Goal: Task Accomplishment & Management: Manage account settings

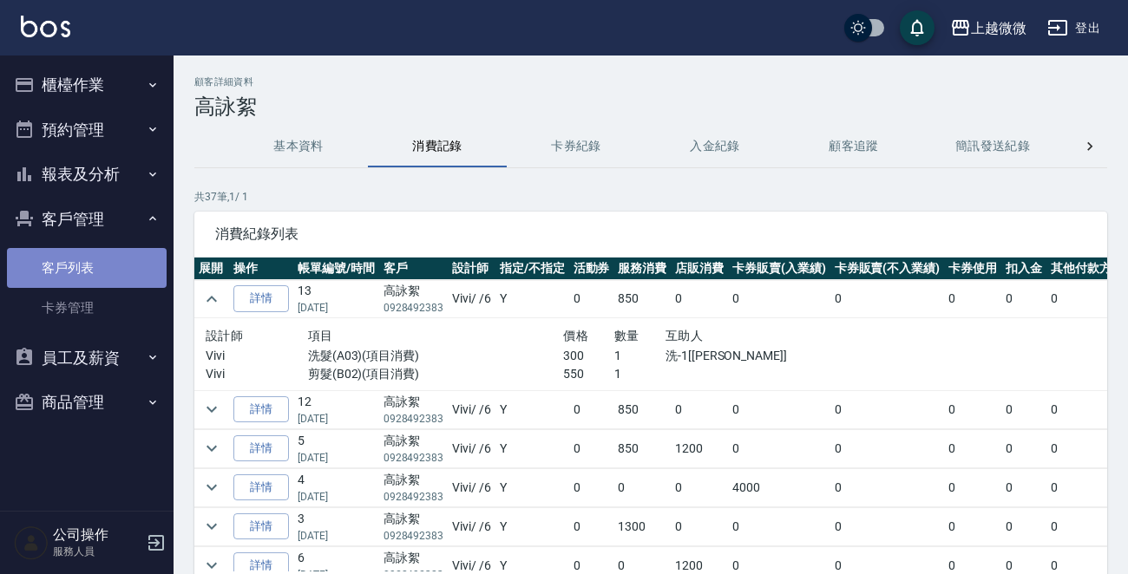
click at [97, 276] on link "客戶列表" at bounding box center [87, 268] width 160 height 40
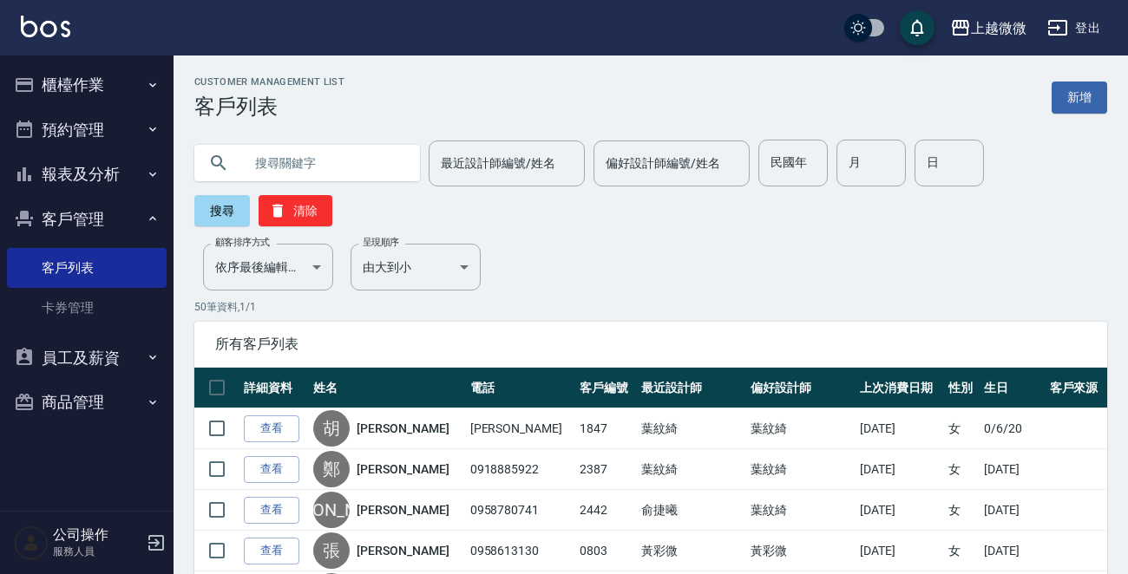
click at [149, 541] on icon "button" at bounding box center [156, 543] width 21 height 21
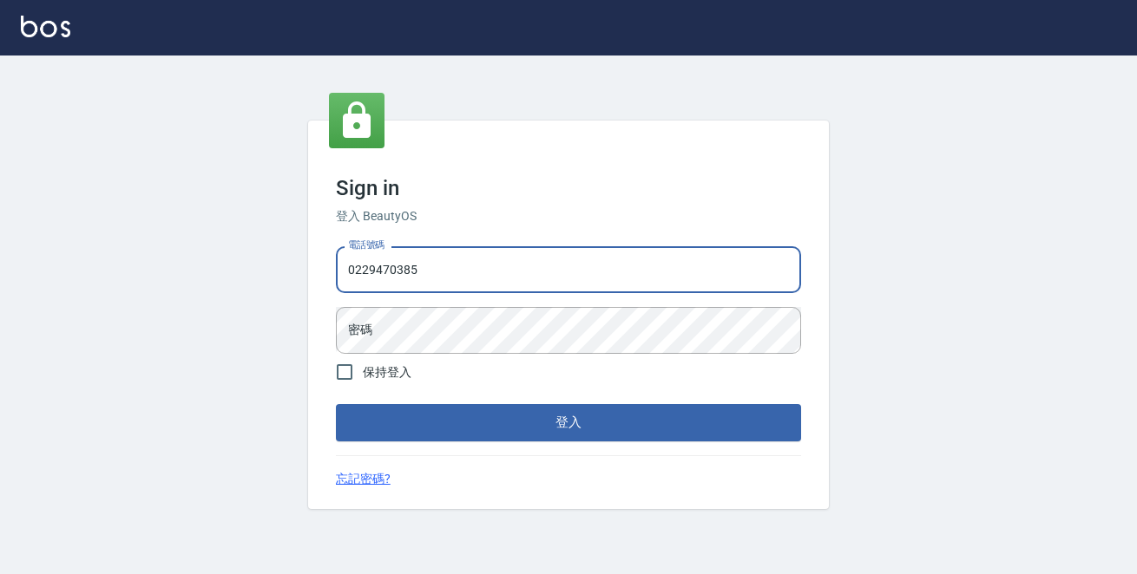
click at [495, 273] on input "0229470385" at bounding box center [568, 269] width 465 height 47
drag, startPoint x: 495, startPoint y: 273, endPoint x: 0, endPoint y: 254, distance: 495.0
click at [0, 254] on div "Sign in 登入 BeautyOS 電話號碼 [PHONE_NUMBER] 電話號碼 密碼 密碼 保持登入 登入 忘記密碼?" at bounding box center [568, 315] width 1137 height 519
type input "0972809892"
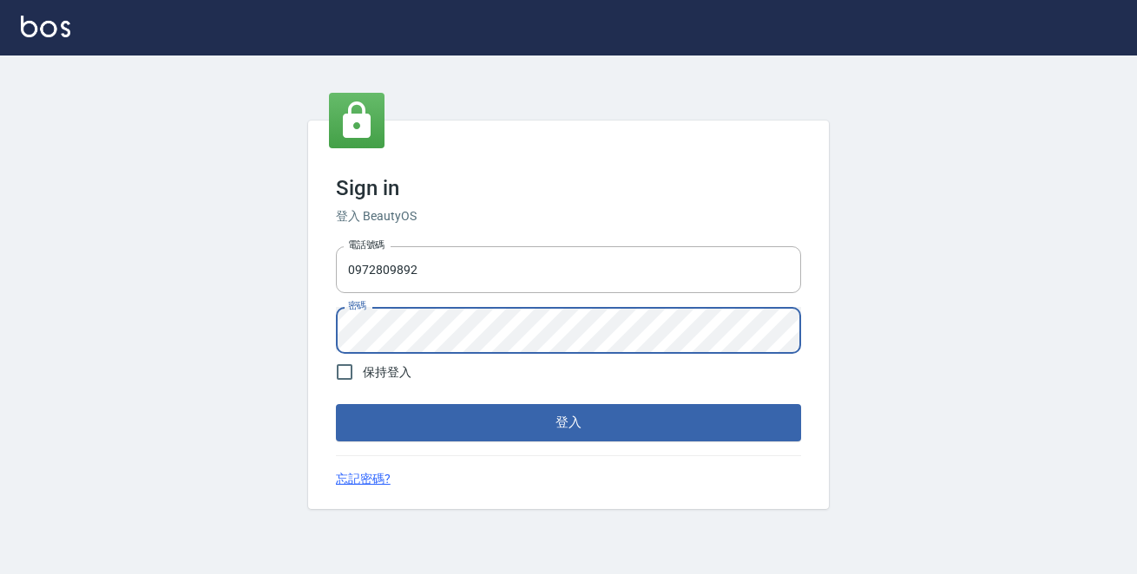
click at [336, 404] on button "登入" at bounding box center [568, 422] width 465 height 36
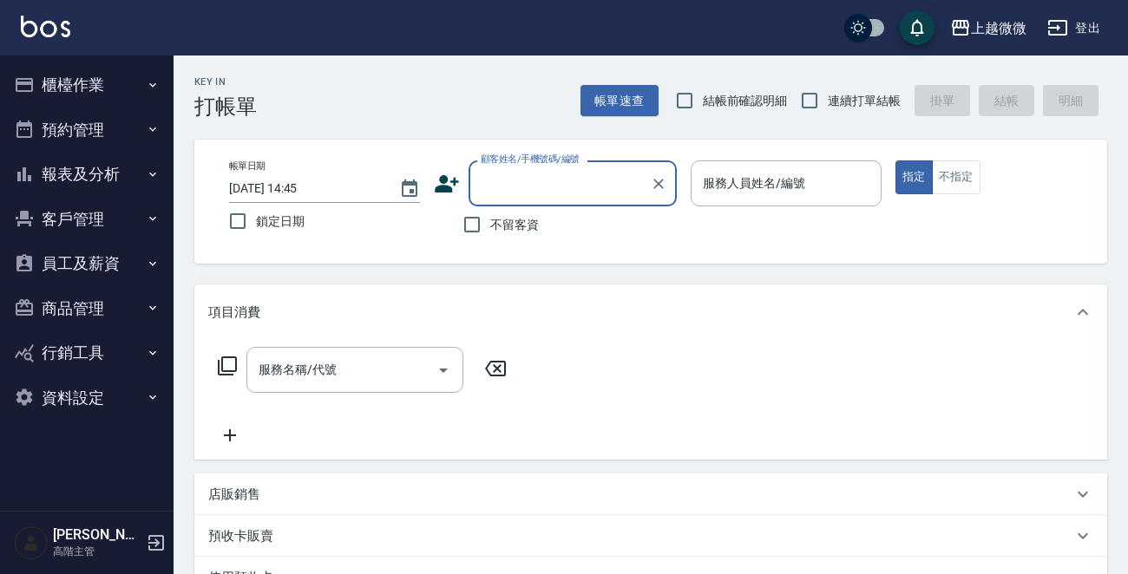
click at [100, 212] on button "客戶管理" at bounding box center [87, 219] width 160 height 45
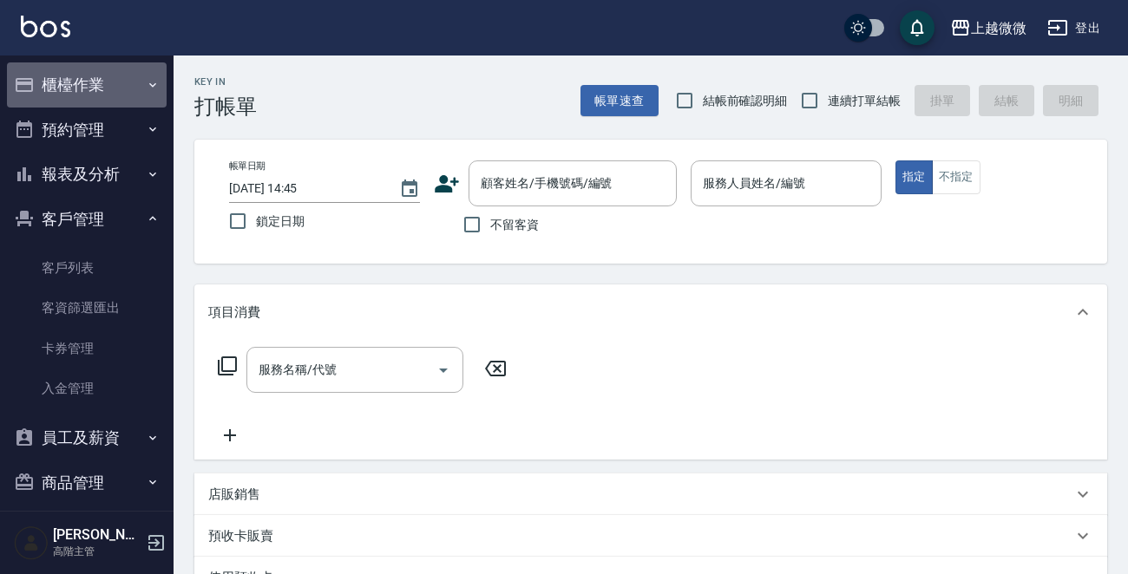
click at [112, 79] on button "櫃檯作業" at bounding box center [87, 84] width 160 height 45
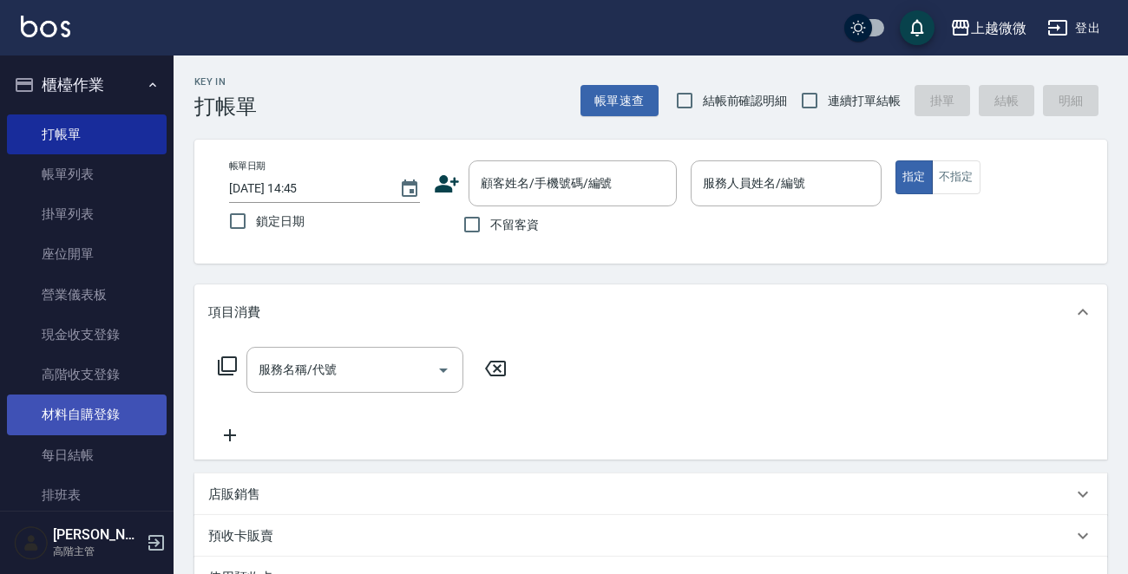
click at [121, 405] on link "材料自購登錄" at bounding box center [87, 415] width 160 height 40
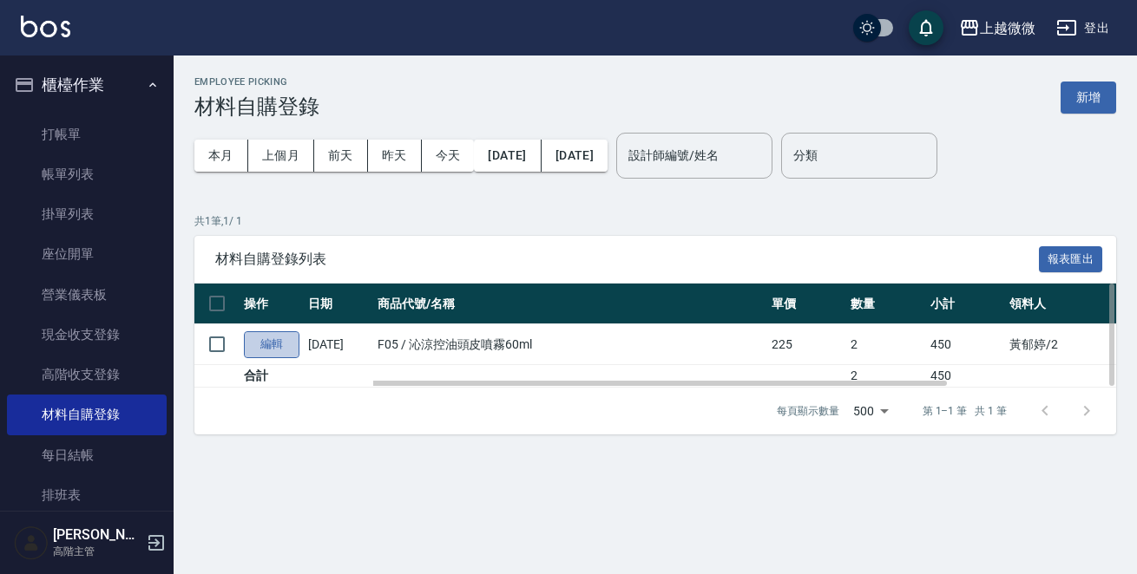
click at [278, 344] on link "編輯" at bounding box center [272, 344] width 56 height 27
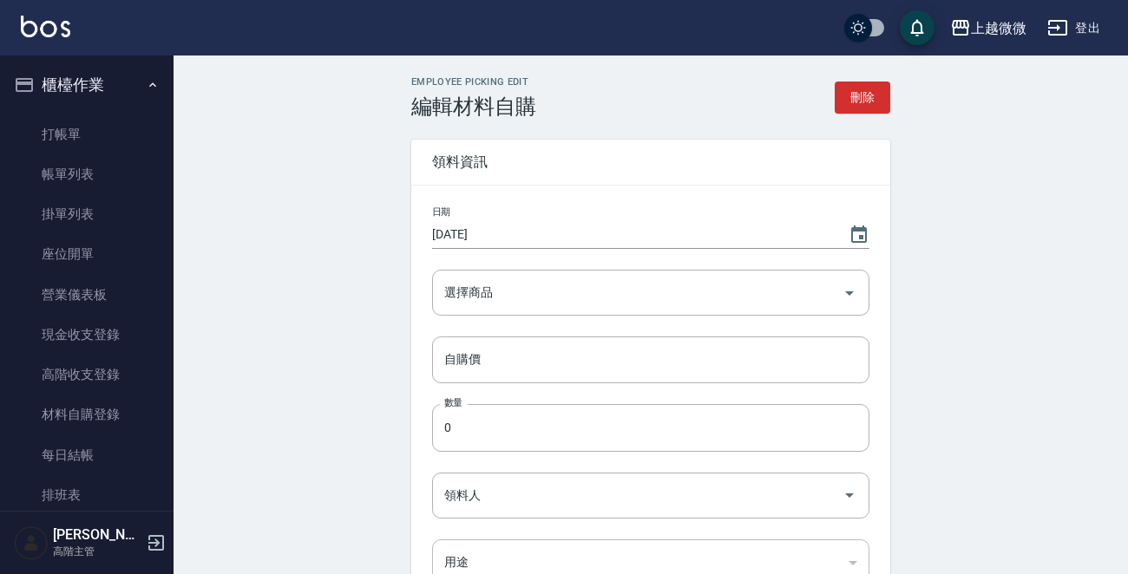
type input "[DATE]"
type input "沁涼控油頭皮噴霧60ml"
type input "225"
type input "2"
type input "黃郁婷"
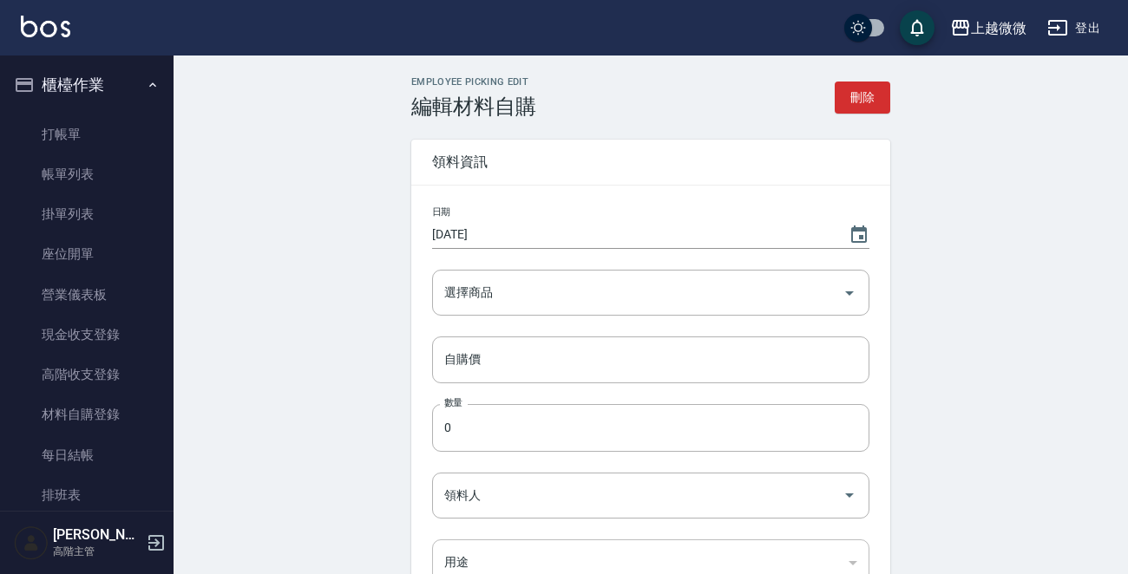
type input "自購"
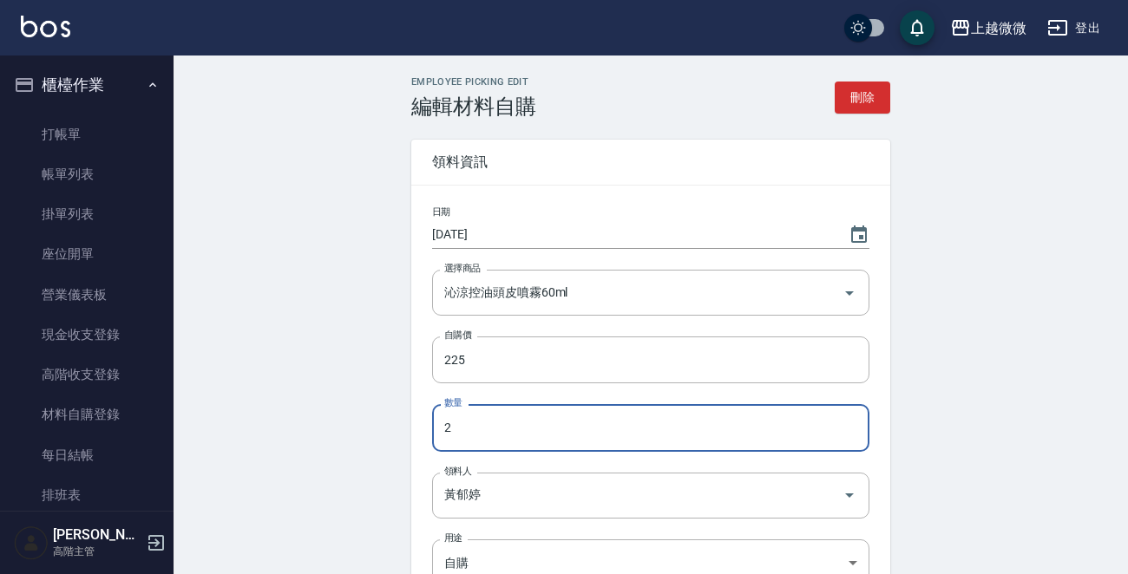
click at [463, 423] on input "2" at bounding box center [650, 427] width 437 height 47
type input "3"
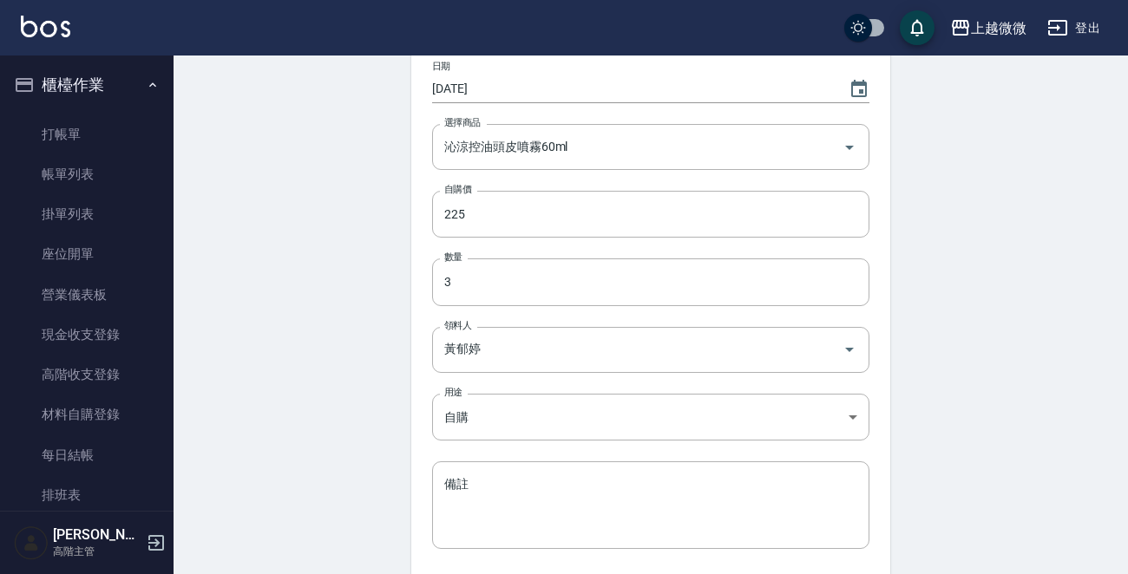
scroll to position [283, 0]
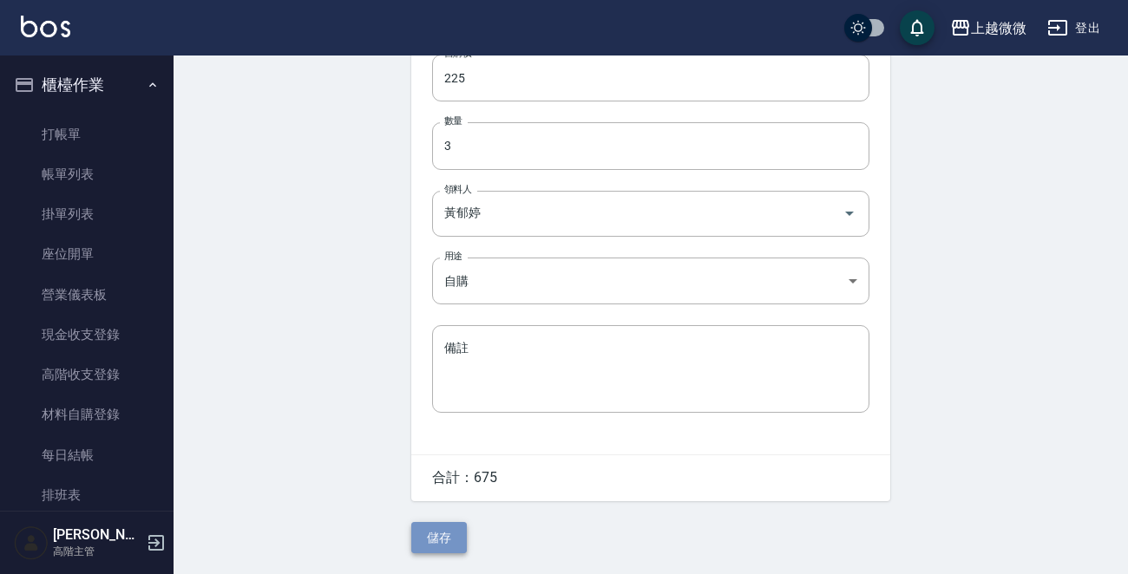
click at [433, 537] on button "儲存" at bounding box center [439, 538] width 56 height 32
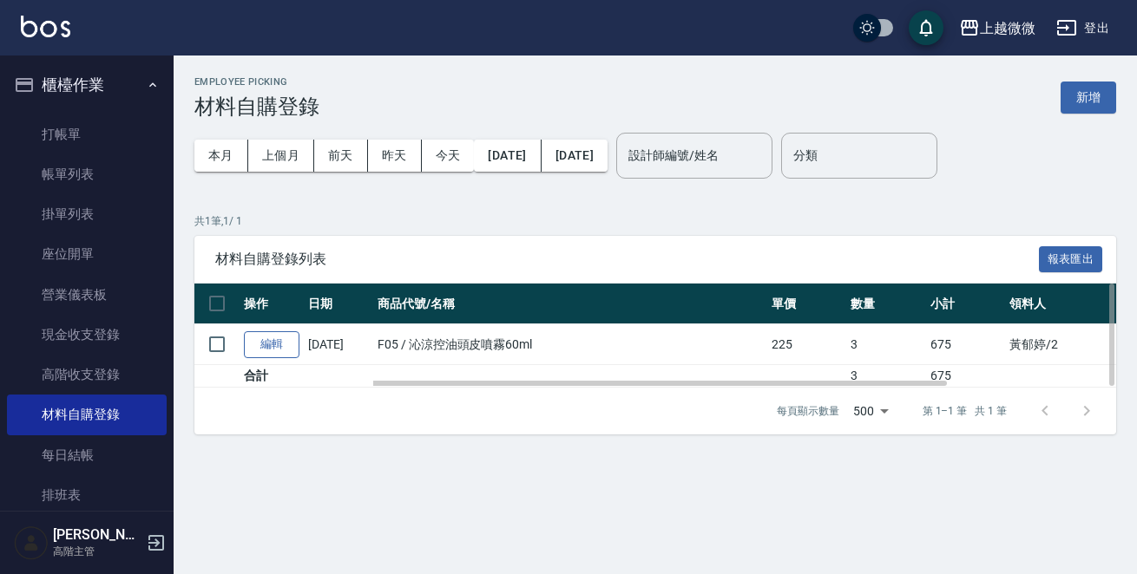
click at [275, 339] on link "編輯" at bounding box center [272, 344] width 56 height 27
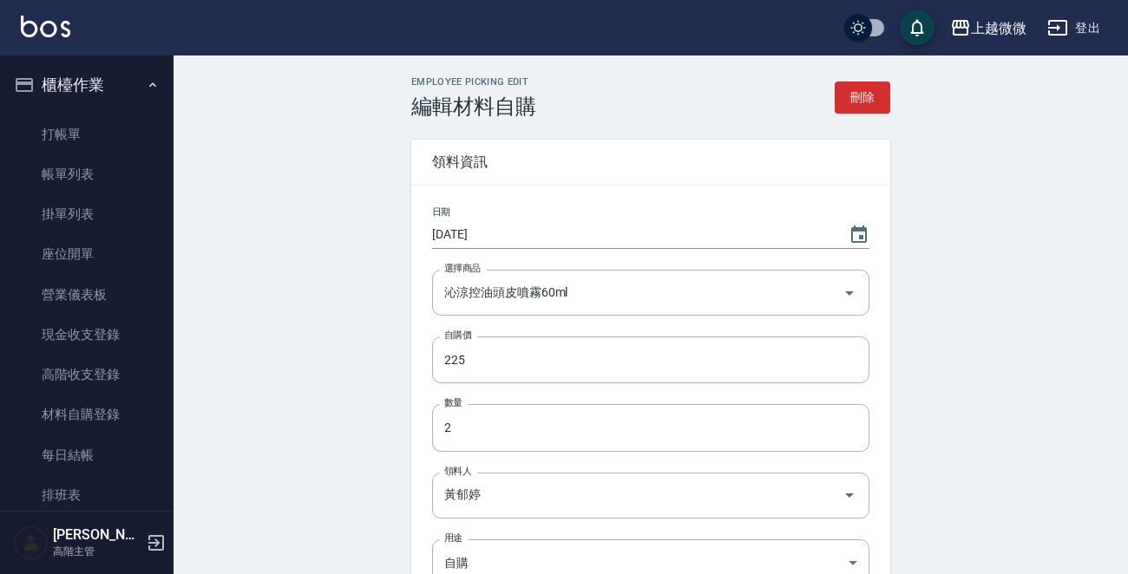
type input "3"
click at [863, 228] on icon "Choose date, selected date is 2025-09-05" at bounding box center [859, 234] width 16 height 17
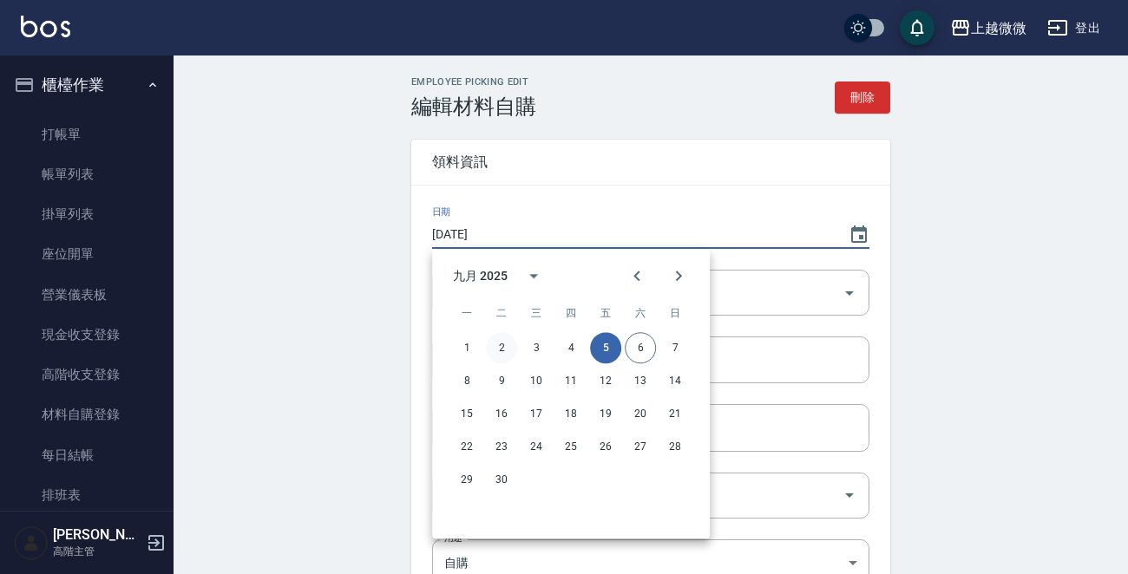
click at [499, 345] on button "2" at bounding box center [501, 347] width 31 height 31
type input "[DATE]"
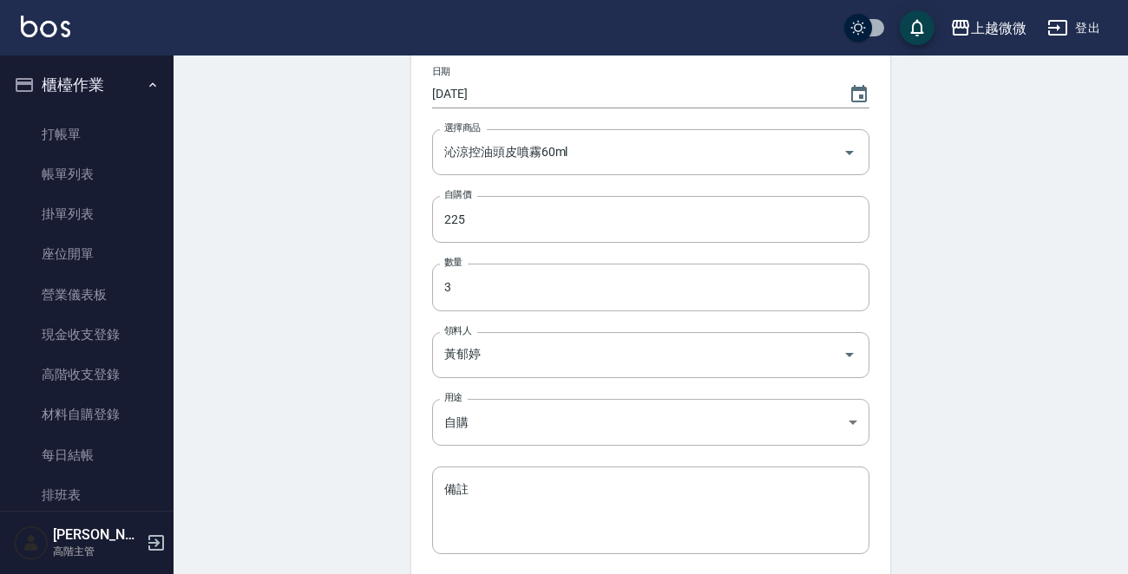
scroll to position [283, 0]
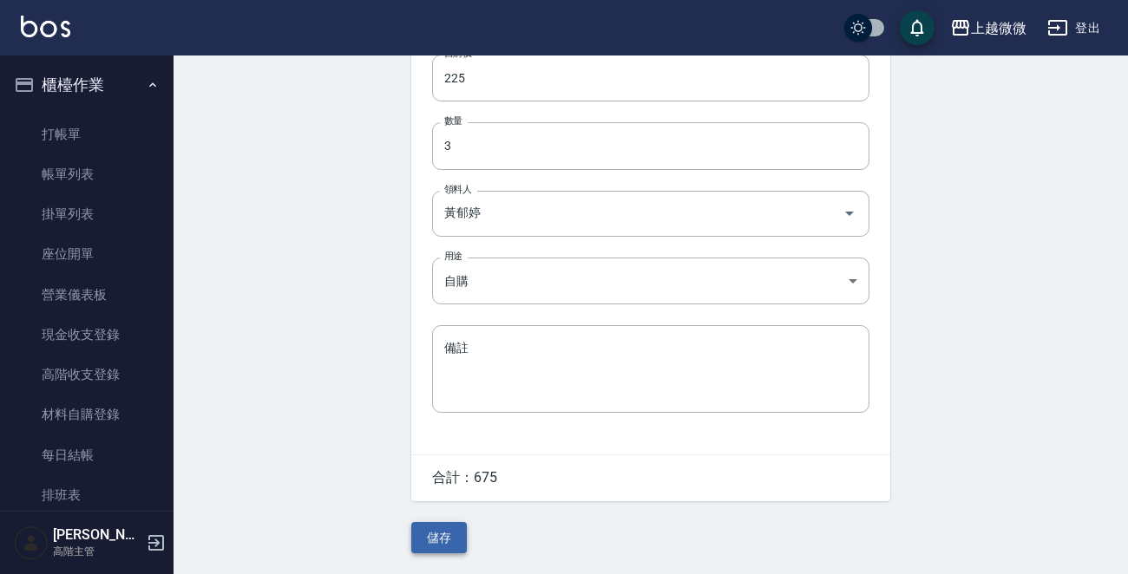
click at [445, 536] on button "儲存" at bounding box center [439, 538] width 56 height 32
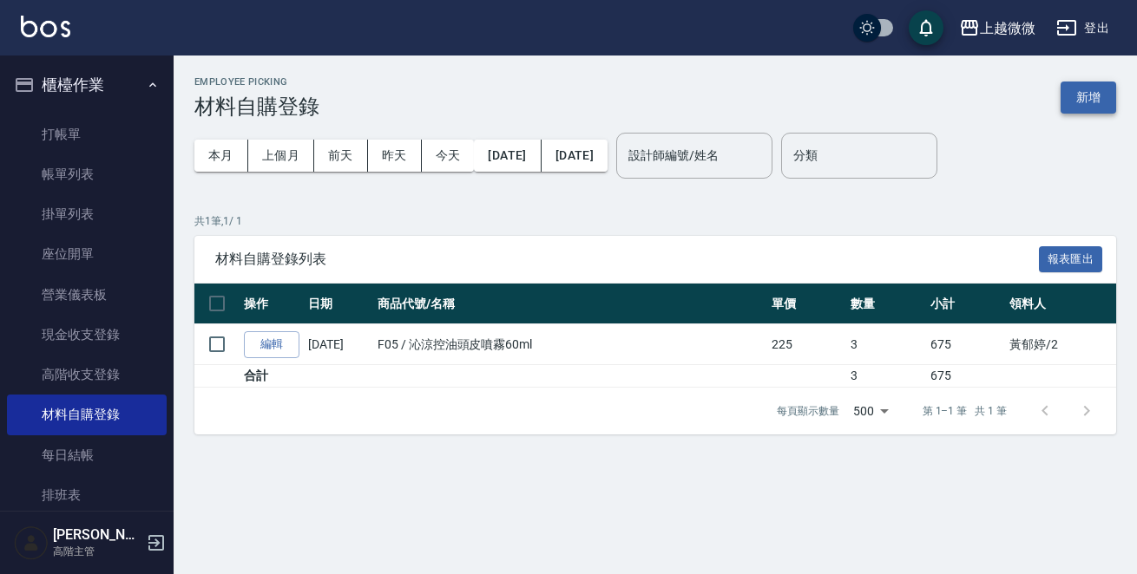
click at [1085, 105] on button "新增" at bounding box center [1088, 98] width 56 height 32
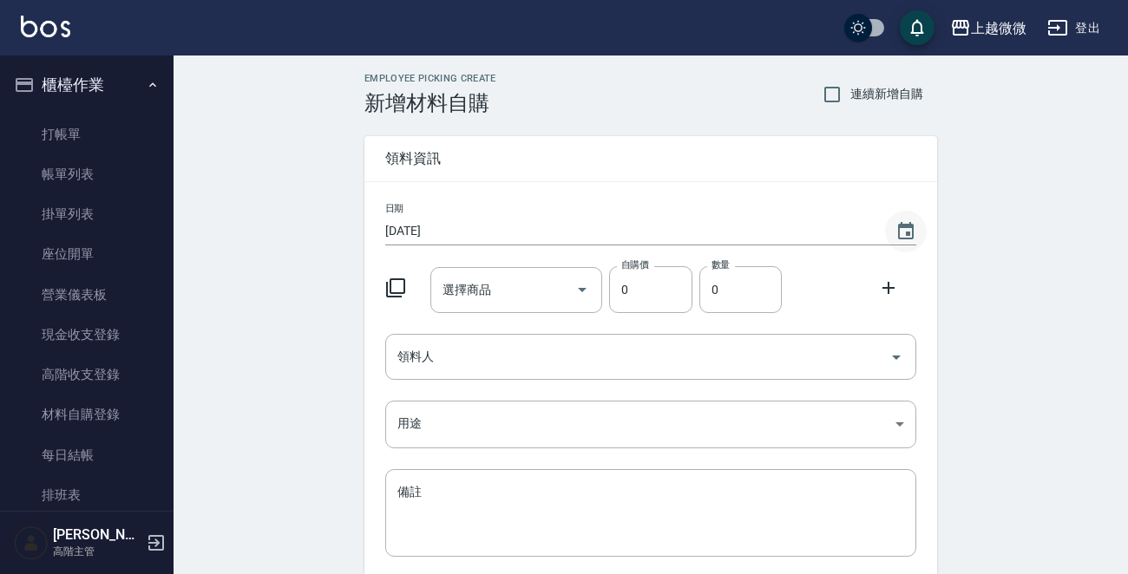
click at [902, 234] on icon "Choose date, selected date is 2025-09-06" at bounding box center [906, 231] width 21 height 21
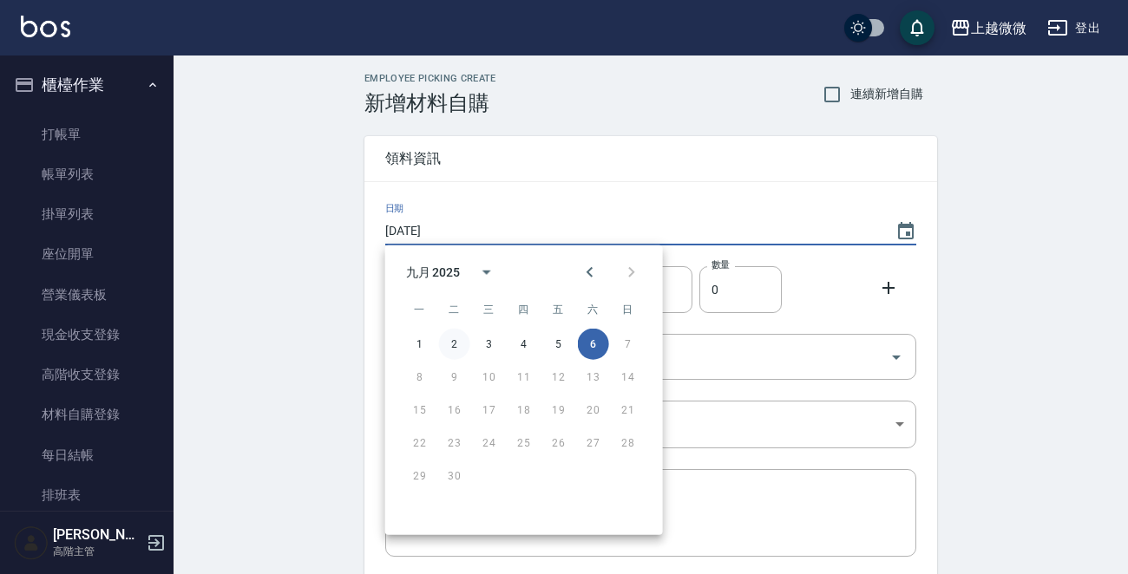
click at [448, 341] on button "2" at bounding box center [454, 344] width 31 height 31
type input "[DATE]"
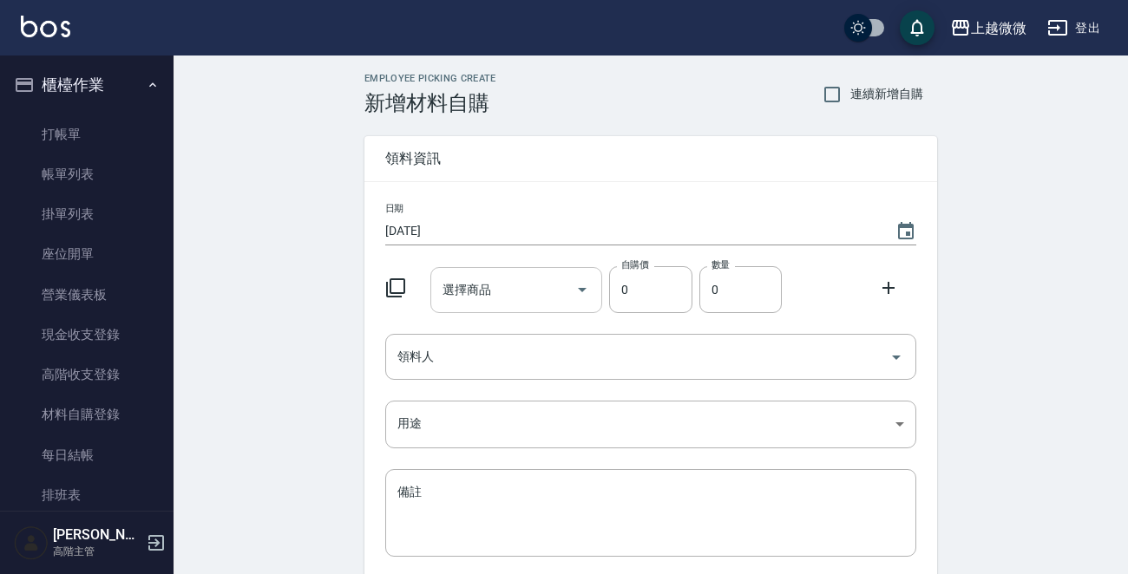
click at [504, 285] on input "選擇商品" at bounding box center [503, 290] width 131 height 30
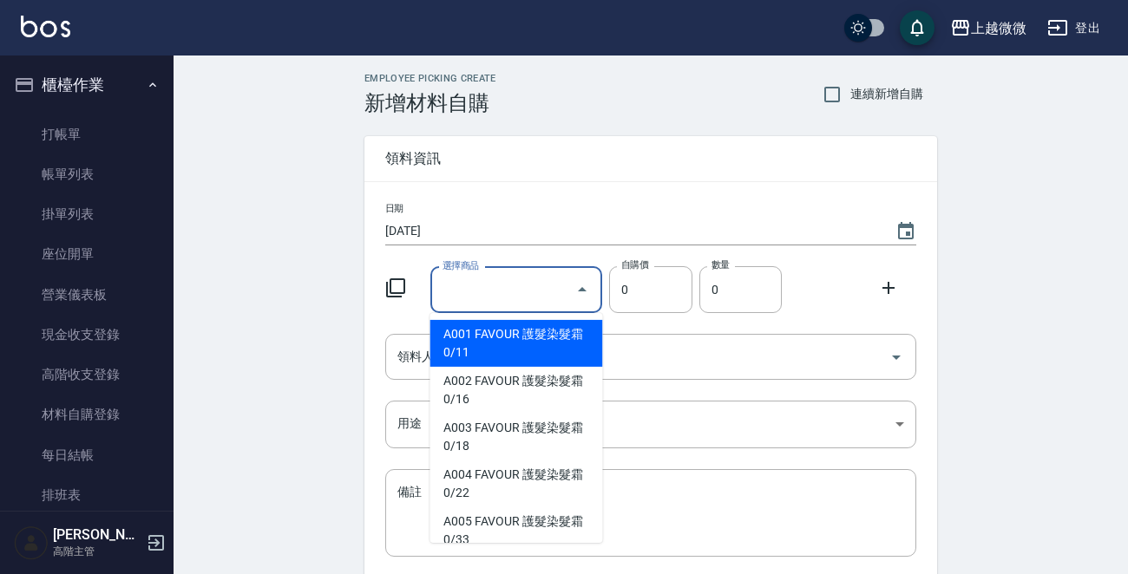
click at [482, 294] on input "選擇商品" at bounding box center [503, 290] width 131 height 30
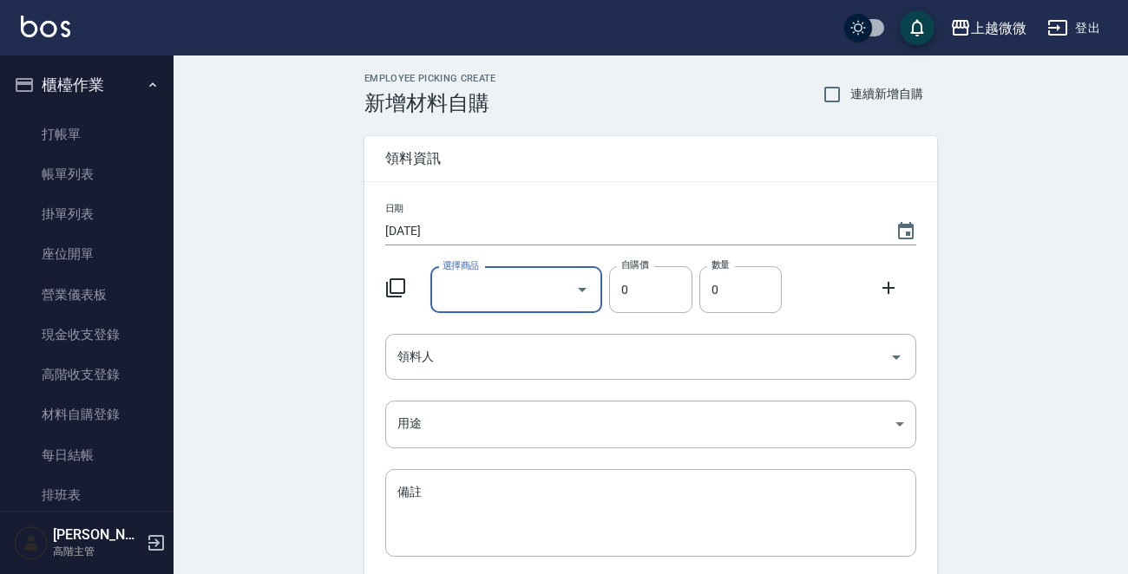
type input "f"
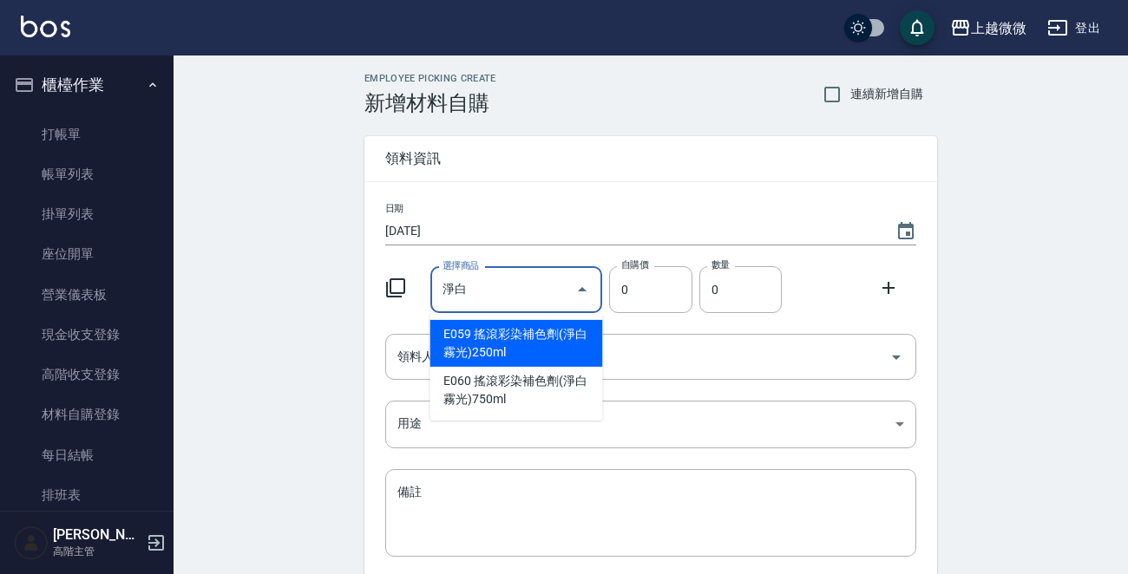
click at [530, 337] on li "E059 搖滾彩染補色劑(淨白霧光)250ml" at bounding box center [516, 343] width 173 height 47
type input "搖滾彩染補色劑(淨白霧光)250ml"
type input "300"
type input "1"
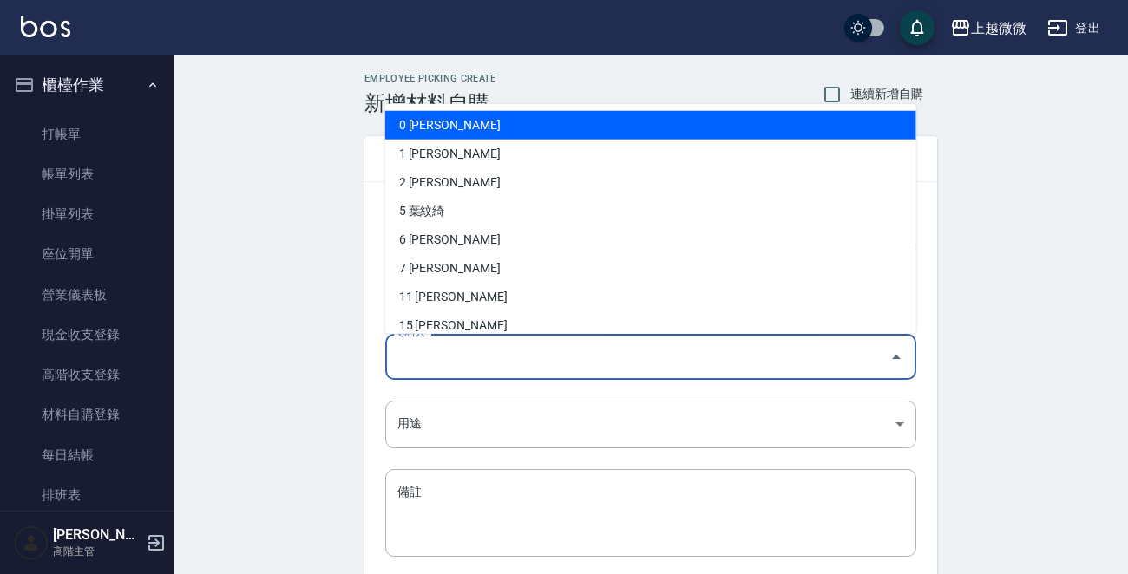
click at [502, 352] on input "領料人" at bounding box center [637, 357] width 489 height 30
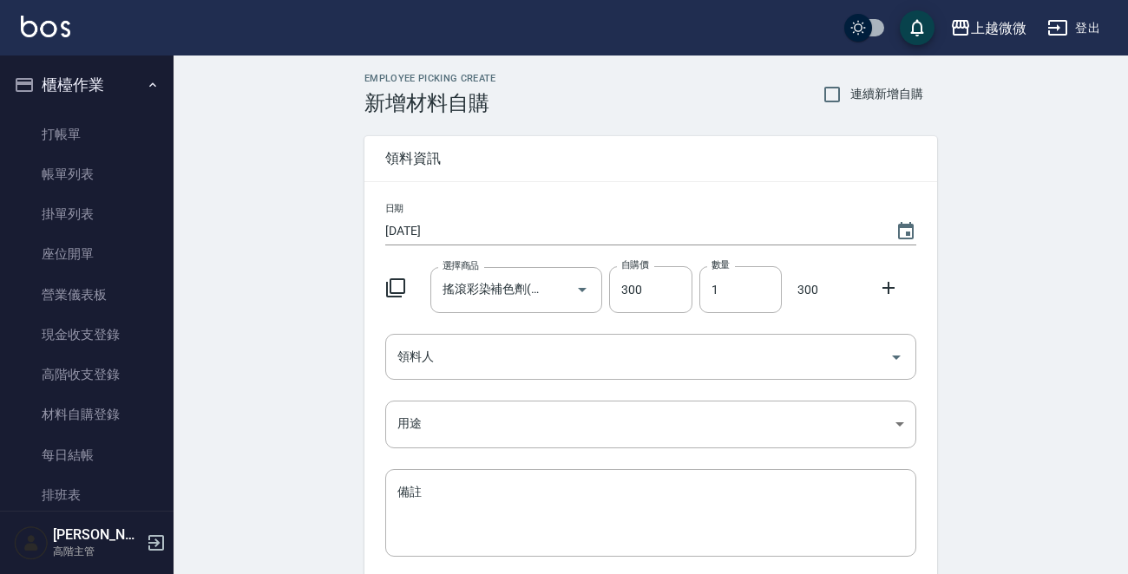
click at [278, 308] on div "Employee Picking Create 新增材料自購 連續新增自購 領料資訊 日期 2025/09/02 選擇商品 搖滾彩染補色劑(淨白霧光)250m…" at bounding box center [651, 386] width 955 height 660
click at [535, 284] on input "搖滾彩染補色劑(淨白霧光)250ml" at bounding box center [492, 290] width 108 height 30
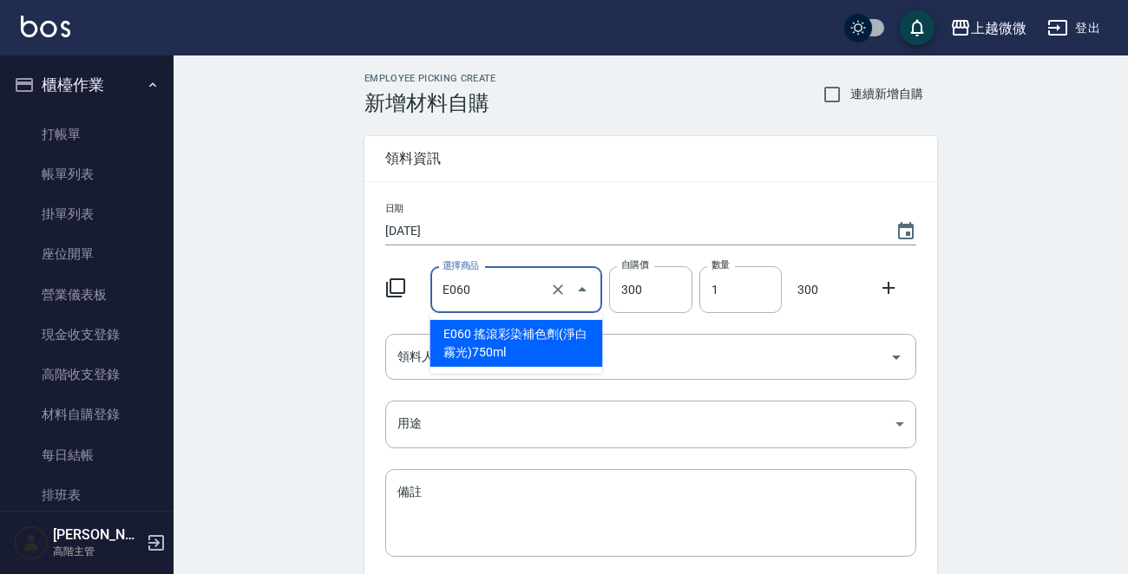
click at [516, 351] on li "E060 搖滾彩染補色劑(淨白霧光)750ml" at bounding box center [516, 343] width 173 height 47
type input "搖滾彩染補色劑(淨白霧光)750ml"
type input "750"
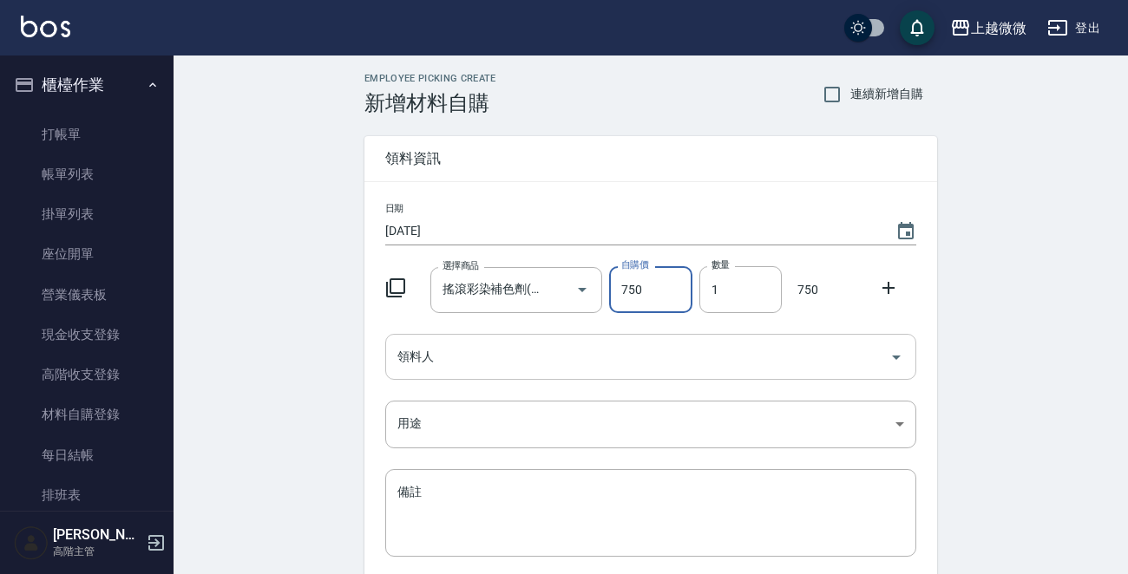
click at [532, 364] on input "領料人" at bounding box center [637, 357] width 489 height 30
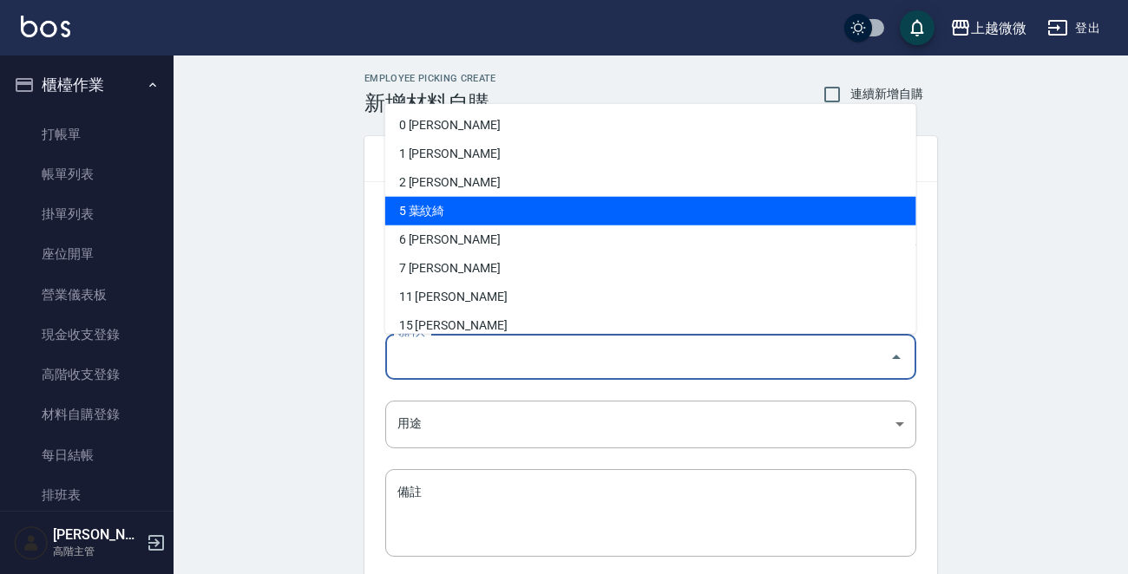
click at [481, 209] on li "5 葉紋綺" at bounding box center [650, 211] width 531 height 29
type input "葉紋綺"
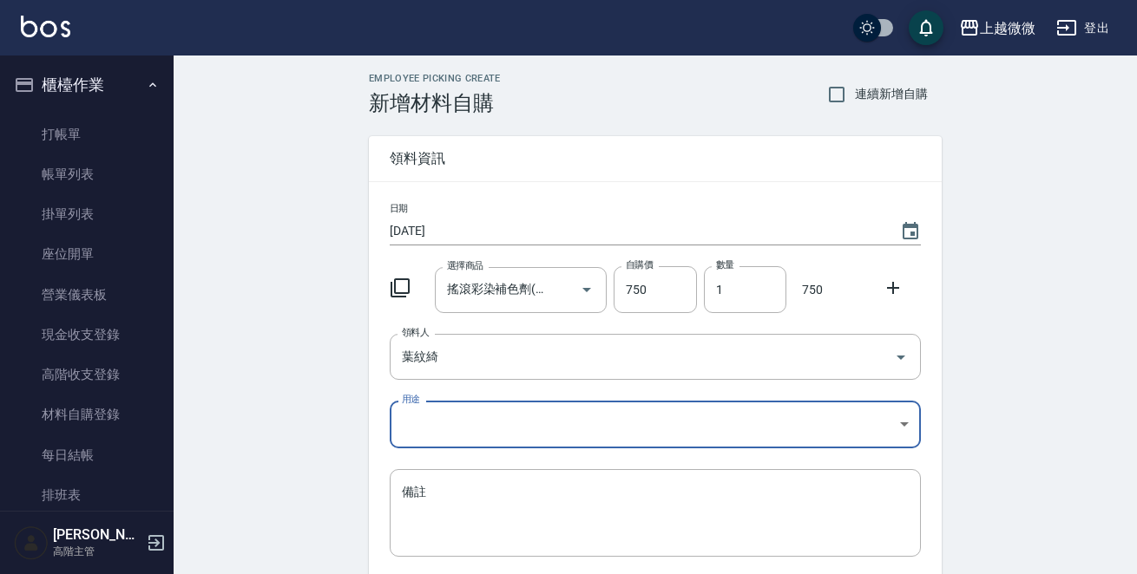
click at [434, 417] on body "上越微微 登出 櫃檯作業 打帳單 帳單列表 掛單列表 座位開單 營業儀表板 現金收支登錄 高階收支登錄 材料自購登錄 每日結帳 排班表 現場電腦打卡 掃碼打卡…" at bounding box center [568, 357] width 1137 height 715
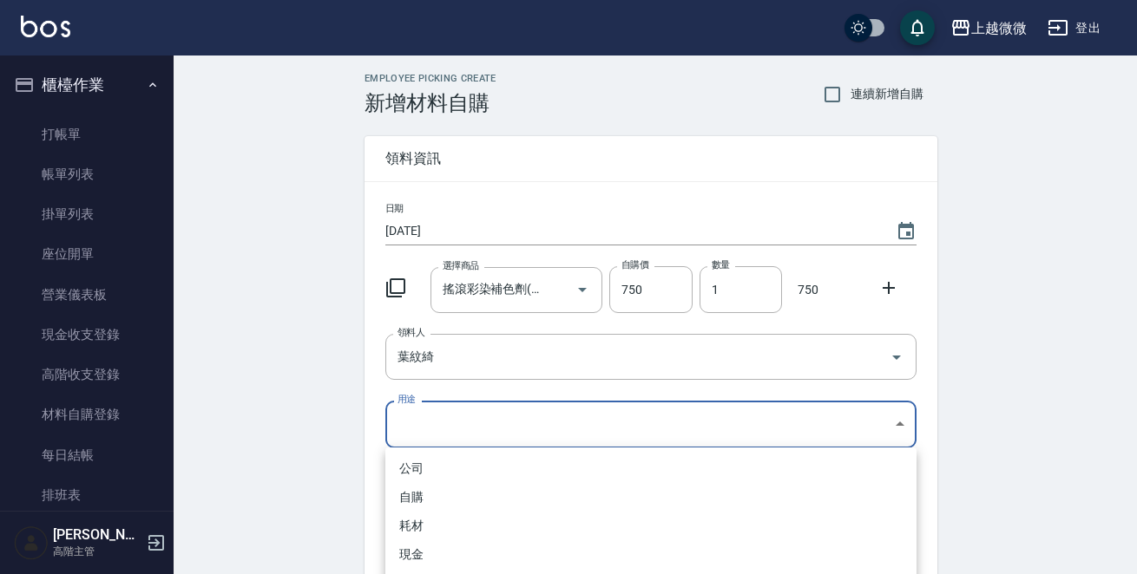
click at [426, 489] on li "自購" at bounding box center [650, 497] width 531 height 29
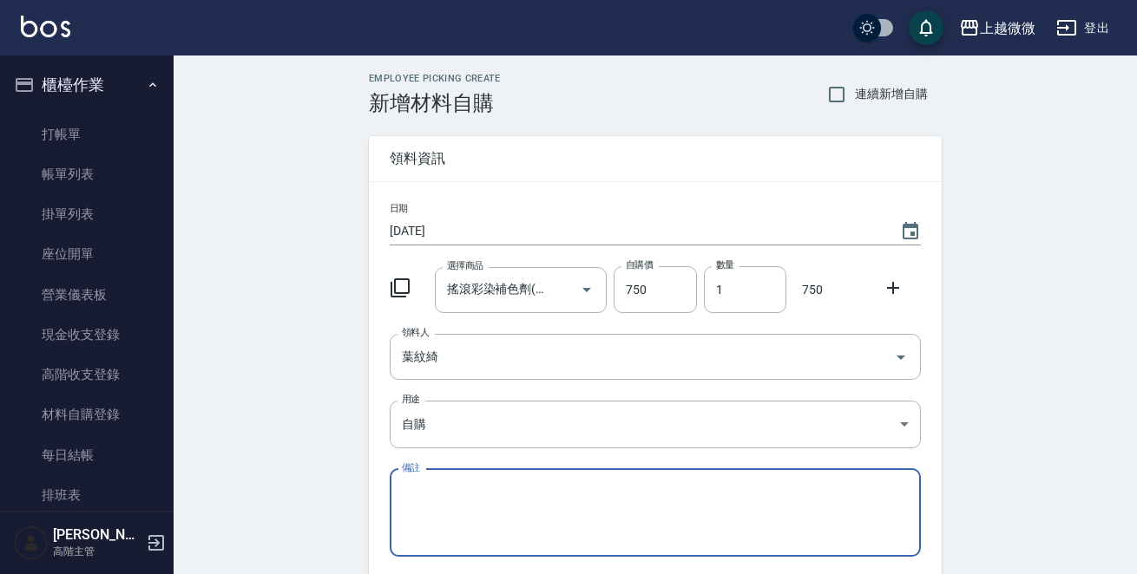
type input "自購"
click at [290, 441] on div "Employee Picking Create 新增材料自購 連續新增自購 領料資訊 日期 2025/09/02 選擇商品 搖滾彩染補色劑(淨白霧光)750m…" at bounding box center [651, 386] width 955 height 660
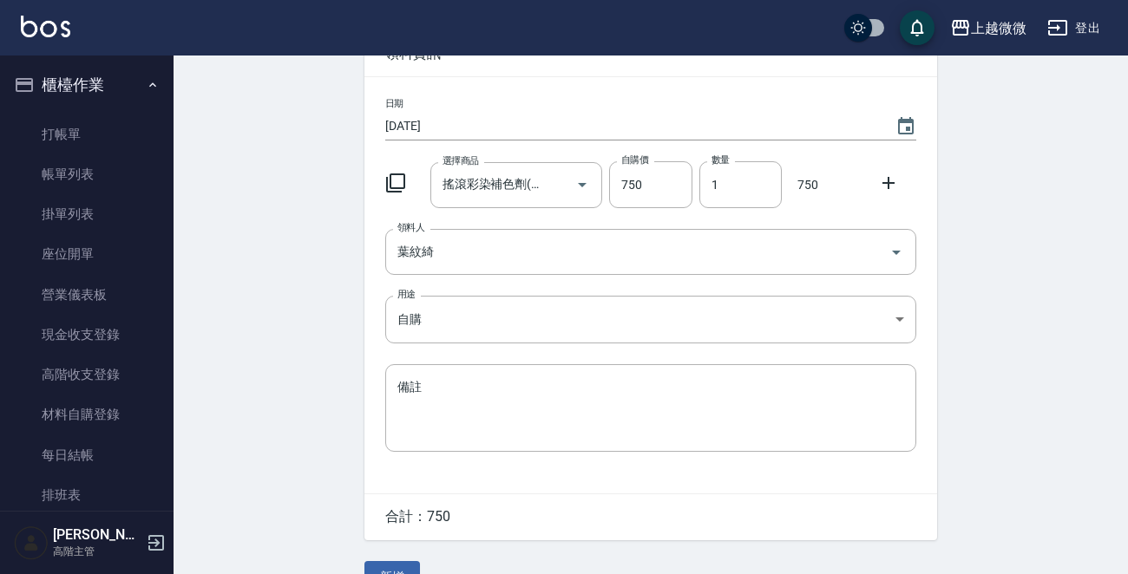
scroll to position [141, 0]
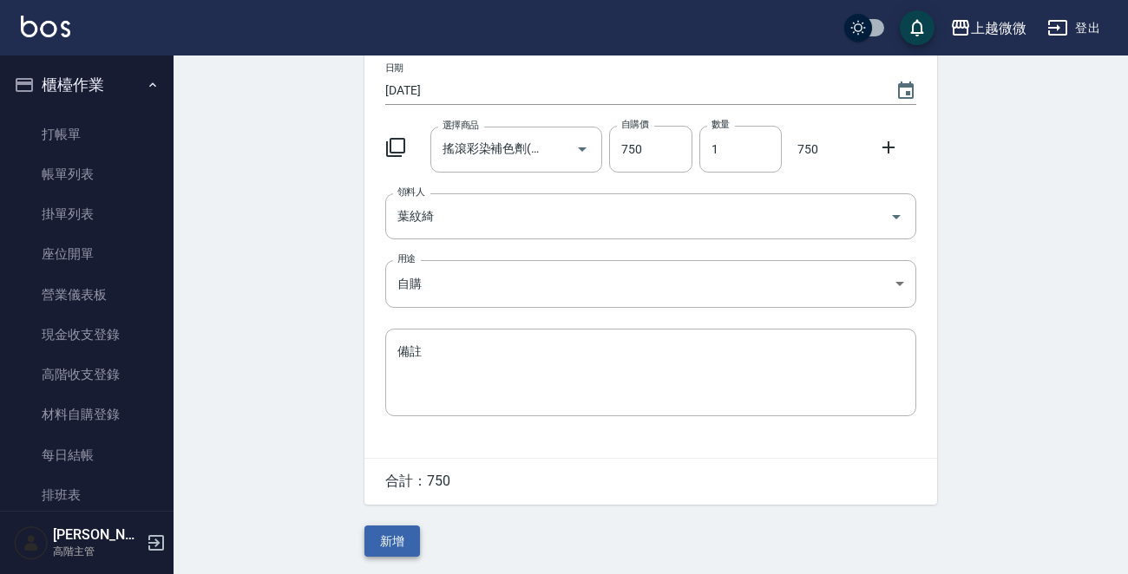
click at [377, 548] on button "新增" at bounding box center [392, 542] width 56 height 32
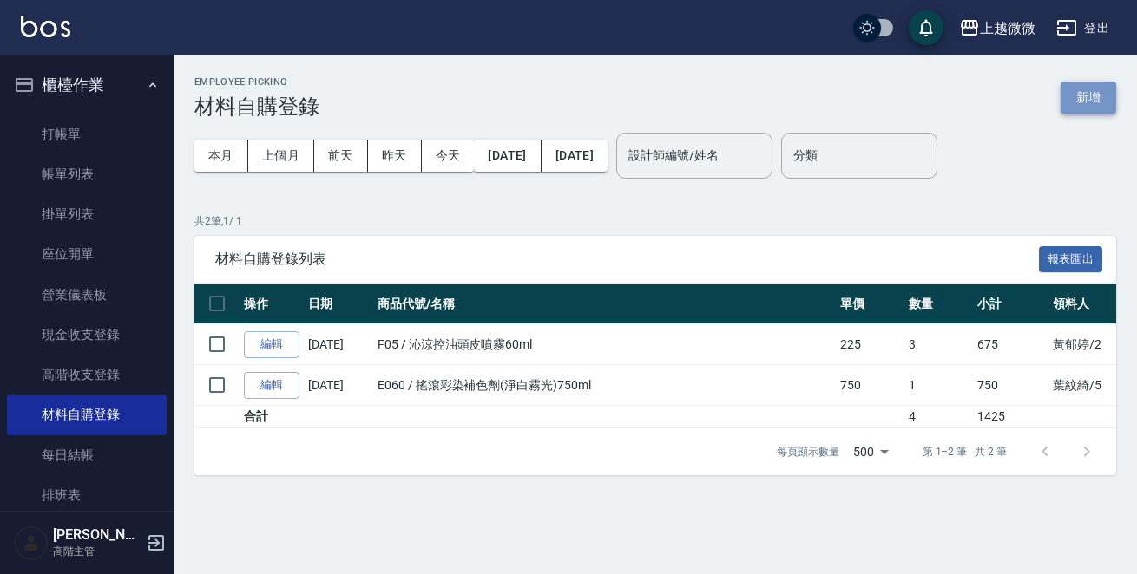
click at [1087, 92] on button "新增" at bounding box center [1088, 98] width 56 height 32
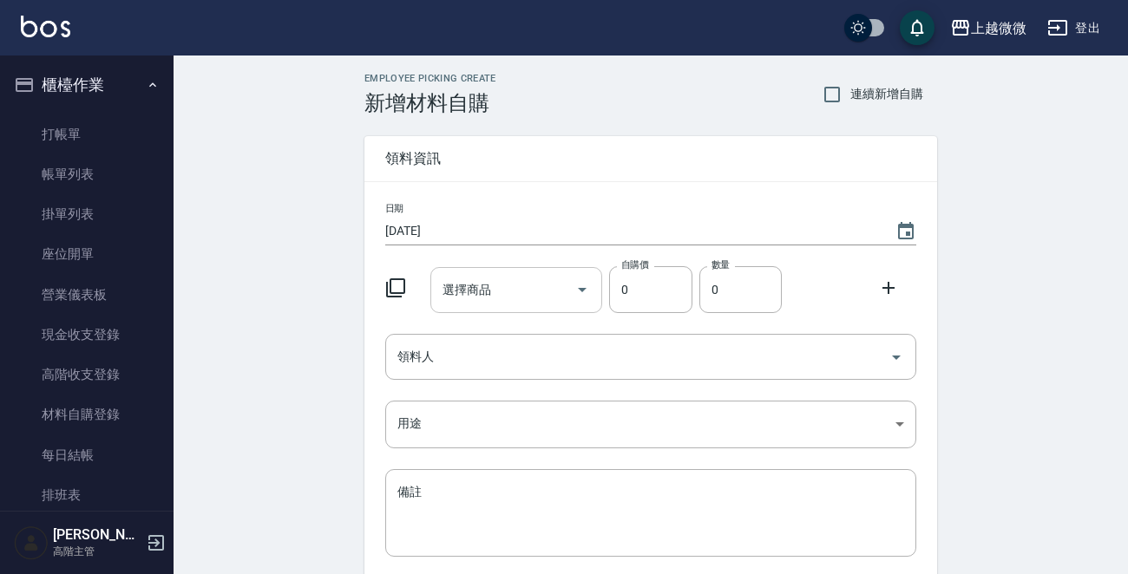
click at [509, 285] on input "選擇商品" at bounding box center [503, 290] width 131 height 30
type input "e"
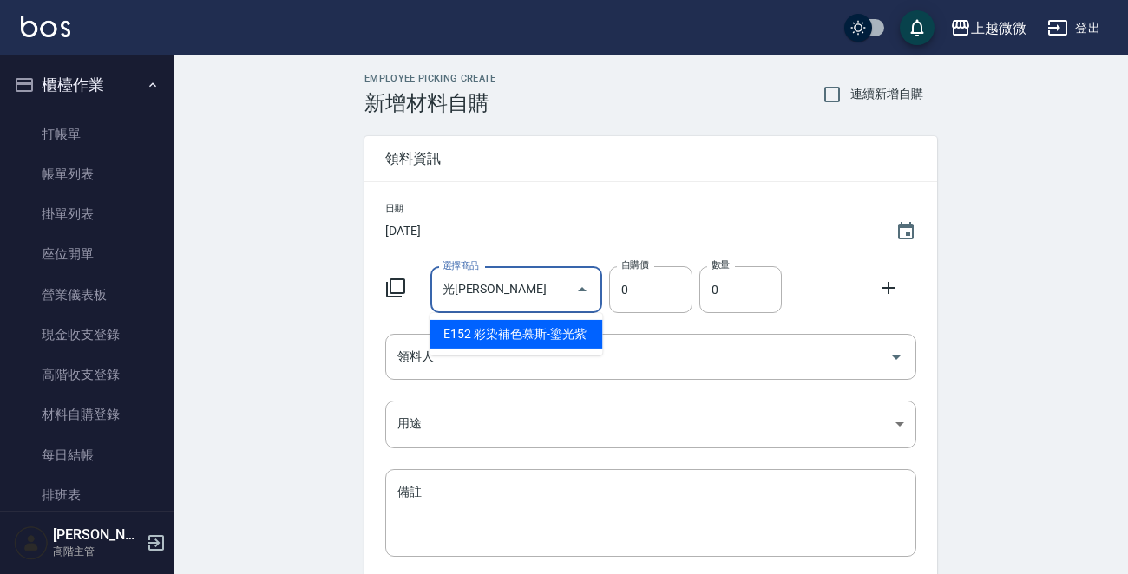
click at [542, 337] on li "E152 彩染補色慕斯-鎏光紫" at bounding box center [516, 334] width 173 height 29
type input "彩染補色慕斯-鎏光紫"
type input "490"
type input "1"
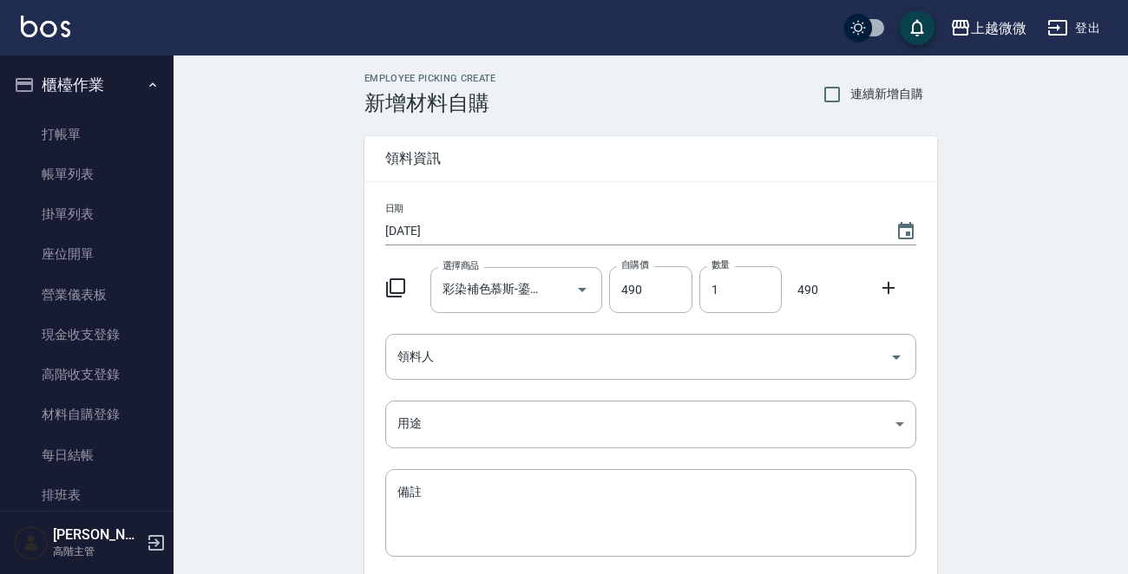
click at [894, 296] on icon at bounding box center [888, 288] width 21 height 21
click at [524, 352] on input "選擇商品" at bounding box center [503, 358] width 131 height 30
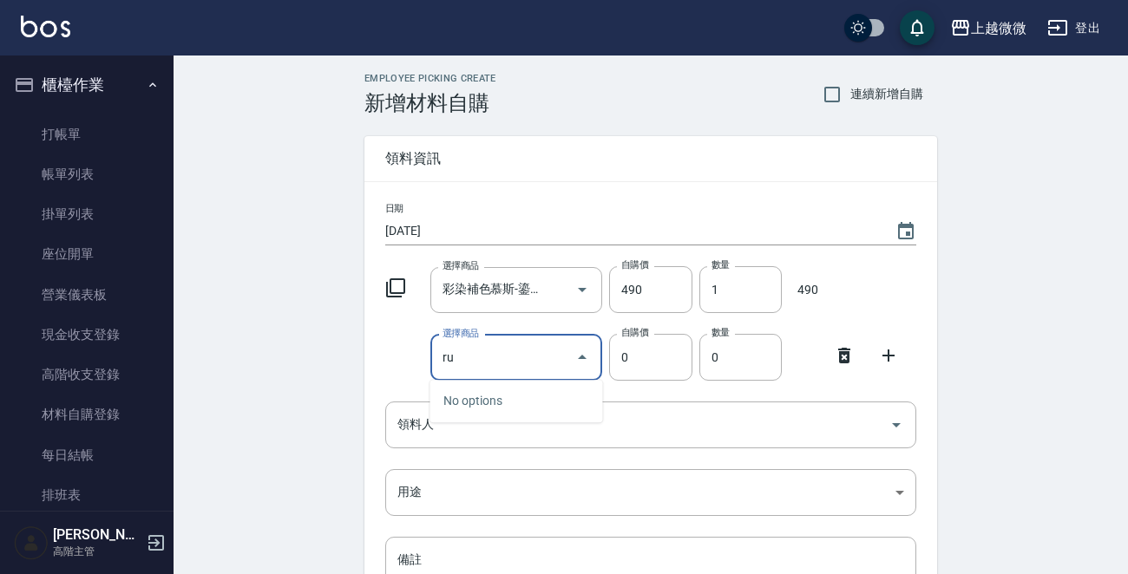
type input "r"
click at [550, 398] on li "E153 彩染補色慕斯-矯黃" at bounding box center [516, 401] width 173 height 29
type input "彩染補色慕斯-矯黃"
type input "490"
type input "1"
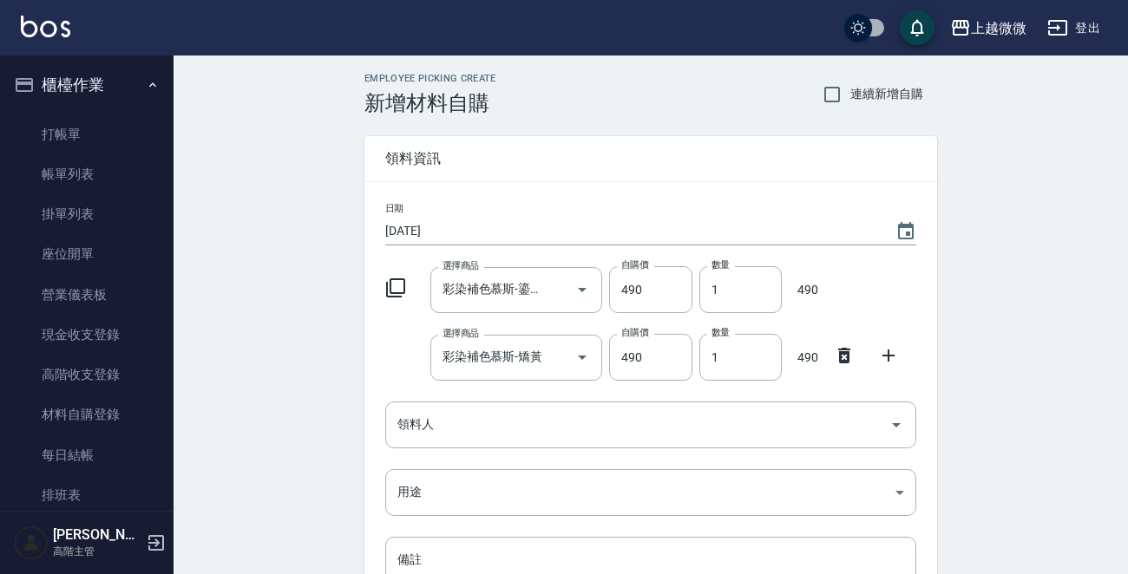
drag, startPoint x: 957, startPoint y: 258, endPoint x: 667, endPoint y: 327, distance: 298.0
click at [957, 259] on div "Employee Picking Create 新增材料自購 連續新增自購 領料資訊 日期 2025/09/06 選擇商品 彩染補色慕斯-鎏光紫 選擇商品 自…" at bounding box center [651, 419] width 955 height 727
click at [669, 291] on input "490" at bounding box center [650, 289] width 82 height 47
drag, startPoint x: 664, startPoint y: 291, endPoint x: 534, endPoint y: 291, distance: 130.2
click at [534, 291] on div "選擇商品 彩染補色慕斯-鎏光紫 選擇商品 自購價 49024 自購價 數量 1 數量 49024" at bounding box center [647, 286] width 538 height 54
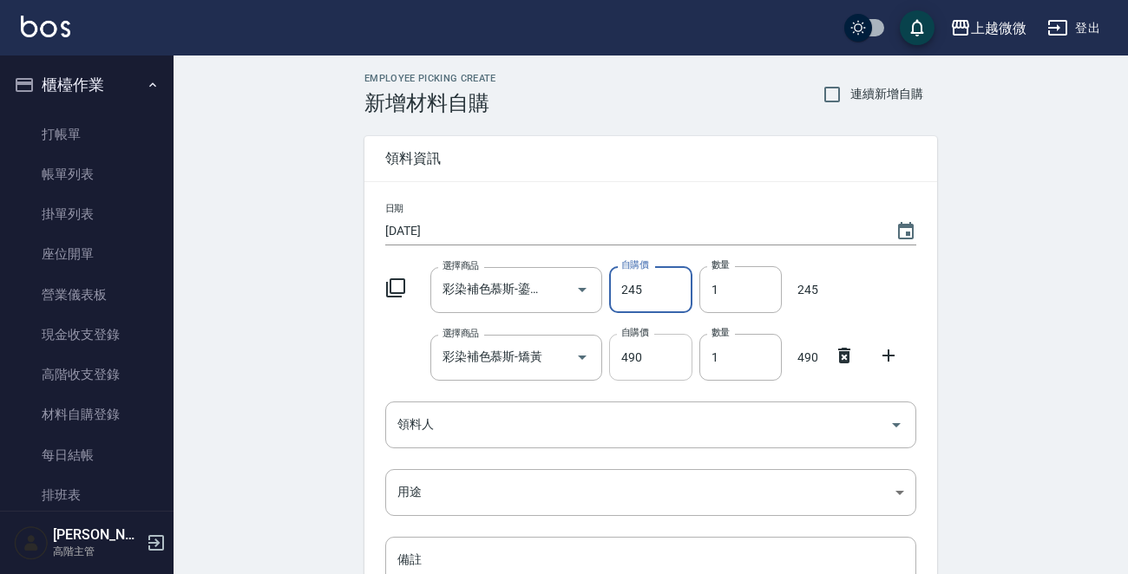
type input "245"
click at [619, 353] on input "490" at bounding box center [650, 357] width 82 height 47
drag, startPoint x: 648, startPoint y: 353, endPoint x: 581, endPoint y: 363, distance: 67.5
click at [581, 363] on div "選擇商品 彩染補色慕斯-矯黃 選擇商品 自購價 490 自購價 數量 1 數量 490" at bounding box center [647, 354] width 538 height 54
type input "245"
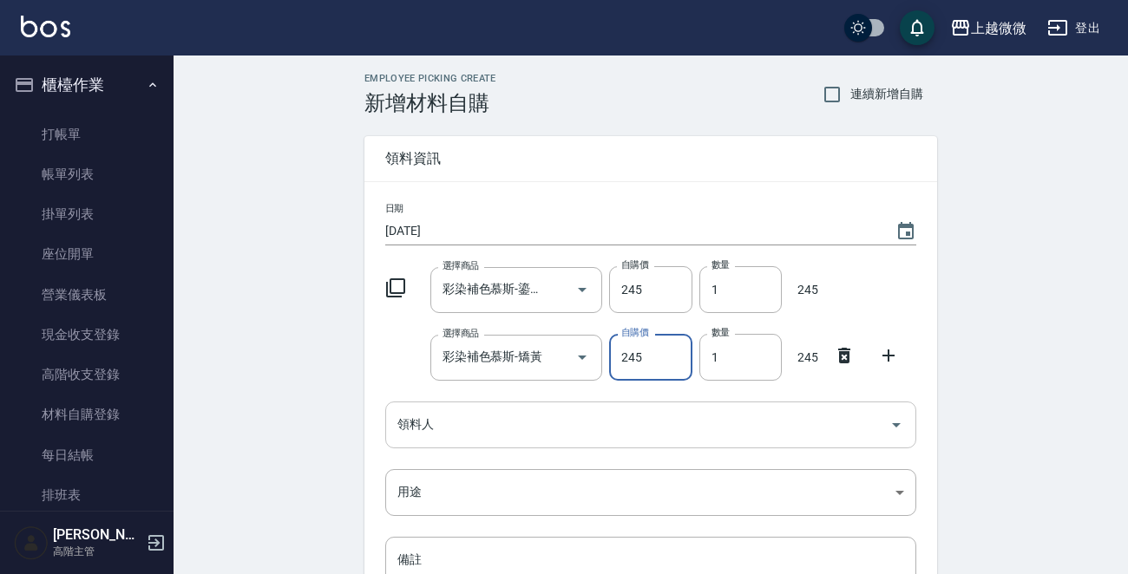
click at [470, 412] on input "領料人" at bounding box center [637, 425] width 489 height 30
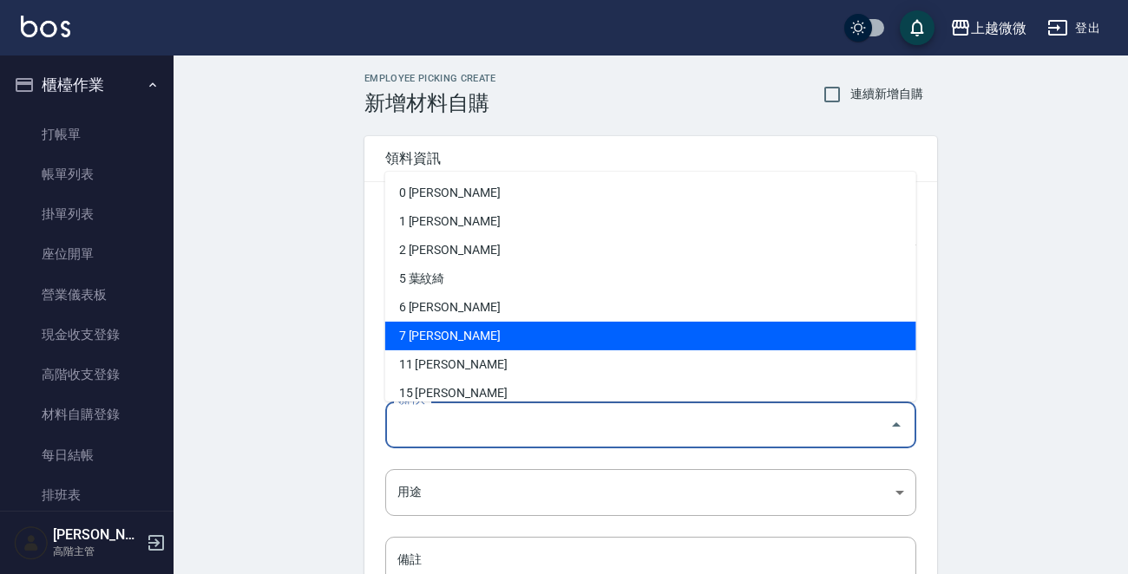
click at [486, 328] on li "7 邱佳嫻" at bounding box center [650, 336] width 531 height 29
type input "[PERSON_NAME]"
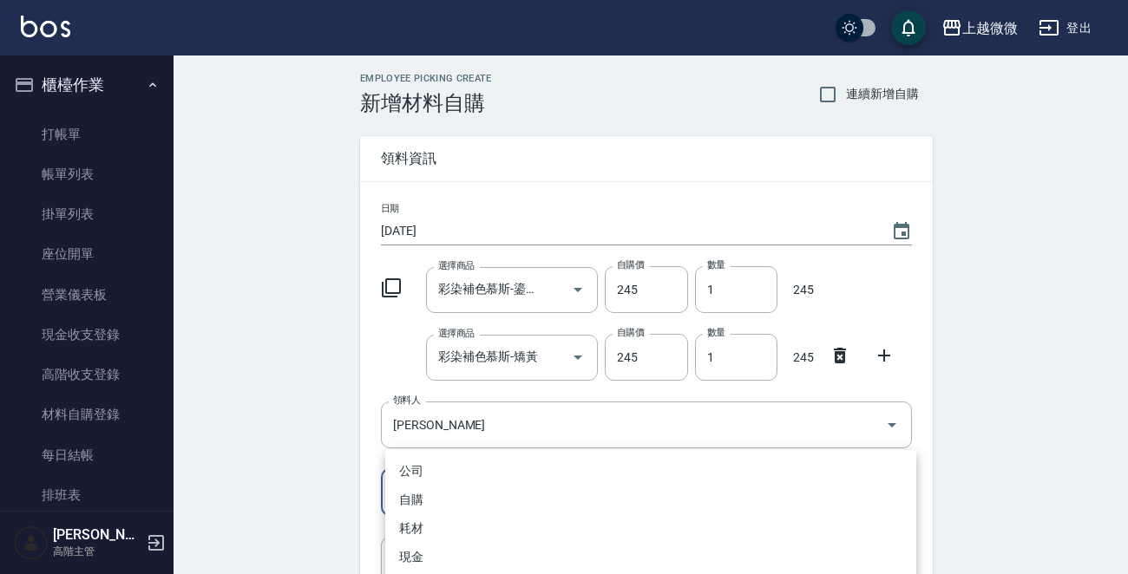
click at [422, 486] on body "上越微微 登出 櫃檯作業 打帳單 帳單列表 掛單列表 座位開單 營業儀表板 現金收支登錄 高階收支登錄 材料自購登錄 每日結帳 排班表 現場電腦打卡 掃碼打卡…" at bounding box center [564, 391] width 1128 height 783
click at [419, 502] on li "自購" at bounding box center [650, 500] width 531 height 29
type input "自購"
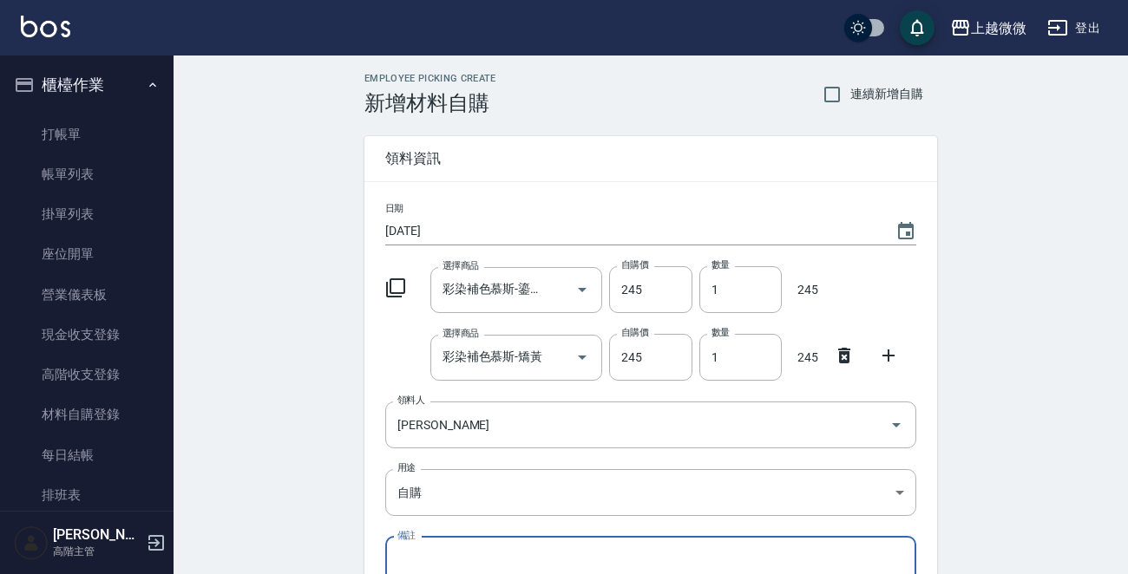
click at [483, 222] on input "2025/09/06" at bounding box center [631, 231] width 493 height 29
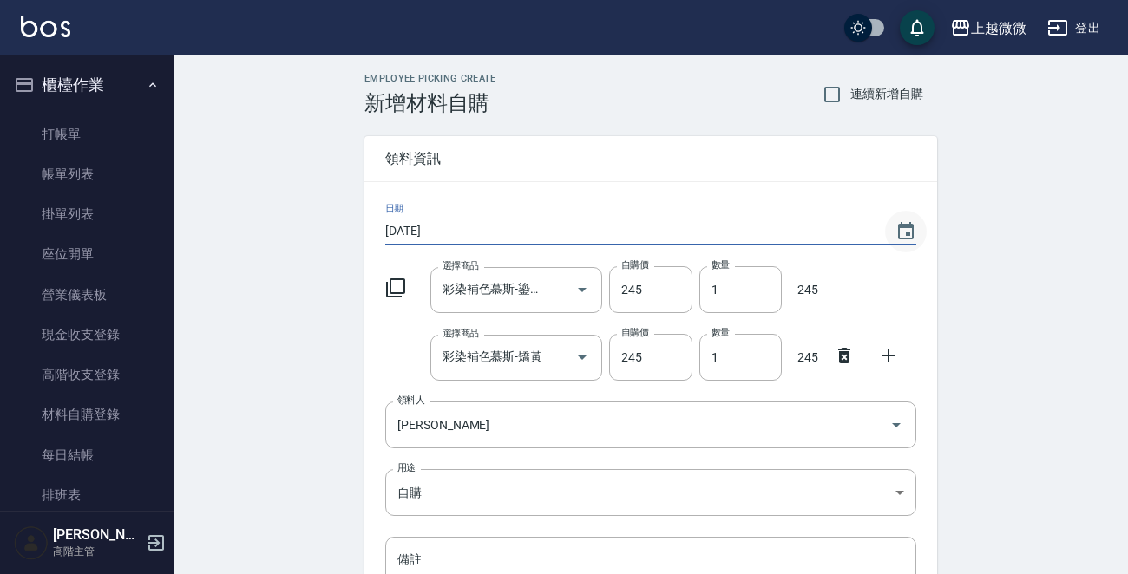
click at [897, 222] on icon "Choose date, selected date is 2025-09-06" at bounding box center [906, 231] width 21 height 21
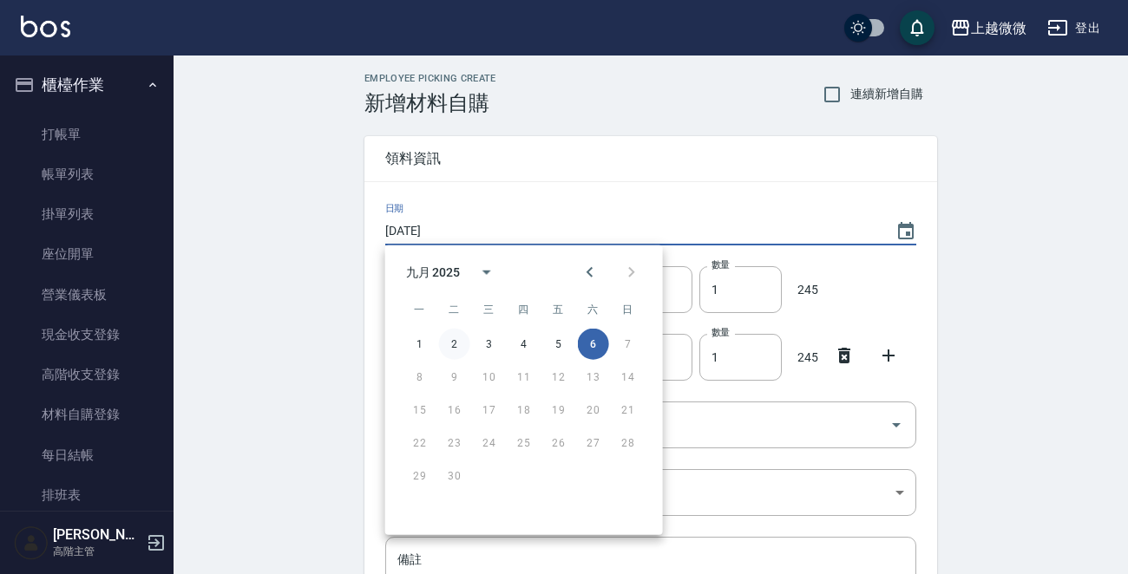
click at [451, 345] on button "2" at bounding box center [454, 344] width 31 height 31
type input "[DATE]"
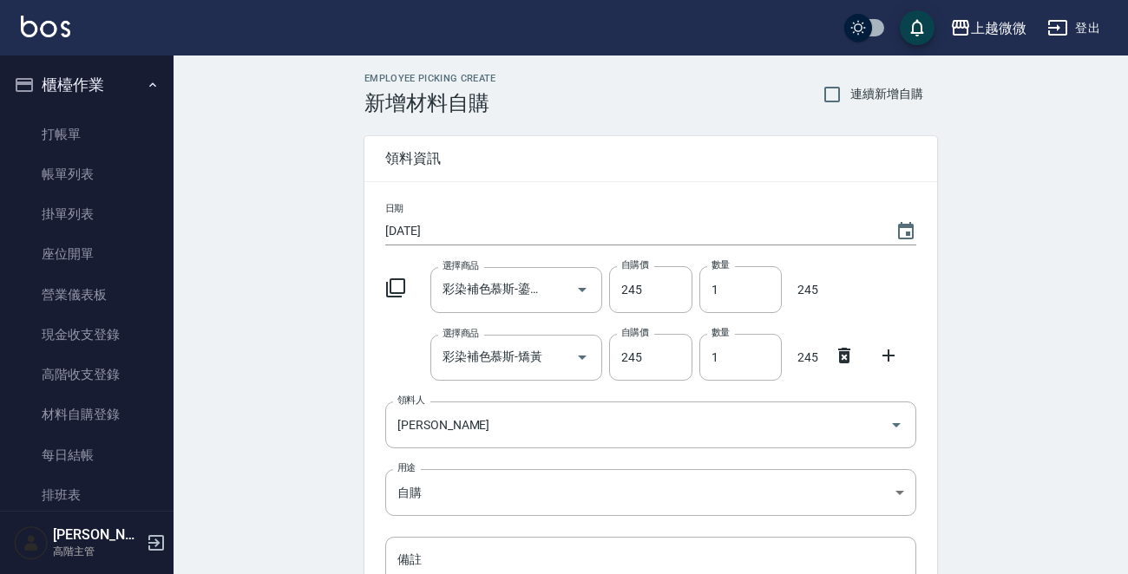
click at [297, 342] on div "Employee Picking Create 新增材料自購 連續新增自購 領料資訊 日期 2025/09/02 選擇商品 彩染補色慕斯-鎏光紫 選擇商品 自…" at bounding box center [651, 419] width 955 height 727
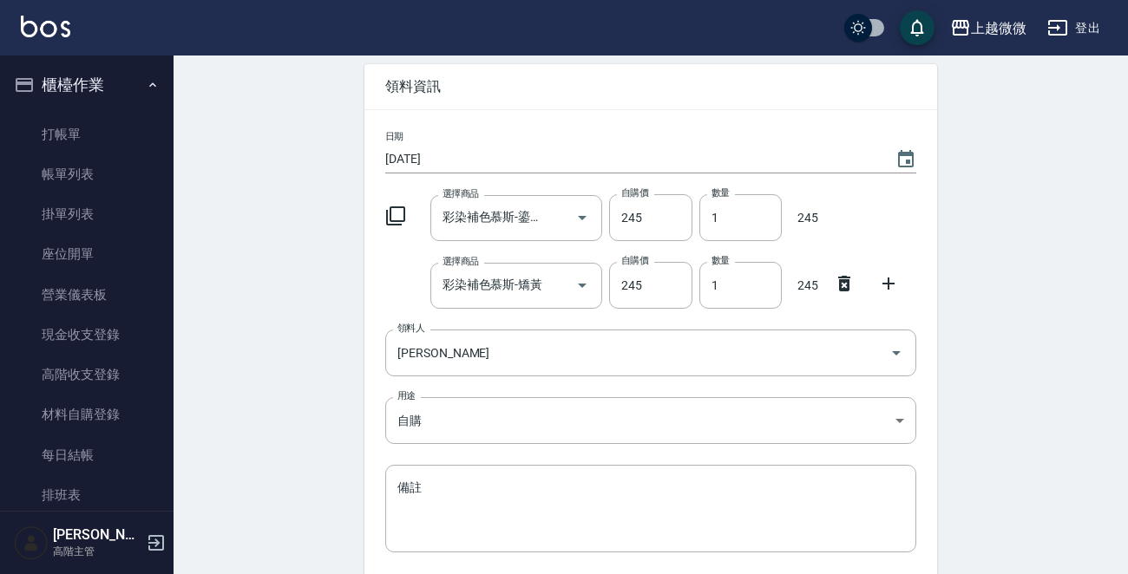
scroll to position [209, 0]
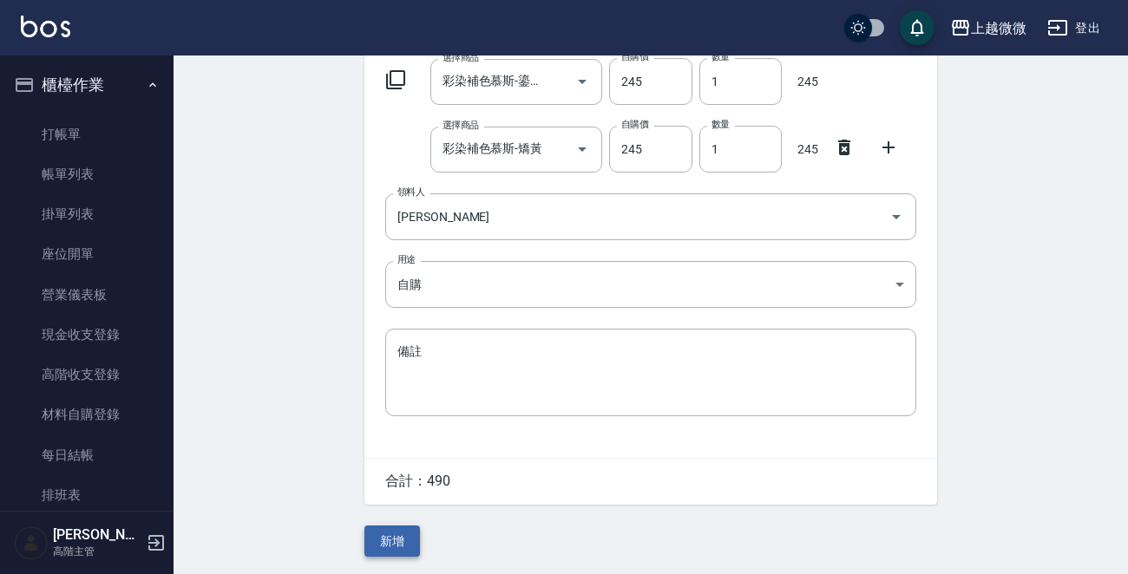
click at [387, 533] on button "新增" at bounding box center [392, 542] width 56 height 32
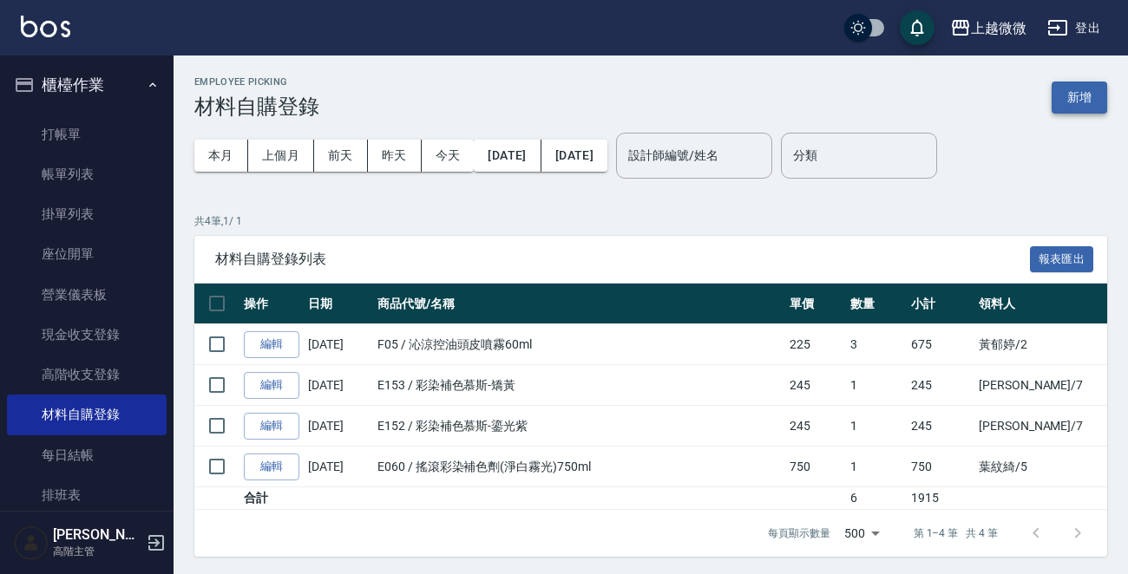
click at [1076, 102] on button "新增" at bounding box center [1080, 98] width 56 height 32
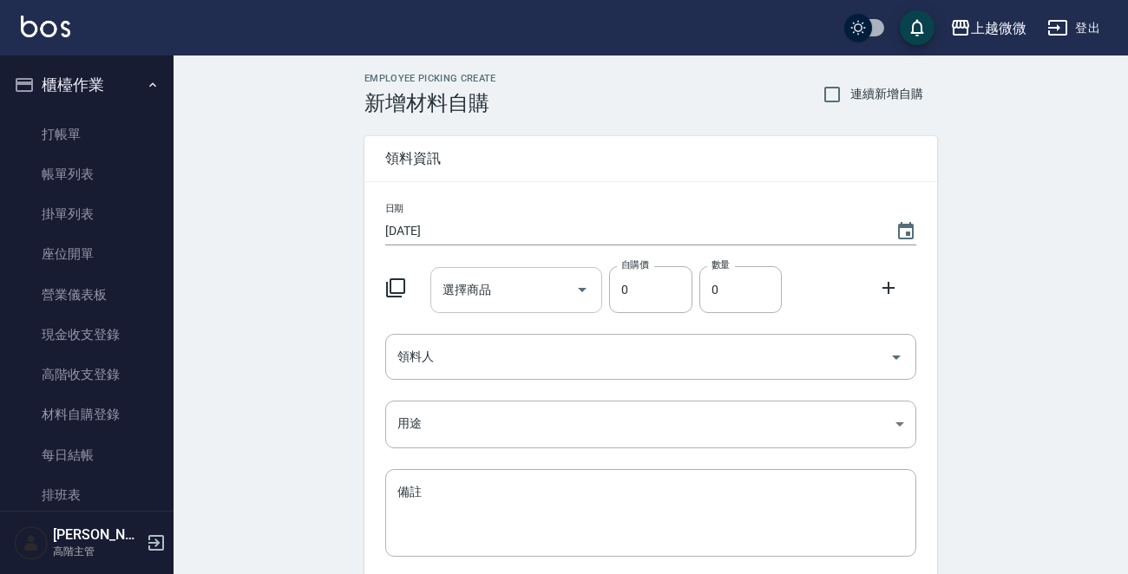
click at [524, 293] on input "選擇商品" at bounding box center [503, 290] width 131 height 30
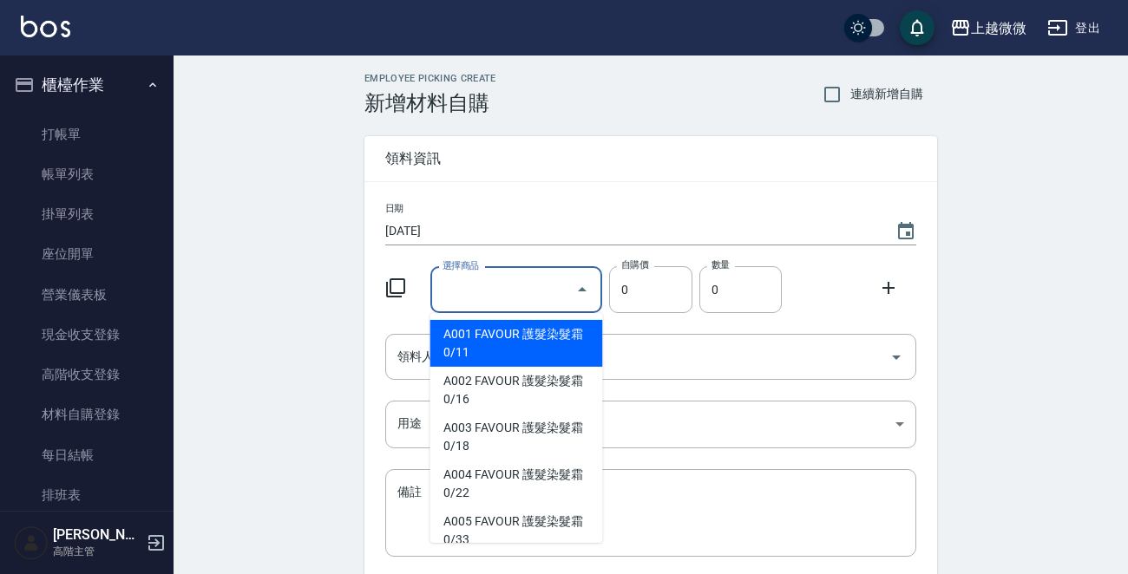
type input "s"
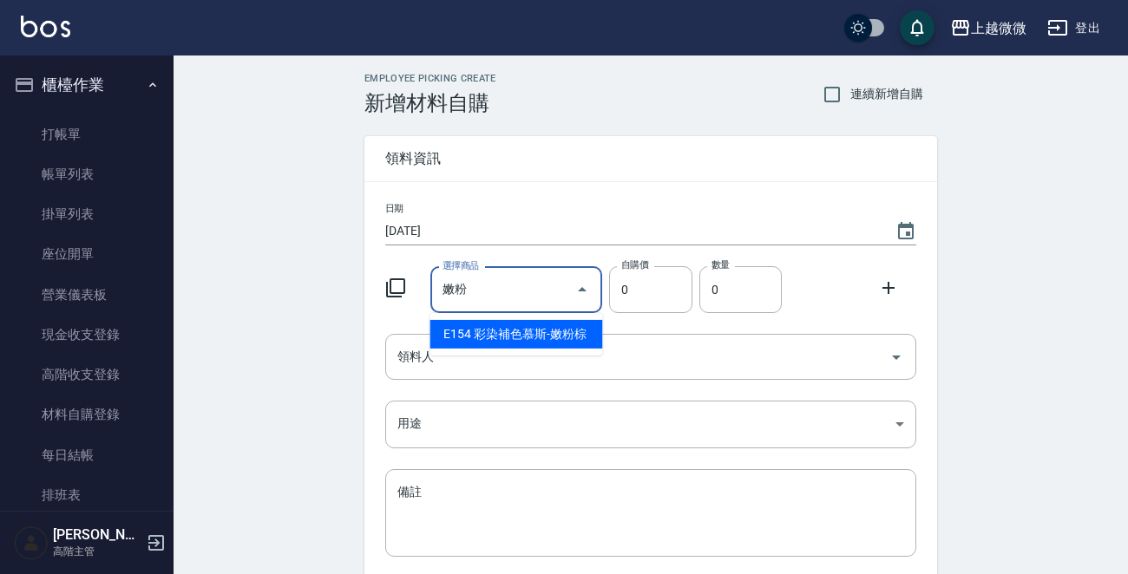
click at [540, 328] on li "E154 彩染補色慕斯-嫩粉棕" at bounding box center [516, 334] width 173 height 29
type input "彩染補色慕斯-嫩粉棕"
type input "490"
type input "1"
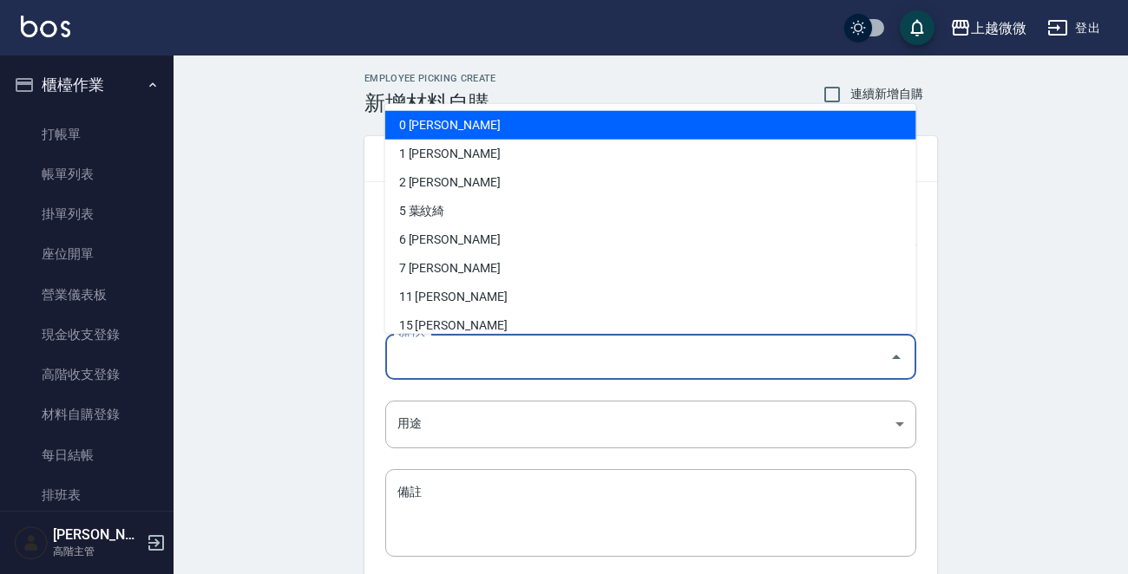
click at [482, 358] on input "領料人" at bounding box center [637, 357] width 489 height 30
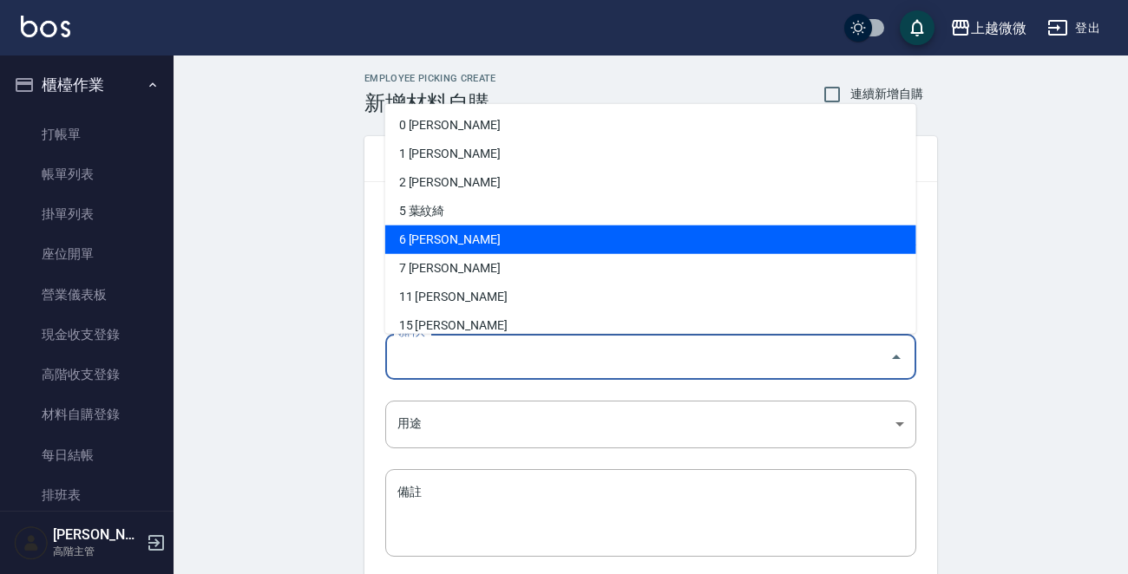
click at [470, 232] on li "6 黃彩微" at bounding box center [650, 240] width 531 height 29
type input "黃彩微"
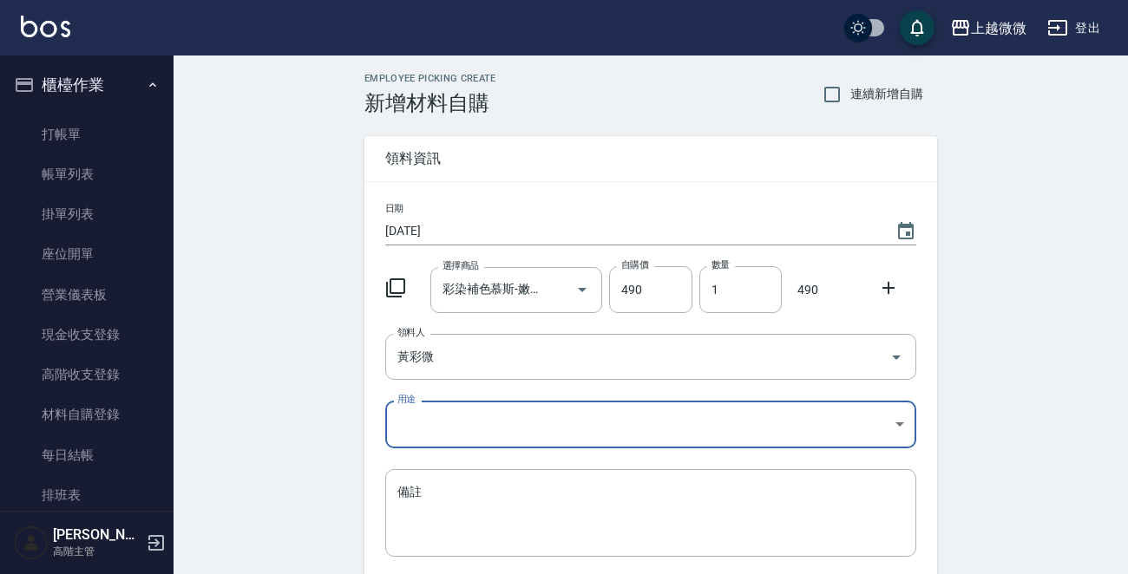
click at [883, 285] on icon at bounding box center [888, 288] width 21 height 21
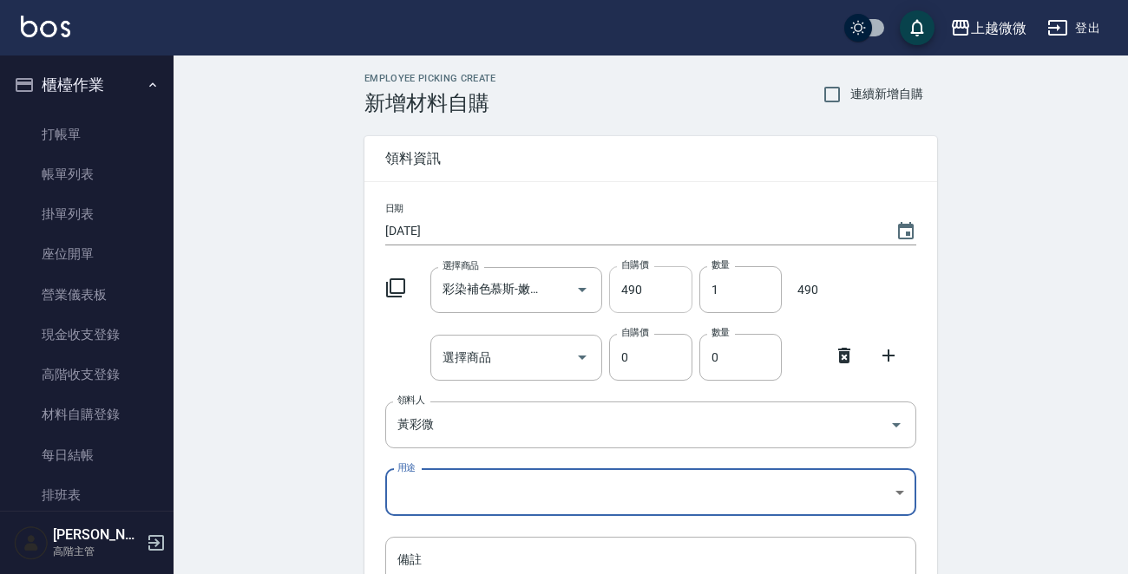
click at [657, 285] on input "490" at bounding box center [650, 289] width 82 height 47
drag, startPoint x: 657, startPoint y: 285, endPoint x: 604, endPoint y: 285, distance: 52.9
click at [604, 285] on div "自購價 490 自購價" at bounding box center [646, 286] width 89 height 54
type input "245"
click at [477, 358] on div "選擇商品 選擇商品" at bounding box center [516, 358] width 173 height 46
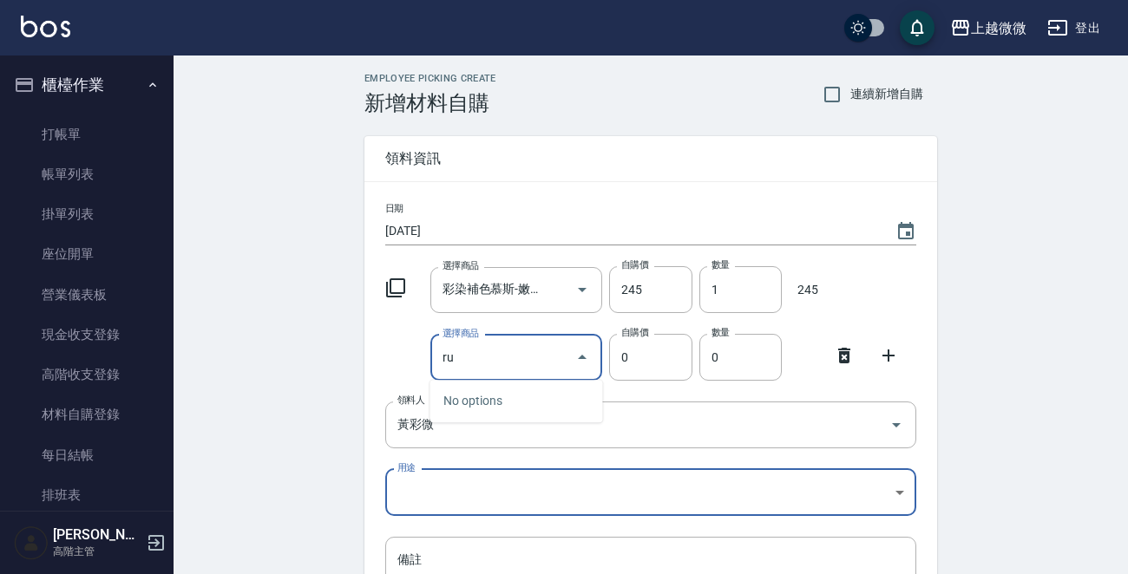
type input "r"
click at [544, 397] on li "E153 彩染補色慕斯-矯黃" at bounding box center [516, 401] width 173 height 29
type input "彩染補色慕斯-矯黃"
type input "490"
type input "1"
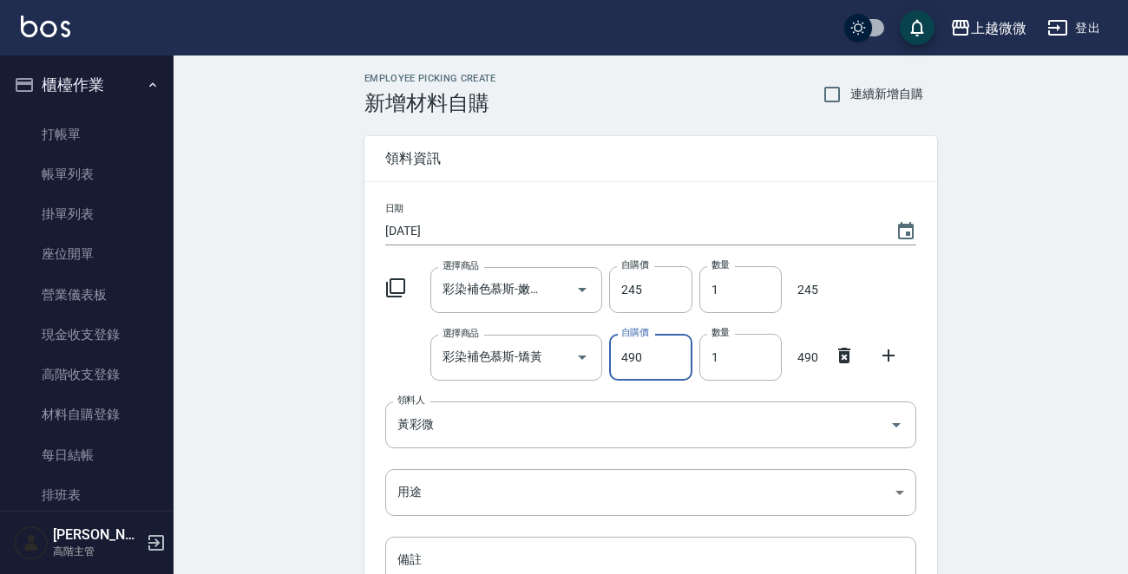
click at [891, 349] on icon at bounding box center [888, 355] width 21 height 21
click at [894, 418] on icon at bounding box center [888, 423] width 21 height 21
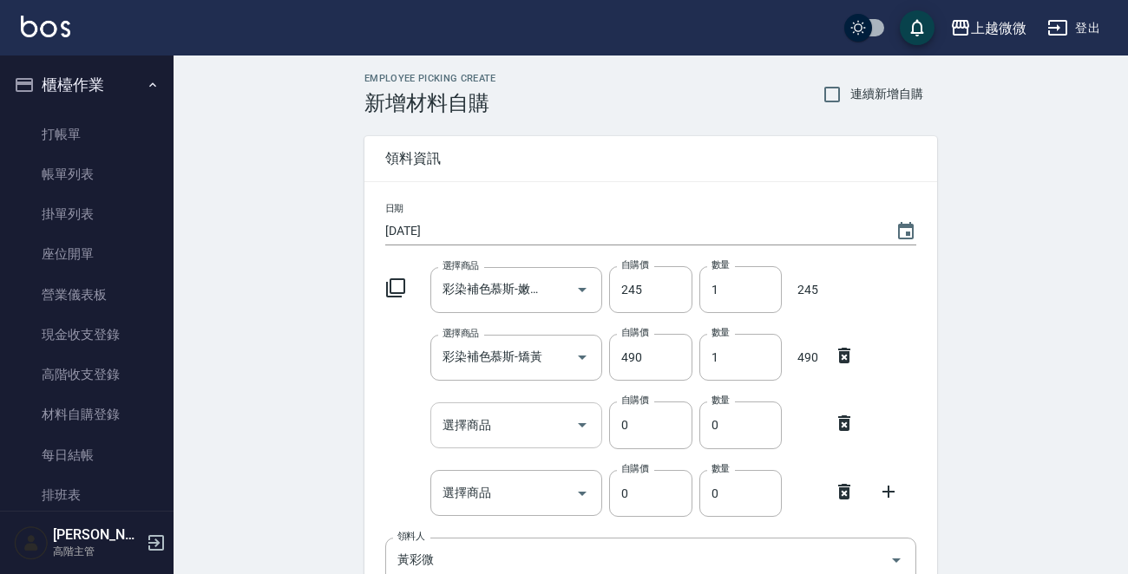
click at [528, 426] on input "選擇商品" at bounding box center [503, 425] width 131 height 30
type input "e"
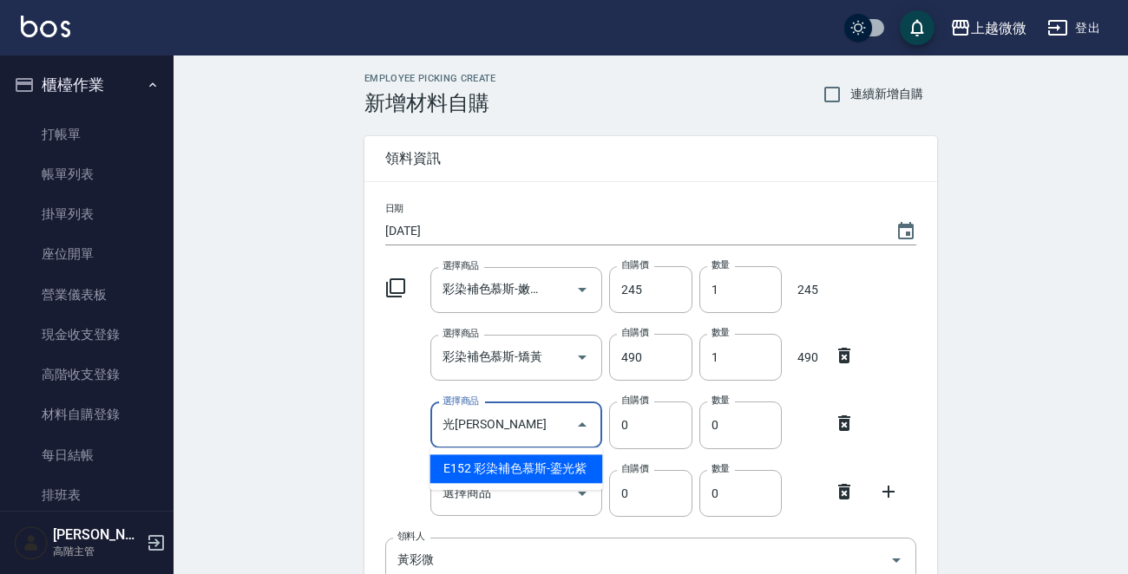
click at [519, 465] on li "E152 彩染補色慕斯-鎏光紫" at bounding box center [516, 469] width 173 height 29
type input "彩染補色慕斯-鎏光紫"
type input "490"
type input "1"
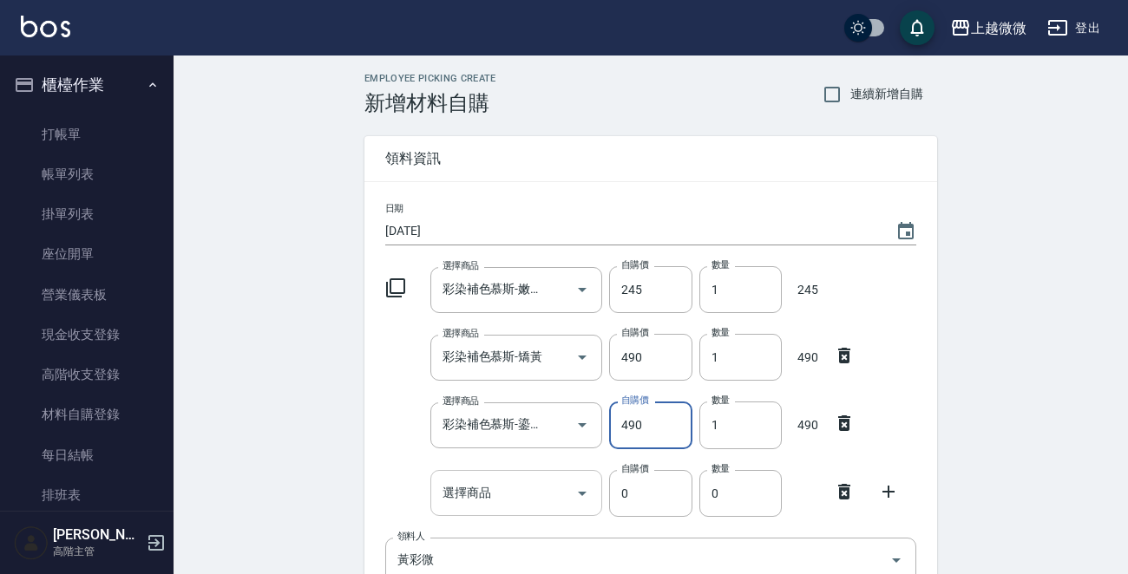
click at [502, 504] on input "選擇商品" at bounding box center [503, 493] width 131 height 30
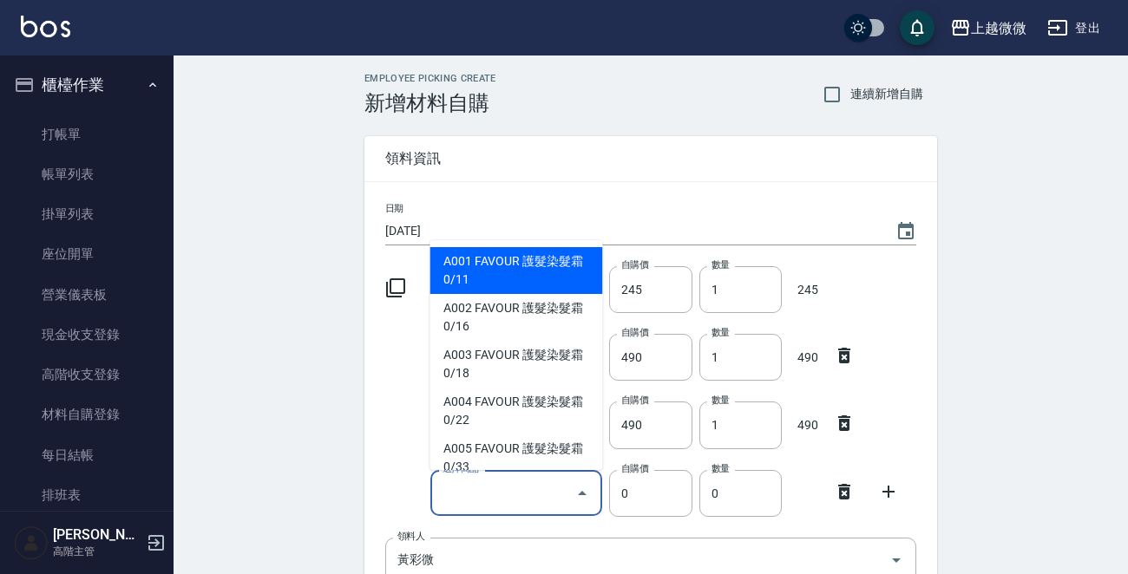
type input "v"
type input "c"
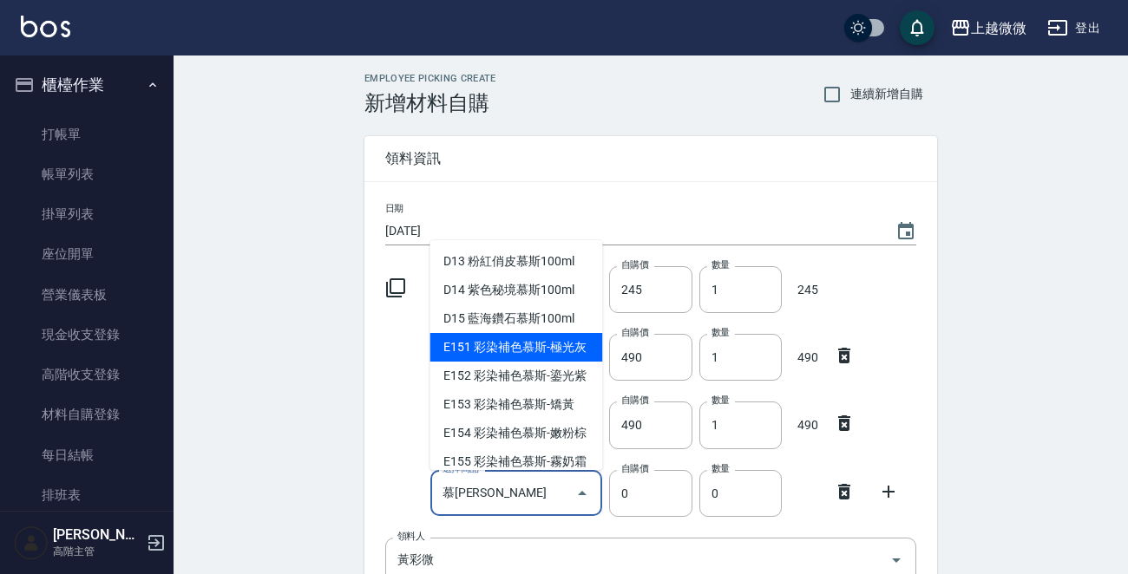
click at [555, 357] on li "E151 彩染補色慕斯-極光灰" at bounding box center [516, 347] width 173 height 29
type input "彩染補色慕斯-極光灰"
type input "490"
type input "1"
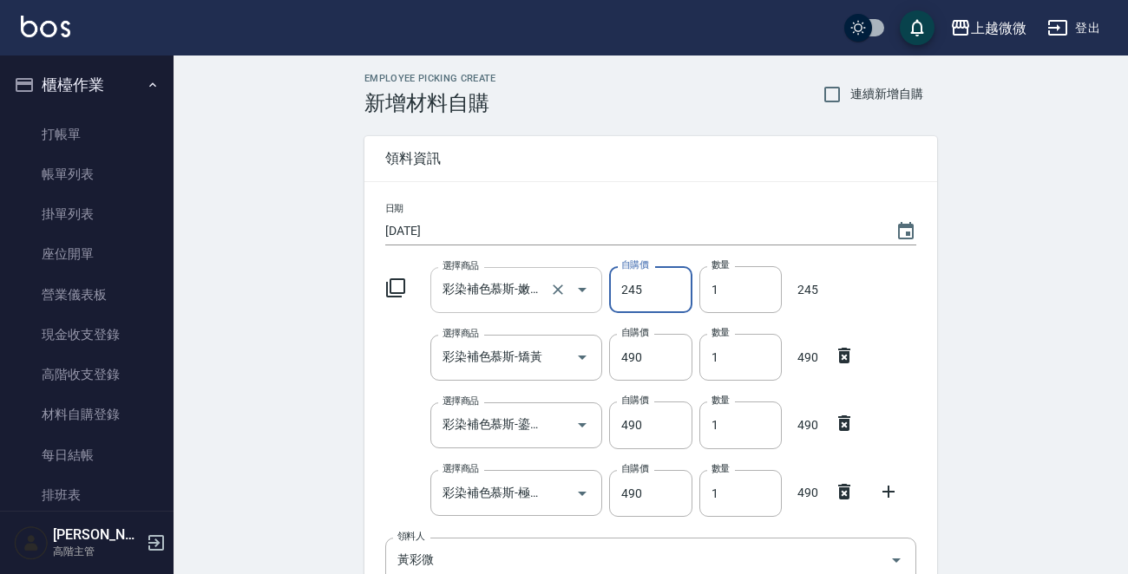
drag, startPoint x: 633, startPoint y: 293, endPoint x: 577, endPoint y: 289, distance: 56.6
click at [577, 289] on div "選擇商品 彩染補色慕斯-嫩粉棕 選擇商品 自購價 245 自購價 數量 1 數量 245" at bounding box center [647, 286] width 538 height 54
click at [622, 361] on input "490" at bounding box center [650, 357] width 82 height 47
click at [606, 364] on div "自購價 490 自購價" at bounding box center [646, 354] width 89 height 54
paste input "245"
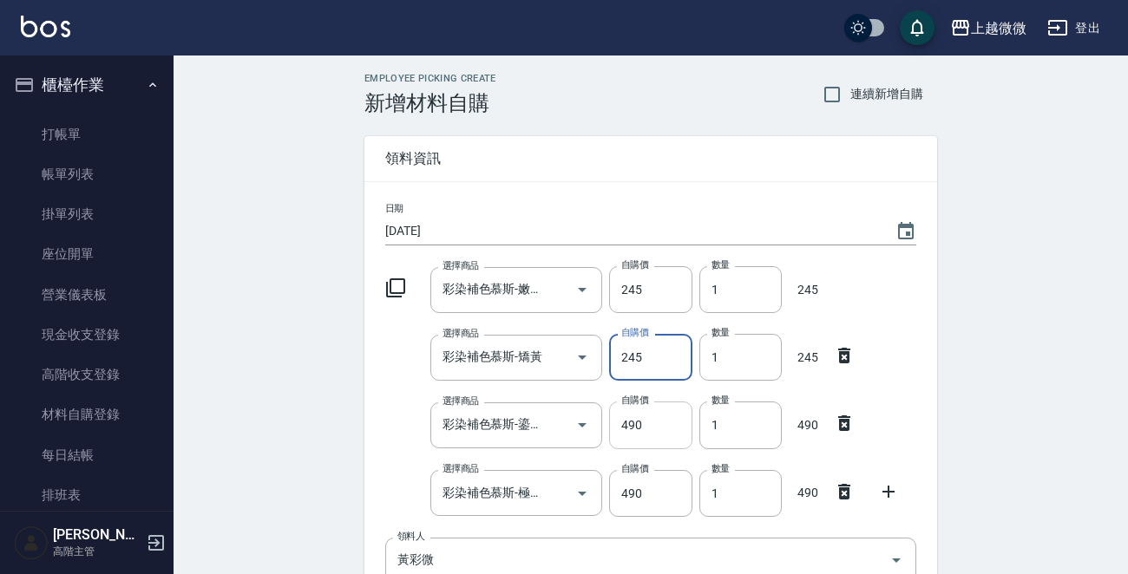
type input "245"
click at [620, 424] on input "490" at bounding box center [650, 425] width 82 height 47
drag, startPoint x: 620, startPoint y: 424, endPoint x: 660, endPoint y: 424, distance: 40.8
click at [660, 424] on input "490" at bounding box center [650, 425] width 82 height 47
paste input "245"
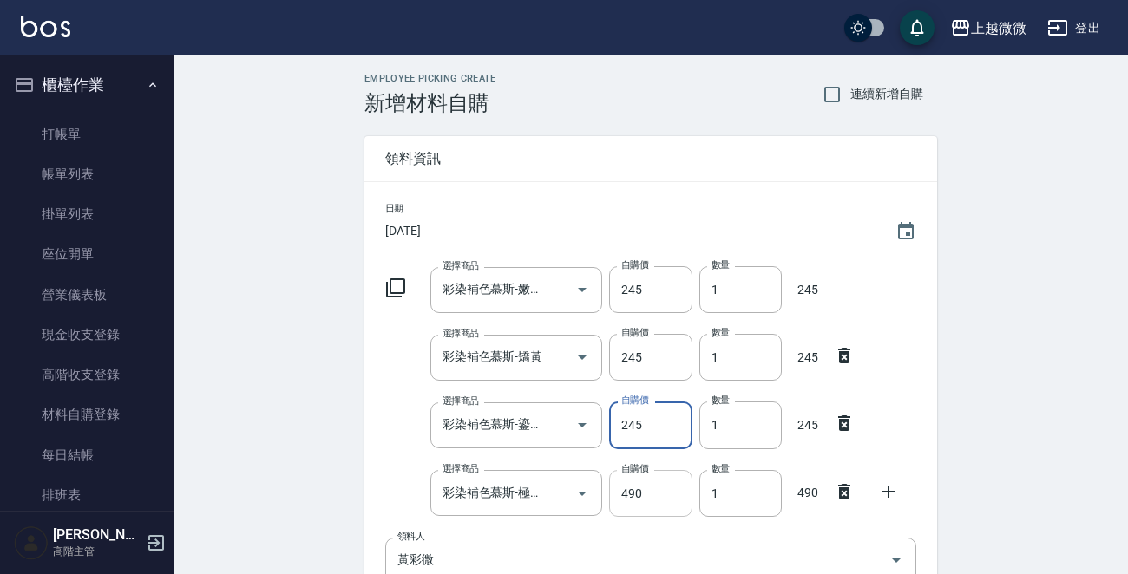
type input "245"
click at [612, 492] on input "490" at bounding box center [650, 493] width 82 height 47
drag, startPoint x: 621, startPoint y: 491, endPoint x: 606, endPoint y: 489, distance: 15.7
click at [606, 489] on div "自購價 490 自購價" at bounding box center [646, 490] width 89 height 54
paste input "245"
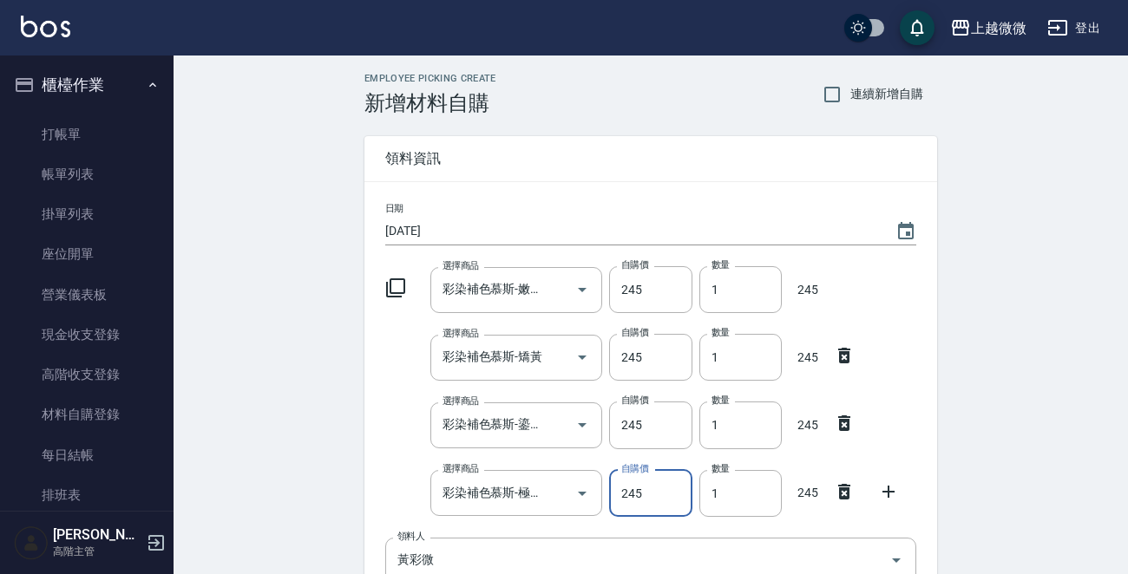
type input "245"
click at [300, 418] on div "Employee Picking Create 新增材料自購 連續新增自購 領料資訊 日期 2025/09/06 選擇商品 彩染補色慕斯-嫩粉棕 選擇商品 自…" at bounding box center [651, 487] width 955 height 863
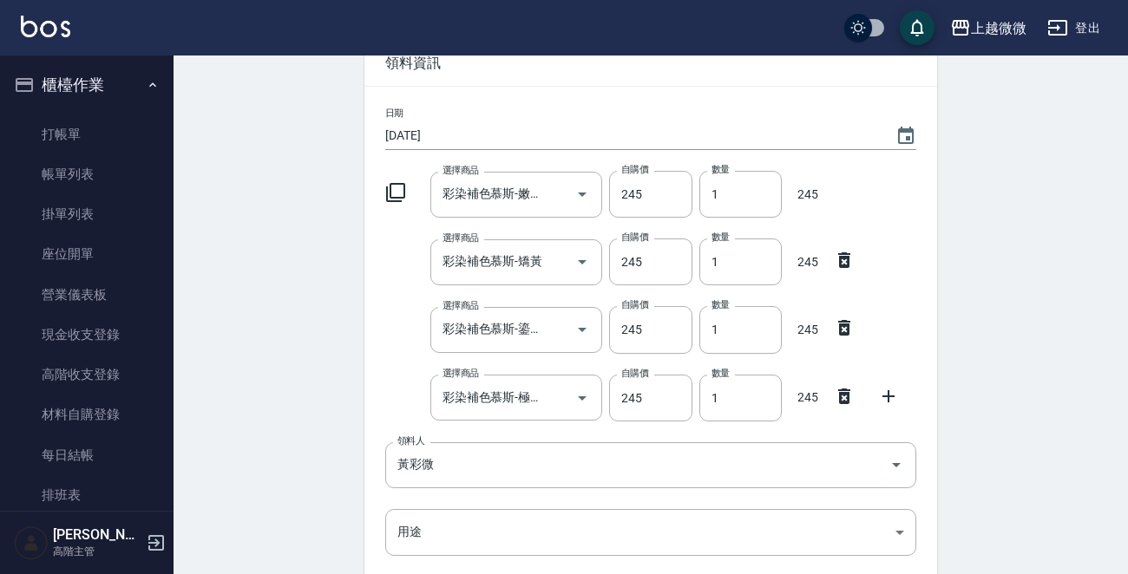
scroll to position [260, 0]
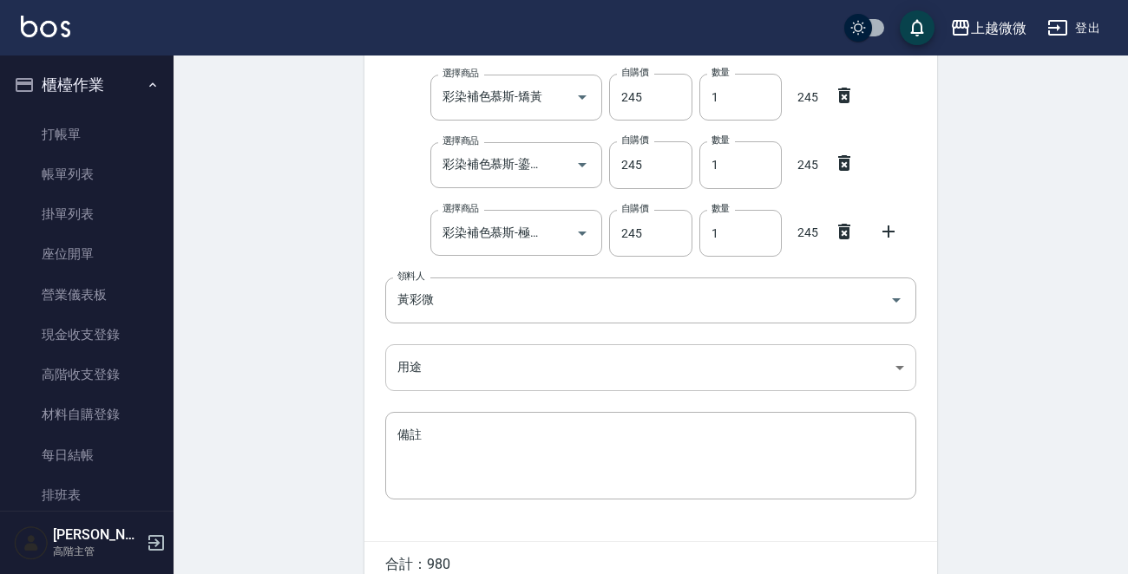
click at [433, 358] on body "上越微微 登出 櫃檯作業 打帳單 帳單列表 掛單列表 座位開單 營業儀表板 現金收支登錄 高階收支登錄 材料自購登錄 每日結帳 排班表 現場電腦打卡 掃碼打卡…" at bounding box center [564, 199] width 1128 height 918
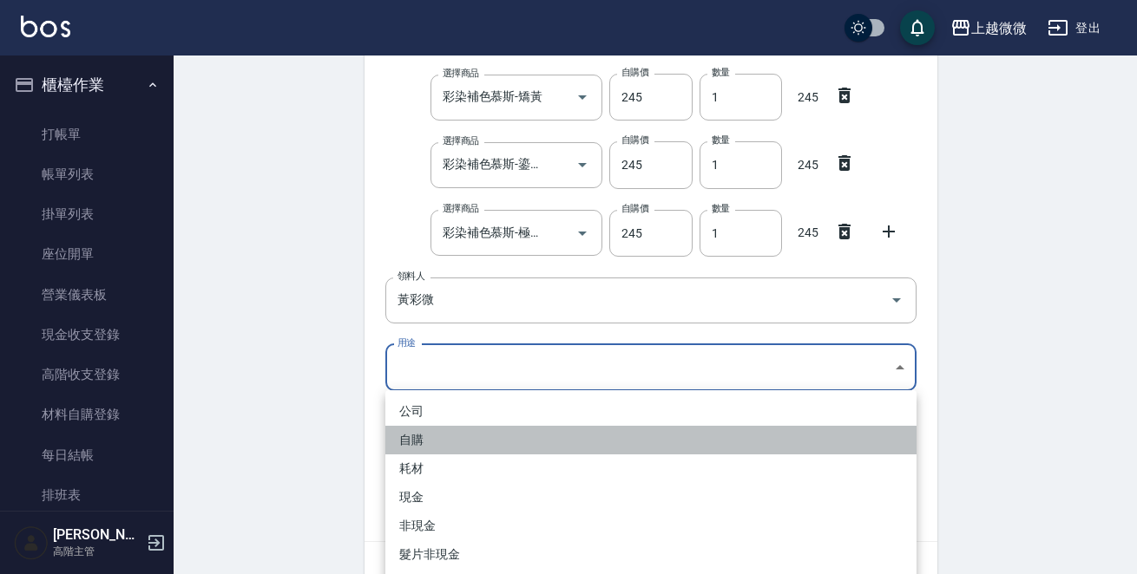
click at [418, 441] on li "自購" at bounding box center [650, 440] width 531 height 29
type input "自購"
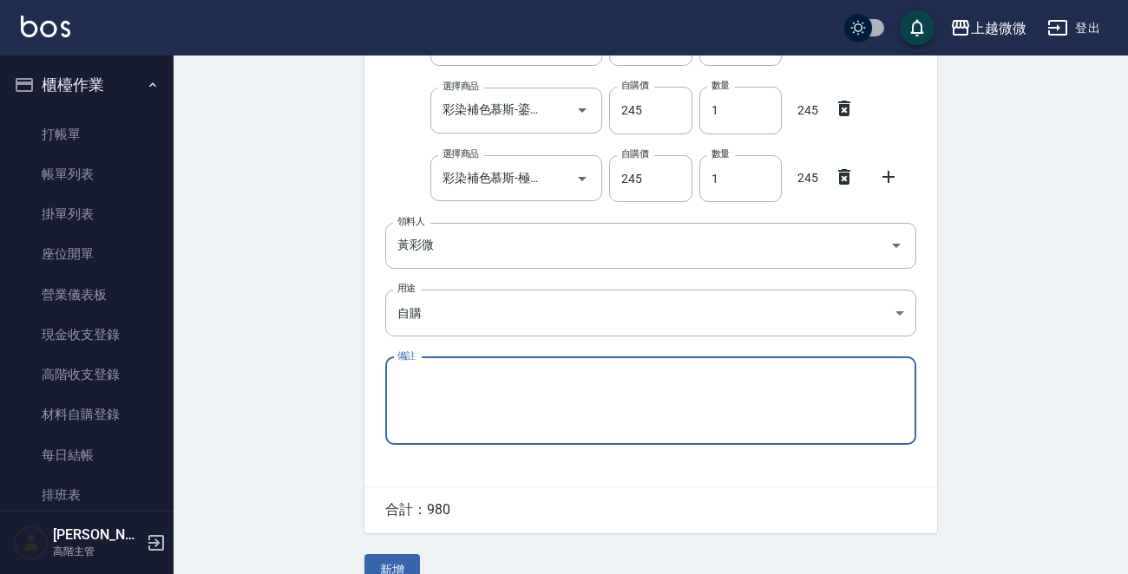
scroll to position [345, 0]
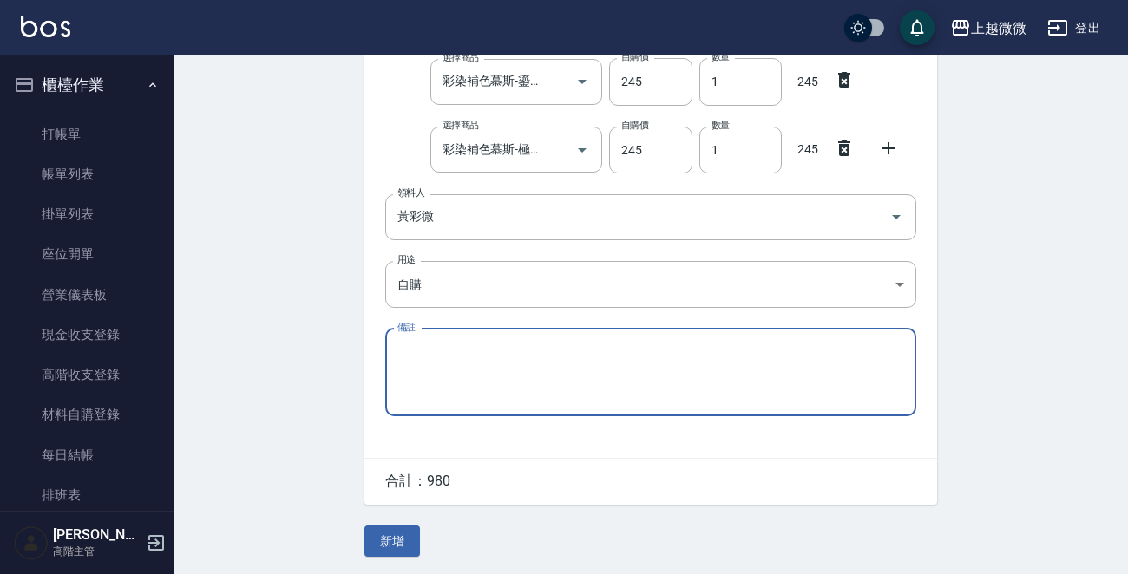
click at [389, 538] on button "新增" at bounding box center [392, 542] width 56 height 32
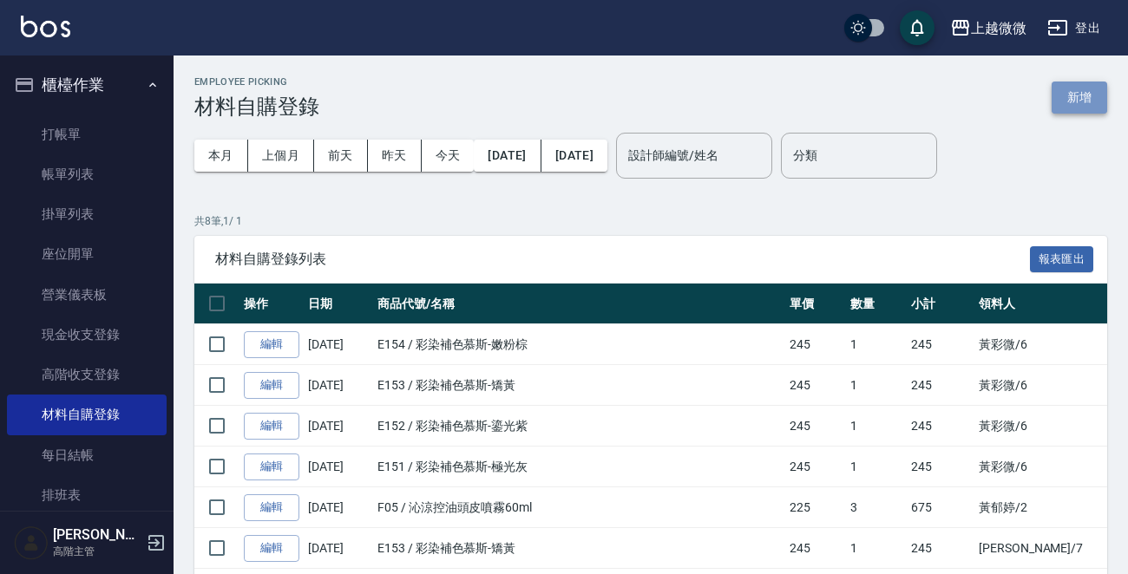
click at [1073, 92] on button "新增" at bounding box center [1080, 98] width 56 height 32
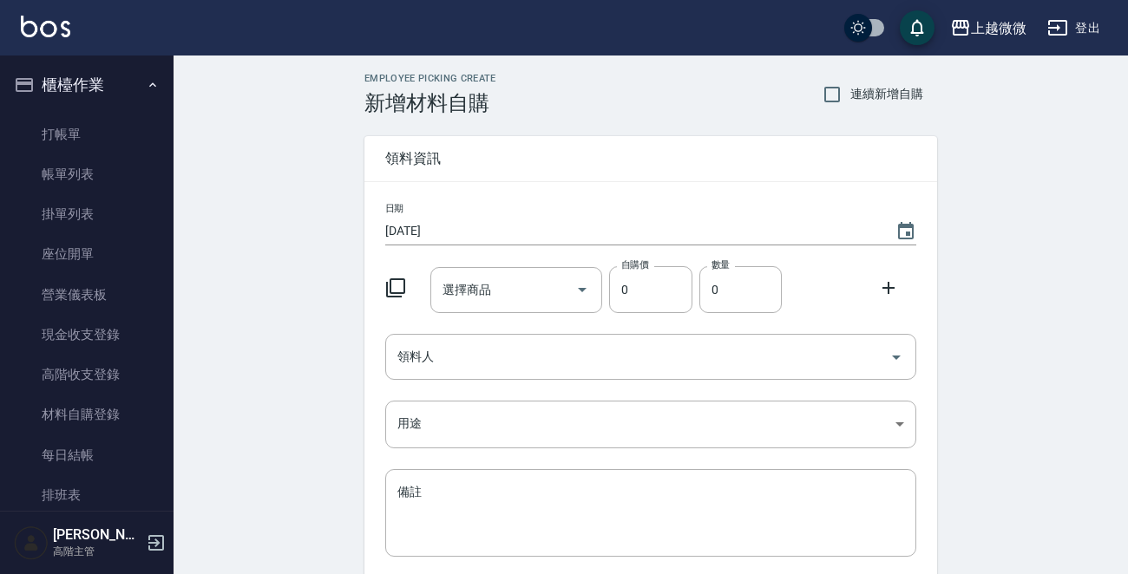
drag, startPoint x: 882, startPoint y: 281, endPoint x: 886, endPoint y: 317, distance: 35.8
click at [883, 285] on icon at bounding box center [888, 288] width 21 height 21
click at [886, 356] on icon at bounding box center [889, 356] width 12 height 12
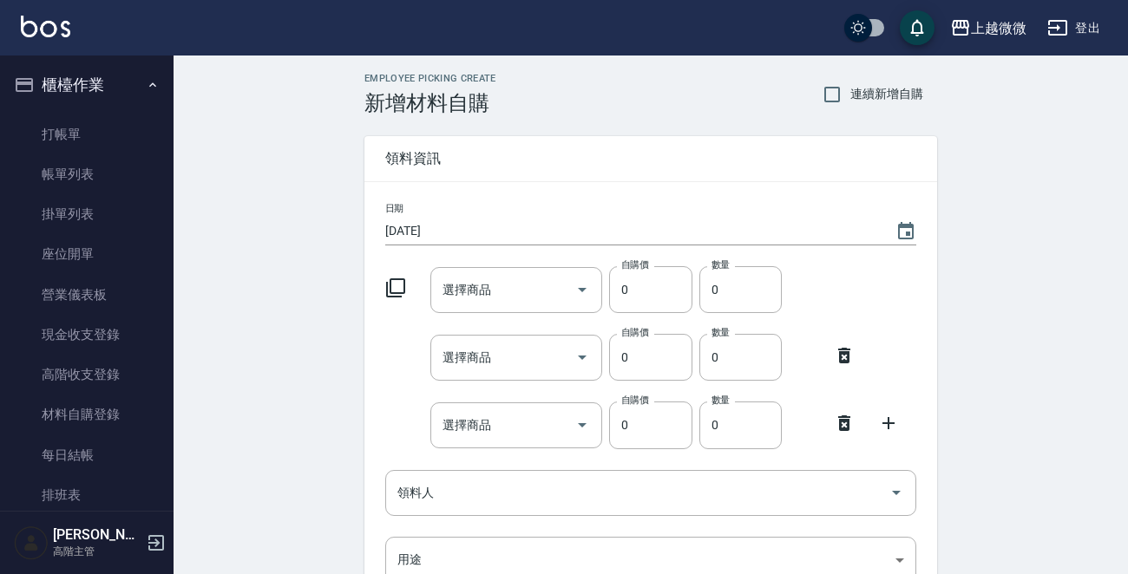
click at [897, 419] on icon at bounding box center [888, 423] width 21 height 21
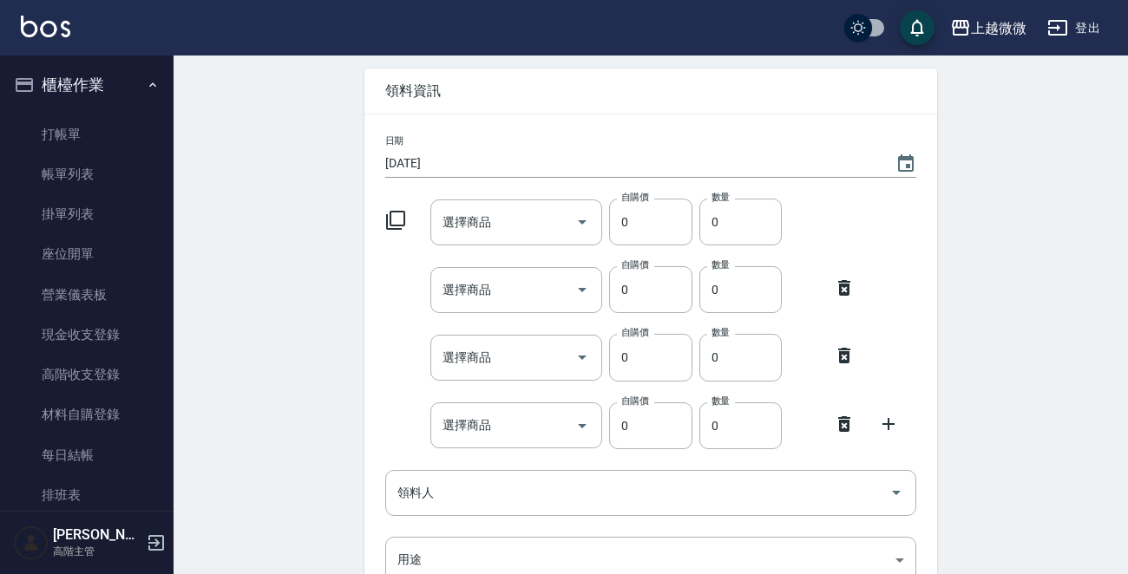
scroll to position [174, 0]
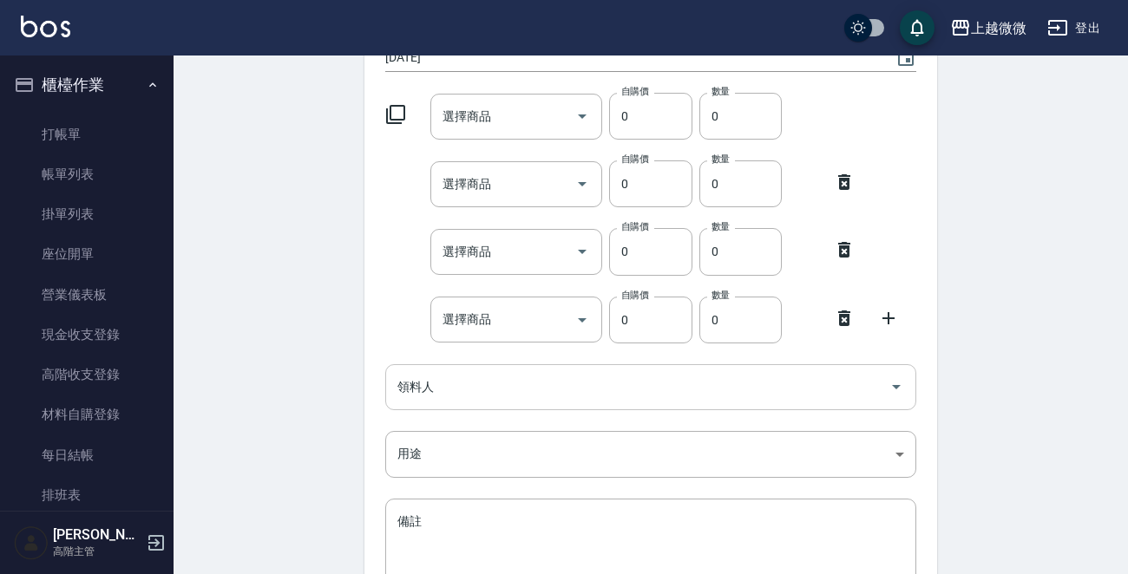
click at [467, 402] on div "領料人" at bounding box center [650, 387] width 531 height 46
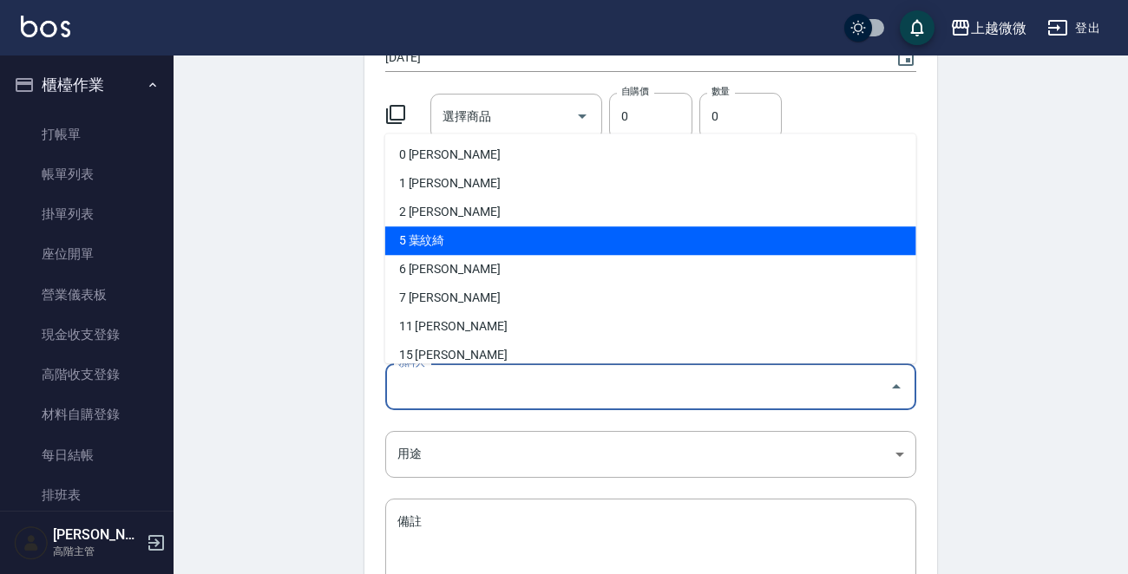
click at [480, 236] on li "5 葉紋綺" at bounding box center [650, 240] width 531 height 29
type input "葉紋綺"
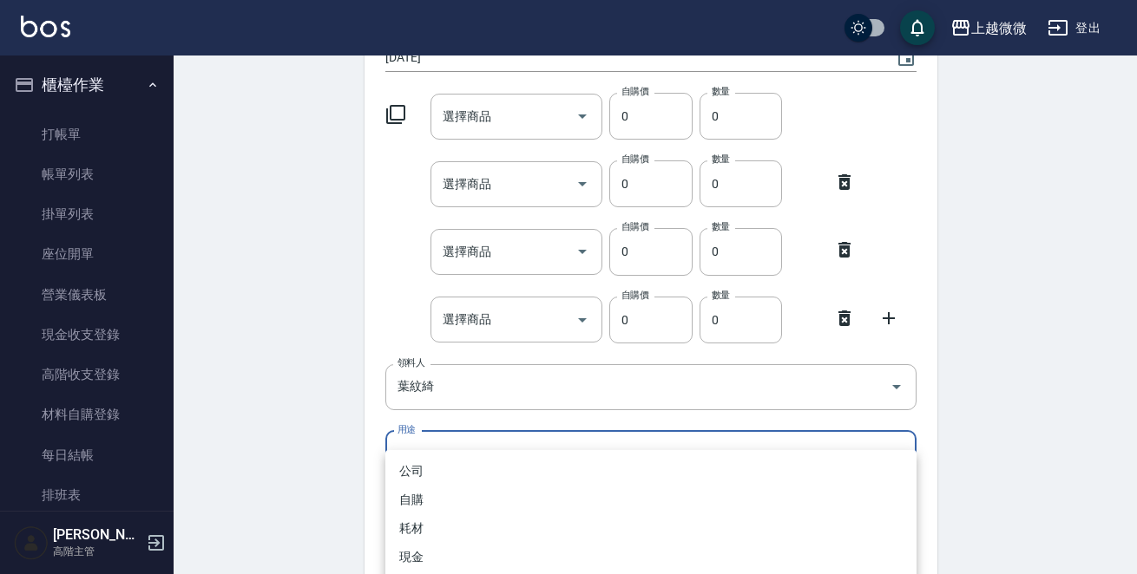
click at [433, 461] on body "上越微微 登出 櫃檯作業 打帳單 帳單列表 掛單列表 座位開單 營業儀表板 現金收支登錄 高階收支登錄 材料自購登錄 每日結帳 排班表 現場電腦打卡 掃碼打卡…" at bounding box center [568, 285] width 1137 height 918
click at [424, 502] on li "自購" at bounding box center [650, 500] width 531 height 29
type input "自購"
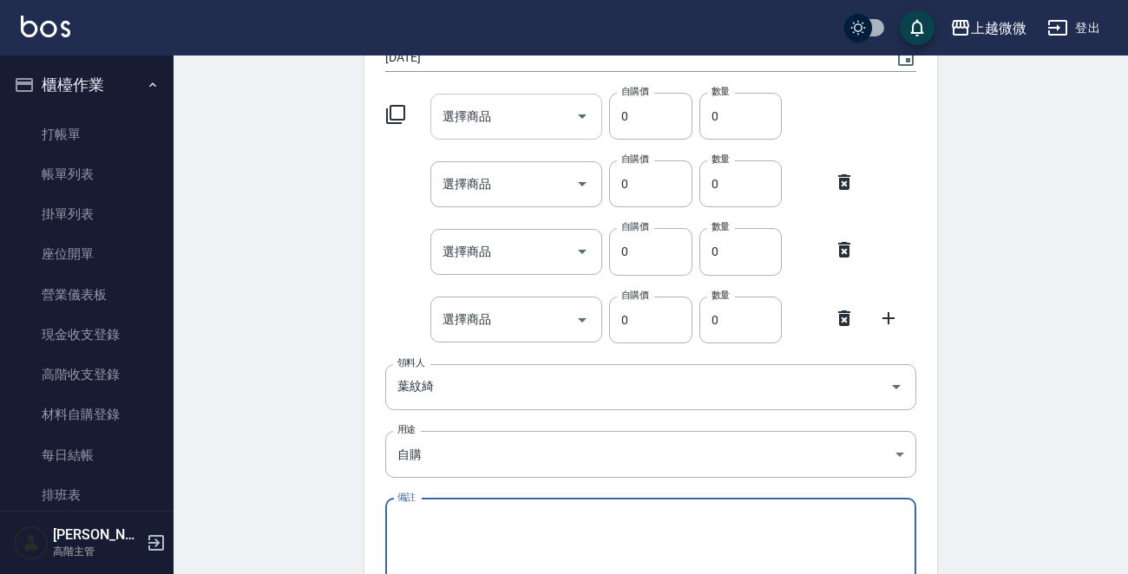
click at [504, 127] on input "選擇商品" at bounding box center [503, 117] width 131 height 30
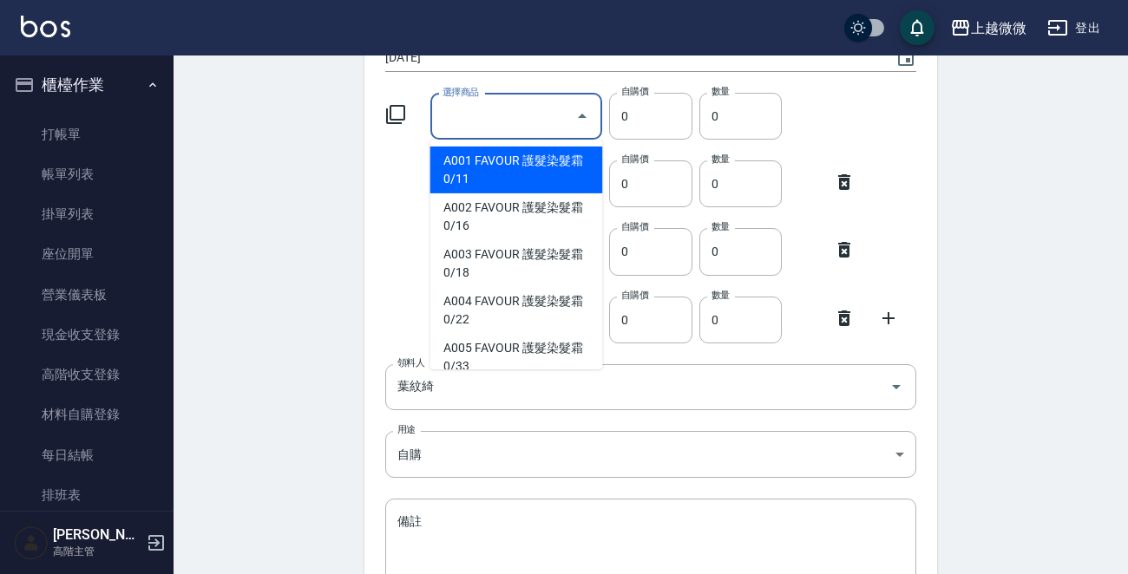
type input "e"
type input "ㄍ"
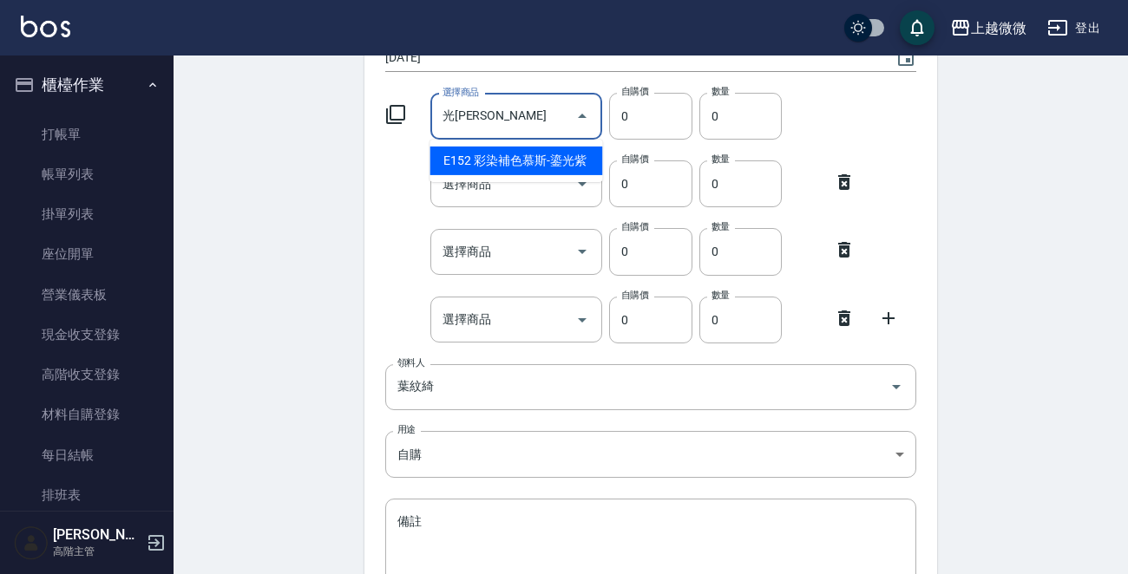
click at [521, 164] on li "E152 彩染補色慕斯-鎏光紫" at bounding box center [516, 161] width 173 height 29
type input "彩染補色慕斯-鎏光紫"
type input "490"
type input "1"
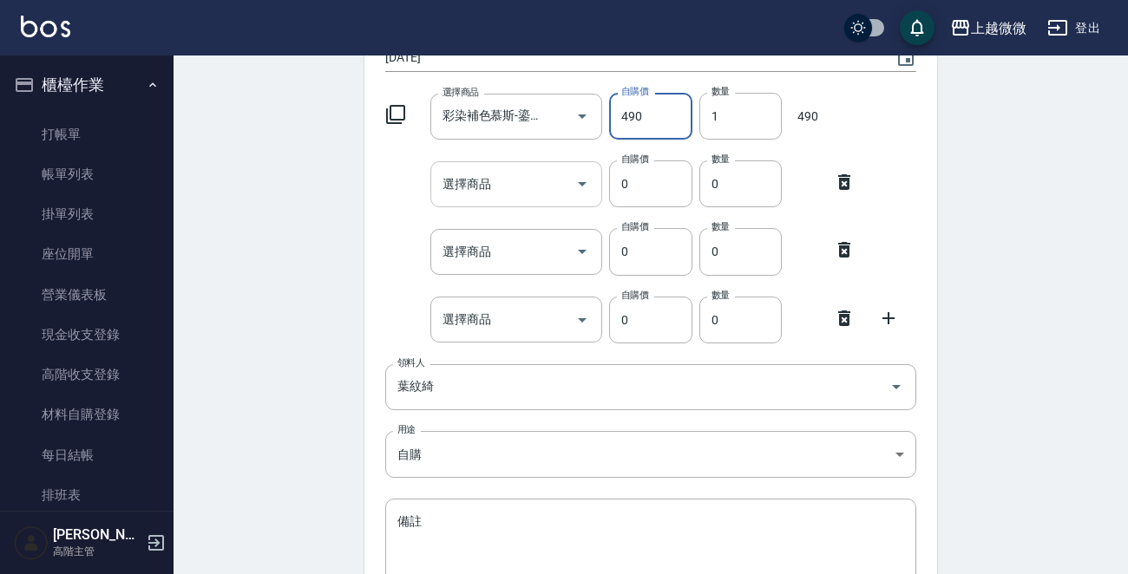
click at [506, 199] on input "選擇商品" at bounding box center [503, 184] width 131 height 30
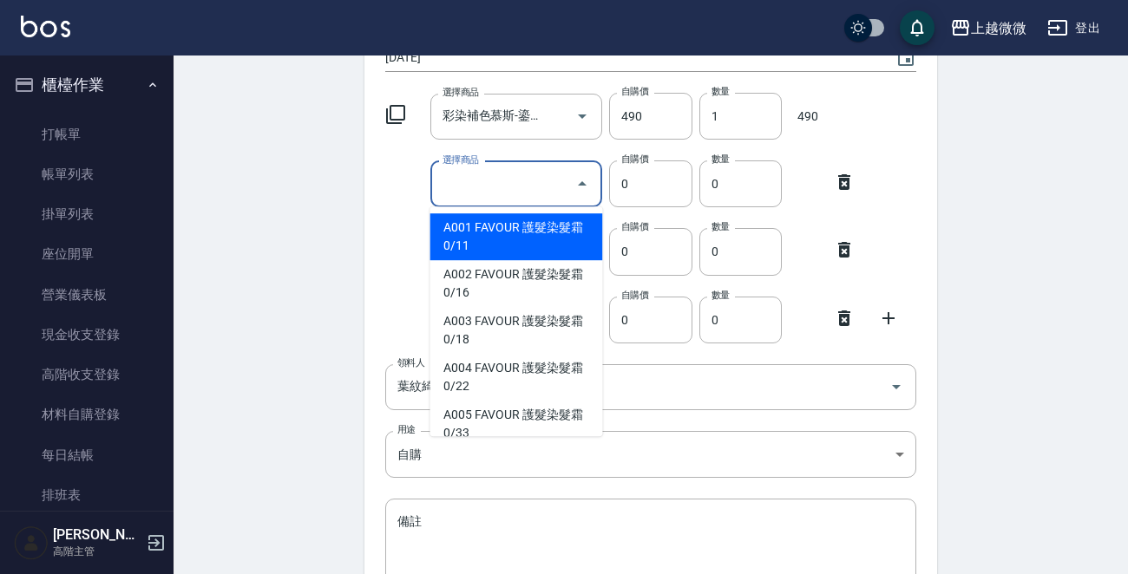
click at [463, 181] on input "選擇商品" at bounding box center [503, 184] width 131 height 30
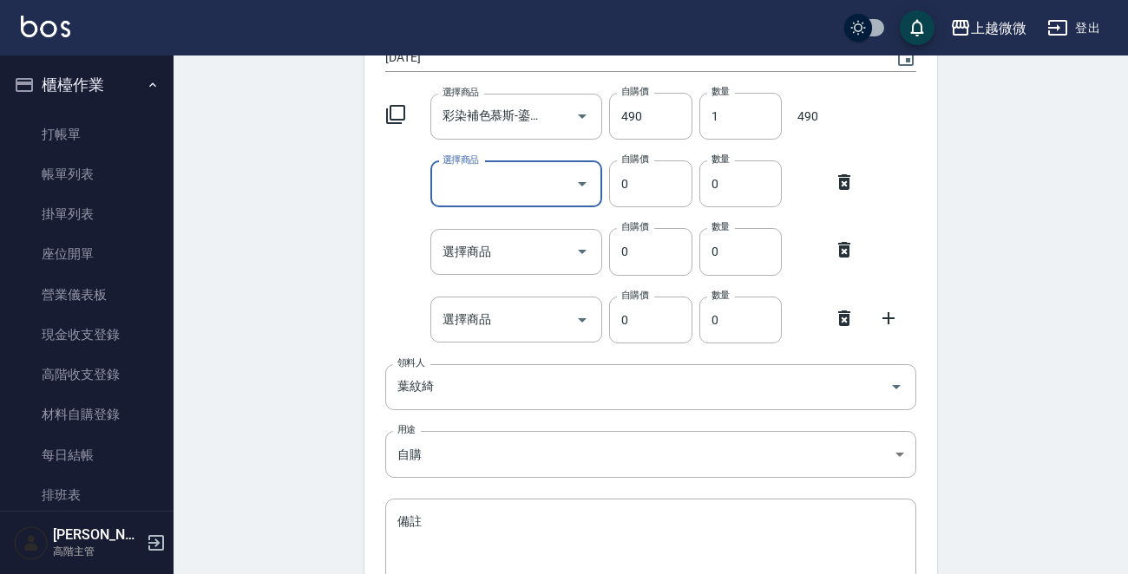
type input "e"
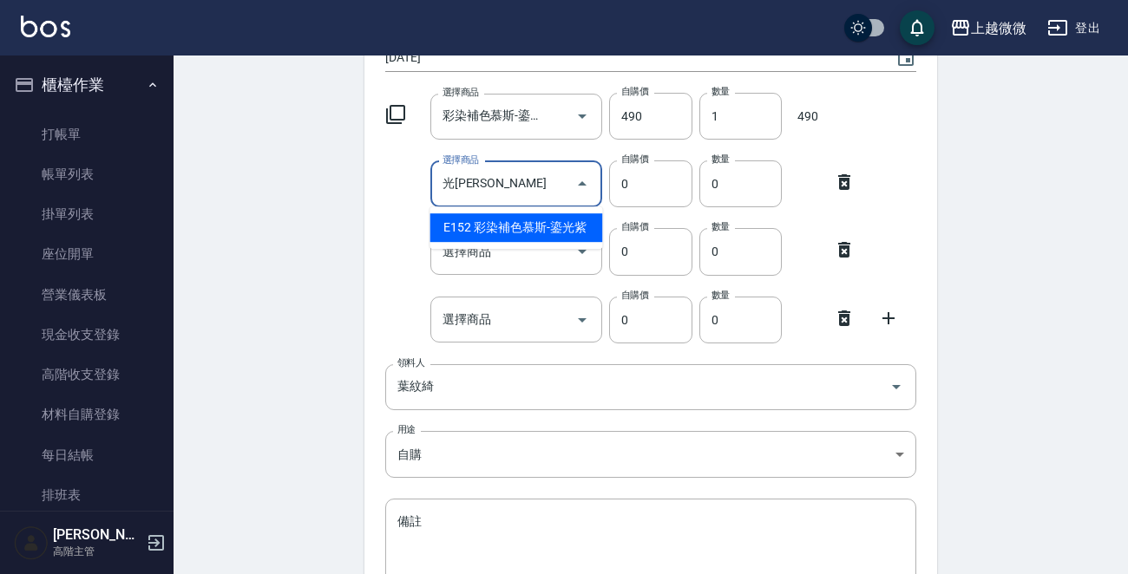
click at [537, 218] on li "E152 彩染補色慕斯-鎏光紫" at bounding box center [516, 227] width 173 height 29
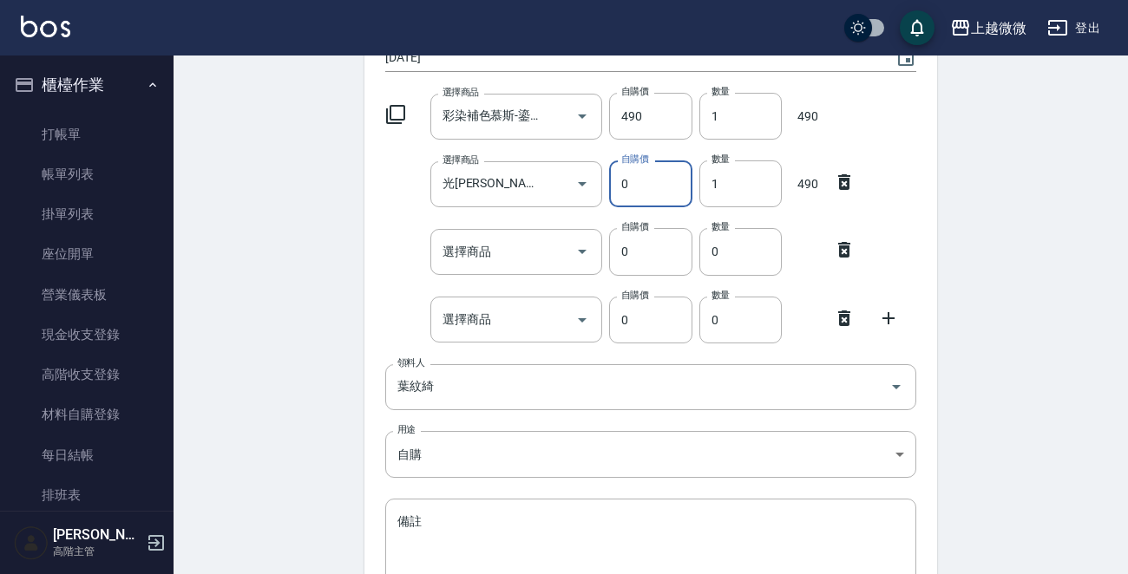
type input "彩染補色慕斯-鎏光紫"
type input "490"
type input "1"
click at [528, 250] on input "選擇商品" at bounding box center [503, 252] width 131 height 30
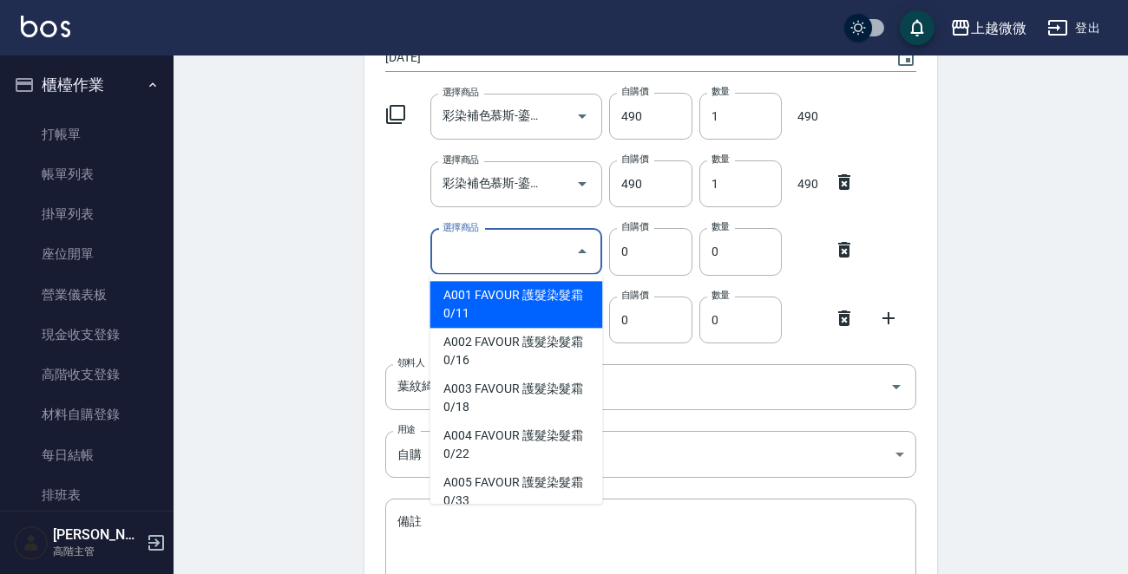
type input "r"
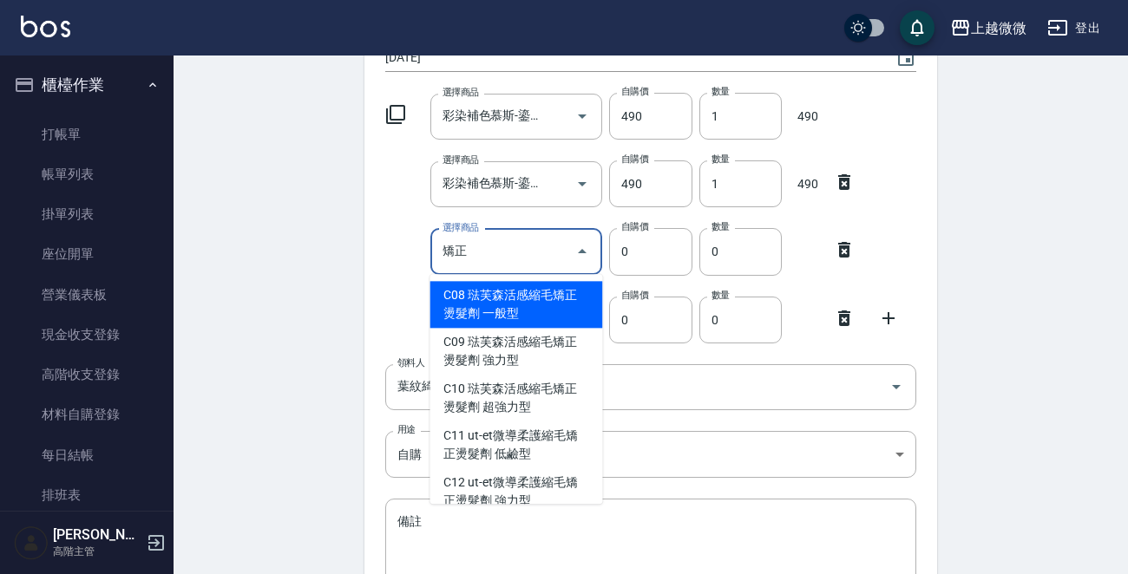
type input "繳"
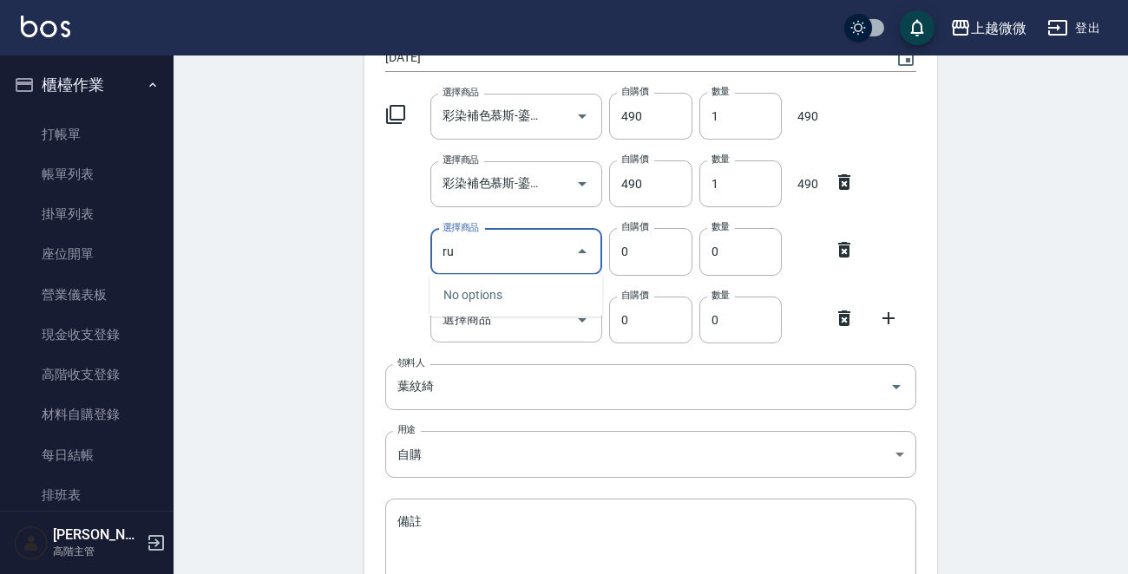
type input "r"
click at [524, 292] on li "E153 彩染補色慕斯-矯黃" at bounding box center [516, 295] width 173 height 29
type input "彩染補色慕斯-矯黃"
type input "490"
type input "1"
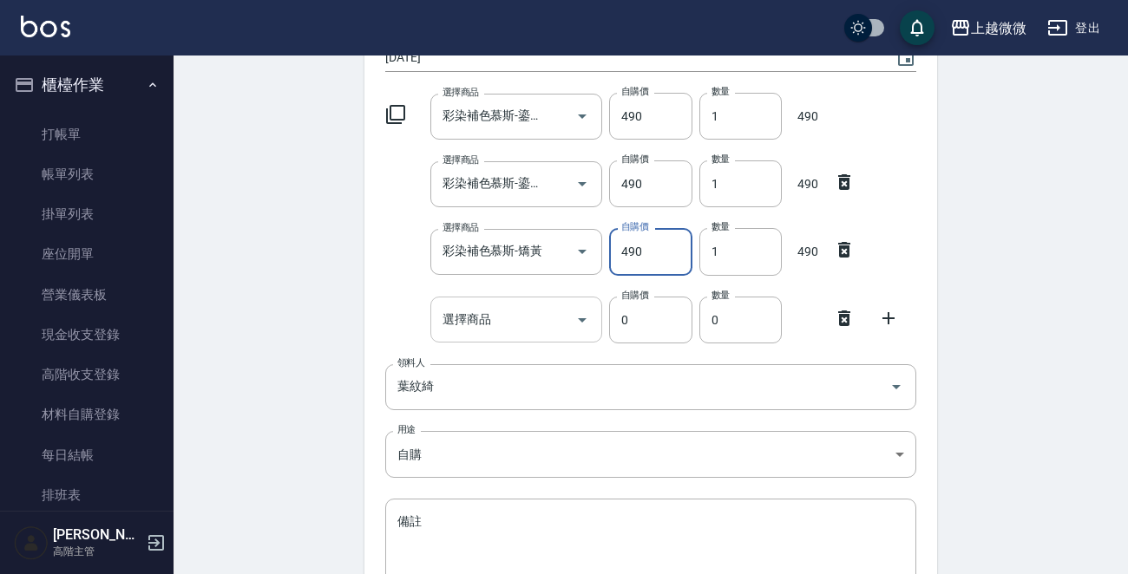
click at [513, 325] on input "選擇商品" at bounding box center [503, 320] width 131 height 30
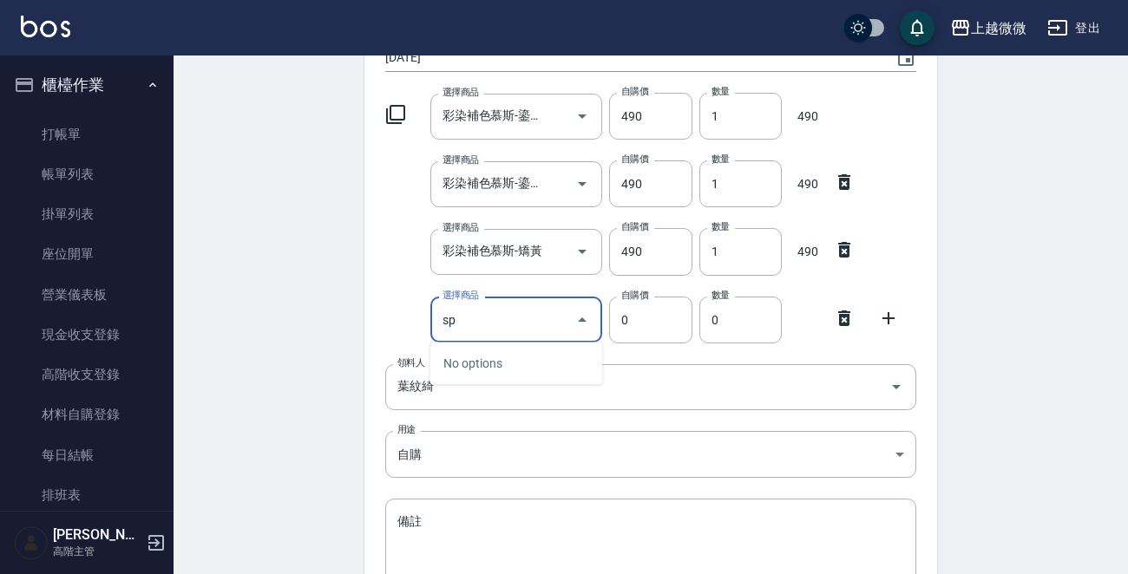
type input "s"
click at [509, 374] on li "E154 彩染補色慕斯-嫩粉棕" at bounding box center [516, 364] width 173 height 29
type input "彩染補色慕斯-嫩粉棕"
type input "490"
type input "1"
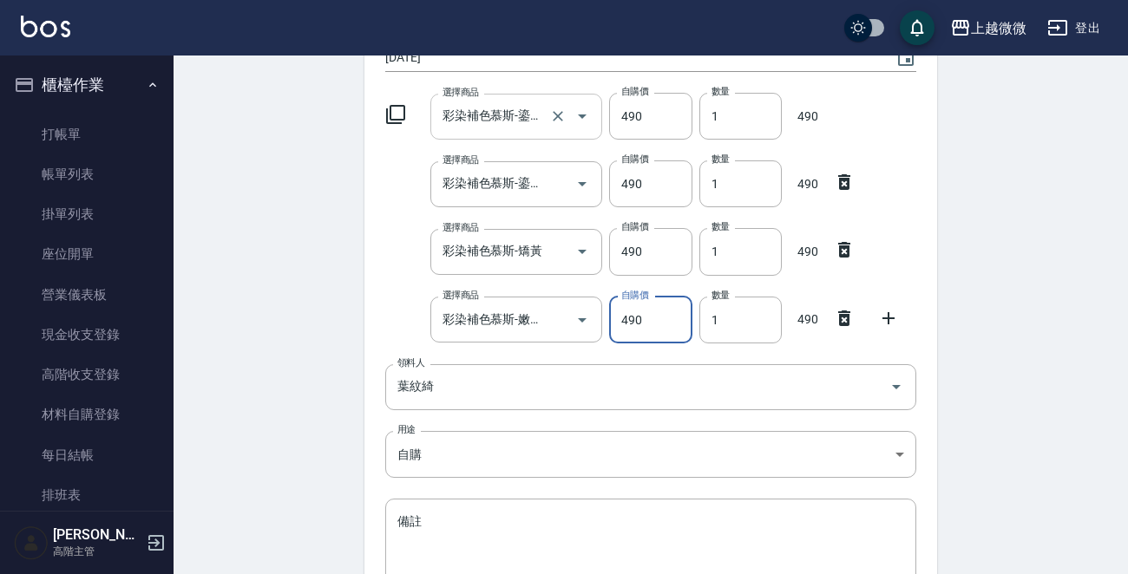
click at [503, 105] on input "彩染補色慕斯-鎏光紫" at bounding box center [492, 117] width 108 height 30
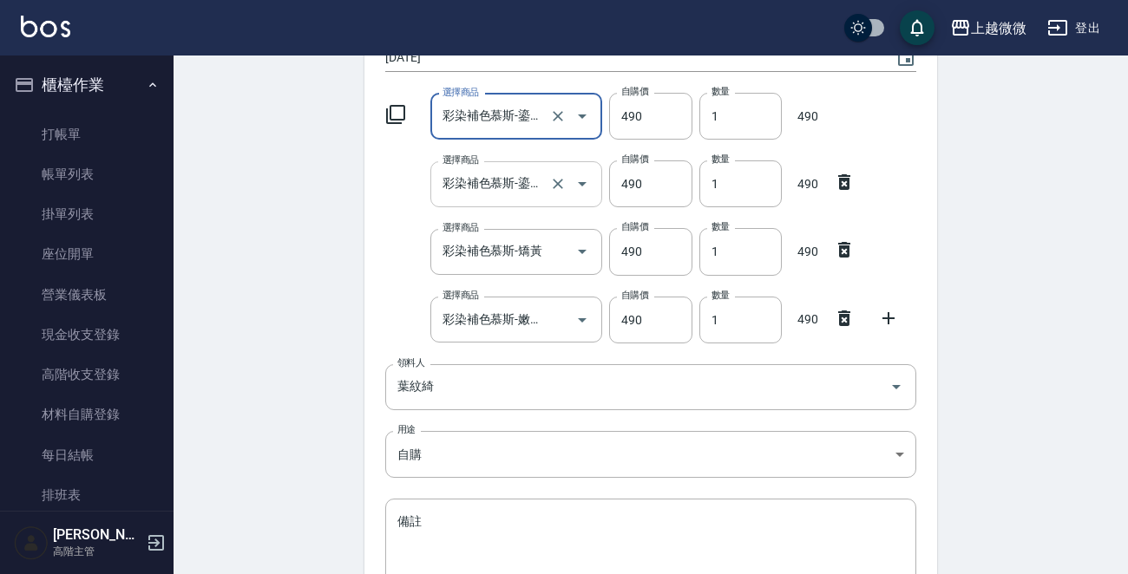
type input "e"
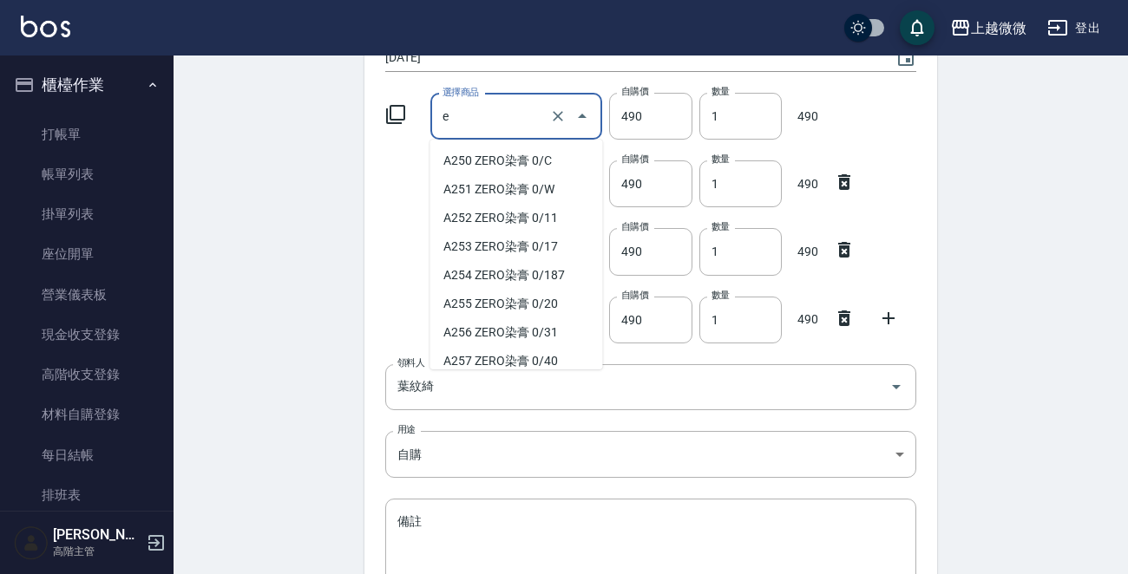
scroll to position [10500, 0]
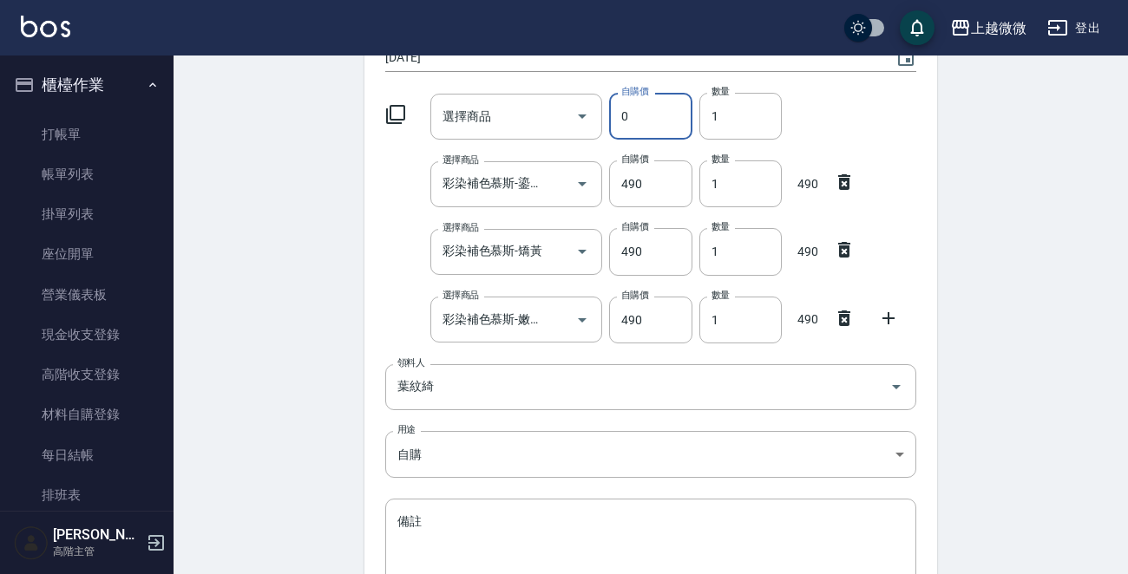
type input "0"
click at [491, 92] on div "選擇商品 選擇商品" at bounding box center [513, 113] width 180 height 53
click at [494, 115] on input "選擇商品" at bounding box center [503, 117] width 131 height 30
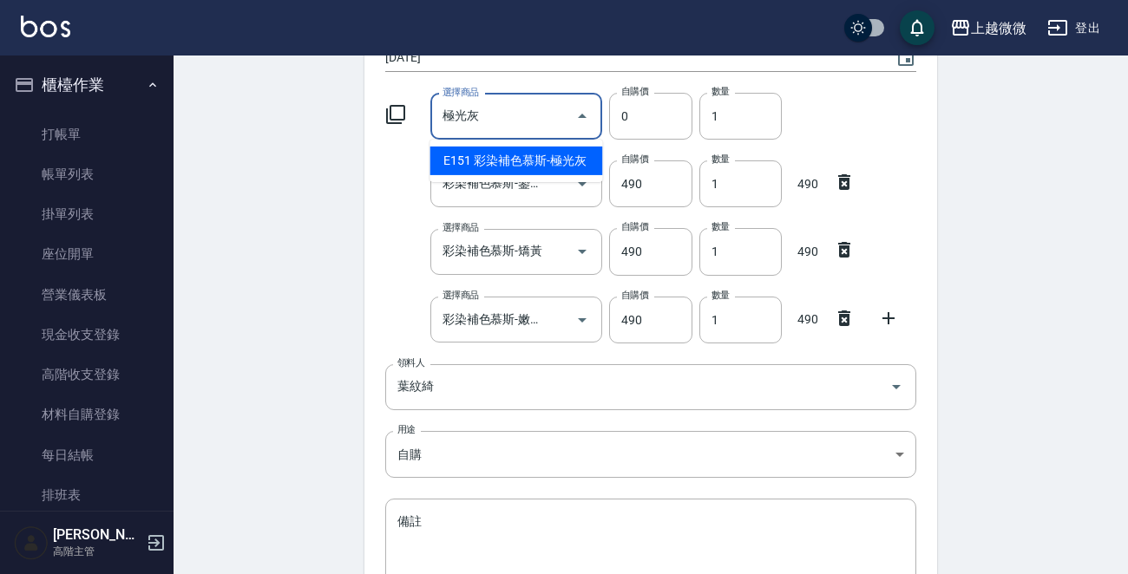
click at [524, 157] on li "E151 彩染補色慕斯-極光灰" at bounding box center [516, 161] width 173 height 29
type input "彩染補色慕斯-極光灰"
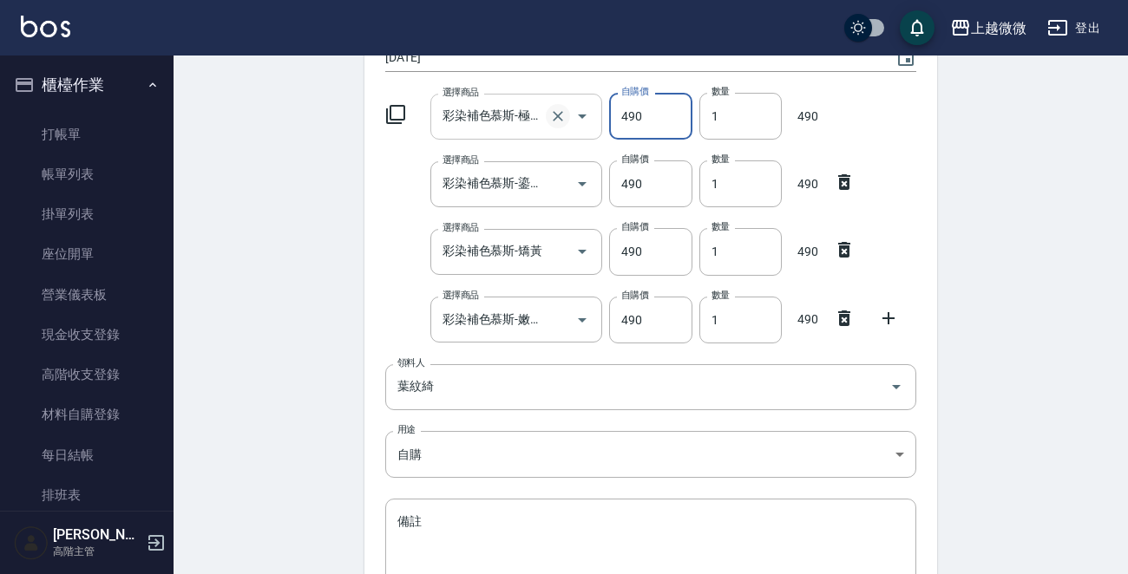
drag, startPoint x: 650, startPoint y: 116, endPoint x: 564, endPoint y: 121, distance: 86.0
click at [564, 121] on div "選擇商品 彩染補色慕斯-極光灰 選擇商品 自購價 490 自購價 數量 1 數量 490" at bounding box center [647, 113] width 538 height 54
type input "245"
click at [619, 176] on input "490" at bounding box center [650, 184] width 82 height 47
drag, startPoint x: 646, startPoint y: 186, endPoint x: 591, endPoint y: 190, distance: 55.7
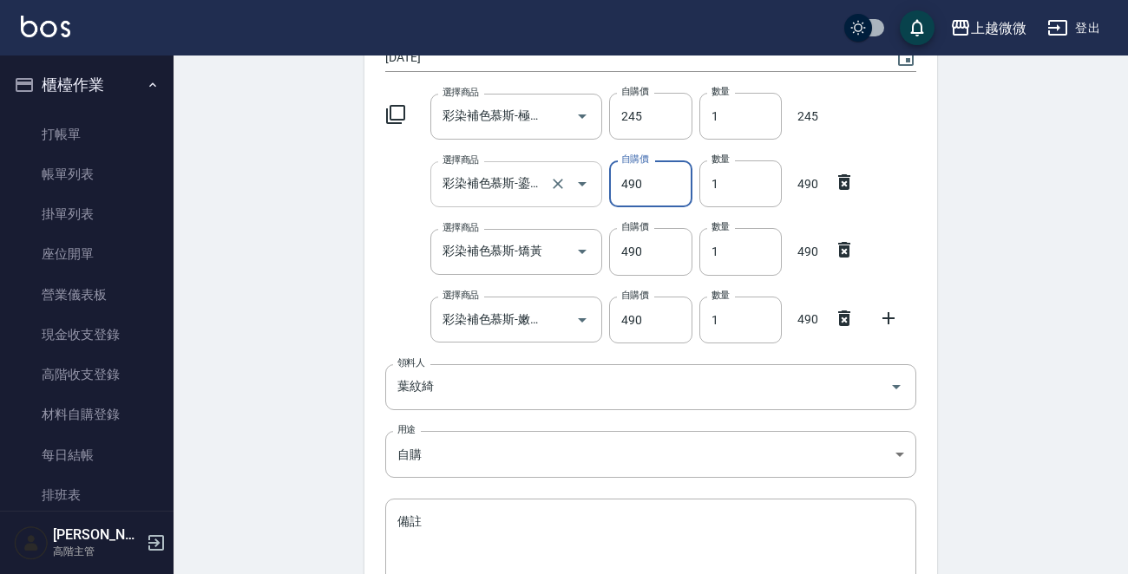
click at [591, 190] on div "選擇商品 彩染補色慕斯-鎏光紫 選擇商品 自購價 490 自購價 數量 1 數量 490" at bounding box center [647, 181] width 538 height 54
type input "245"
click at [620, 233] on input "490" at bounding box center [650, 251] width 82 height 47
drag, startPoint x: 652, startPoint y: 252, endPoint x: 587, endPoint y: 253, distance: 65.1
click at [587, 253] on div "選擇商品 彩染補色慕斯-矯黃 選擇商品 自購價 490 自購價 數量 1 數量 490" at bounding box center [647, 248] width 538 height 54
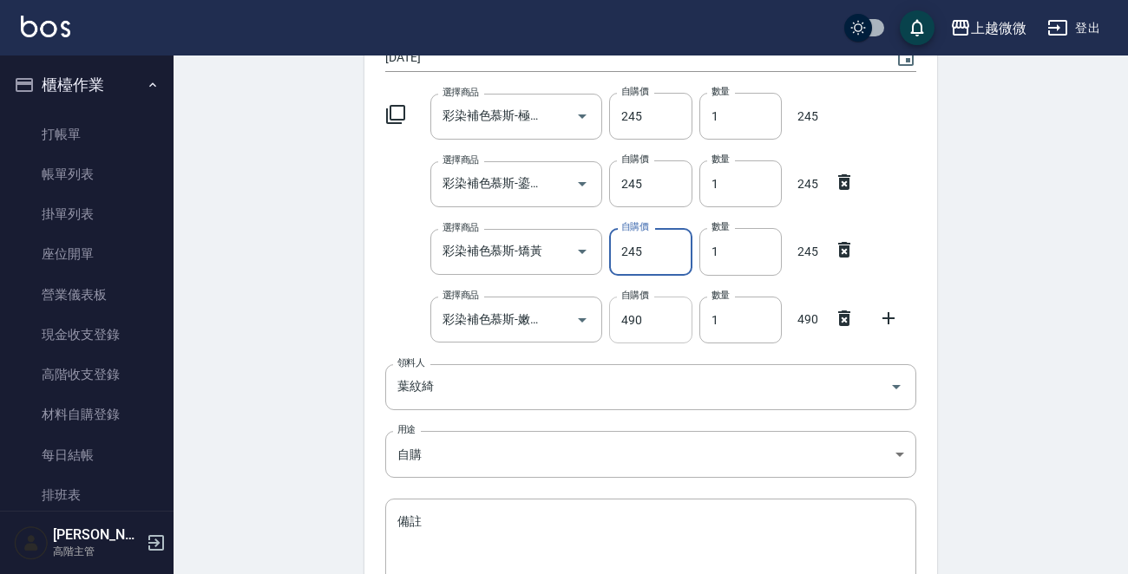
type input "245"
click at [625, 315] on input "490" at bounding box center [650, 320] width 82 height 47
drag, startPoint x: 657, startPoint y: 319, endPoint x: 592, endPoint y: 320, distance: 65.1
click at [592, 320] on div "選擇商品 彩染補色慕斯-嫩粉棕 選擇商品 自購價 490 自購價 數量 1 數量 490" at bounding box center [647, 317] width 538 height 54
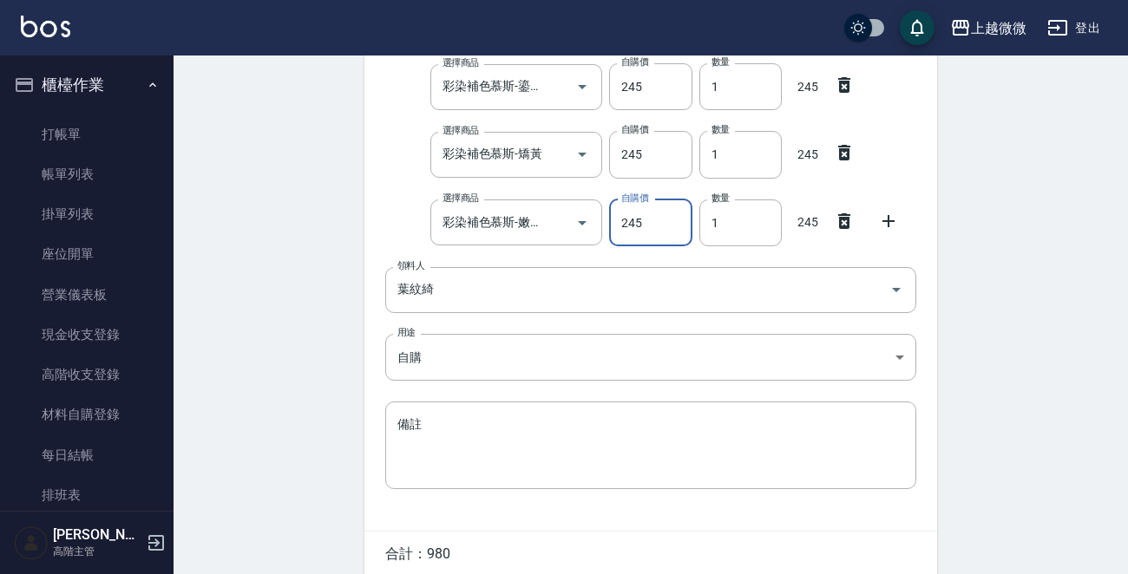
scroll to position [345, 0]
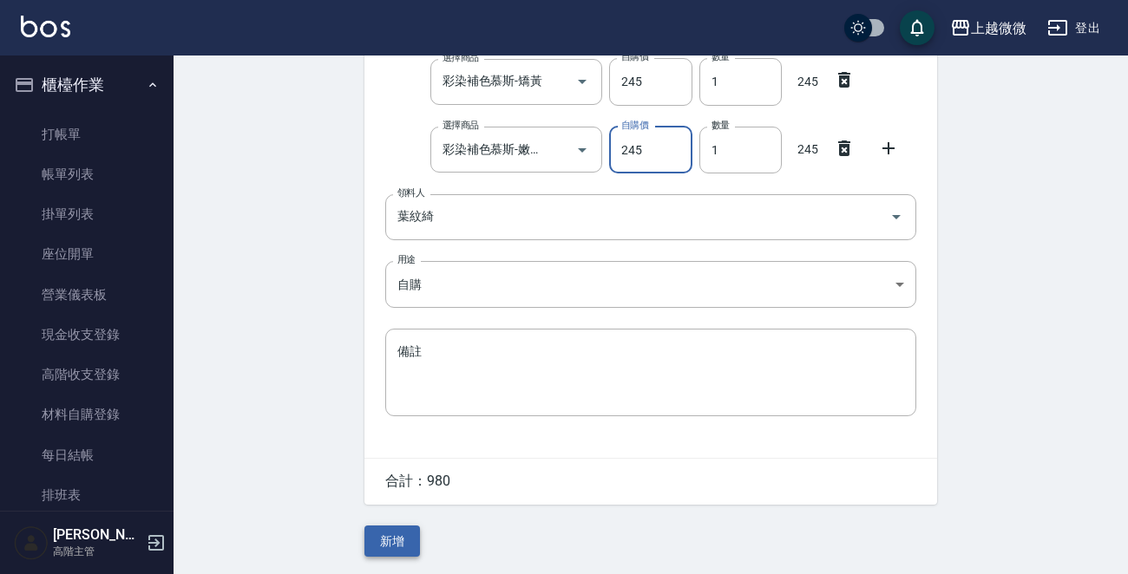
type input "245"
click at [391, 528] on button "新增" at bounding box center [392, 542] width 56 height 32
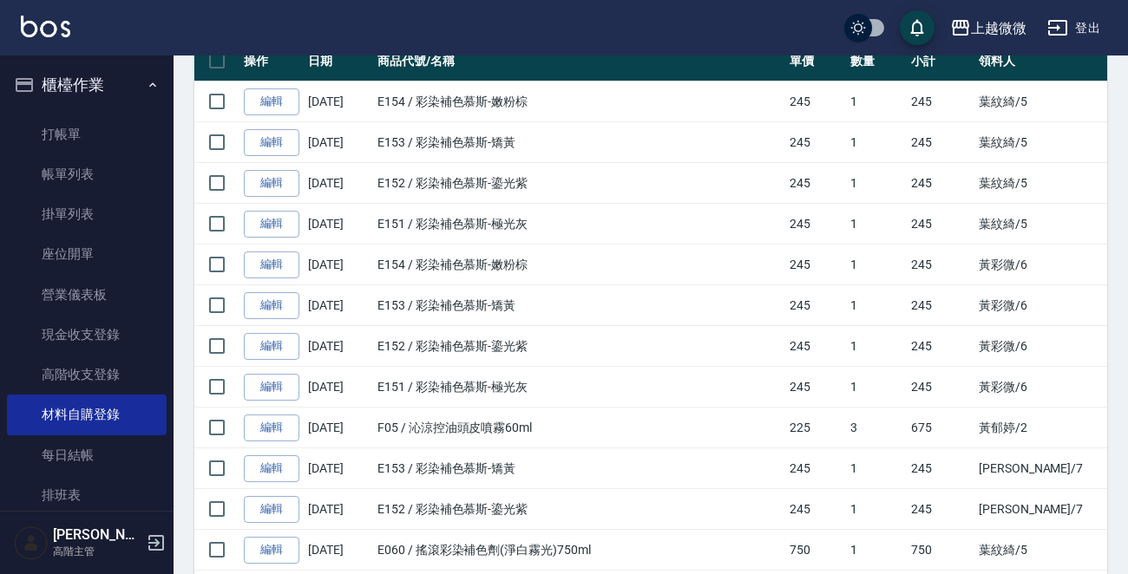
scroll to position [328, 0]
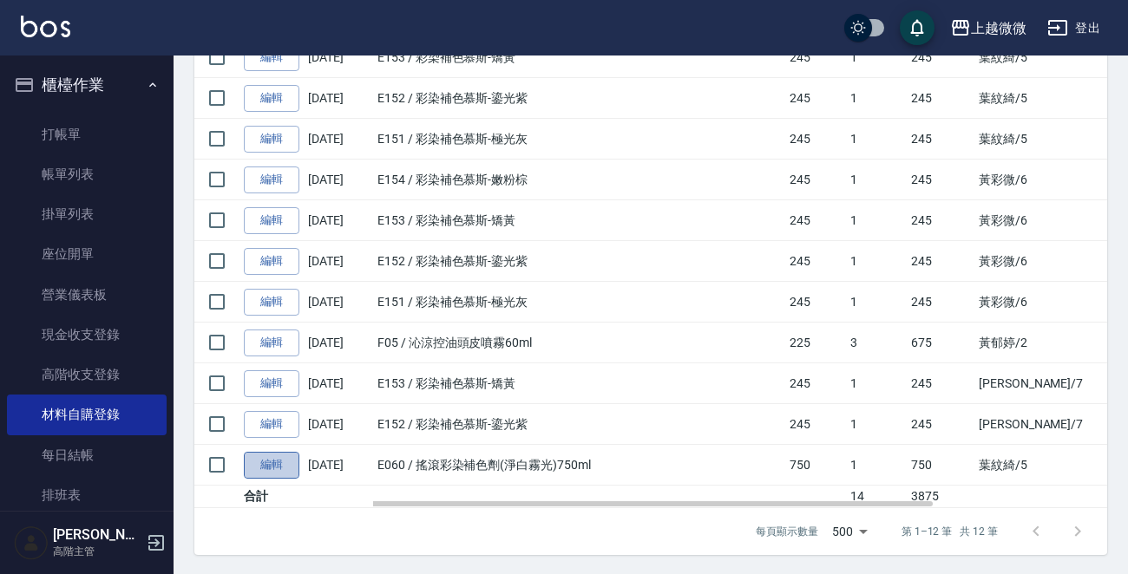
click at [267, 475] on link "編輯" at bounding box center [272, 465] width 56 height 27
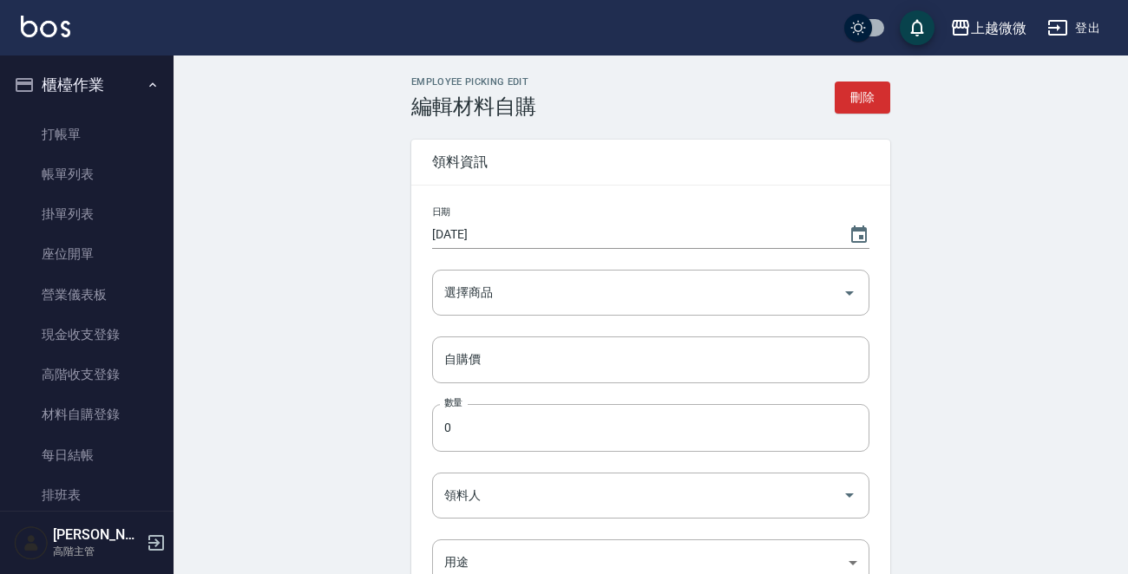
type input "[DATE]"
type input "搖滾彩染補色劑(淨白霧光)750ml"
type input "750"
type input "1"
type input "葉紋綺"
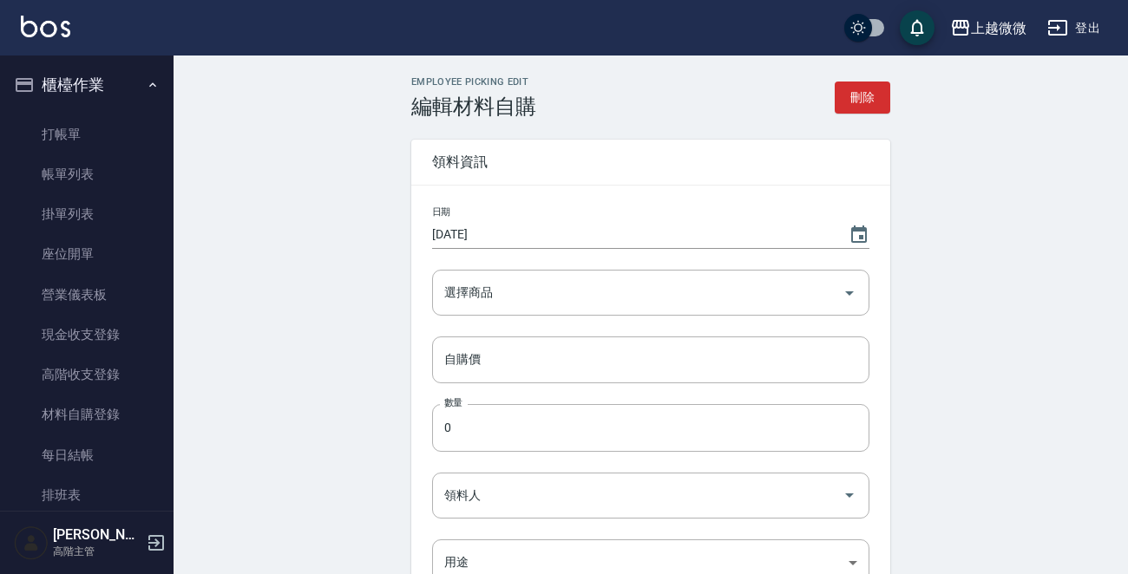
type input "自購"
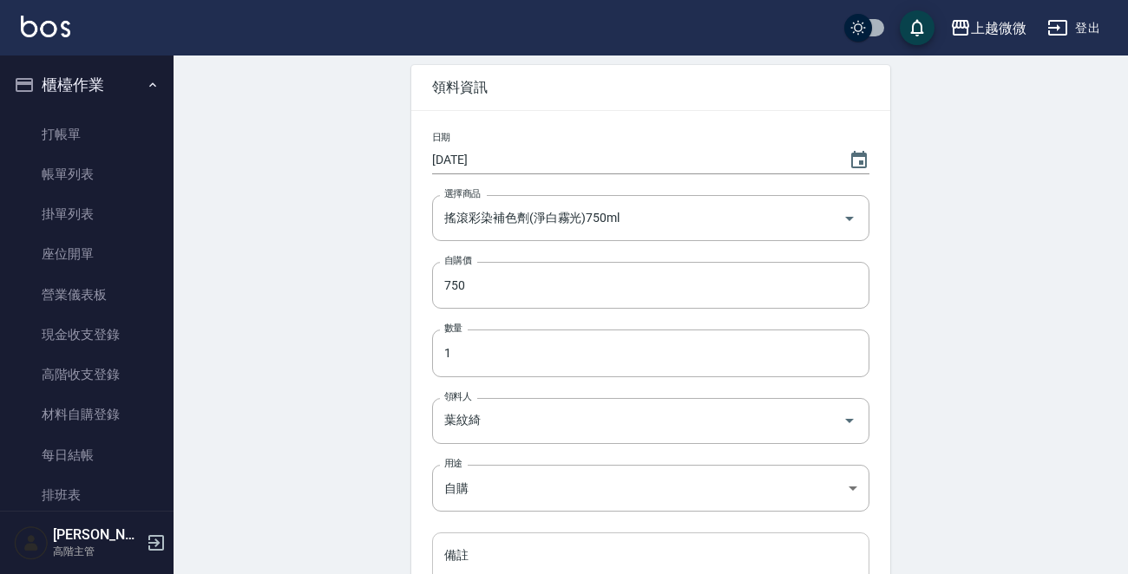
scroll to position [283, 0]
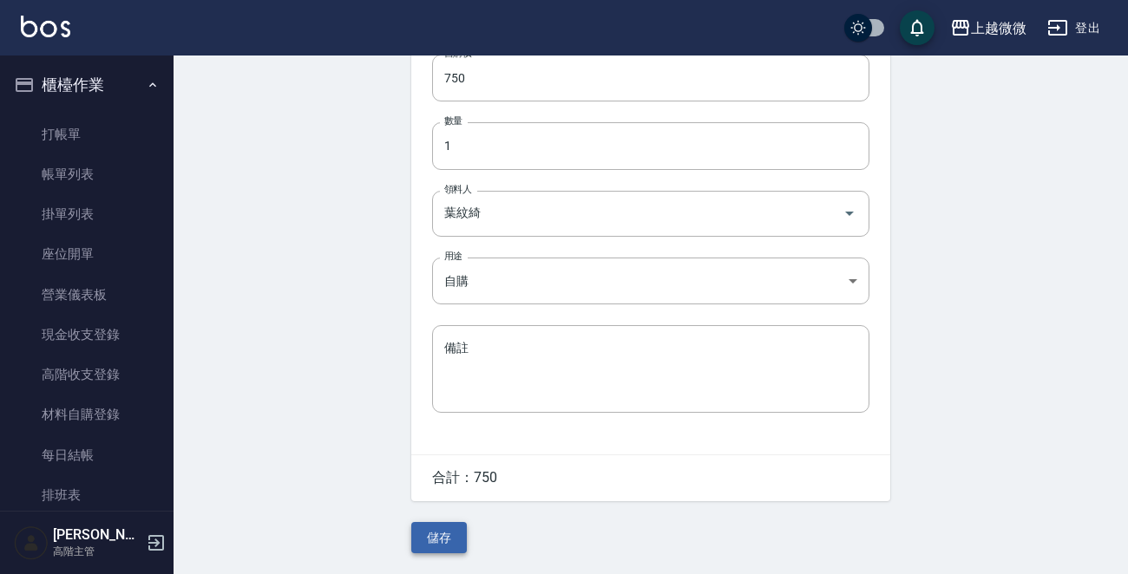
click at [436, 540] on button "儲存" at bounding box center [439, 538] width 56 height 32
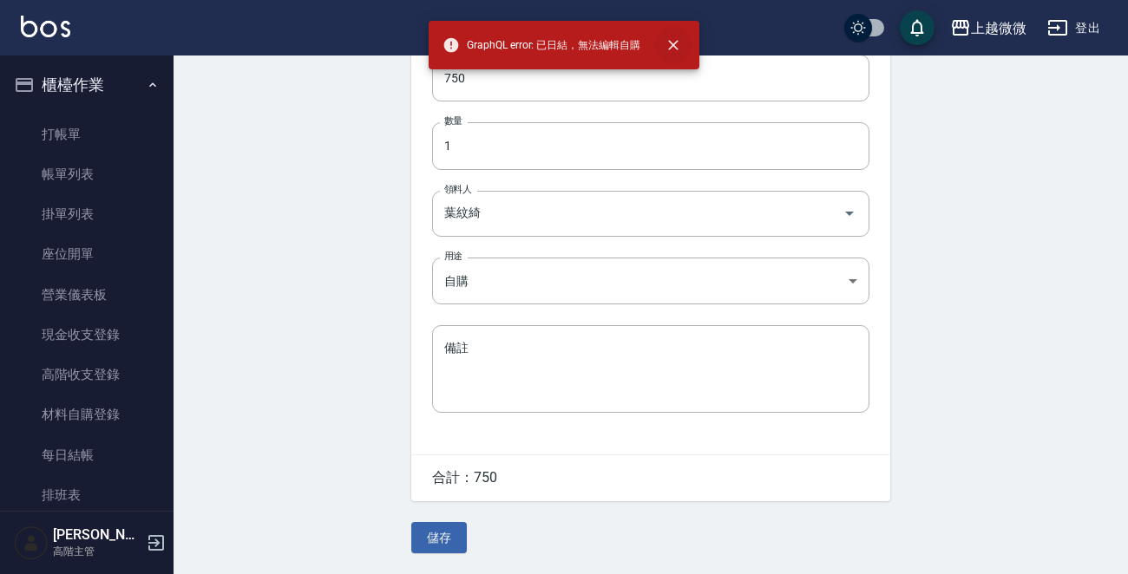
click at [676, 49] on icon "close" at bounding box center [673, 44] width 17 height 17
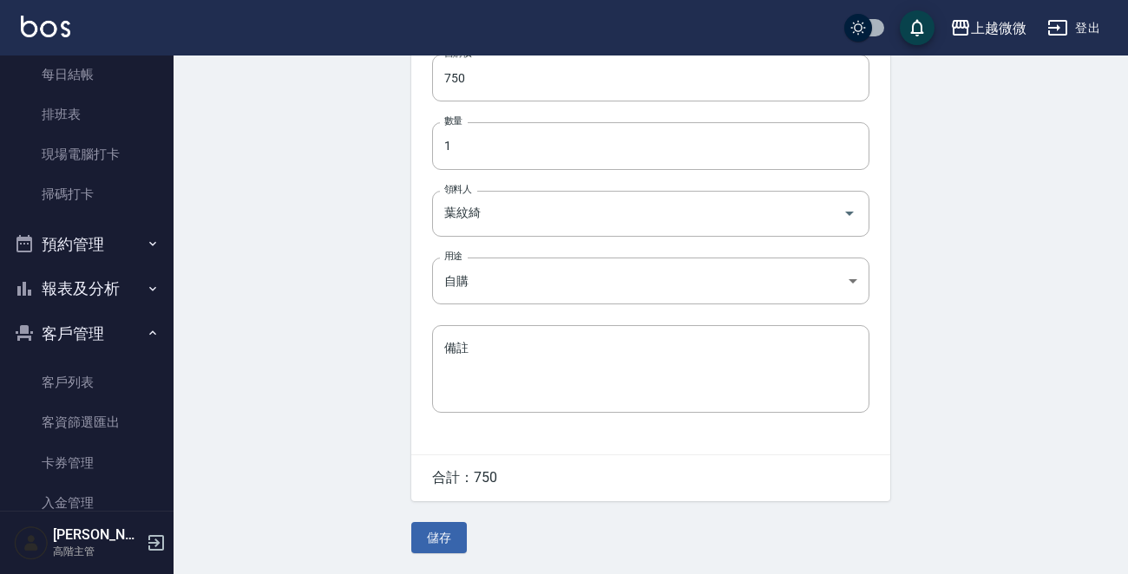
scroll to position [599, 0]
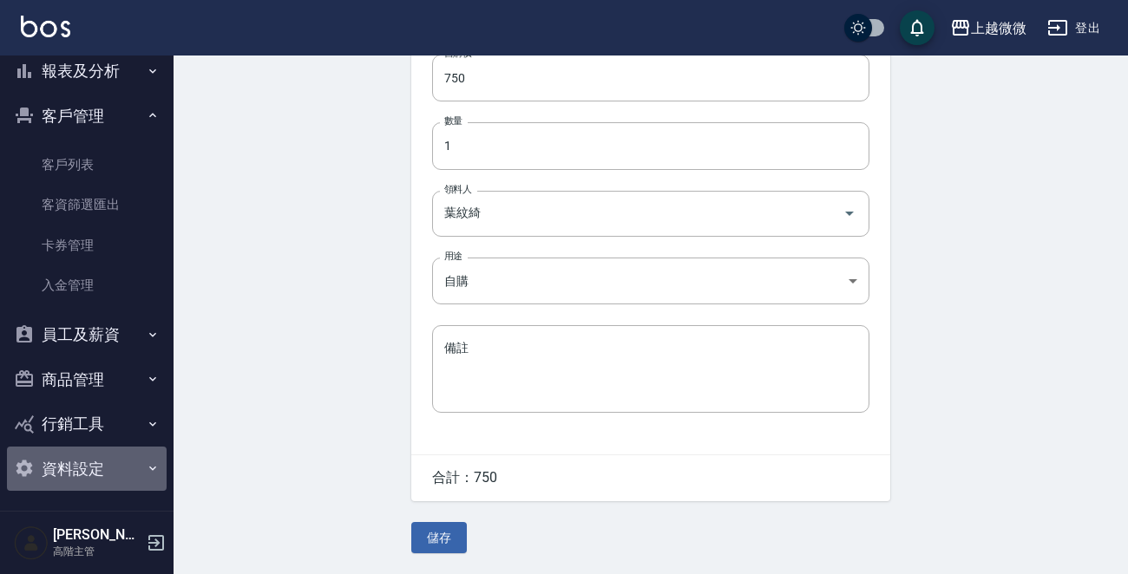
click at [134, 468] on button "資料設定" at bounding box center [87, 469] width 160 height 45
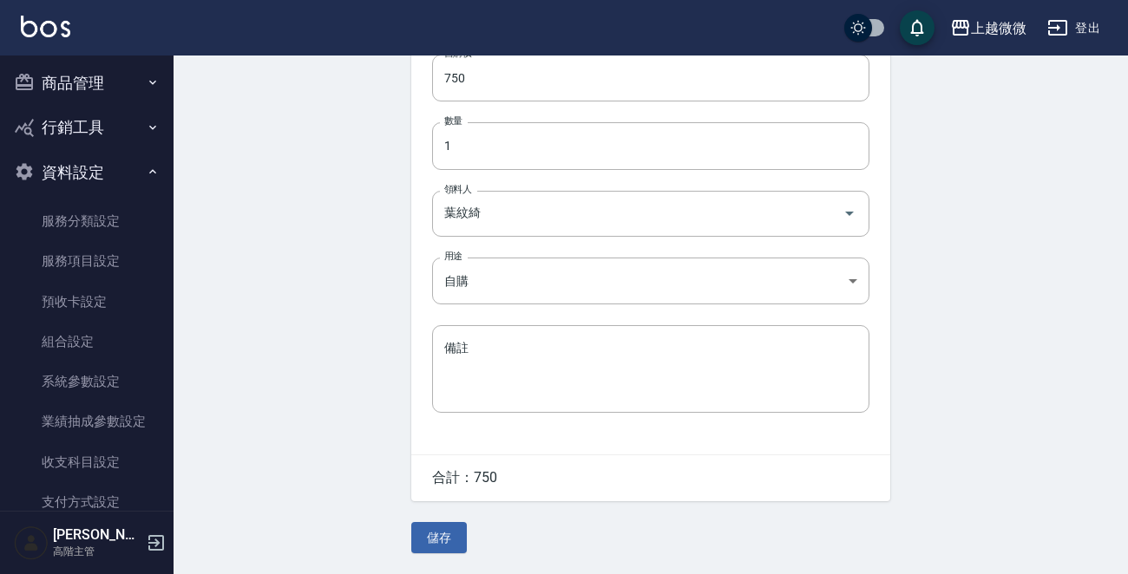
scroll to position [581, 0]
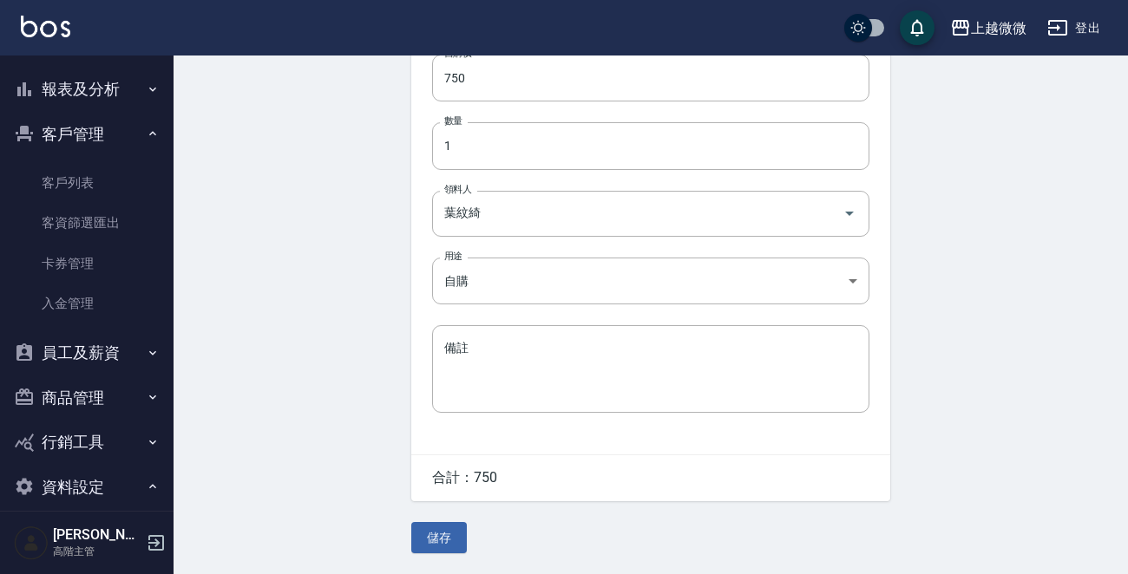
click at [146, 482] on icon "button" at bounding box center [153, 487] width 14 height 14
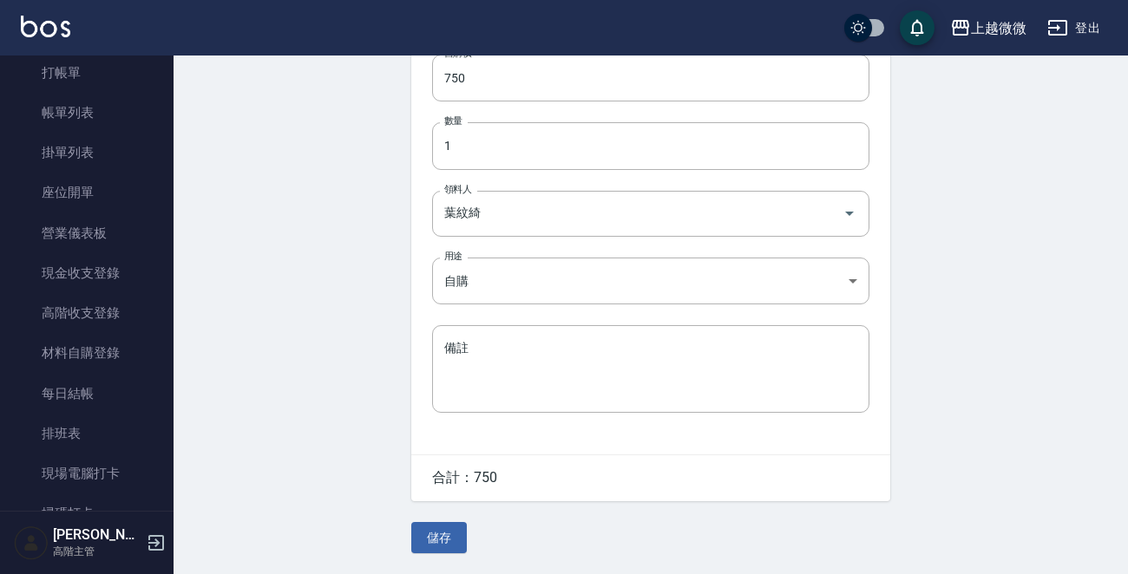
scroll to position [60, 0]
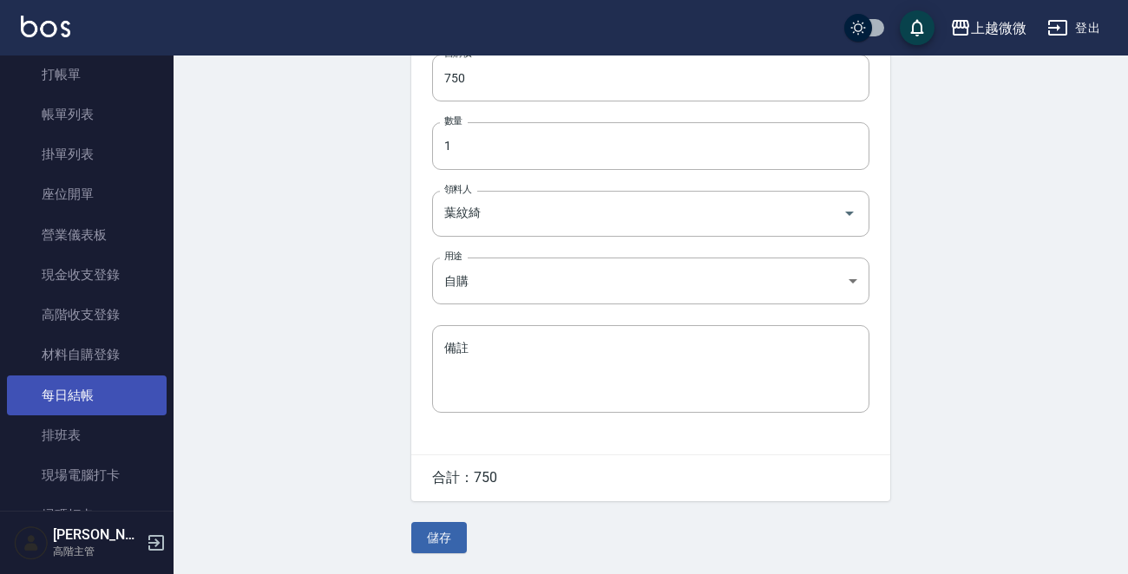
click at [96, 390] on link "每日結帳" at bounding box center [87, 396] width 160 height 40
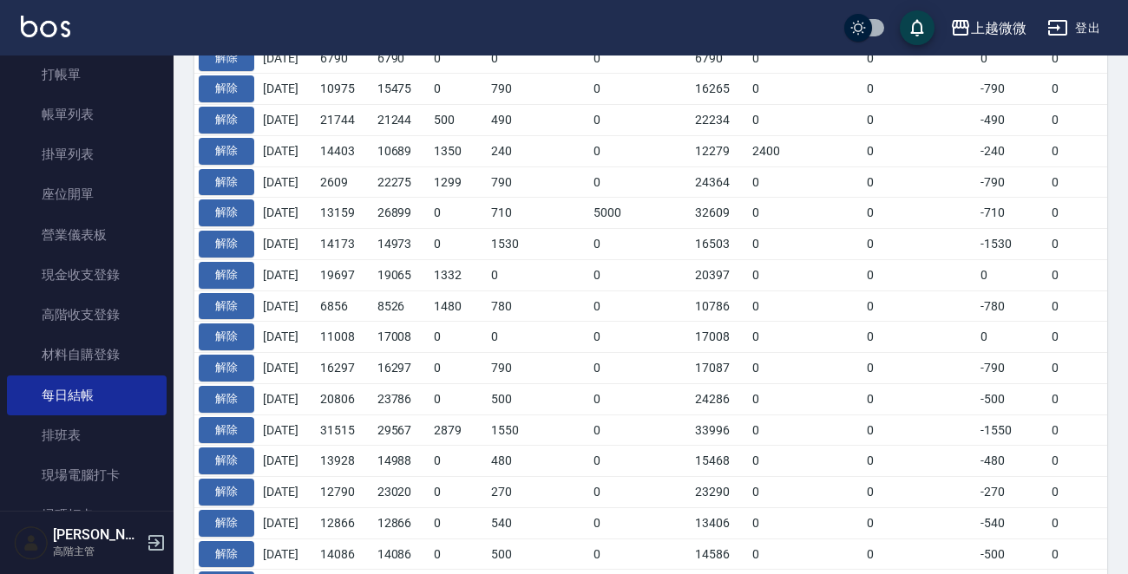
scroll to position [392, 0]
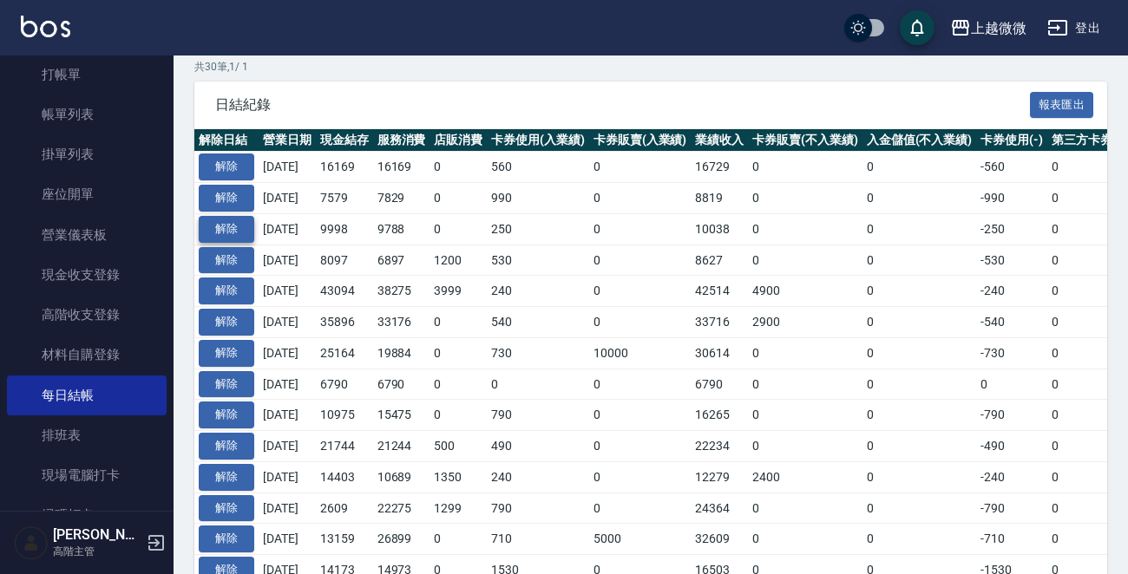
click at [233, 225] on button "解除" at bounding box center [227, 229] width 56 height 27
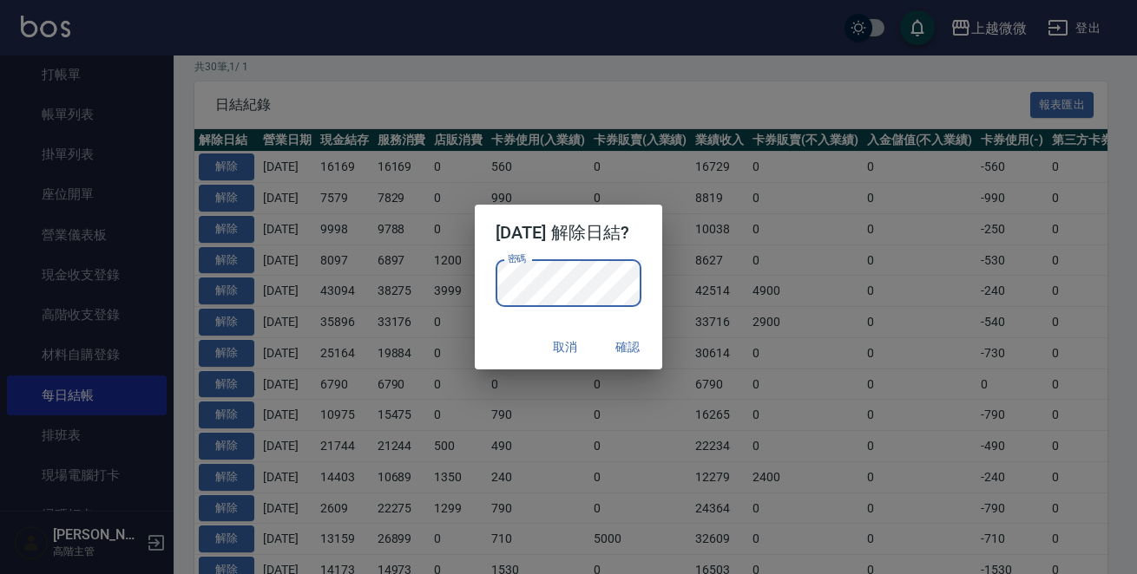
click at [496, 325] on div "取消 確認" at bounding box center [569, 348] width 188 height 46
click at [644, 342] on button "確認" at bounding box center [628, 347] width 56 height 32
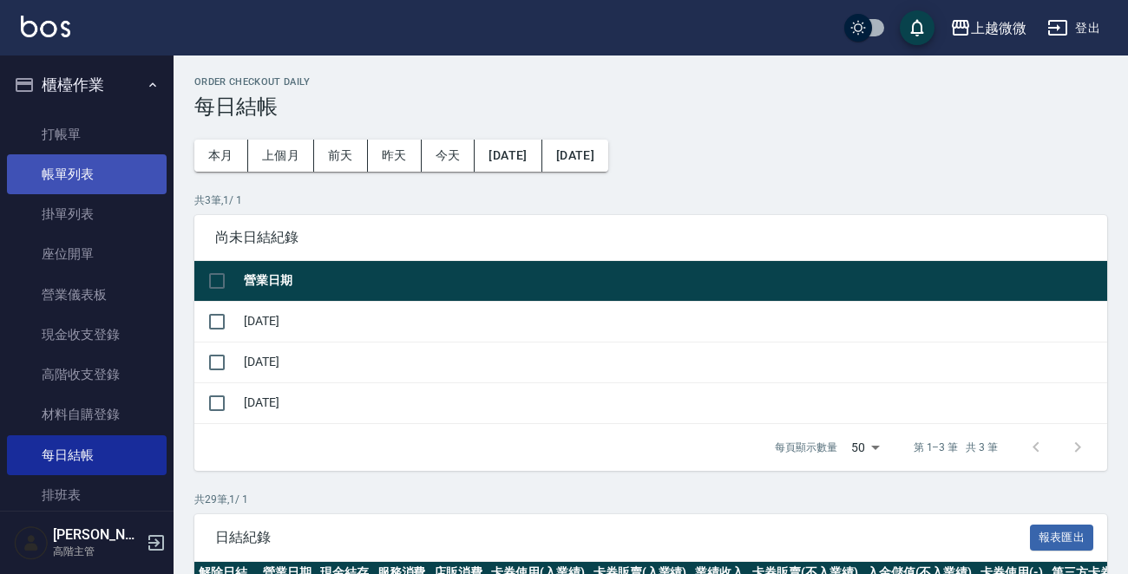
scroll to position [392, 0]
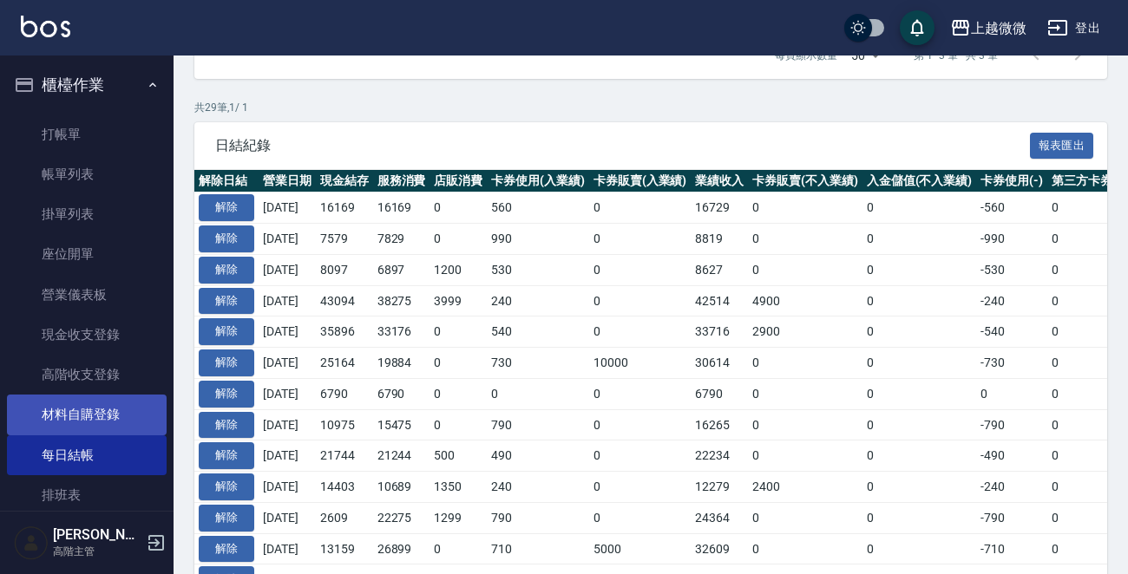
click at [101, 414] on link "材料自購登錄" at bounding box center [87, 415] width 160 height 40
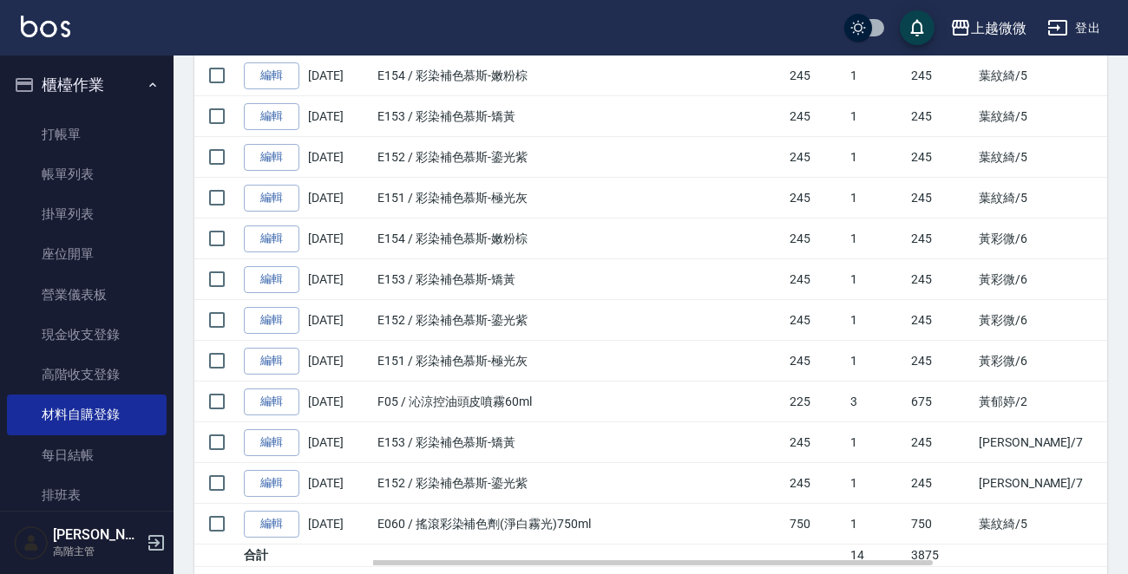
scroll to position [328, 0]
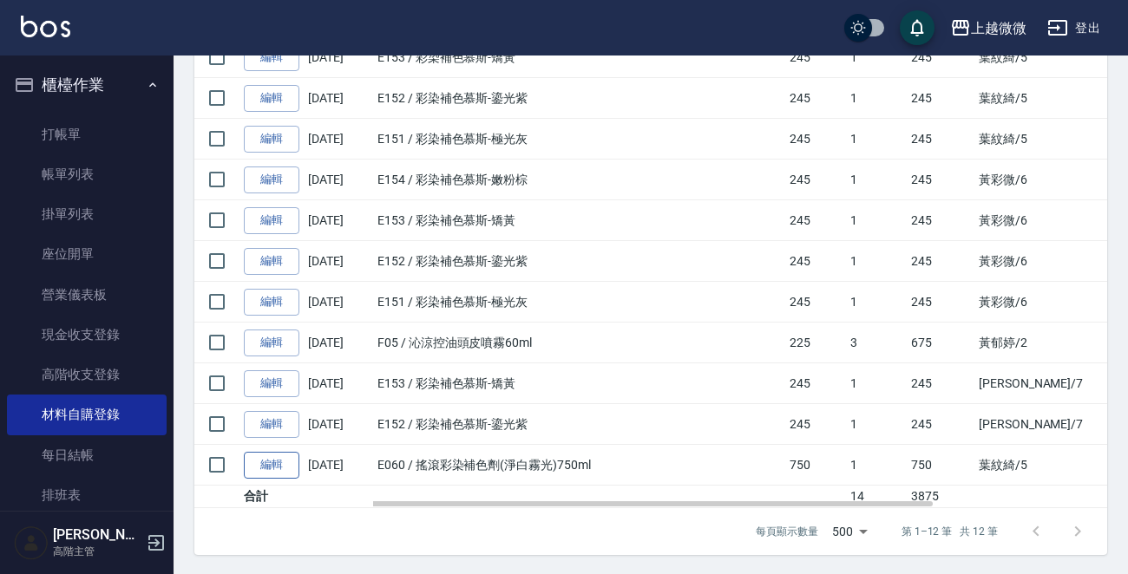
drag, startPoint x: 283, startPoint y: 468, endPoint x: 317, endPoint y: 464, distance: 34.0
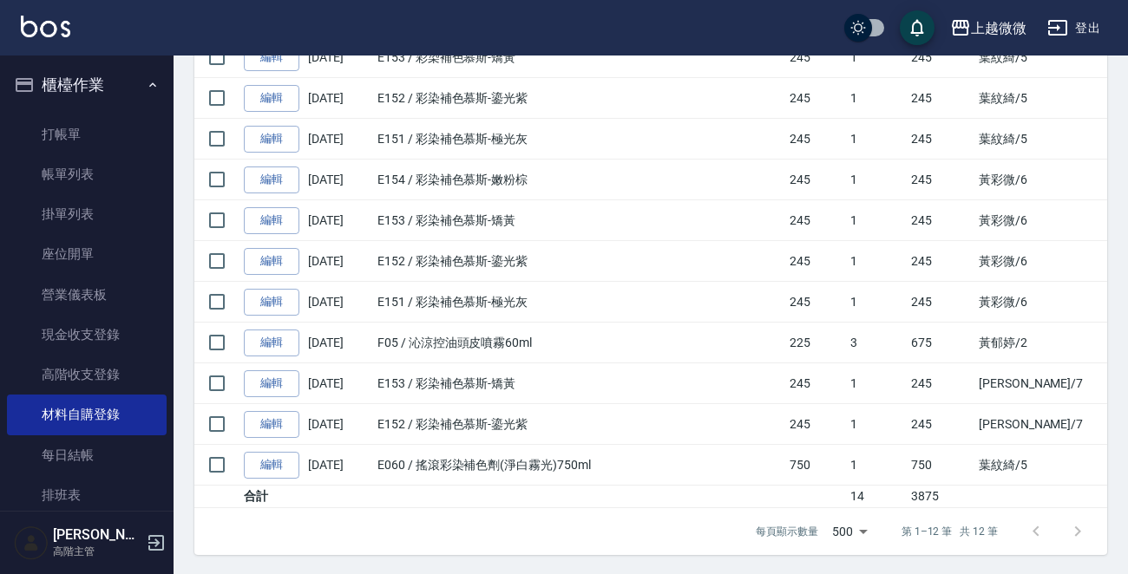
click at [282, 468] on link "編輯" at bounding box center [272, 465] width 56 height 27
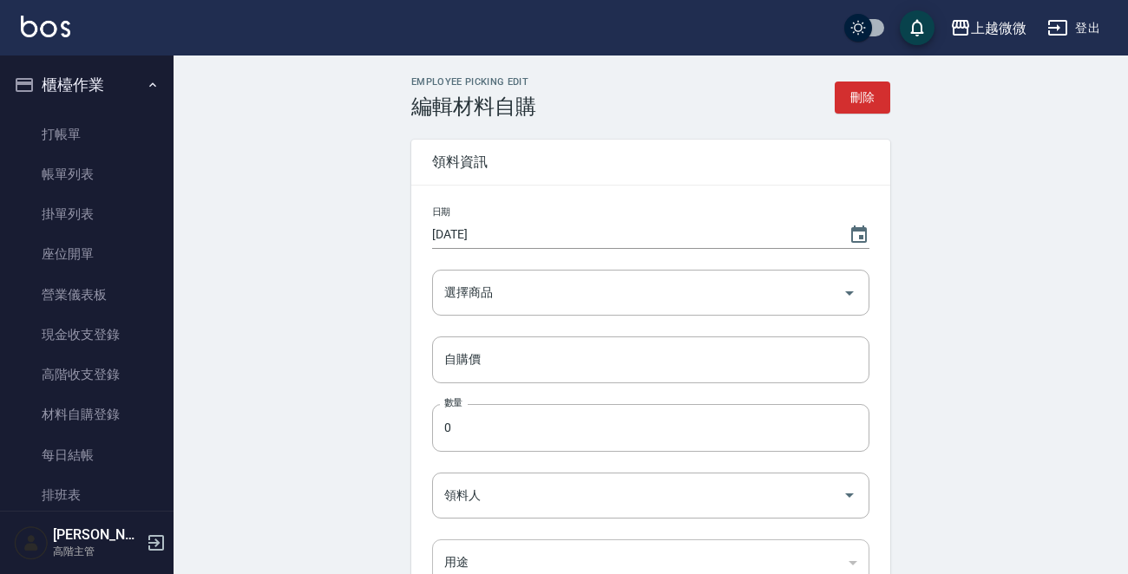
type input "[DATE]"
type input "搖滾彩染補色劑(淨白霧光)750ml"
type input "750"
type input "1"
type input "葉紋綺"
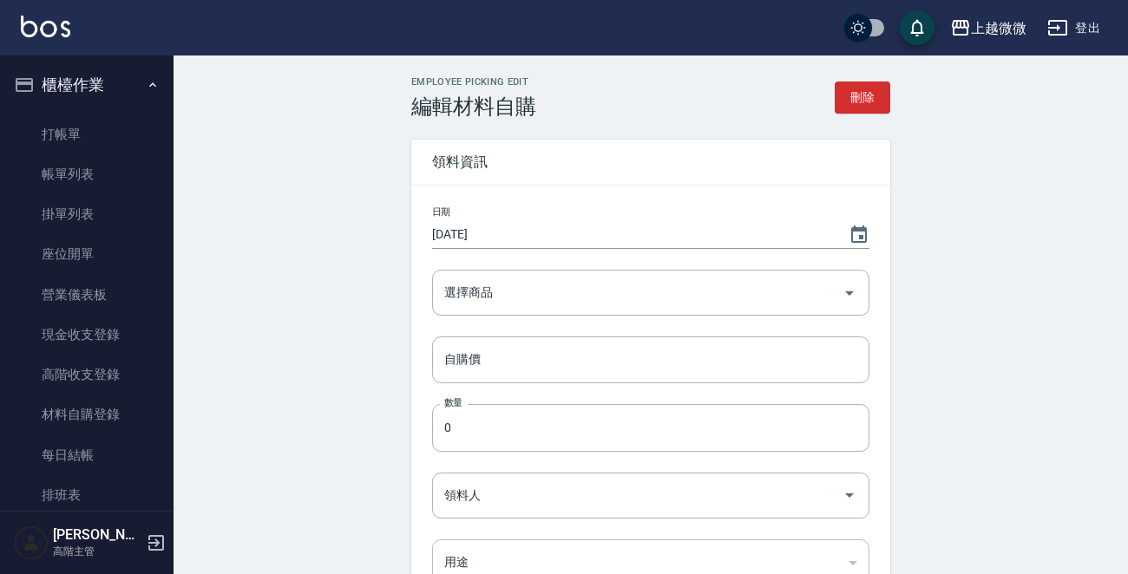
type input "自購"
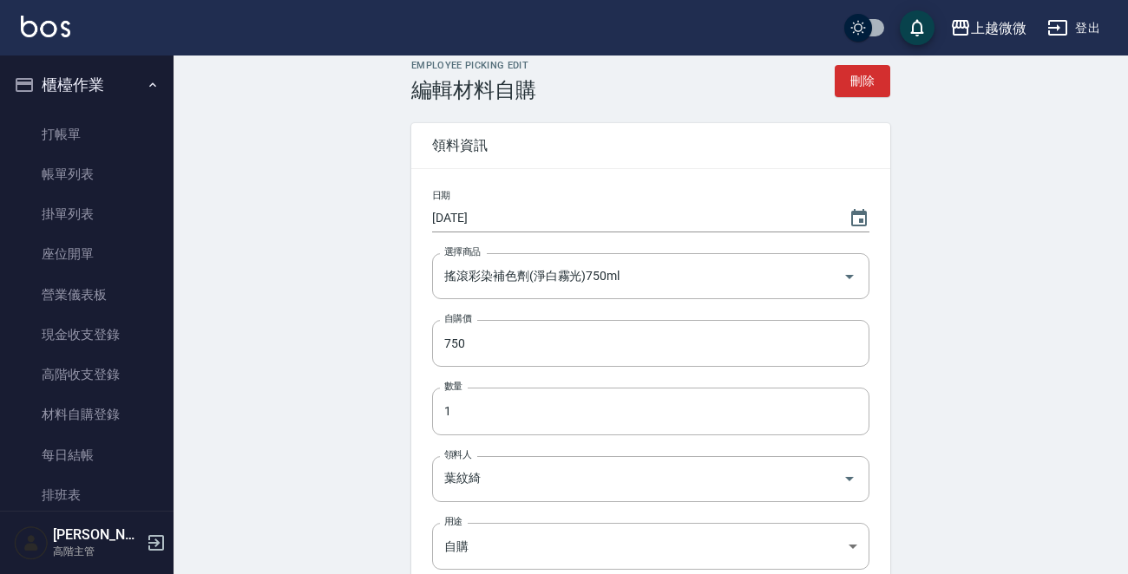
scroll to position [283, 0]
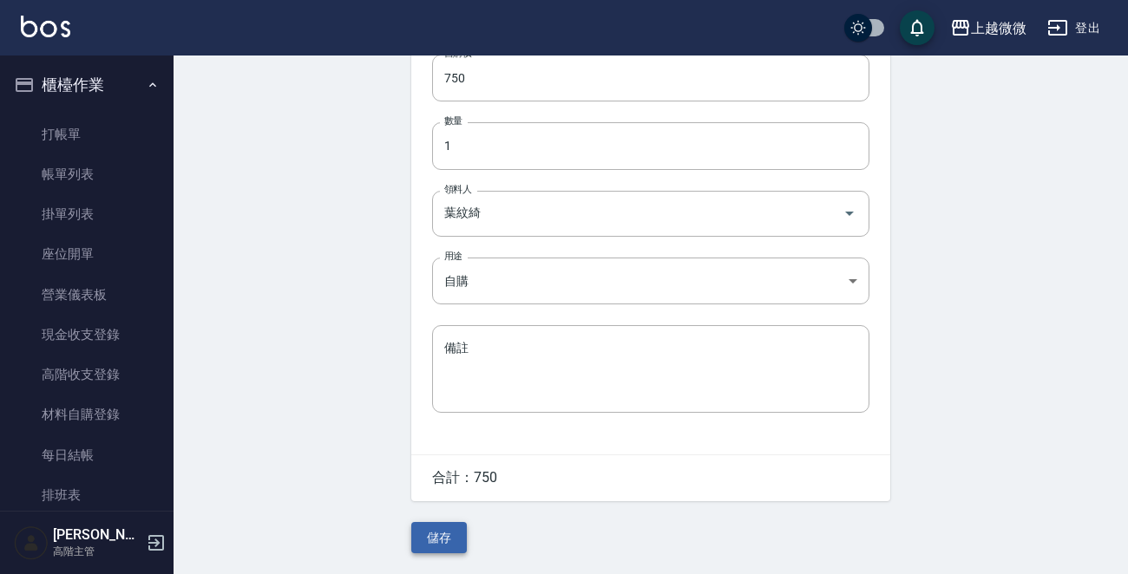
click at [441, 542] on button "儲存" at bounding box center [439, 538] width 56 height 32
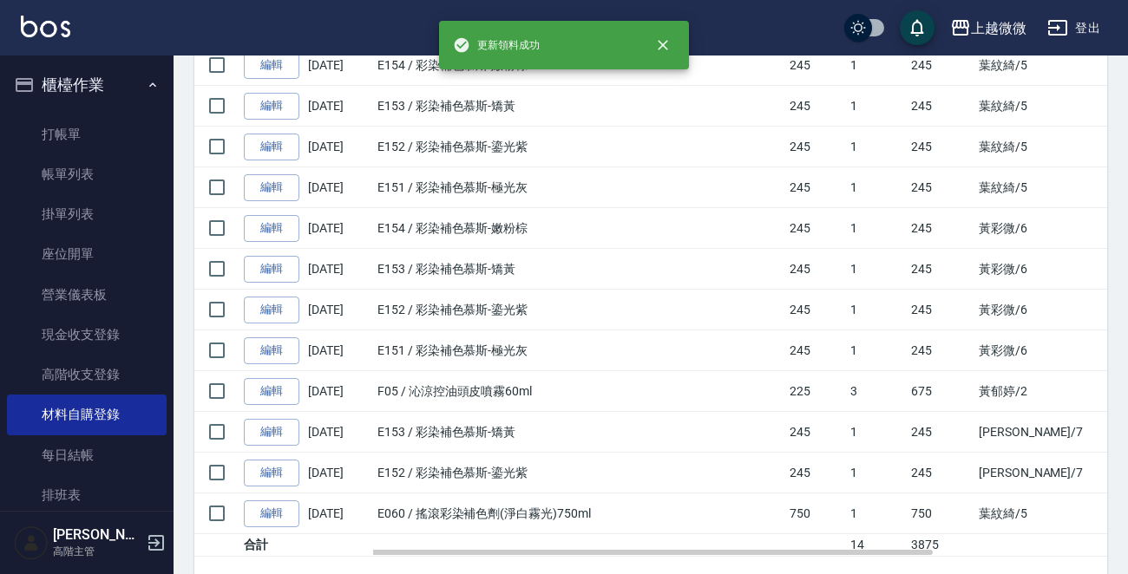
scroll to position [328, 0]
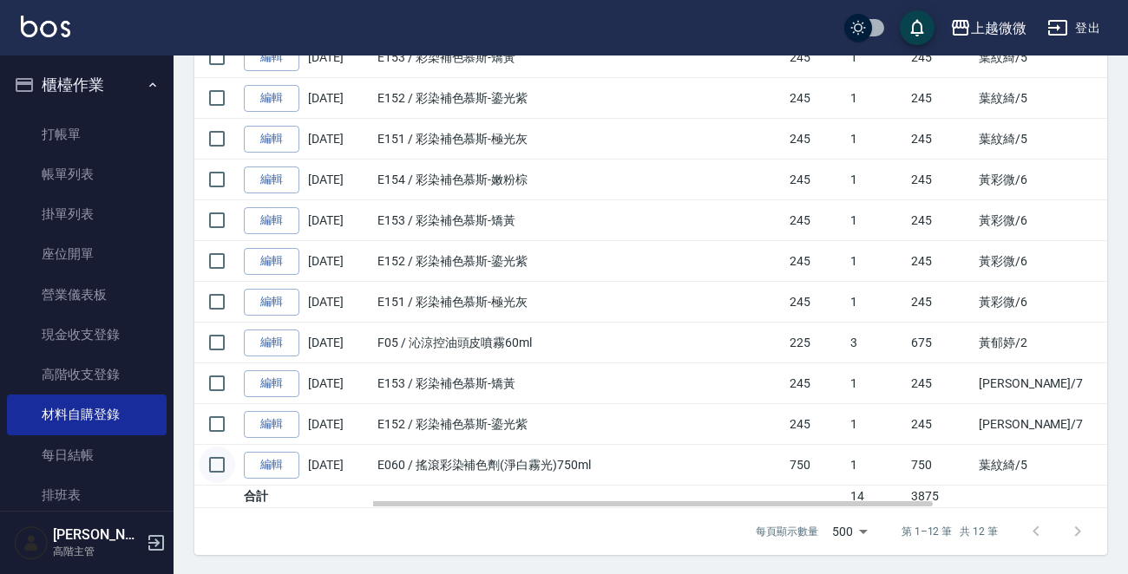
click at [223, 463] on input "checkbox" at bounding box center [217, 465] width 36 height 36
checkbox input "true"
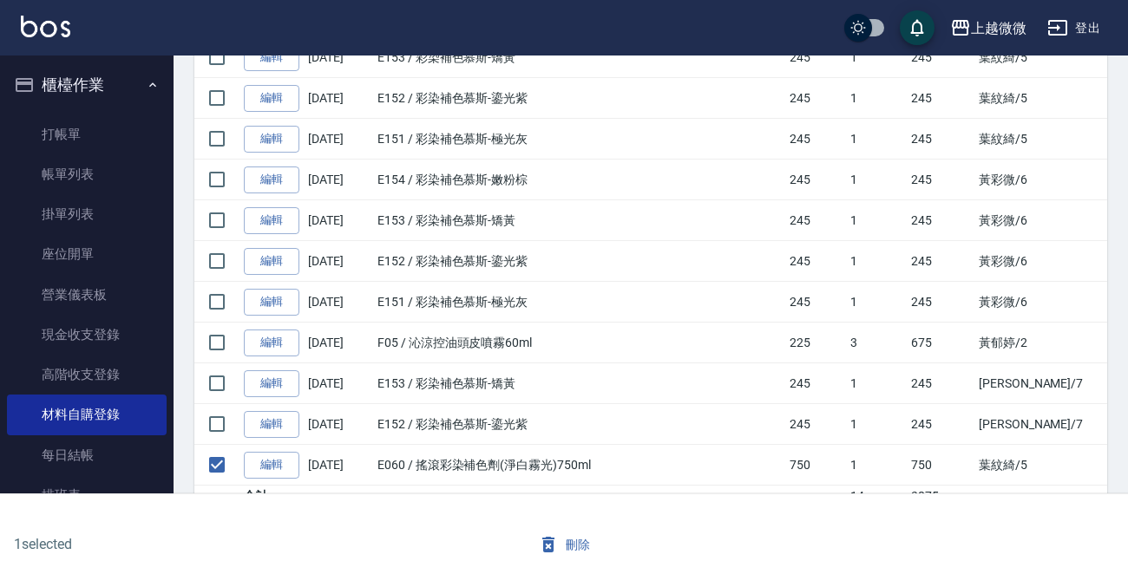
click at [564, 537] on button "刪除" at bounding box center [564, 545] width 67 height 32
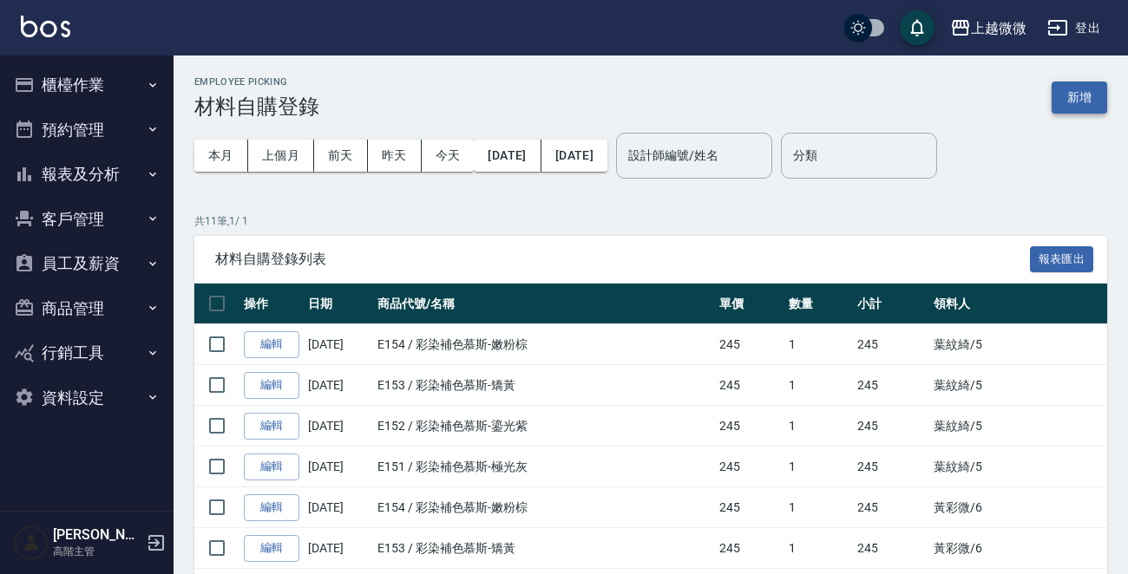
click at [1090, 86] on button "新增" at bounding box center [1080, 98] width 56 height 32
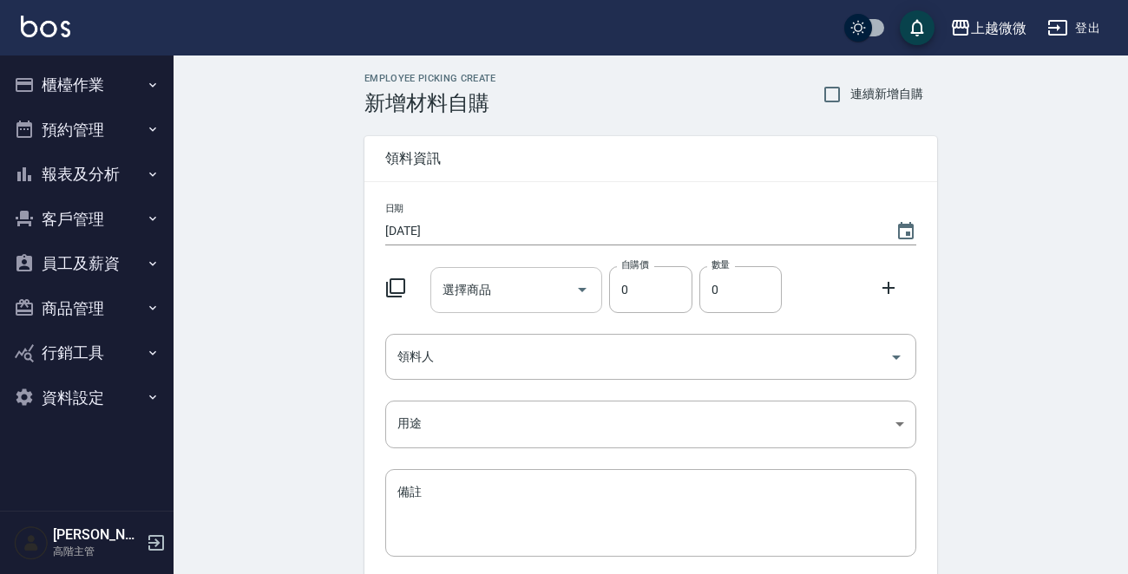
click at [496, 289] on input "選擇商品" at bounding box center [503, 290] width 131 height 30
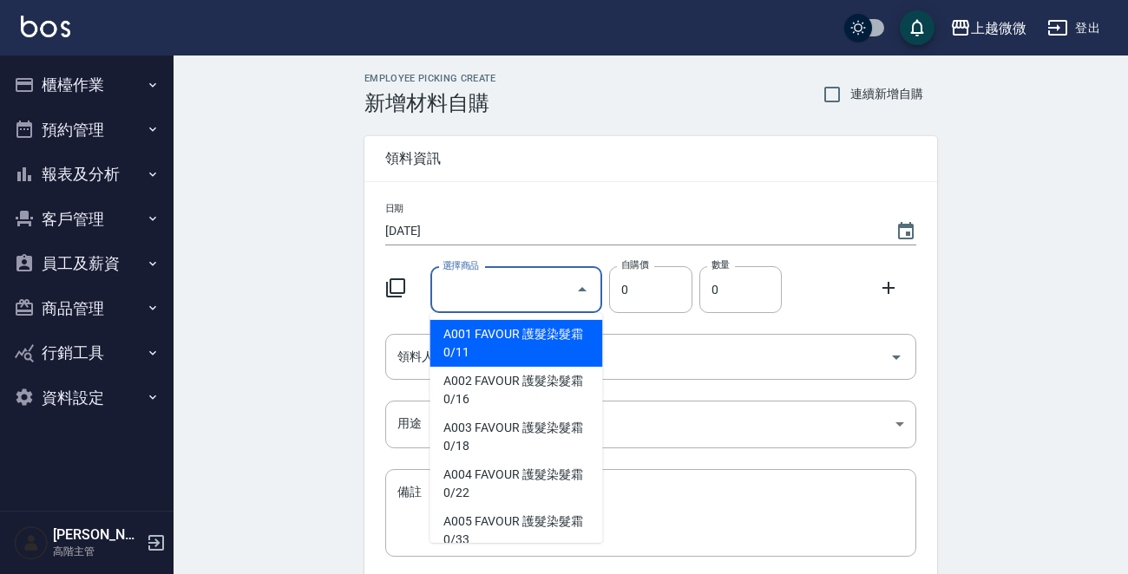
type input "r"
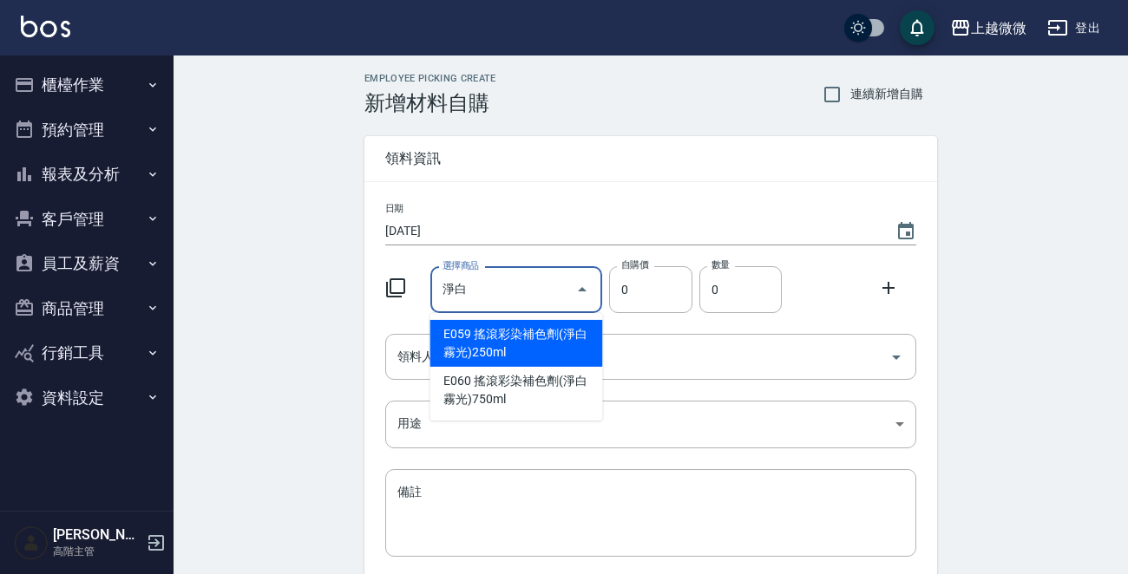
click at [515, 335] on li "E059 搖滾彩染補色劑(淨白霧光)250ml" at bounding box center [516, 343] width 173 height 47
type input "搖滾彩染補色劑(淨白霧光)250ml"
type input "300"
type input "1"
click at [518, 293] on input "搖滾彩染補色劑(淨白霧光)250ml" at bounding box center [492, 290] width 108 height 30
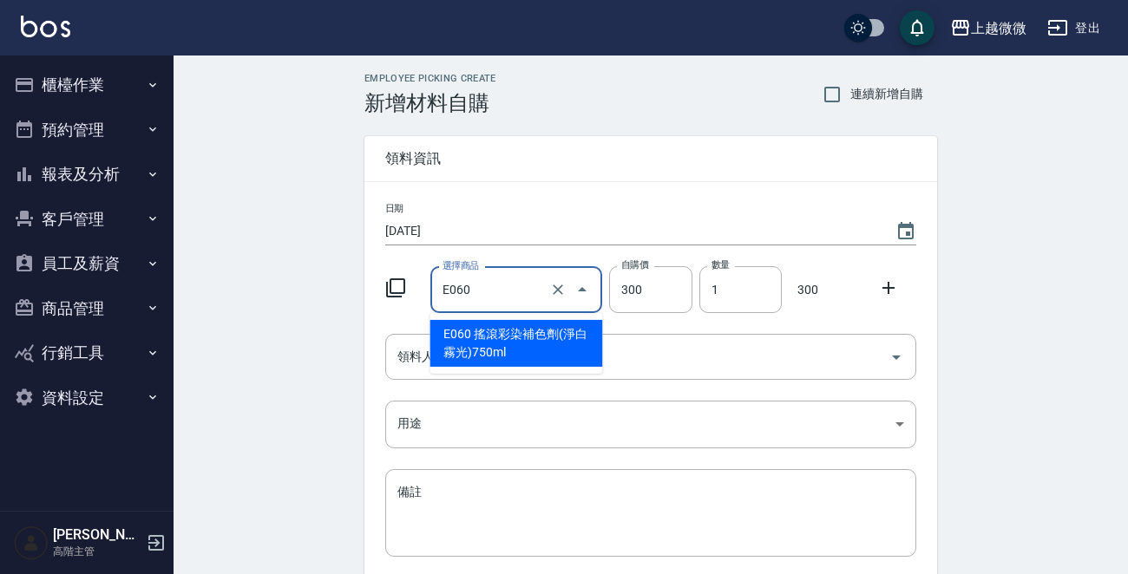
click at [517, 331] on li "E060 搖滾彩染補色劑(淨白霧光)750ml" at bounding box center [516, 343] width 173 height 47
type input "搖滾彩染補色劑(淨白霧光)750ml"
type input "750"
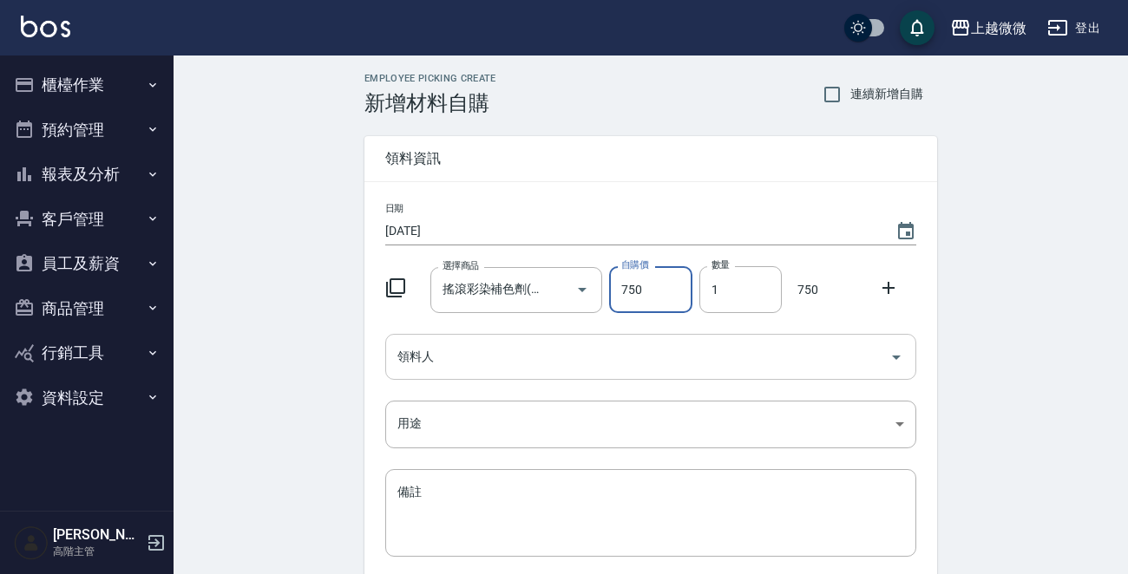
click at [476, 342] on input "領料人" at bounding box center [637, 357] width 489 height 30
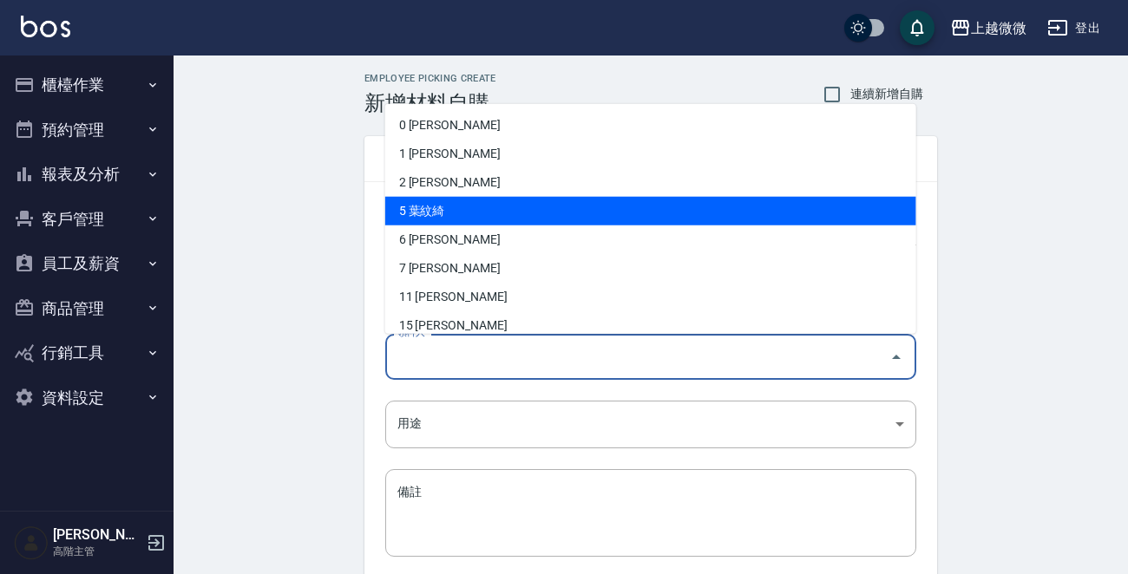
click at [458, 215] on li "5 葉紋綺" at bounding box center [650, 211] width 531 height 29
type input "葉紋綺"
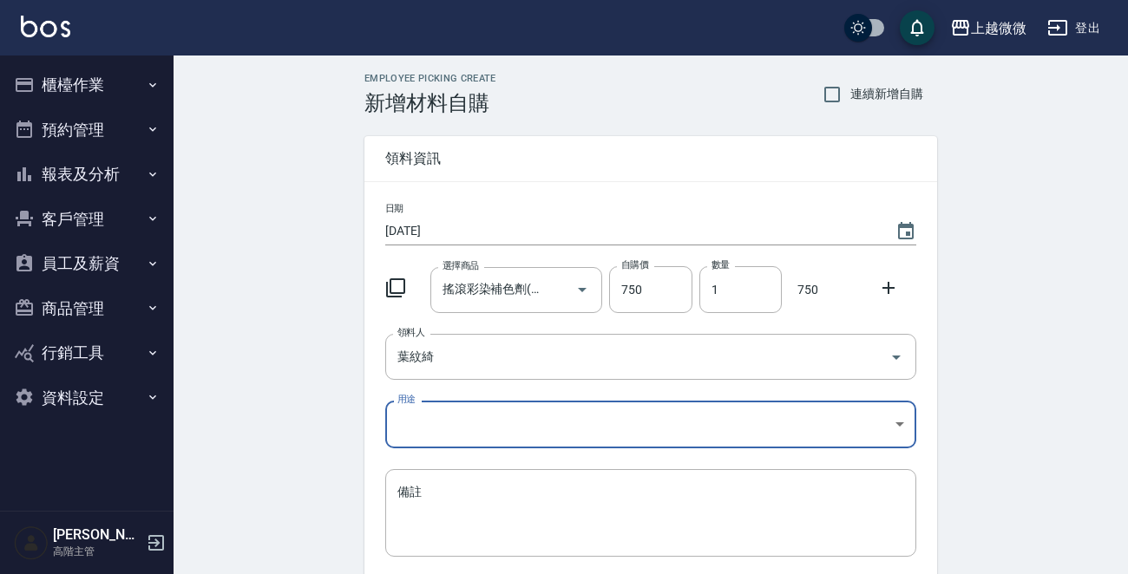
click at [430, 412] on body "上越微微 登出 櫃檯作業 打帳單 帳單列表 掛單列表 座位開單 營業儀表板 現金收支登錄 高階收支登錄 材料自購登錄 每日結帳 排班表 現場電腦打卡 掃碼打卡…" at bounding box center [564, 357] width 1128 height 715
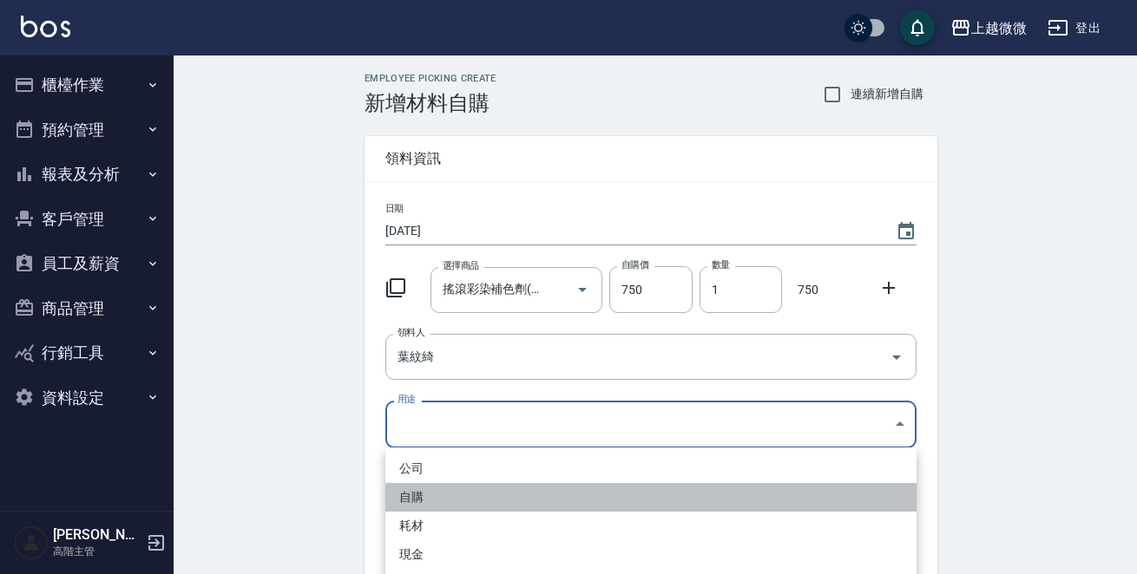
click at [429, 487] on li "自購" at bounding box center [650, 497] width 531 height 29
type input "自購"
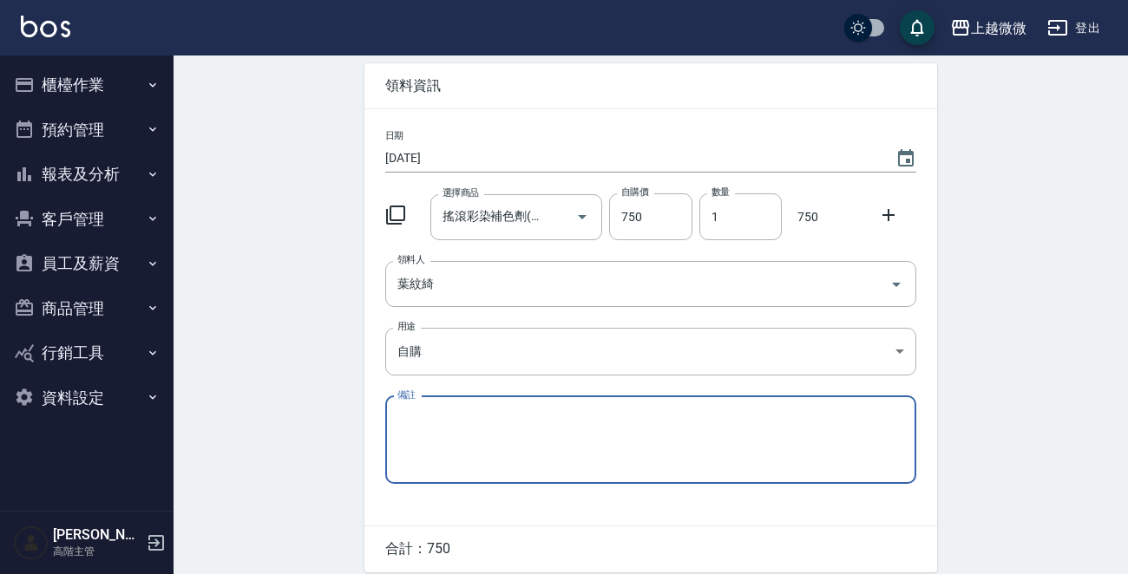
scroll to position [141, 0]
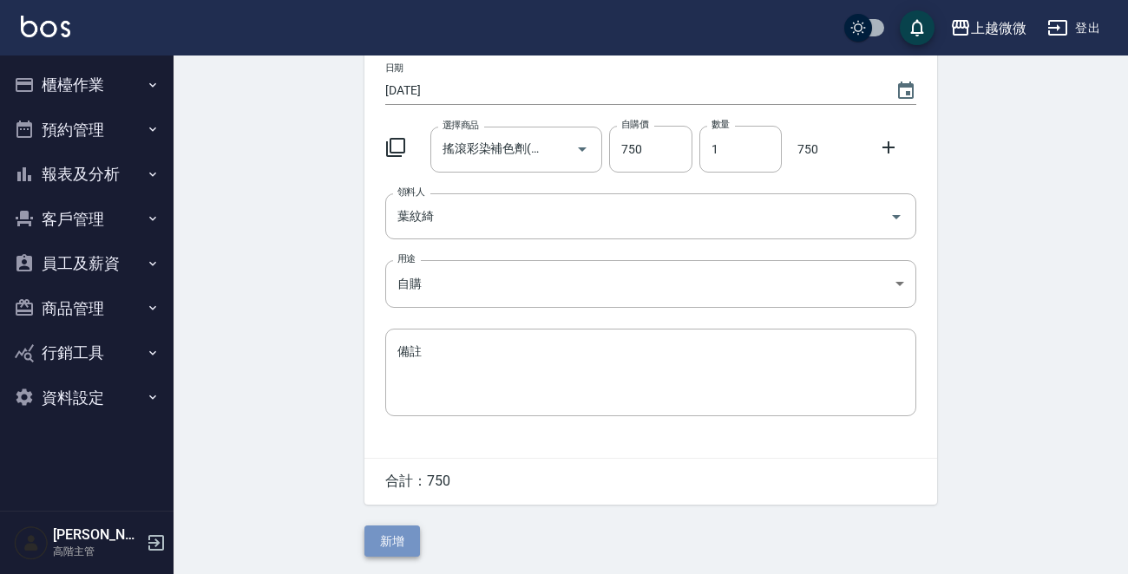
click at [389, 535] on button "新增" at bounding box center [392, 542] width 56 height 32
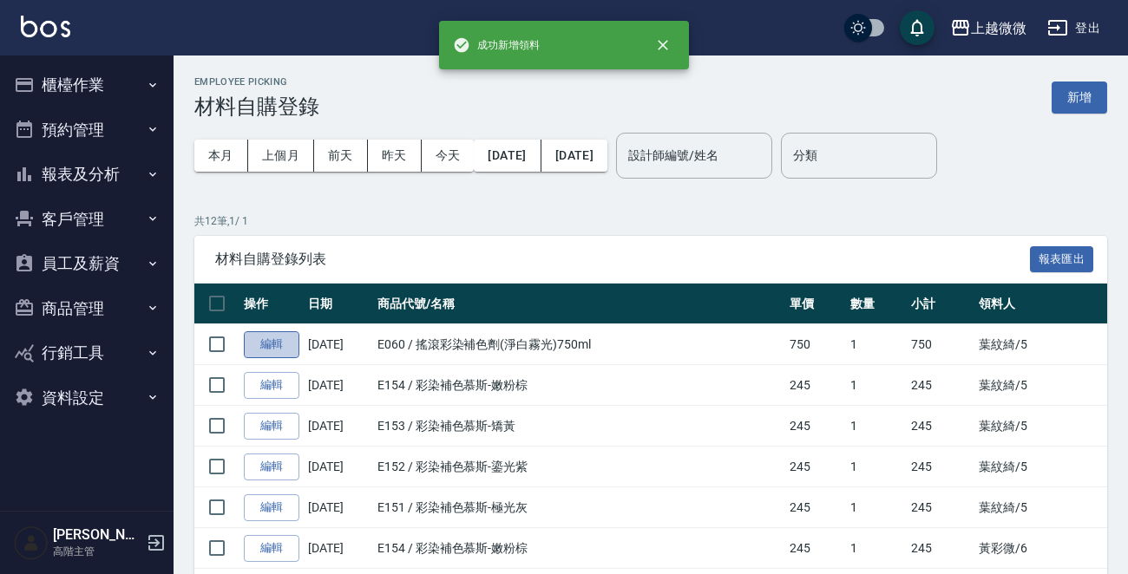
click at [267, 343] on link "編輯" at bounding box center [272, 344] width 56 height 27
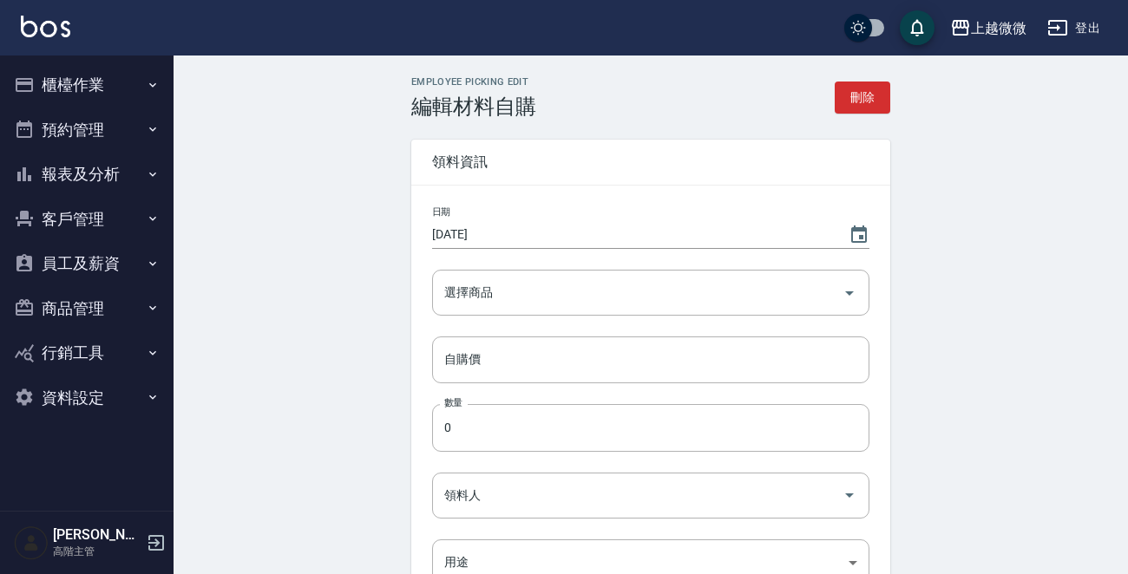
type input "搖滾彩染補色劑(淨白霧光)750ml"
type input "750"
type input "1"
type input "葉紋綺"
type input "自購"
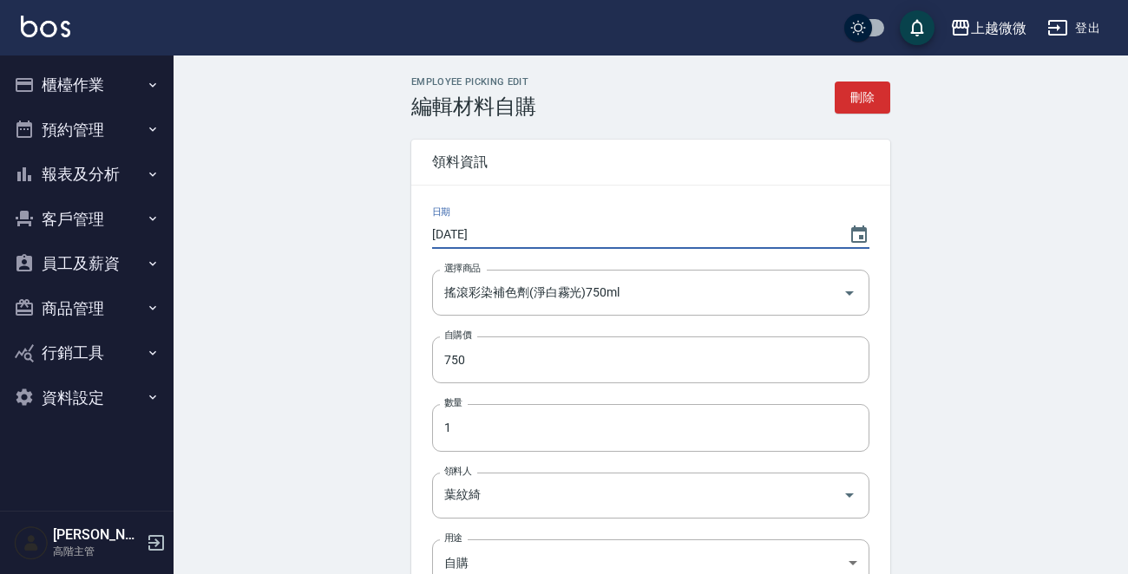
click at [573, 229] on input "2025/09/06" at bounding box center [631, 234] width 399 height 29
click at [852, 229] on icon "Choose date, selected date is 2025-09-06" at bounding box center [859, 234] width 16 height 17
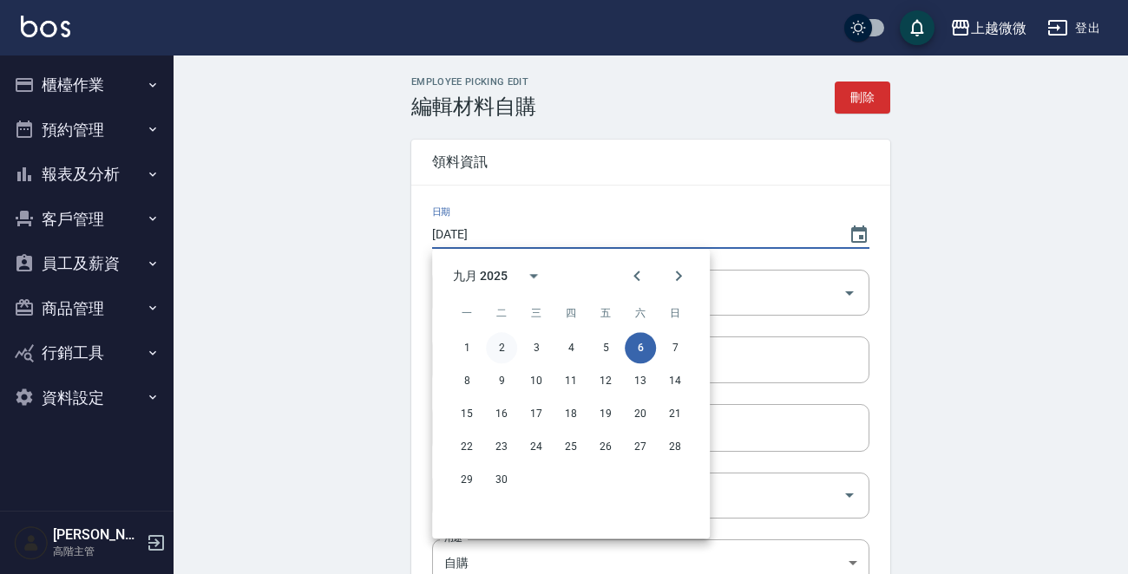
click at [503, 354] on button "2" at bounding box center [501, 347] width 31 height 31
type input "[DATE]"
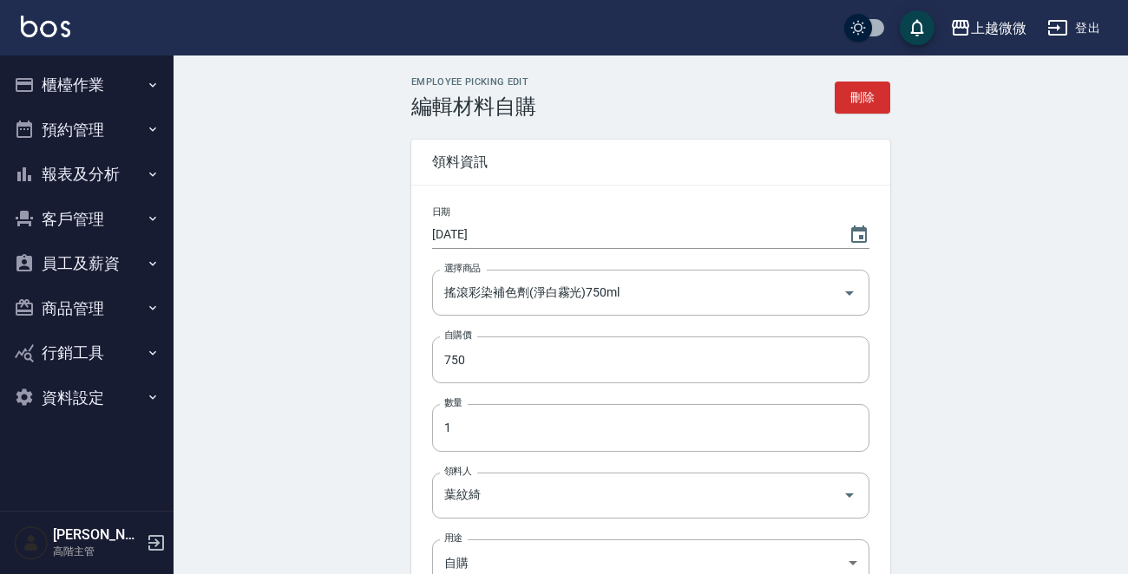
click at [353, 440] on div "Employee Picking Edit 編輯材料自購 刪除 領料資訊 日期 2025/09/02 選擇商品 搖滾彩染補色劑(淨白霧光)750ml 選擇商品…" at bounding box center [651, 456] width 955 height 801
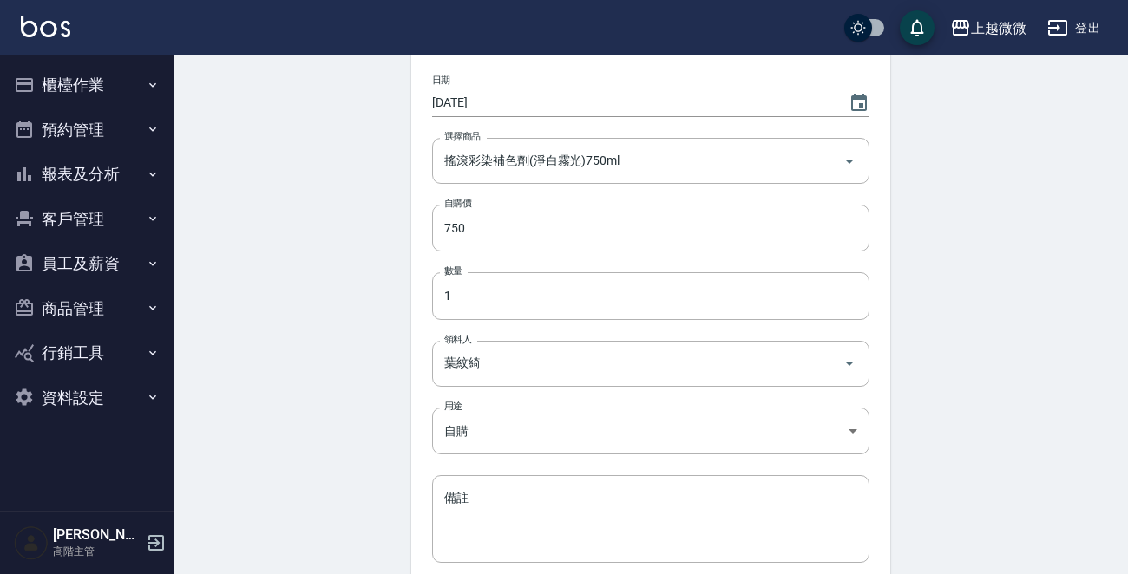
scroll to position [283, 0]
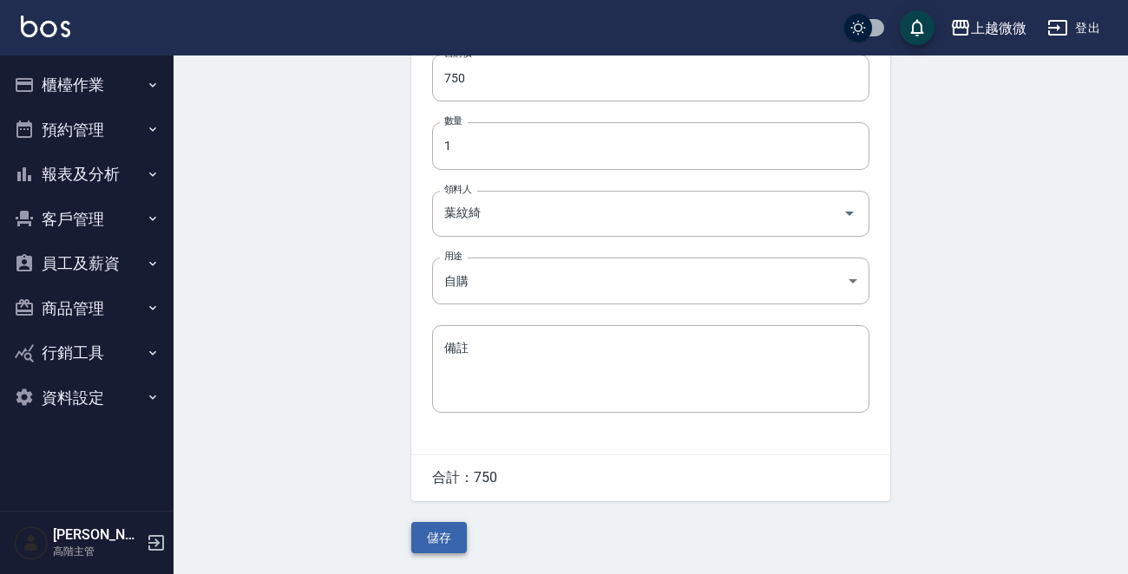
click at [432, 536] on button "儲存" at bounding box center [439, 538] width 56 height 32
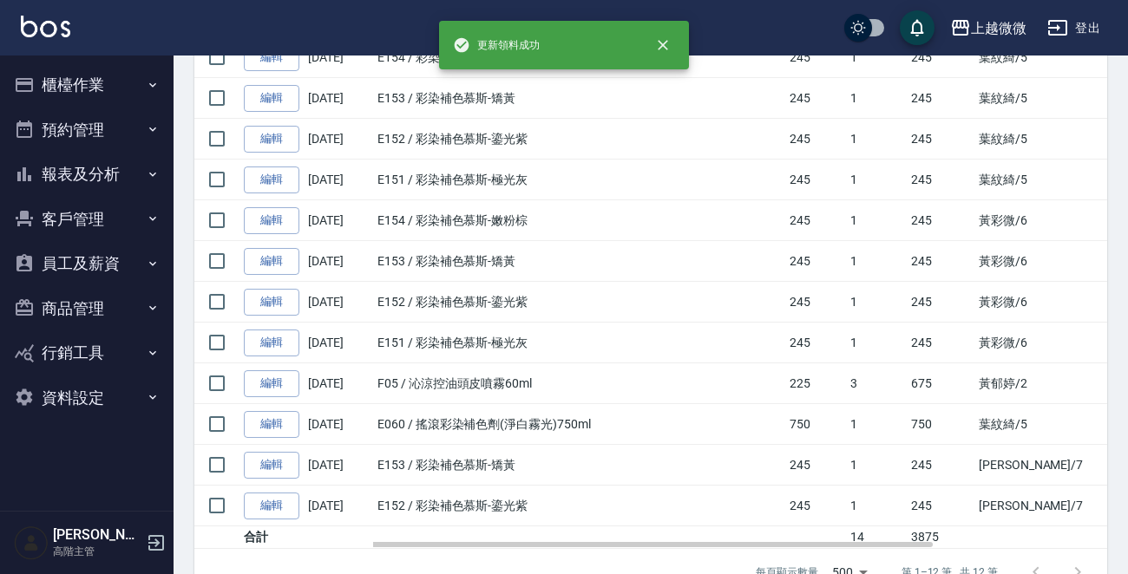
scroll to position [328, 0]
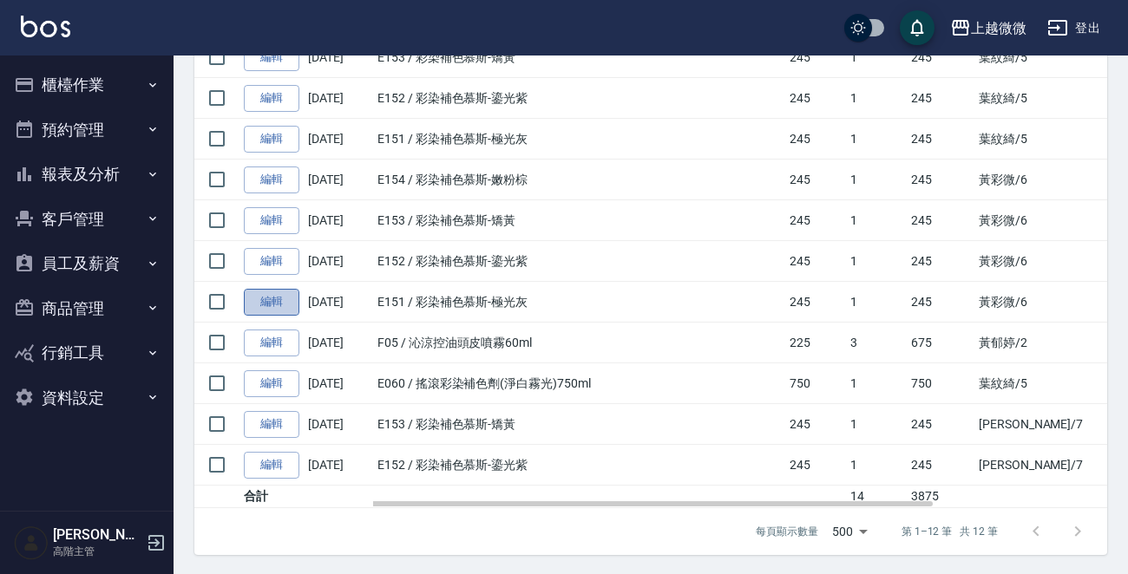
click at [264, 300] on link "編輯" at bounding box center [272, 302] width 56 height 27
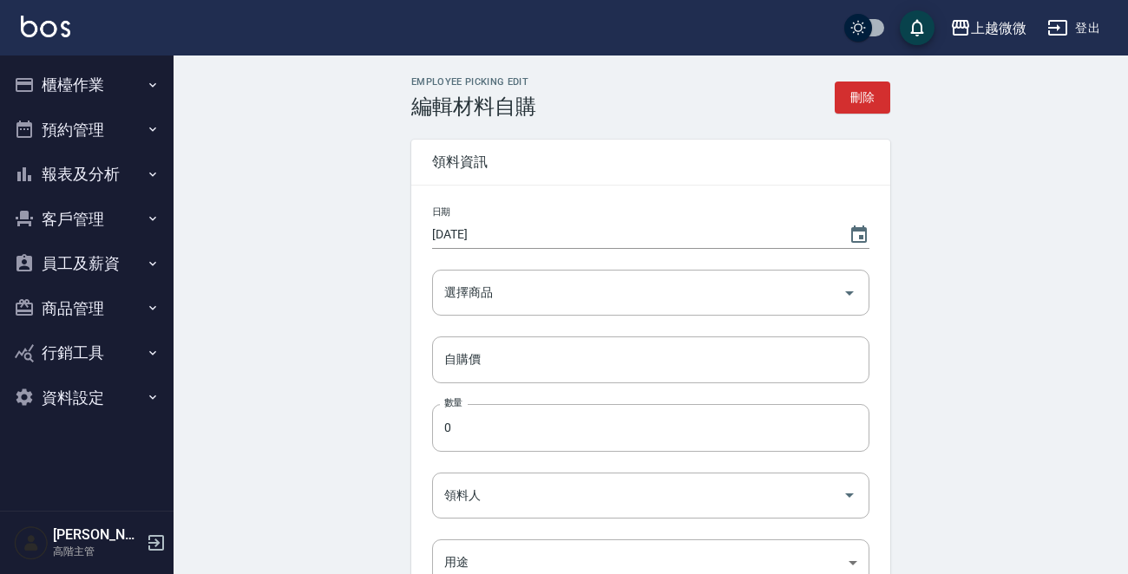
type input "彩染補色慕斯-極光灰"
type input "245"
type input "1"
type input "黃彩微"
type input "自購"
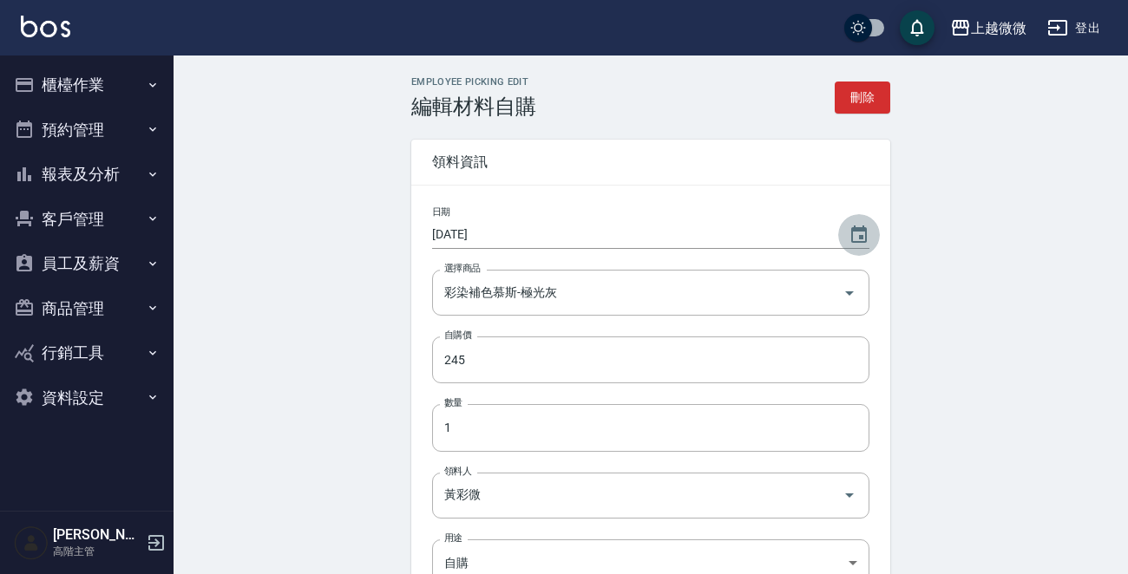
click at [856, 237] on icon "Choose date, selected date is 2025-09-06" at bounding box center [859, 235] width 21 height 21
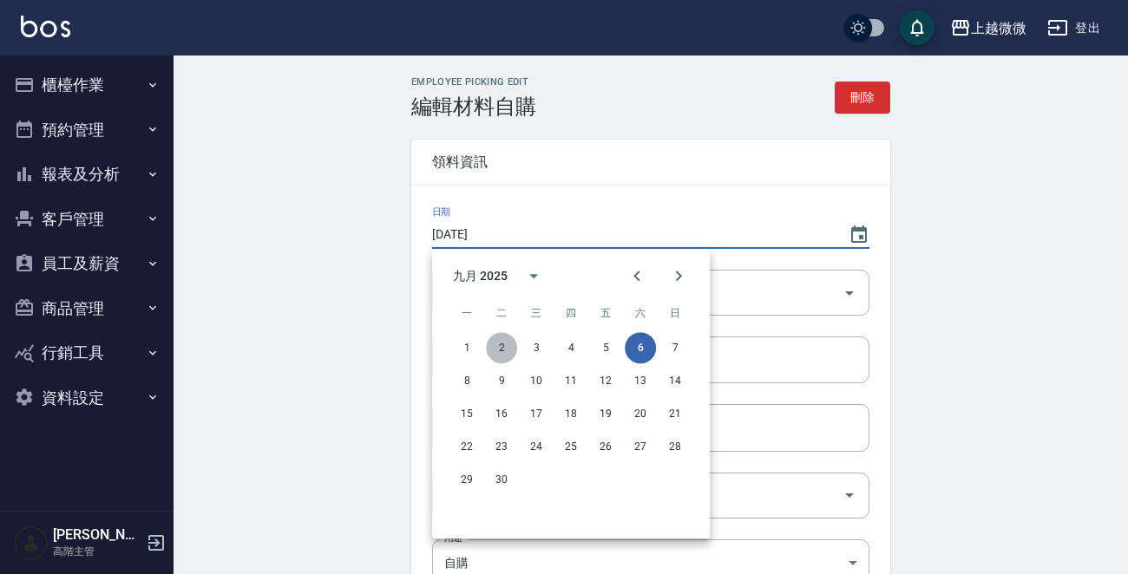
click at [491, 345] on button "2" at bounding box center [501, 347] width 31 height 31
type input "[DATE]"
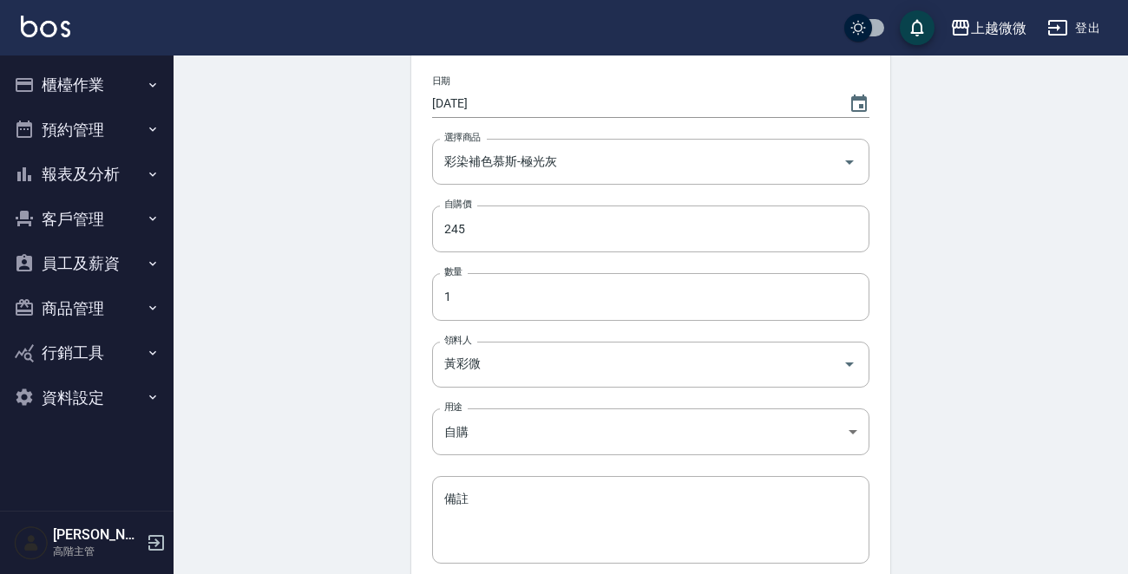
scroll to position [283, 0]
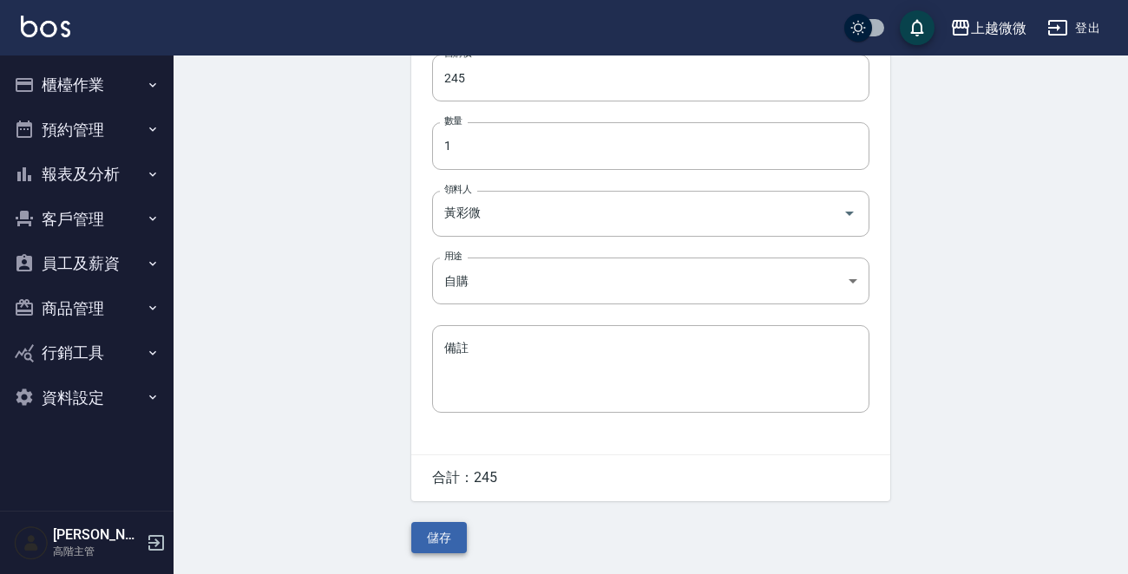
click at [435, 525] on button "儲存" at bounding box center [439, 538] width 56 height 32
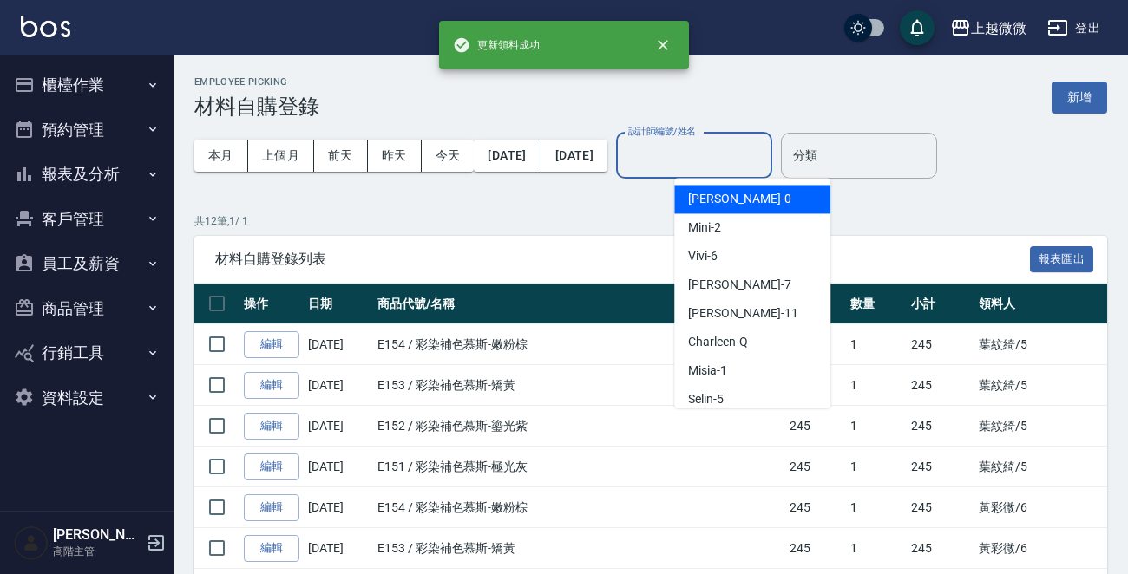
click at [741, 159] on input "設計師編號/姓名" at bounding box center [694, 156] width 141 height 30
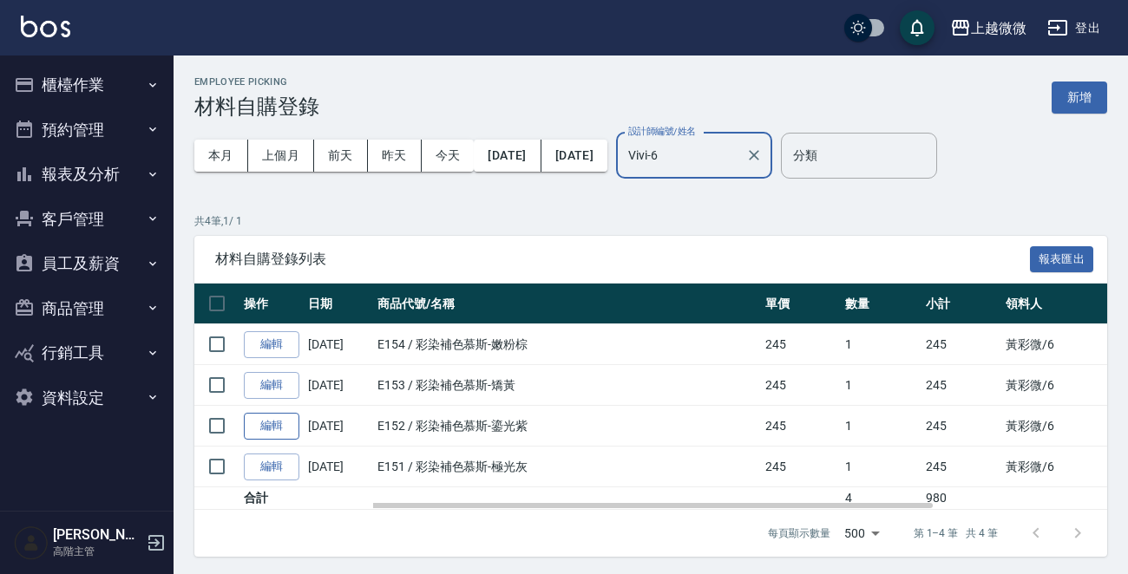
type input "Vivi-6"
click at [270, 430] on link "編輯" at bounding box center [272, 426] width 56 height 27
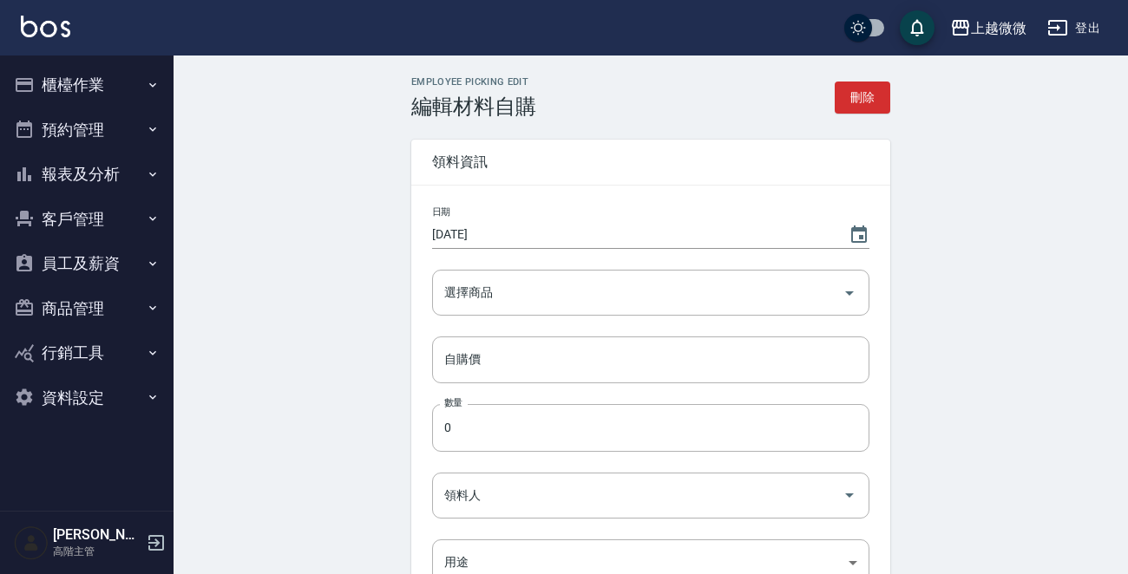
type input "彩染補色慕斯-鎏光紫"
type input "245"
type input "1"
type input "黃彩微"
type input "自購"
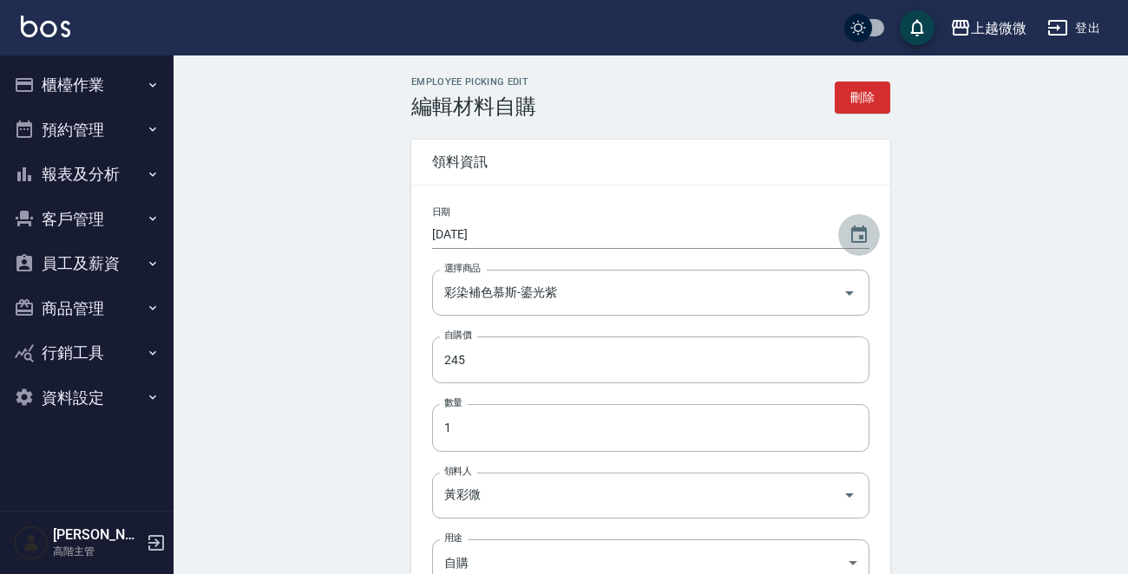
click at [850, 225] on icon "Choose date, selected date is 2025-09-06" at bounding box center [859, 235] width 21 height 21
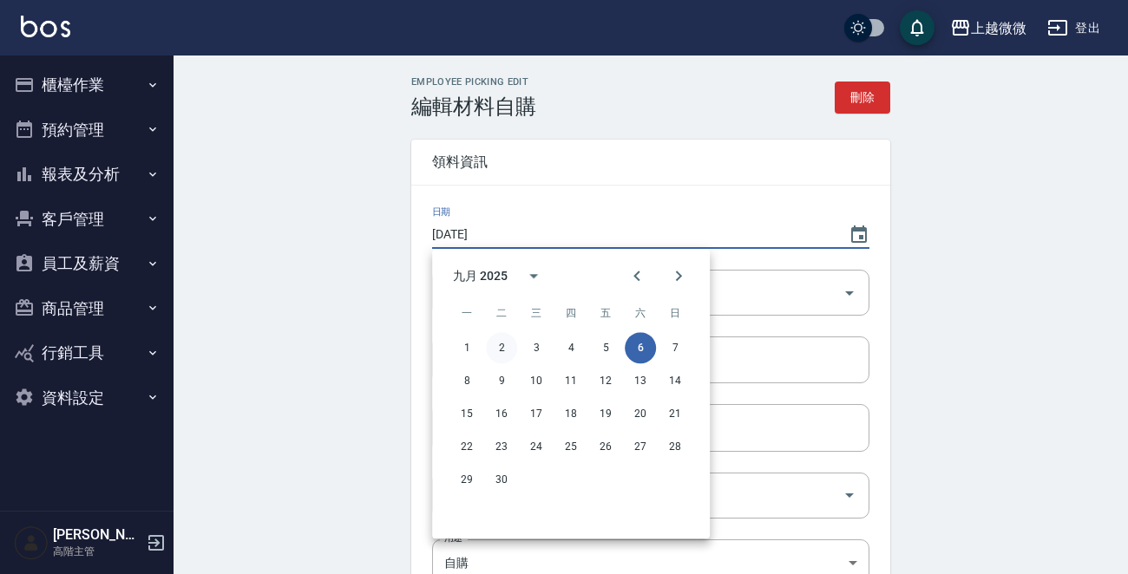
click at [496, 347] on button "2" at bounding box center [501, 347] width 31 height 31
type input "[DATE]"
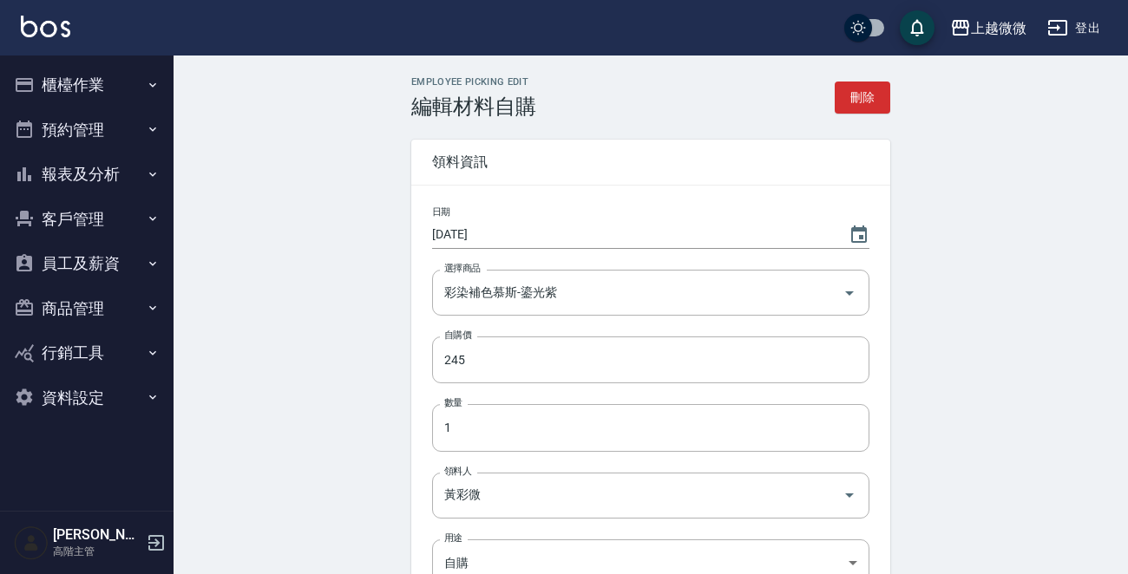
click at [348, 420] on div "Employee Picking Edit 編輯材料自購 刪除 領料資訊 日期 2025/09/02 選擇商品 彩染補色慕斯-鎏光紫 選擇商品 自購價 245…" at bounding box center [651, 456] width 955 height 801
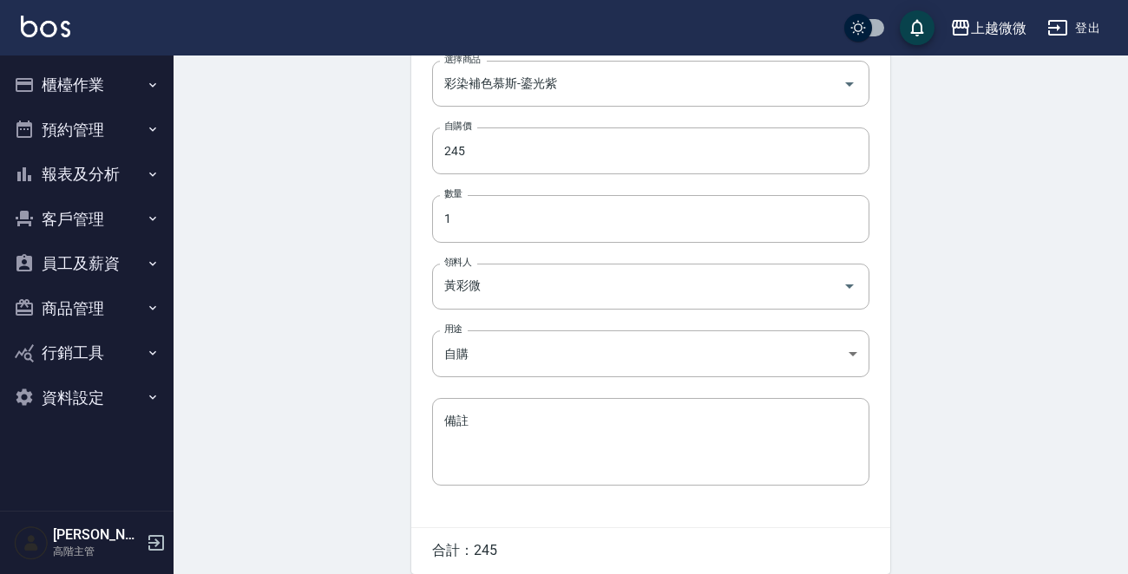
scroll to position [283, 0]
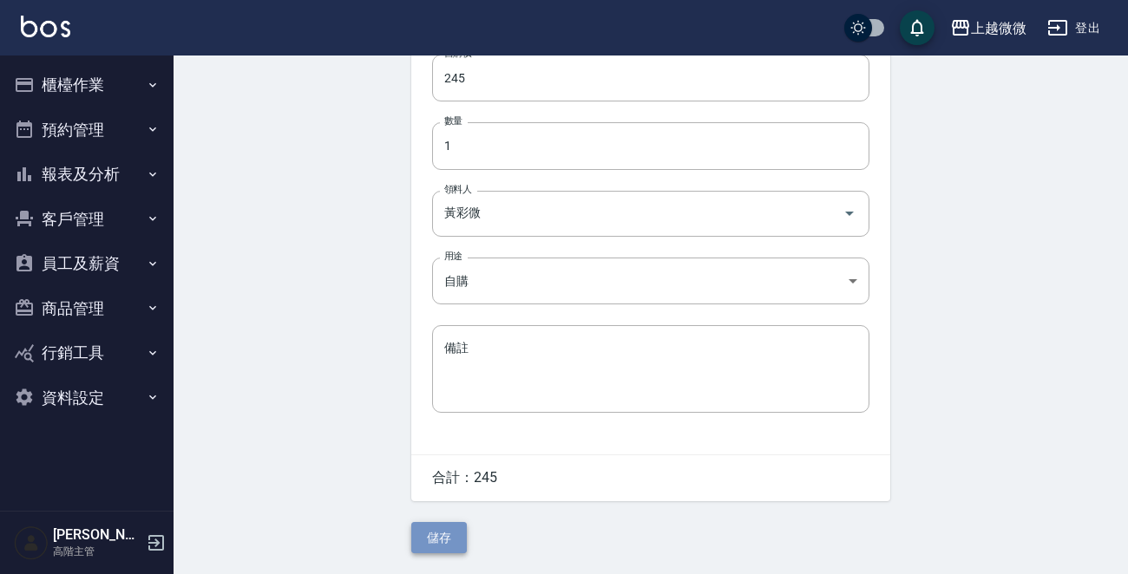
click at [457, 545] on button "儲存" at bounding box center [439, 538] width 56 height 32
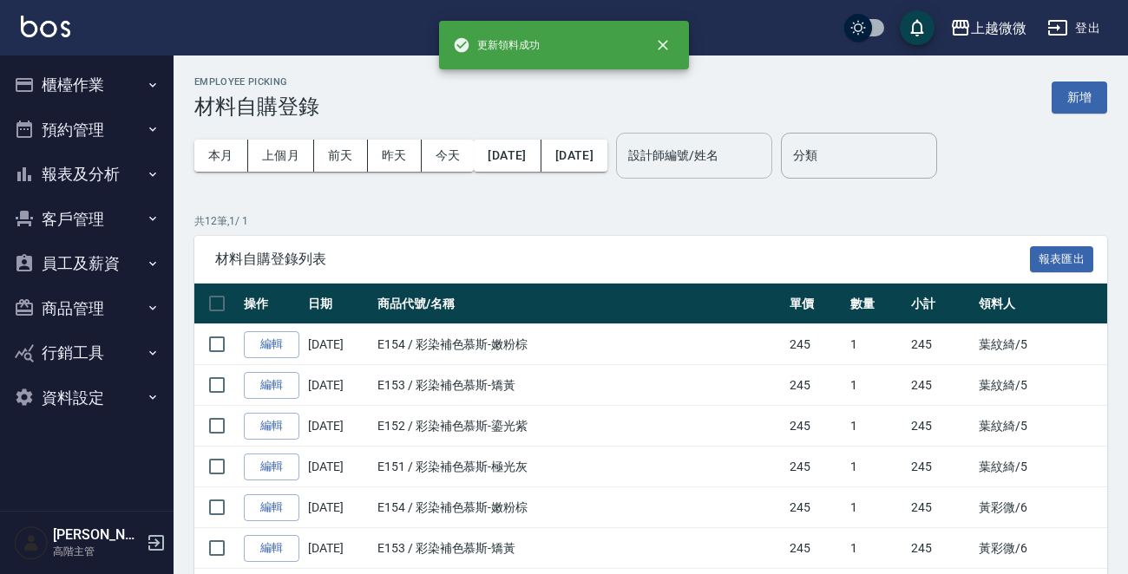
click at [727, 153] on input "設計師編號/姓名" at bounding box center [694, 156] width 141 height 30
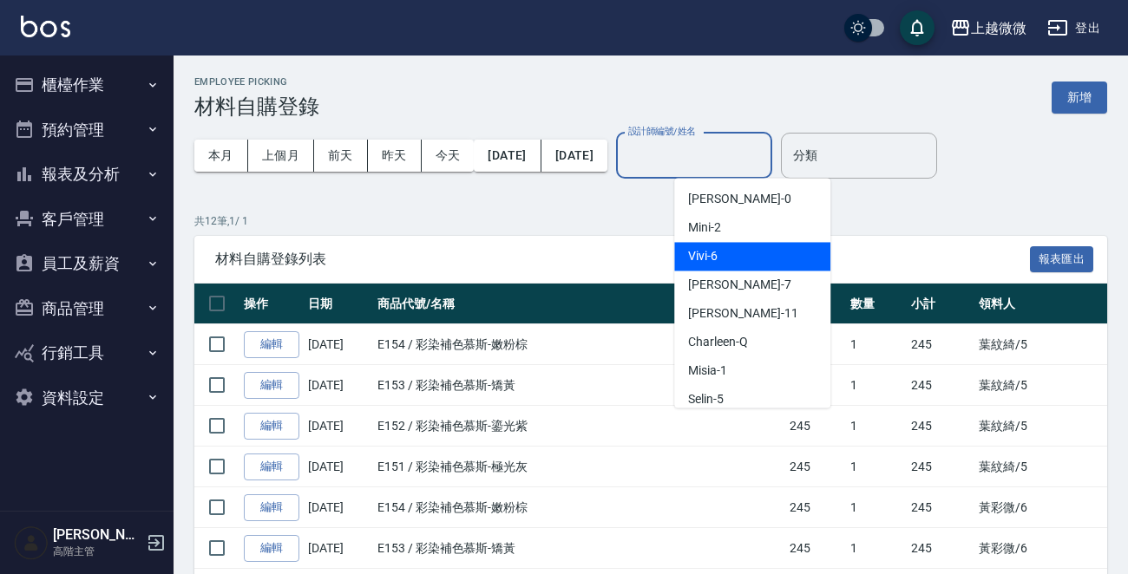
click at [745, 248] on div "Vivi -6" at bounding box center [752, 256] width 156 height 29
type input "Vivi-6"
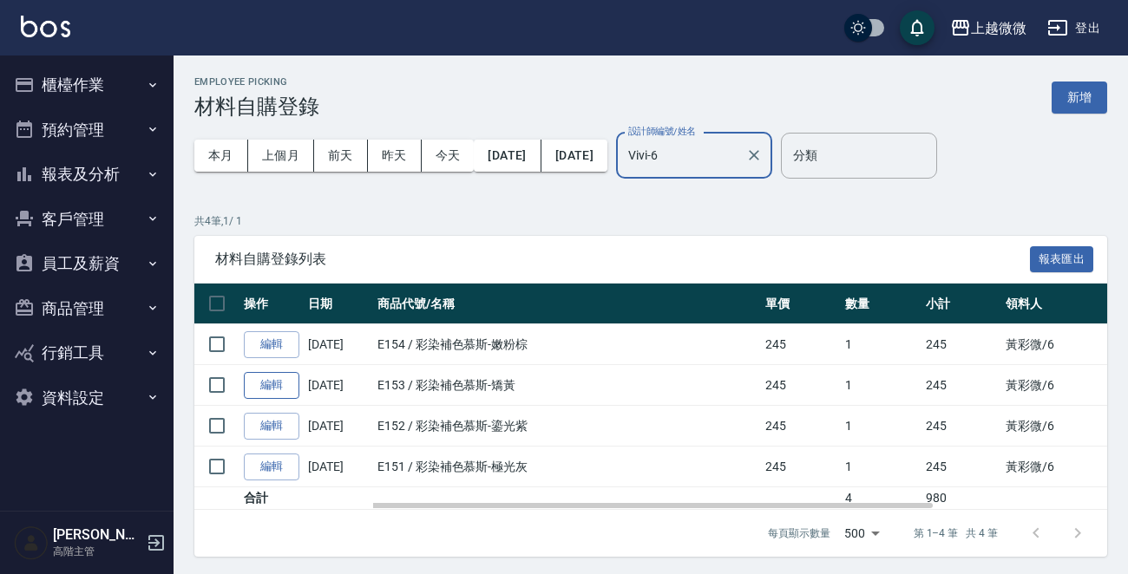
click at [263, 381] on link "編輯" at bounding box center [272, 385] width 56 height 27
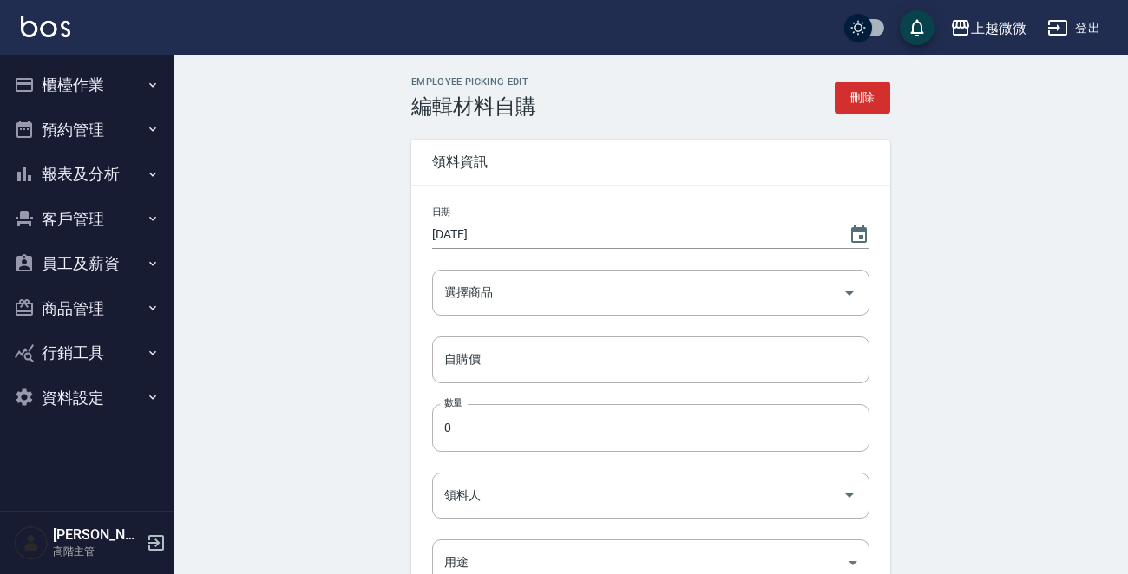
type input "彩染補色慕斯-矯黃"
type input "245"
type input "1"
type input "黃彩微"
type input "自購"
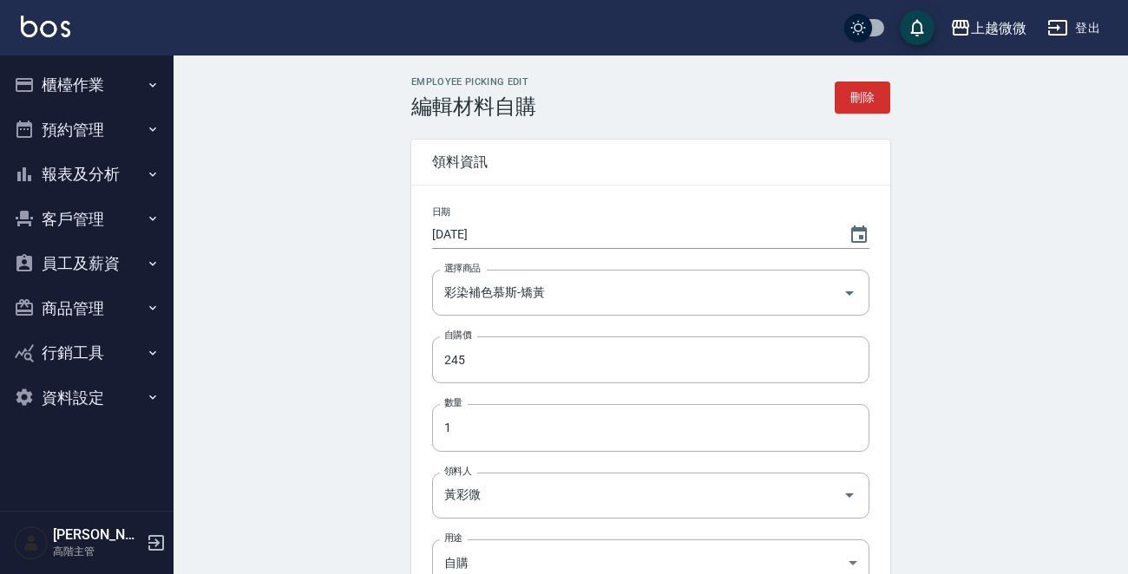
click at [513, 241] on input "2025/09/06" at bounding box center [631, 234] width 399 height 29
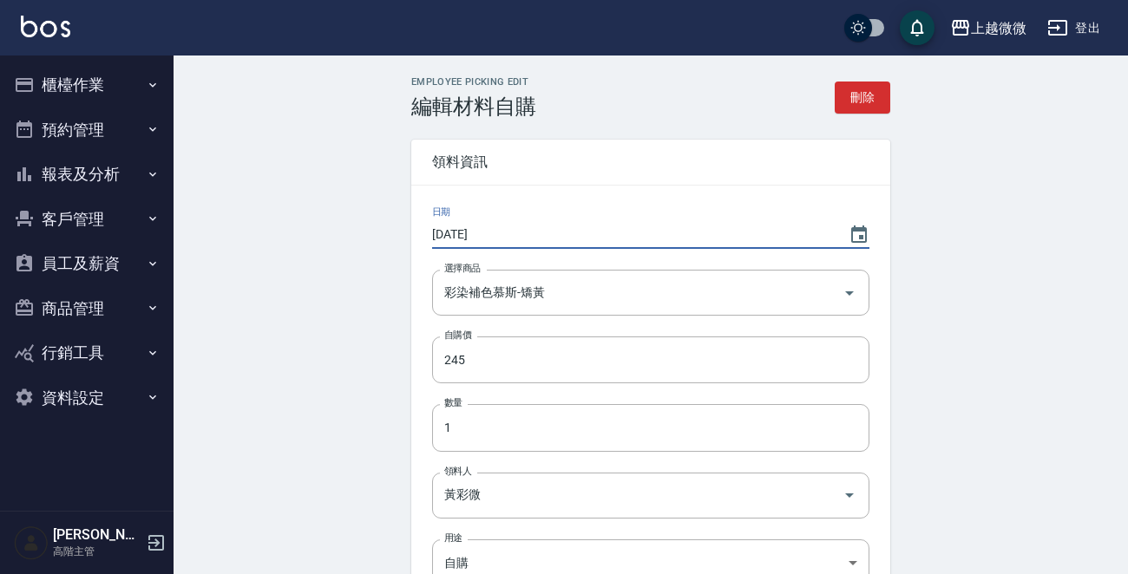
click at [523, 236] on input "2025/09/06" at bounding box center [631, 234] width 399 height 29
click at [860, 232] on icon "Choose date, selected date is 2025-09-06" at bounding box center [859, 235] width 21 height 21
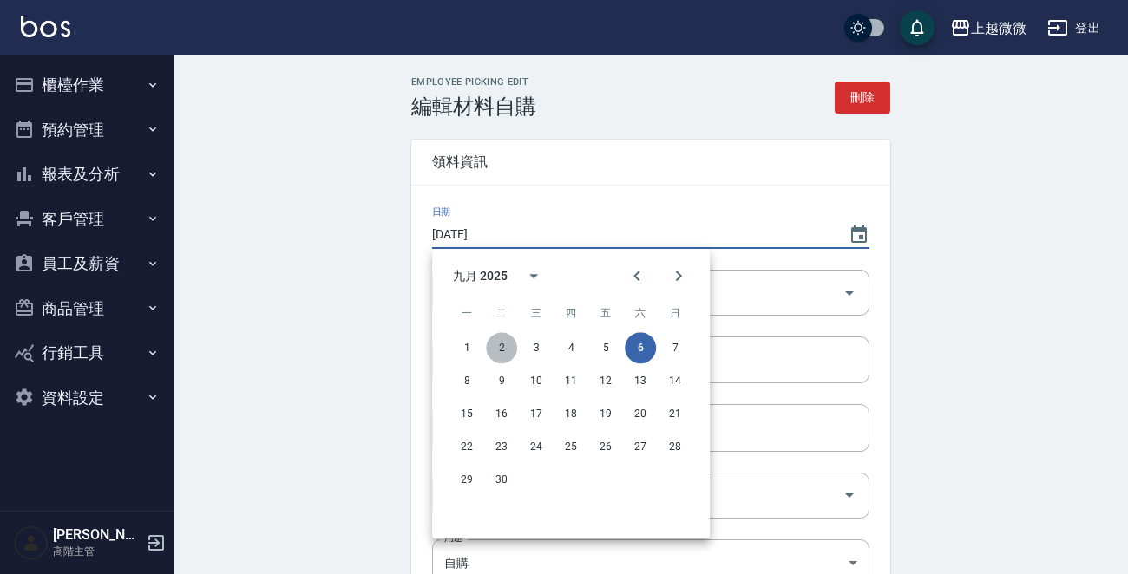
click at [500, 340] on button "2" at bounding box center [501, 347] width 31 height 31
type input "[DATE]"
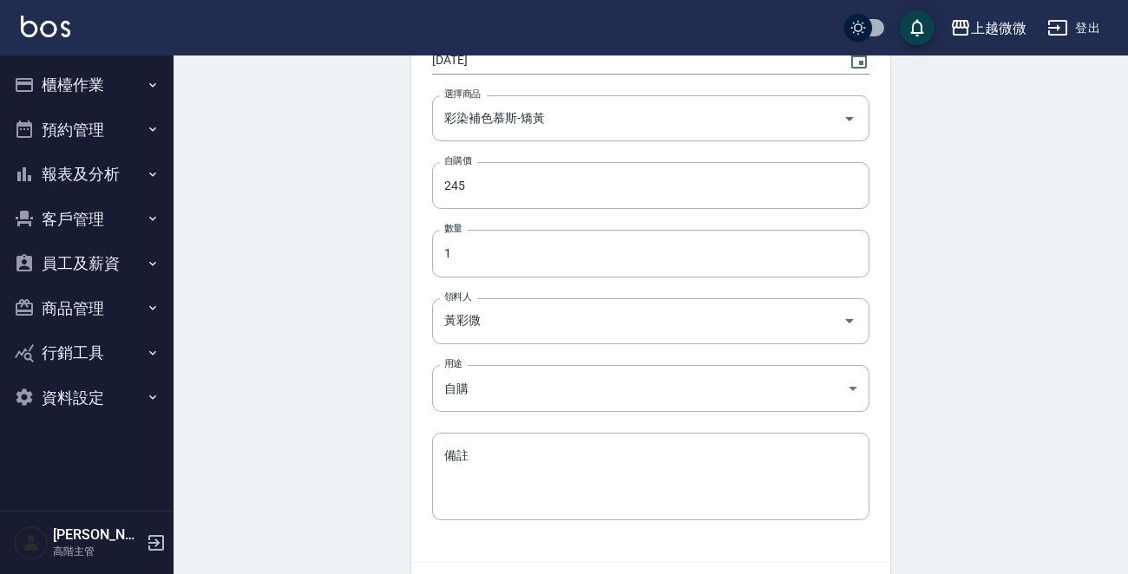
scroll to position [283, 0]
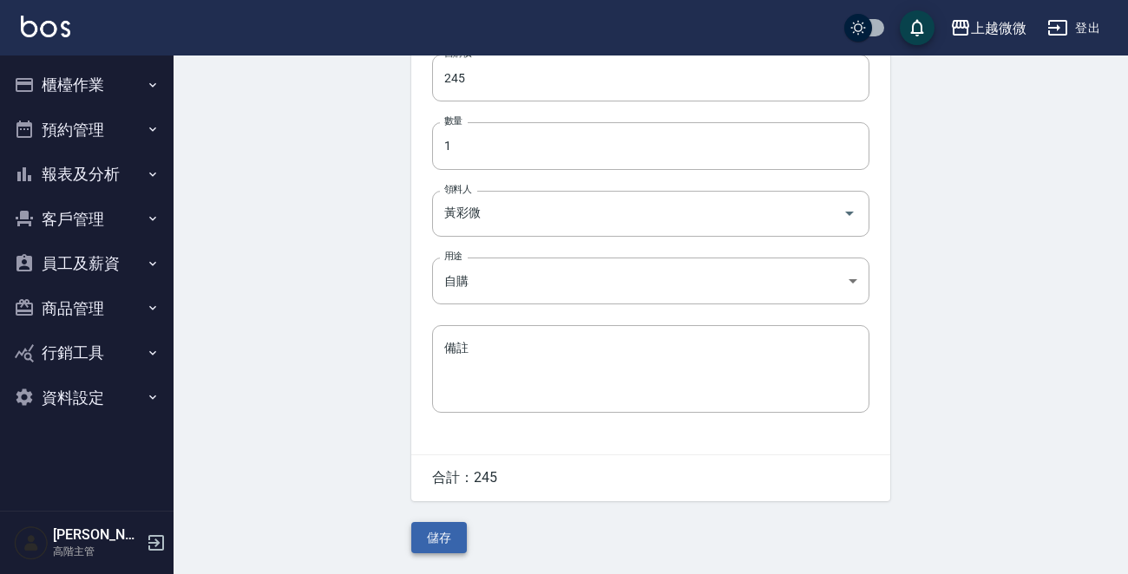
click at [459, 535] on button "儲存" at bounding box center [439, 538] width 56 height 32
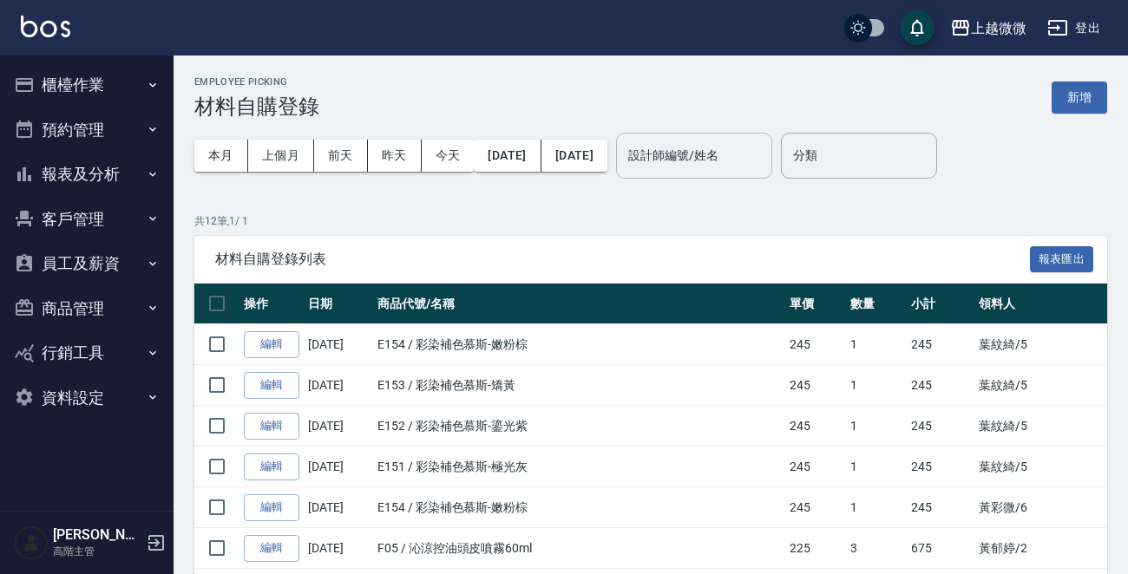
click at [715, 137] on div "設計師編號/姓名" at bounding box center [694, 156] width 156 height 46
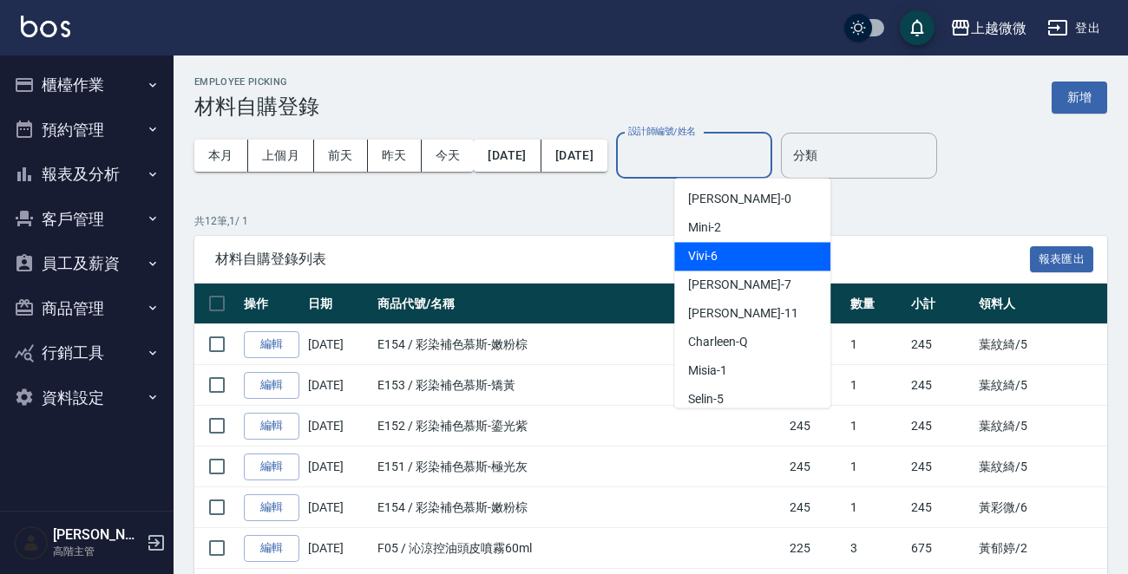
click at [742, 262] on div "Vivi -6" at bounding box center [752, 256] width 156 height 29
type input "Vivi-6"
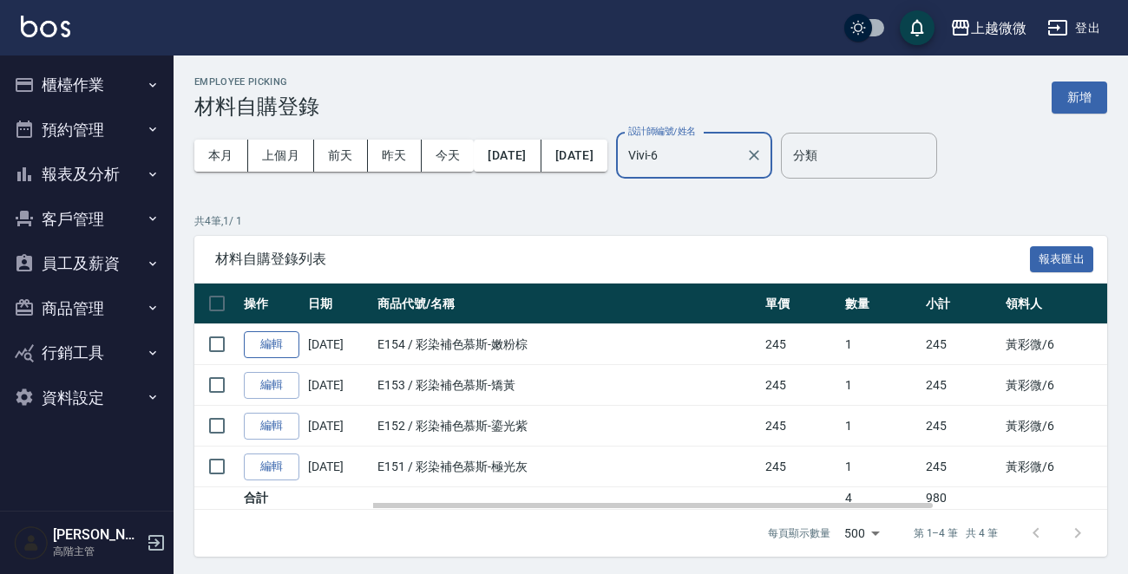
click at [261, 337] on link "編輯" at bounding box center [272, 344] width 56 height 27
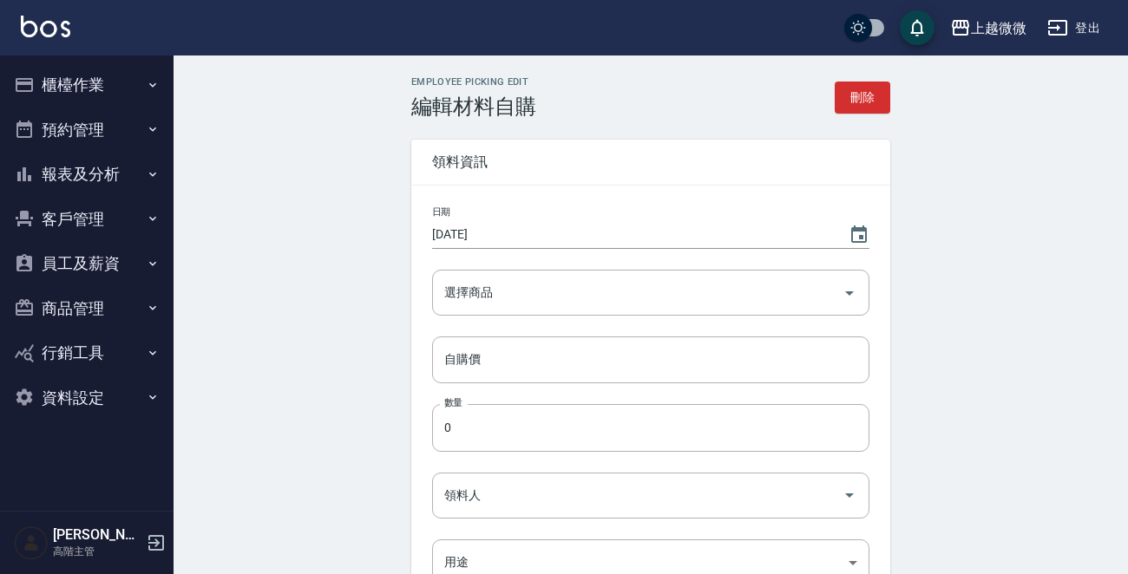
type input "彩染補色慕斯-嫩粉棕"
type input "245"
type input "1"
type input "黃彩微"
type input "自購"
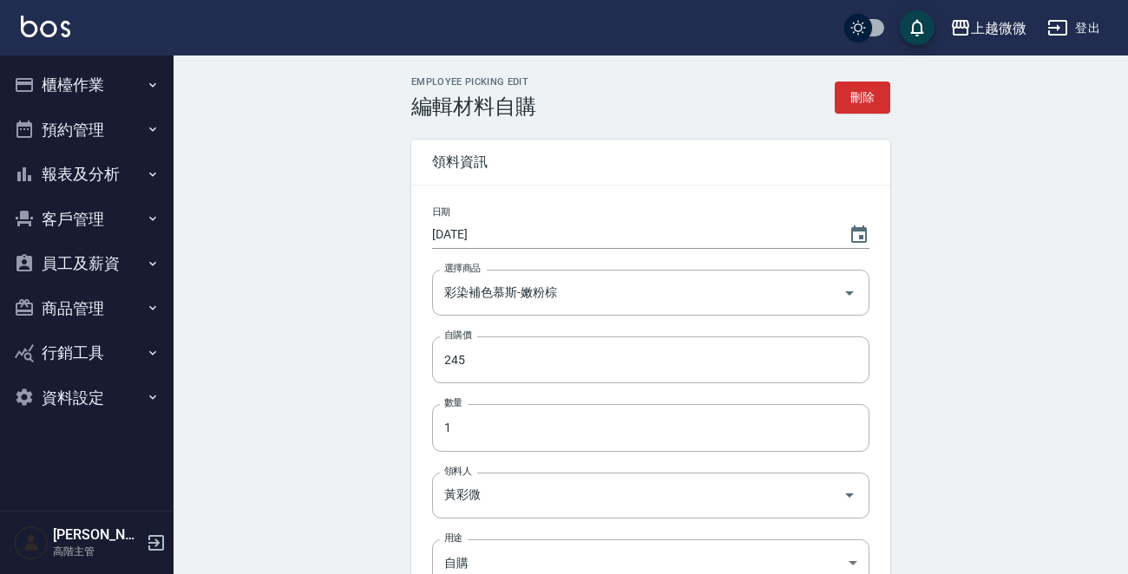
click at [526, 223] on input "2025/09/06" at bounding box center [631, 234] width 399 height 29
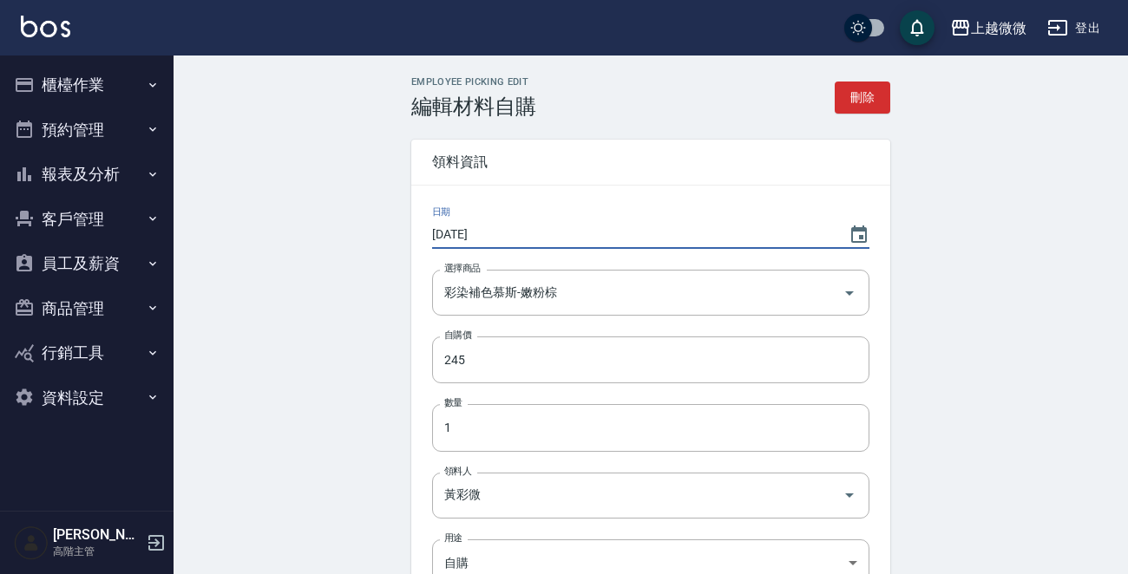
click at [526, 223] on input "2025/09/06" at bounding box center [631, 234] width 399 height 29
click at [864, 233] on icon "Choose date, selected date is 2025-09-06" at bounding box center [859, 235] width 21 height 21
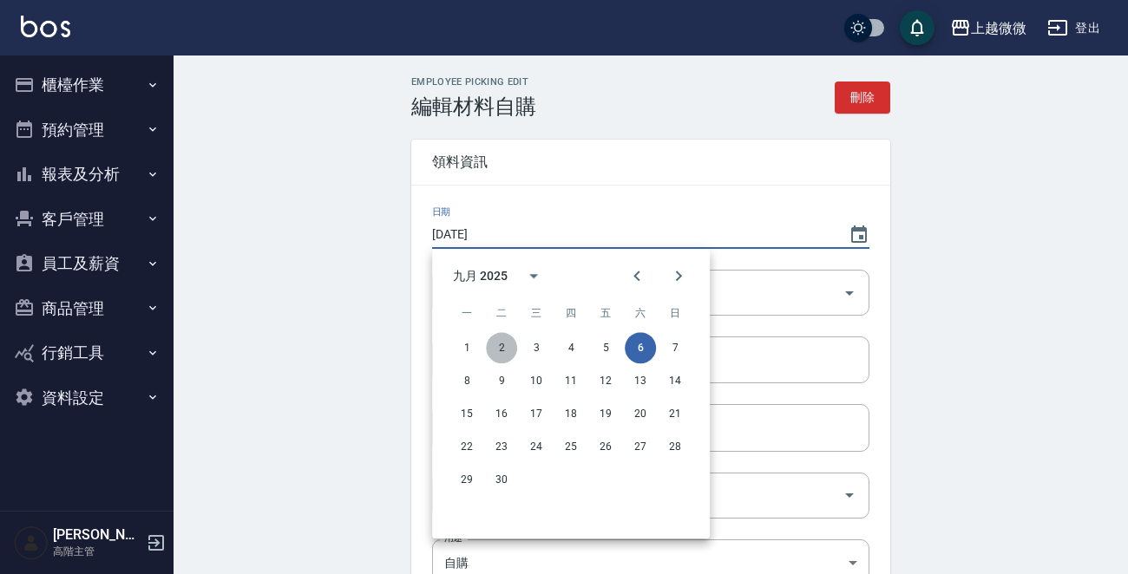
click at [502, 345] on button "2" at bounding box center [501, 347] width 31 height 31
type input "[DATE]"
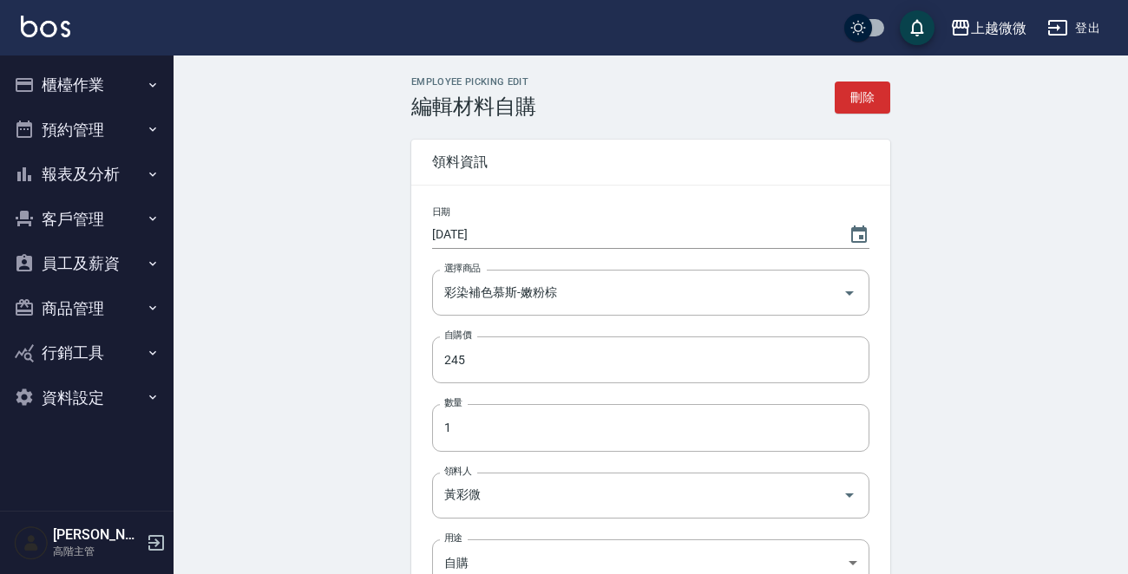
click at [344, 377] on div "Employee Picking Edit 編輯材料自購 刪除 領料資訊 日期 2025/09/02 選擇商品 彩染補色慕斯-嫩粉棕 選擇商品 自購價 245…" at bounding box center [651, 456] width 955 height 801
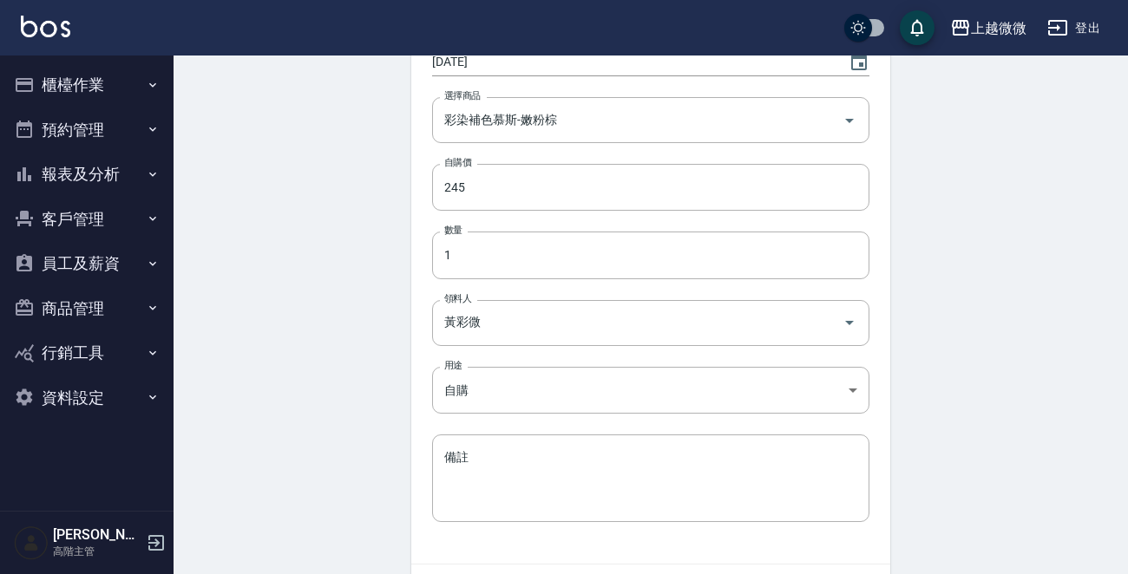
scroll to position [283, 0]
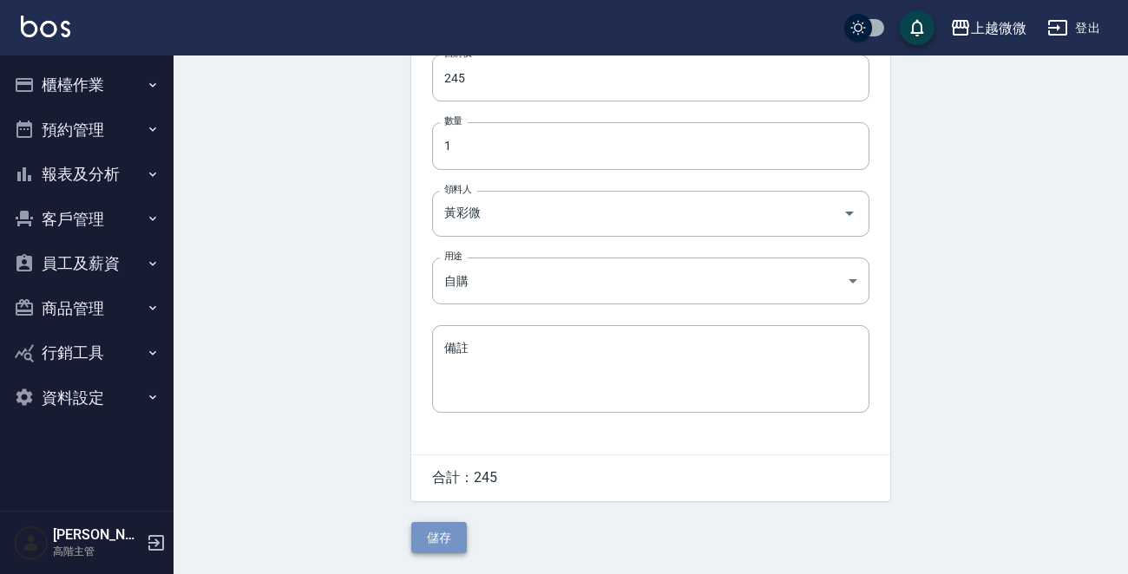
click at [440, 536] on button "儲存" at bounding box center [439, 538] width 56 height 32
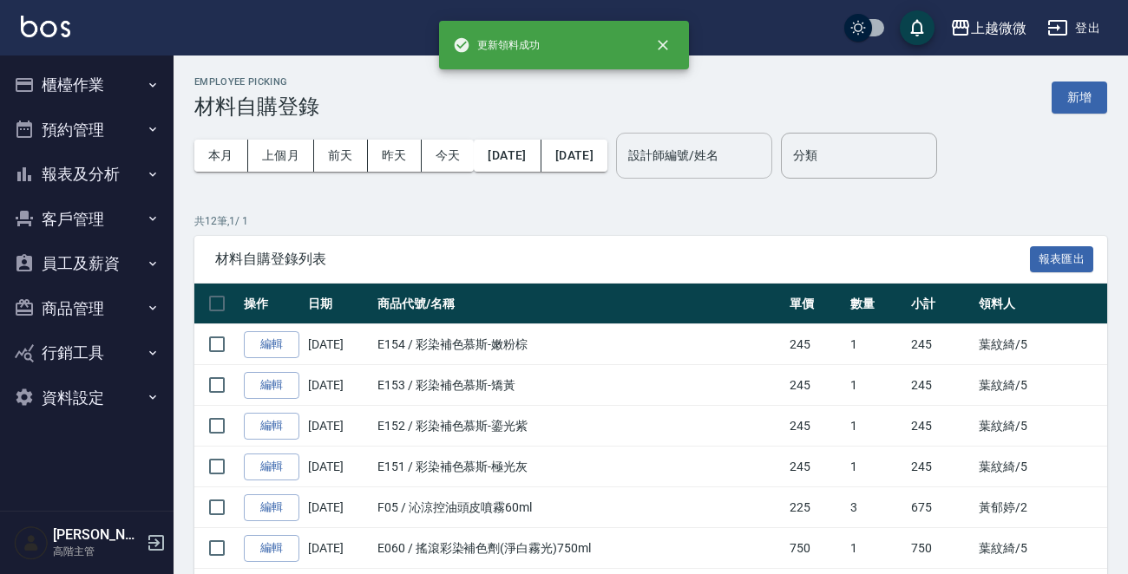
click at [715, 159] on input "設計師編號/姓名" at bounding box center [694, 156] width 141 height 30
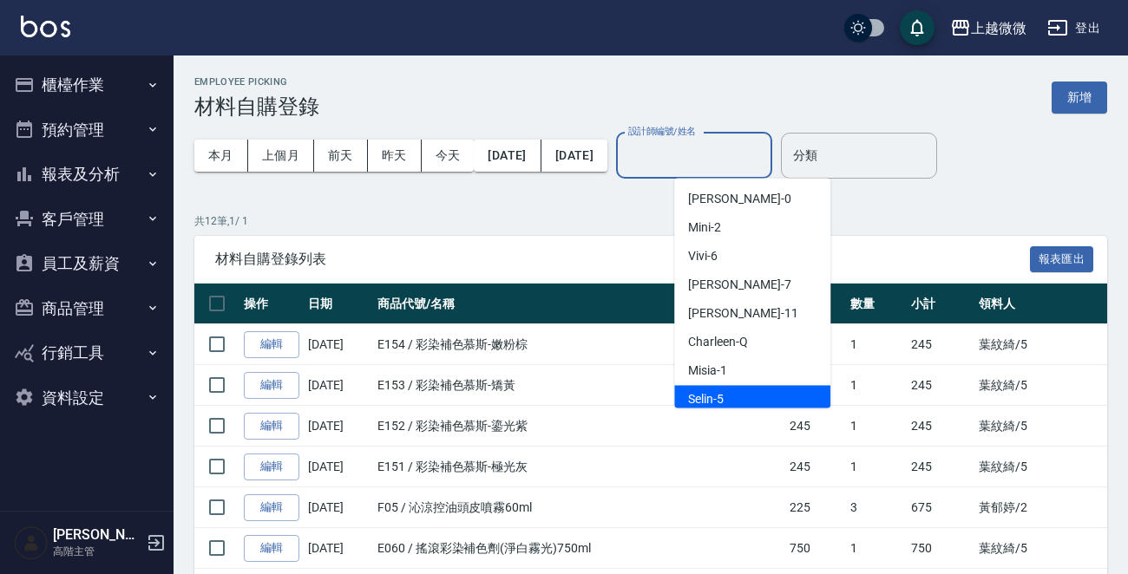
click at [736, 398] on div "Selin -5" at bounding box center [752, 399] width 156 height 29
type input "Selin-5"
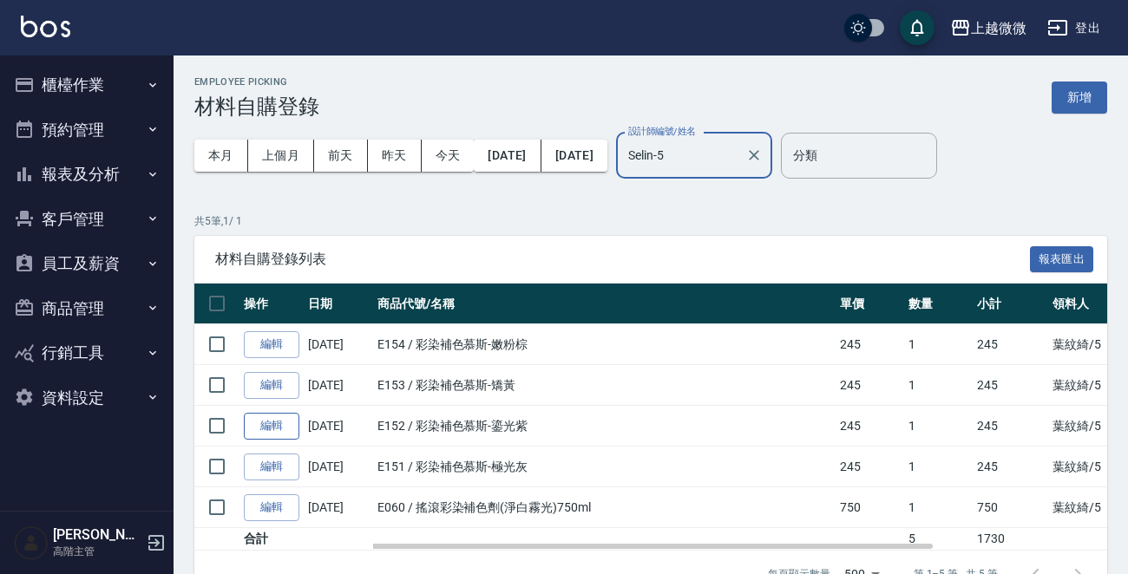
click at [256, 425] on link "編輯" at bounding box center [272, 426] width 56 height 27
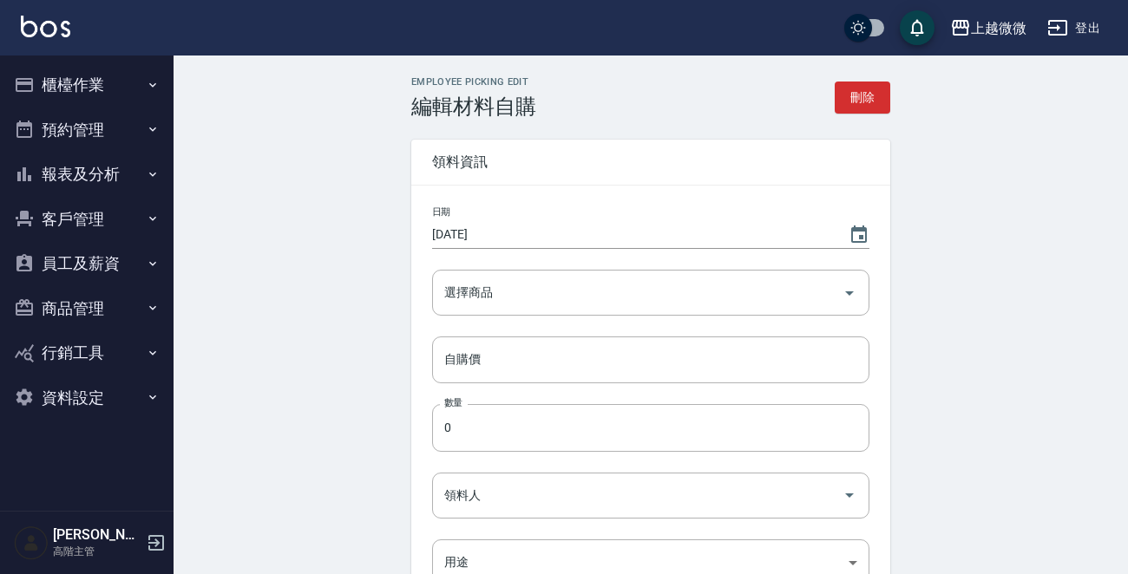
type input "彩染補色慕斯-鎏光紫"
type input "245"
type input "1"
type input "葉紋綺"
type input "自購"
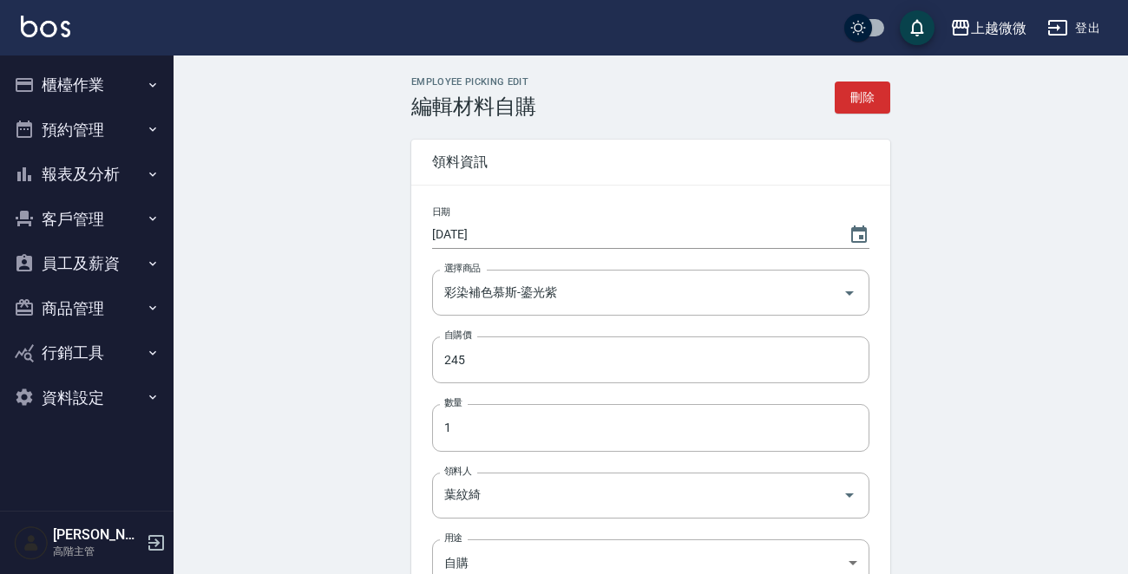
click at [526, 233] on input "2025/09/06" at bounding box center [631, 234] width 399 height 29
click at [854, 236] on icon "Choose date, selected date is 2025-09-06" at bounding box center [859, 235] width 21 height 21
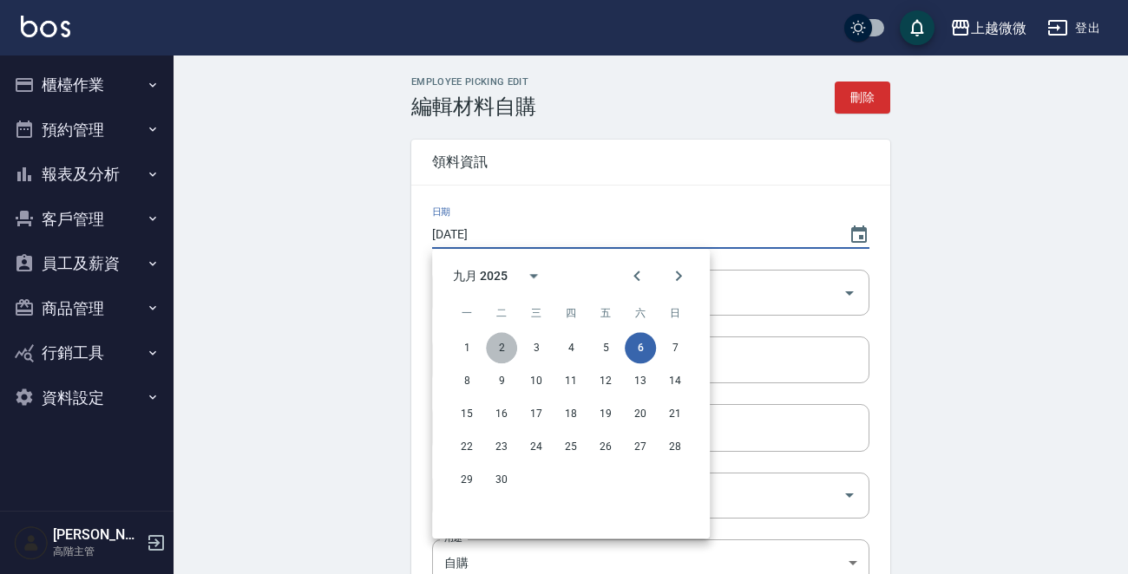
click at [504, 348] on button "2" at bounding box center [501, 347] width 31 height 31
type input "[DATE]"
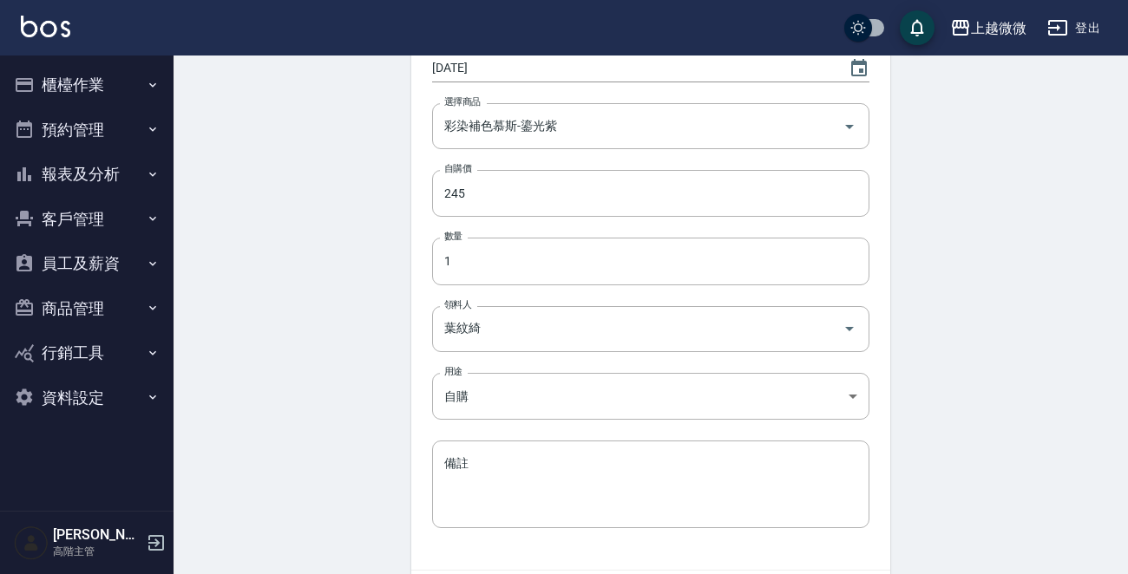
scroll to position [283, 0]
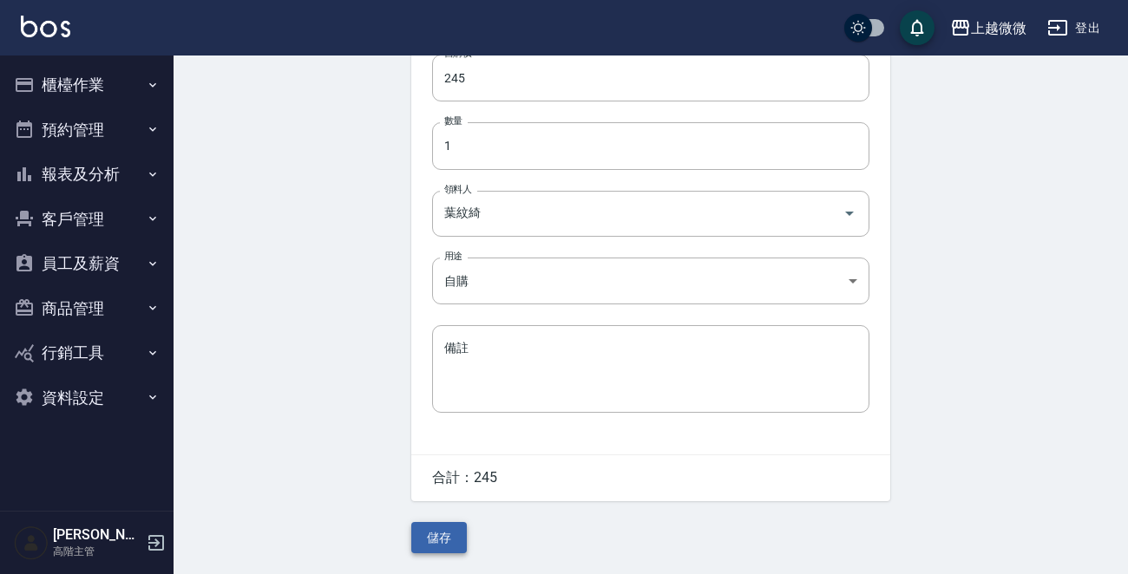
click at [441, 531] on button "儲存" at bounding box center [439, 538] width 56 height 32
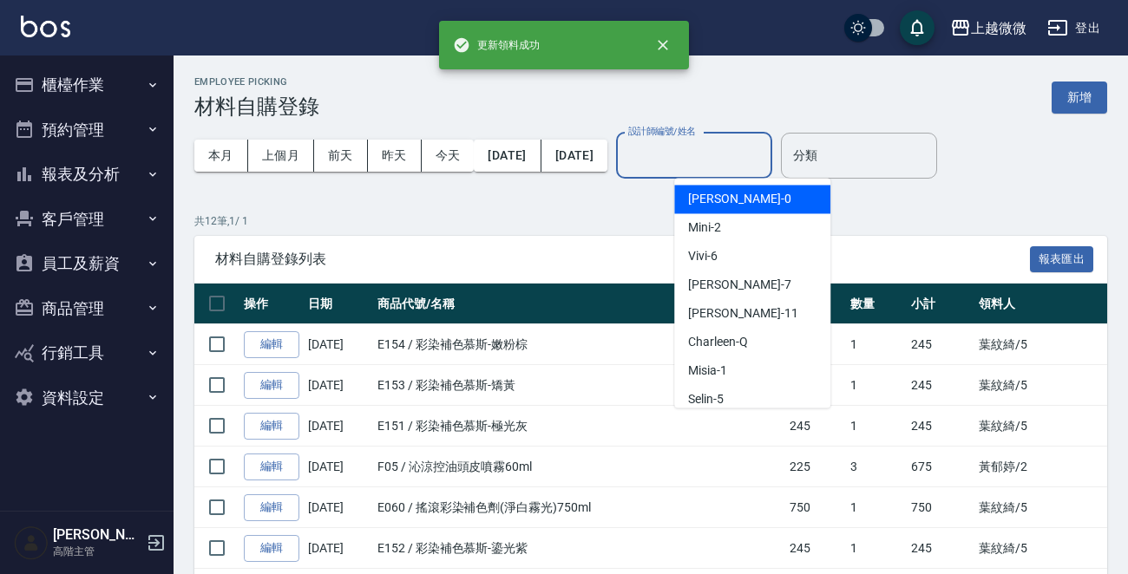
drag, startPoint x: 738, startPoint y: 154, endPoint x: 751, endPoint y: 174, distance: 24.3
click at [738, 155] on input "設計師編號/姓名" at bounding box center [694, 156] width 141 height 30
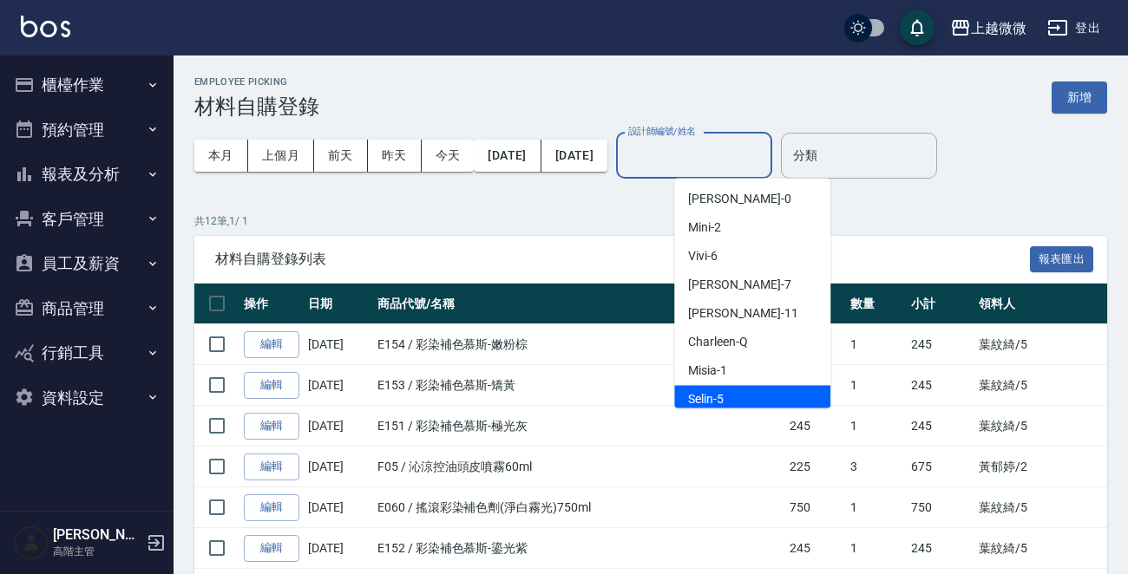
click at [722, 390] on div "Selin -5" at bounding box center [752, 399] width 156 height 29
type input "Selin-5"
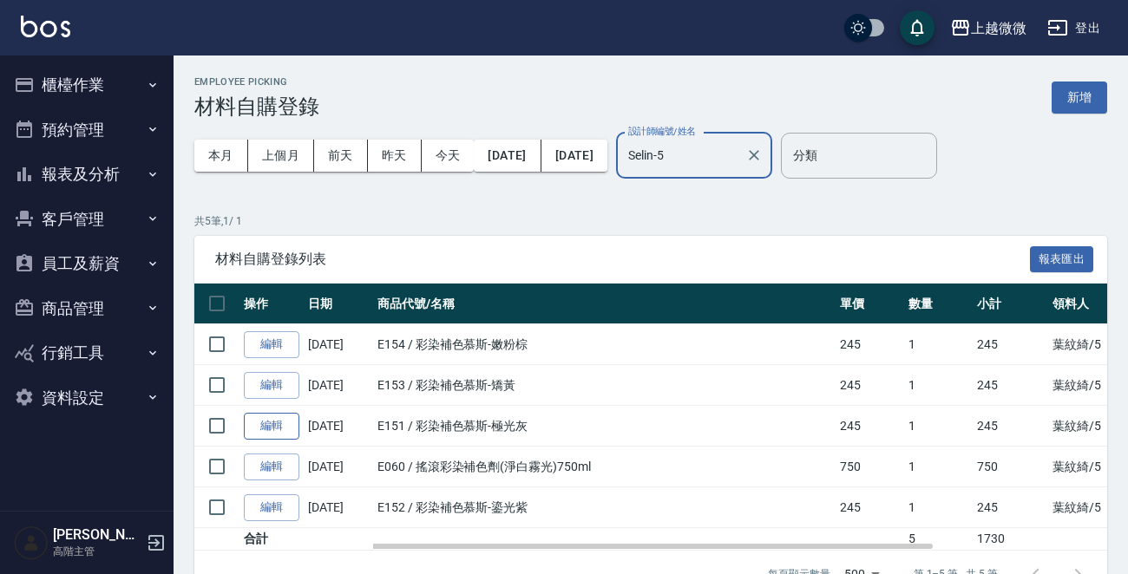
click at [275, 416] on link "編輯" at bounding box center [272, 426] width 56 height 27
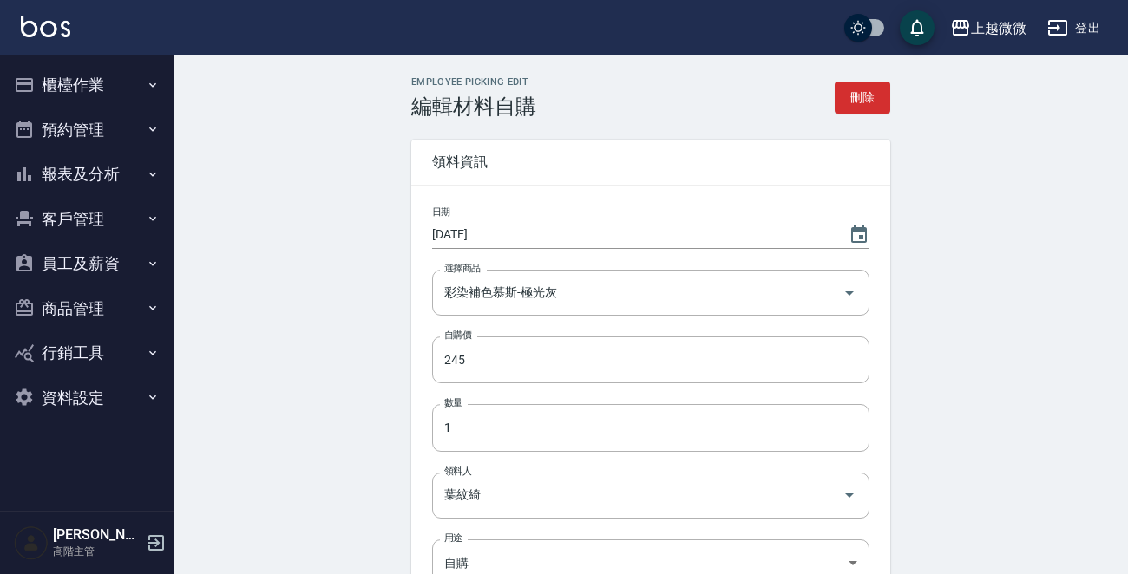
type input "彩染補色慕斯-極光灰"
type input "245"
type input "1"
type input "葉紋綺"
type input "自購"
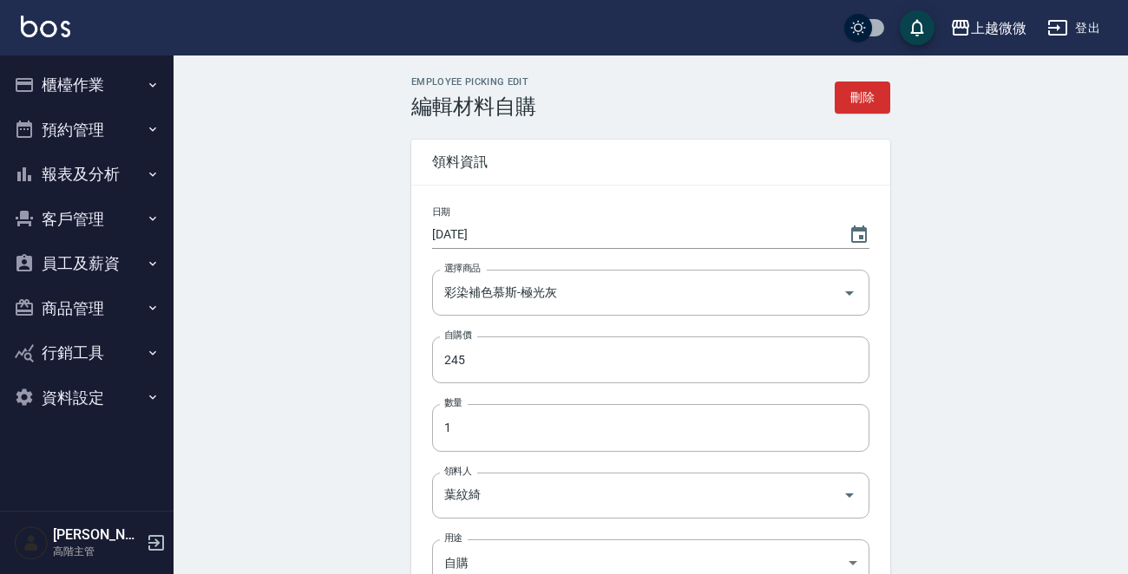
click at [557, 232] on input "2025/09/06" at bounding box center [631, 234] width 399 height 29
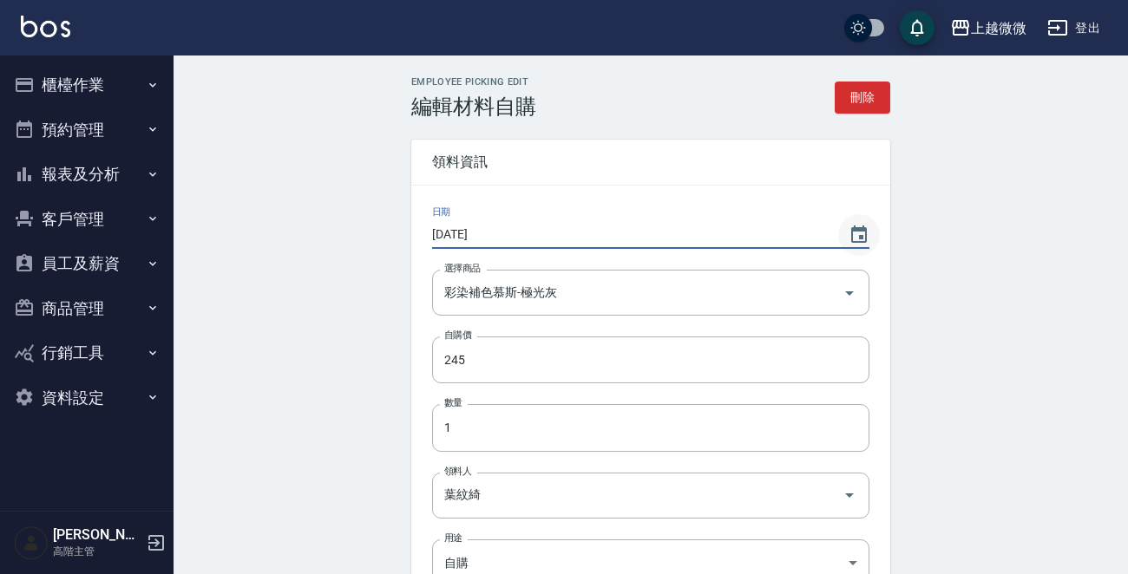
click at [856, 232] on icon "Choose date, selected date is 2025-09-06" at bounding box center [859, 235] width 21 height 21
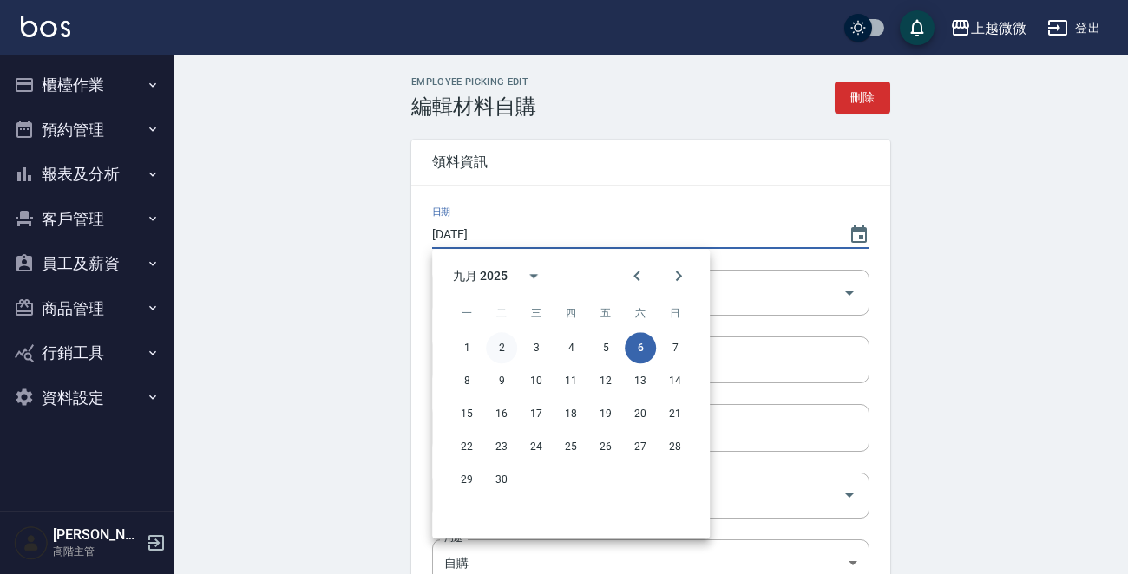
click at [502, 345] on button "2" at bounding box center [501, 347] width 31 height 31
type input "[DATE]"
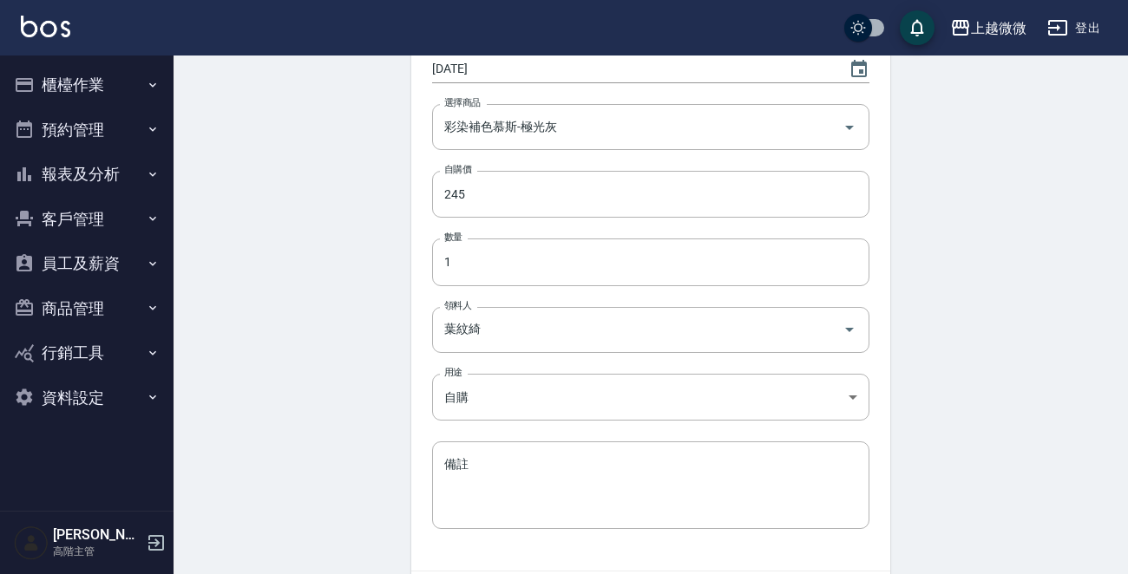
scroll to position [283, 0]
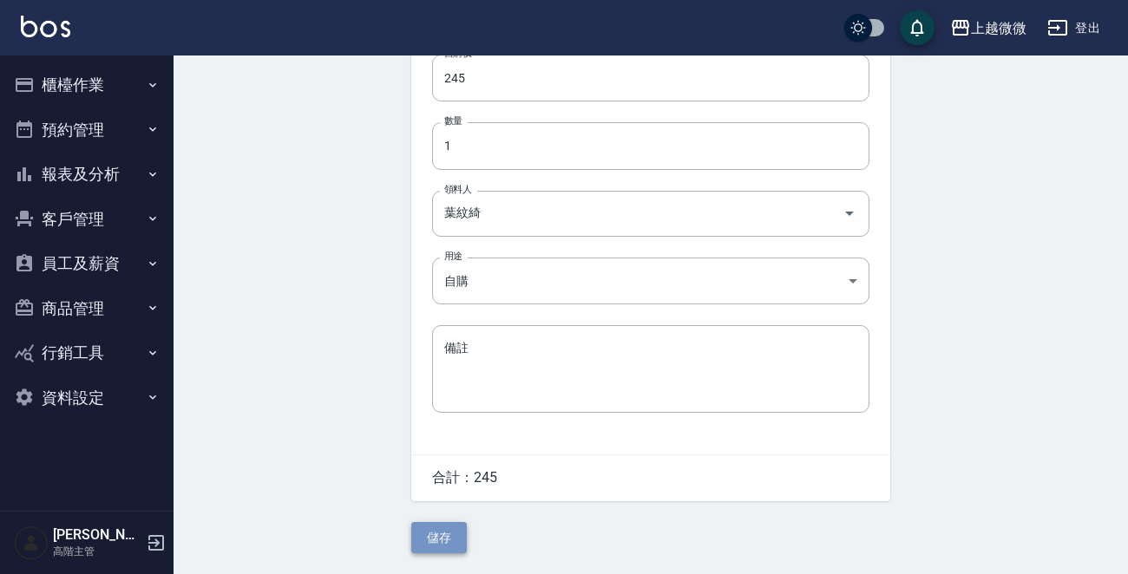
click at [437, 537] on button "儲存" at bounding box center [439, 538] width 56 height 32
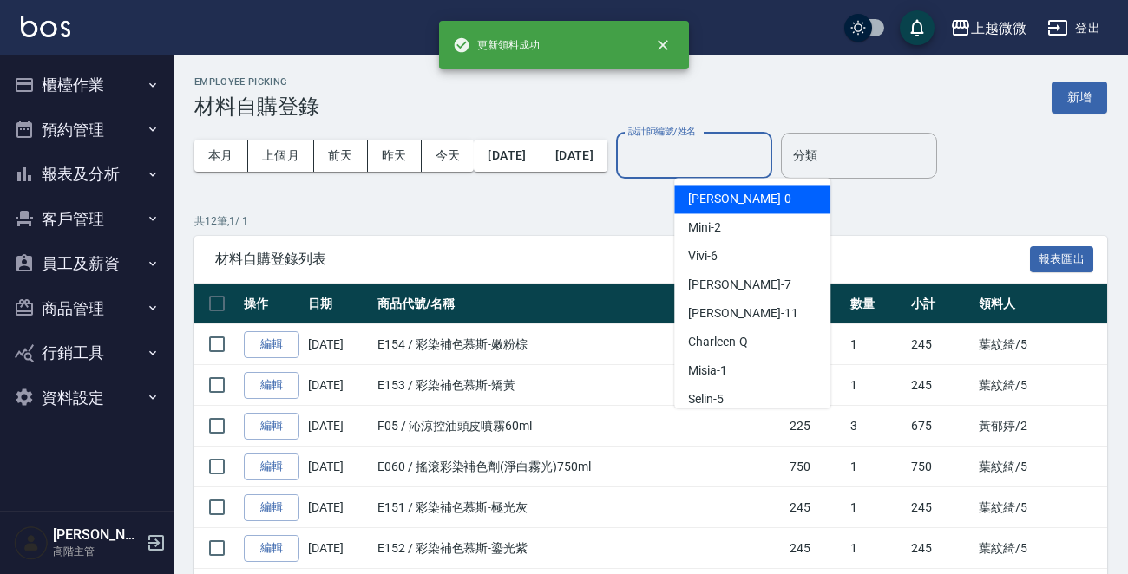
click at [714, 155] on input "設計師編號/姓名" at bounding box center [694, 156] width 141 height 30
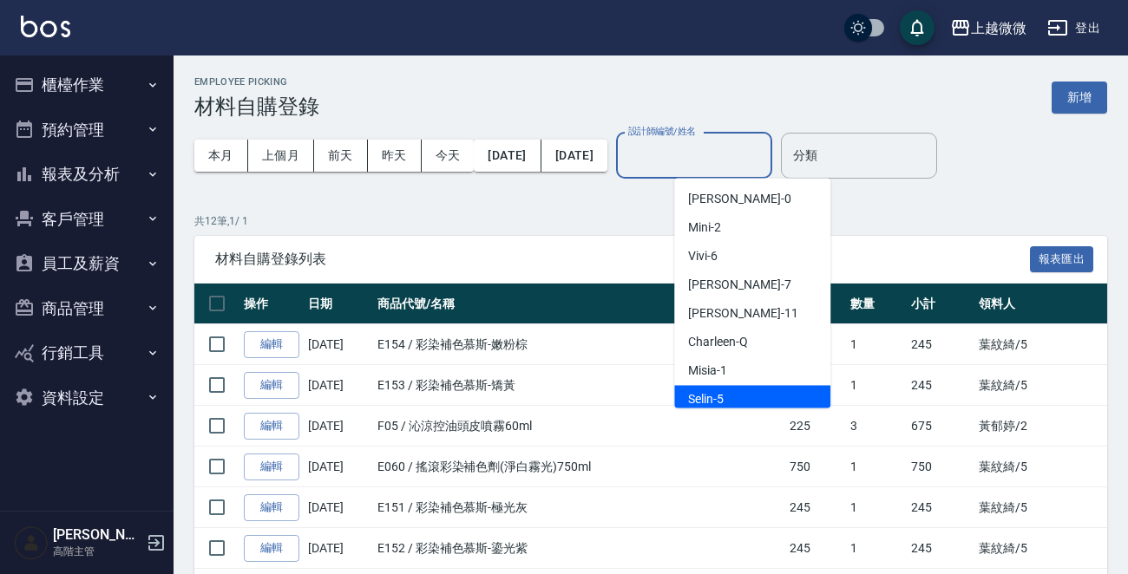
click at [732, 390] on div "Selin -5" at bounding box center [752, 399] width 156 height 29
type input "Selin-5"
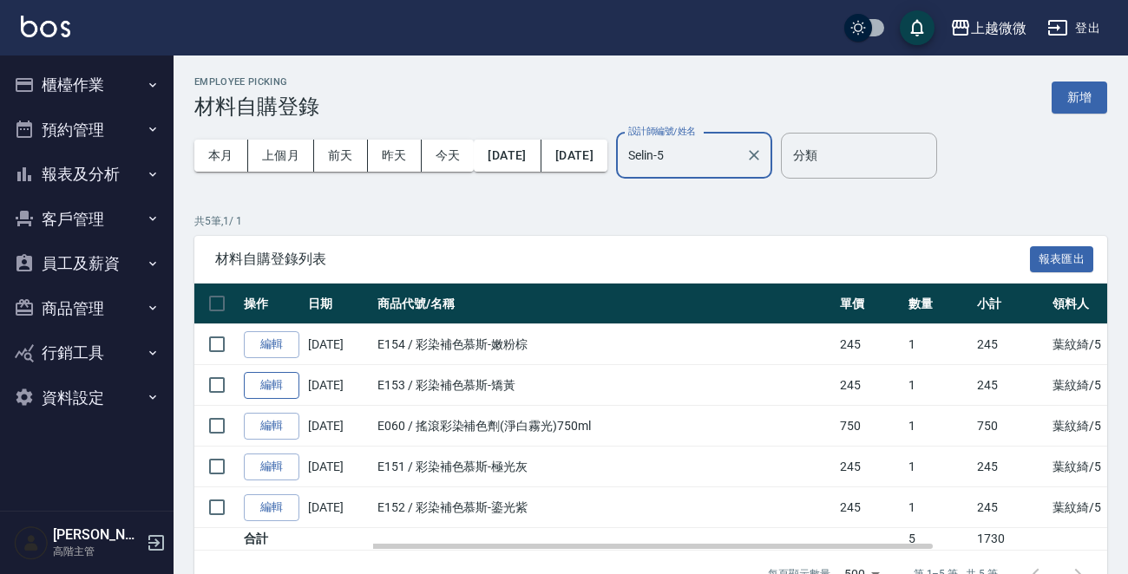
click at [266, 380] on link "編輯" at bounding box center [272, 385] width 56 height 27
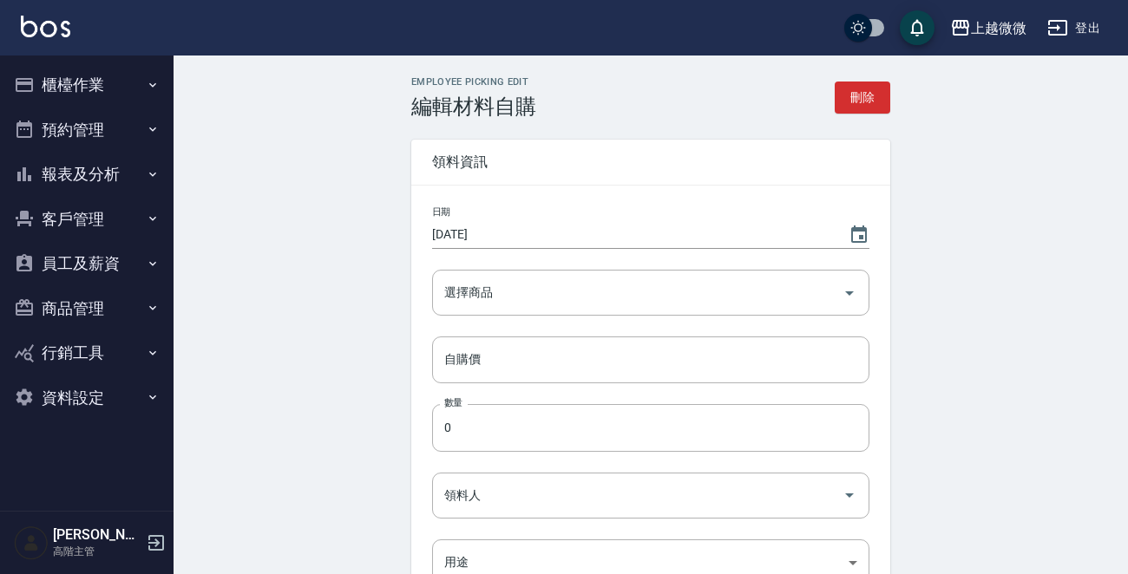
type input "彩染補色慕斯-矯黃"
type input "245"
type input "1"
type input "葉紋綺"
type input "自購"
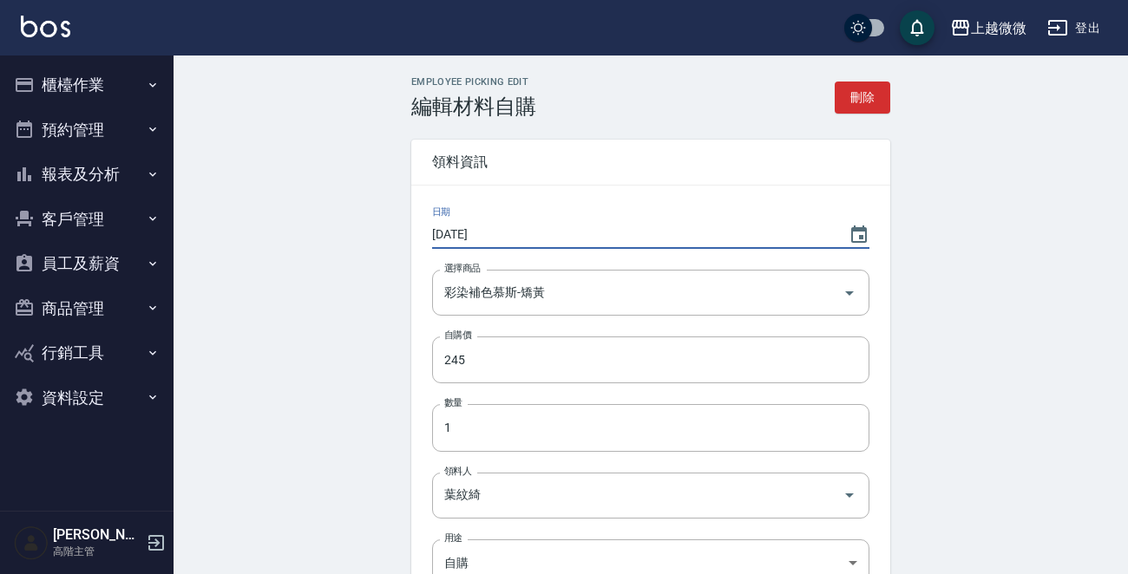
click at [598, 235] on input "2025/09/06" at bounding box center [631, 234] width 399 height 29
click at [847, 233] on button "Choose date, selected date is 2025-09-06" at bounding box center [859, 235] width 42 height 42
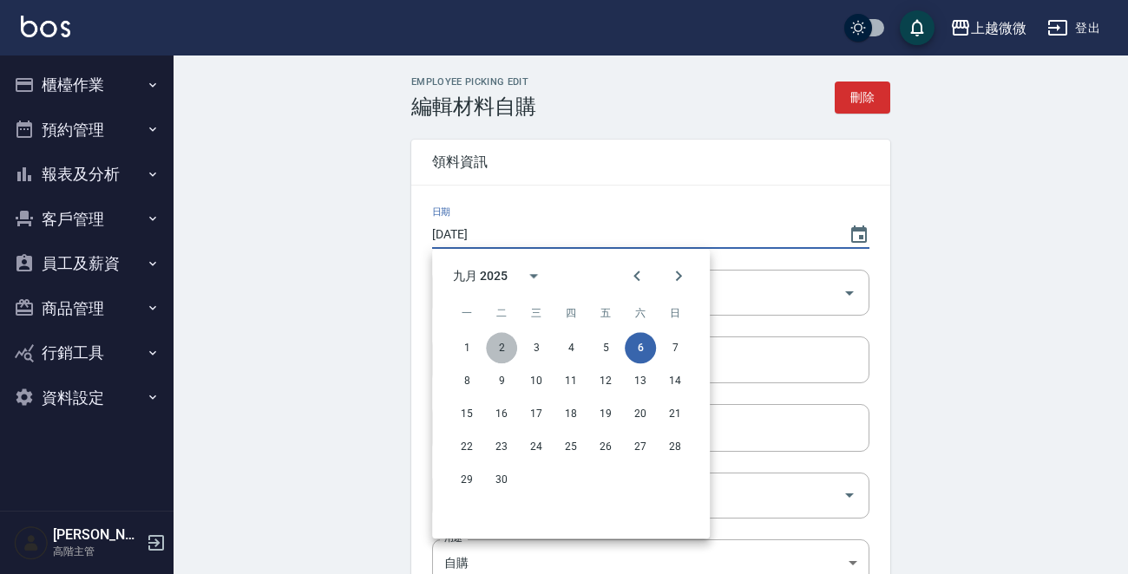
click at [505, 346] on button "2" at bounding box center [501, 347] width 31 height 31
type input "[DATE]"
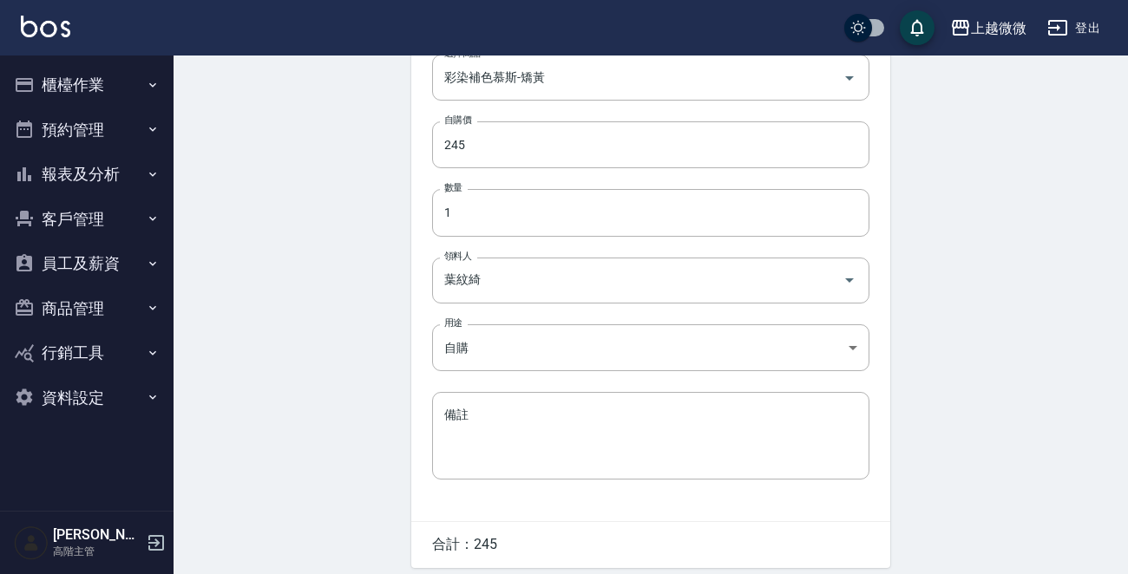
scroll to position [283, 0]
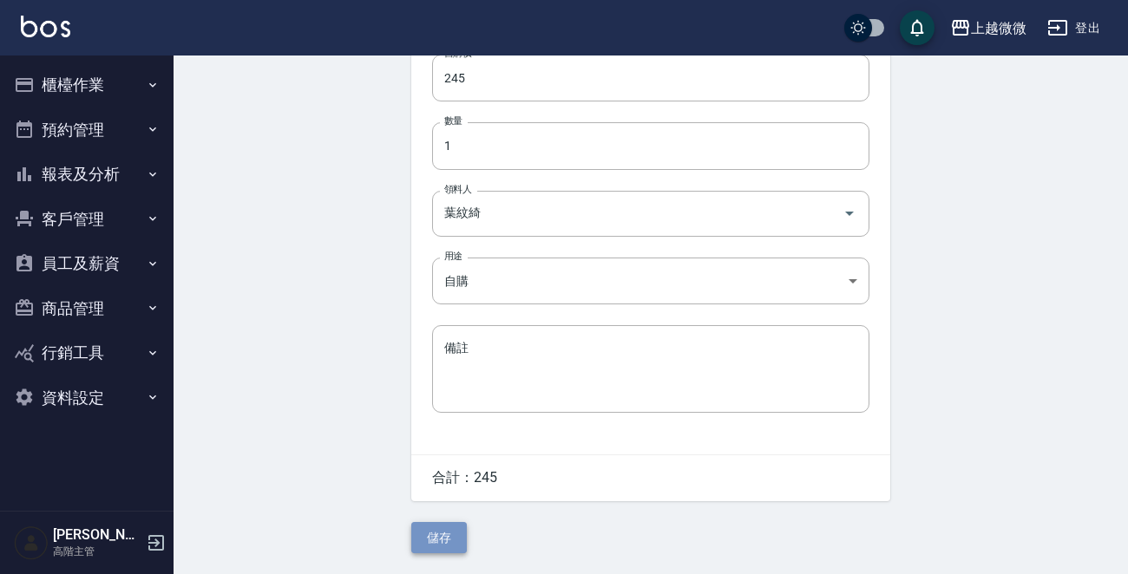
click at [447, 535] on button "儲存" at bounding box center [439, 538] width 56 height 32
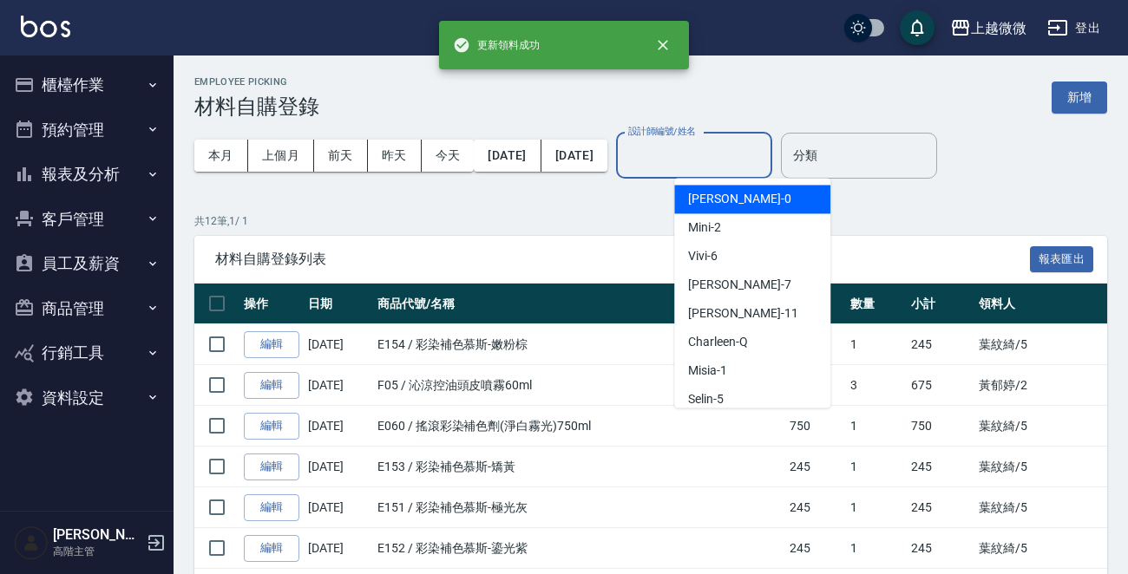
click at [725, 147] on div "設計師編號/姓名 設計師編號/姓名" at bounding box center [694, 156] width 156 height 46
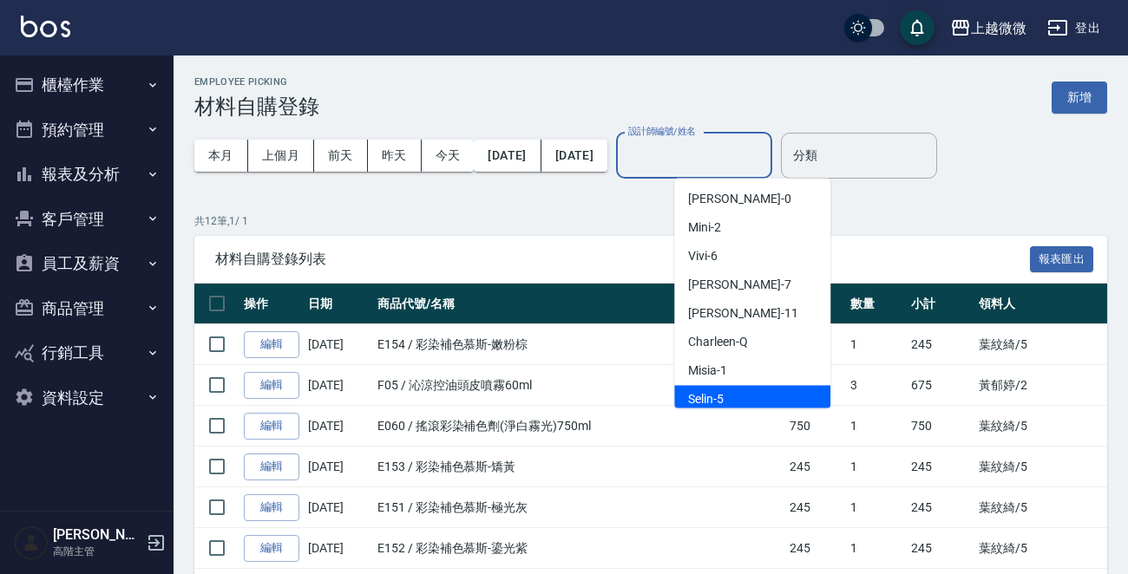
drag, startPoint x: 732, startPoint y: 382, endPoint x: 730, endPoint y: 397, distance: 15.7
click at [730, 397] on ul "Alex -0 Mini -2 Vivi -6 Annie -7 Kristin -11 Charleen -Q Misia -1 Selin -5 Lily…" at bounding box center [752, 293] width 156 height 230
click at [730, 397] on div "Selin -5" at bounding box center [752, 399] width 156 height 29
type input "Selin-5"
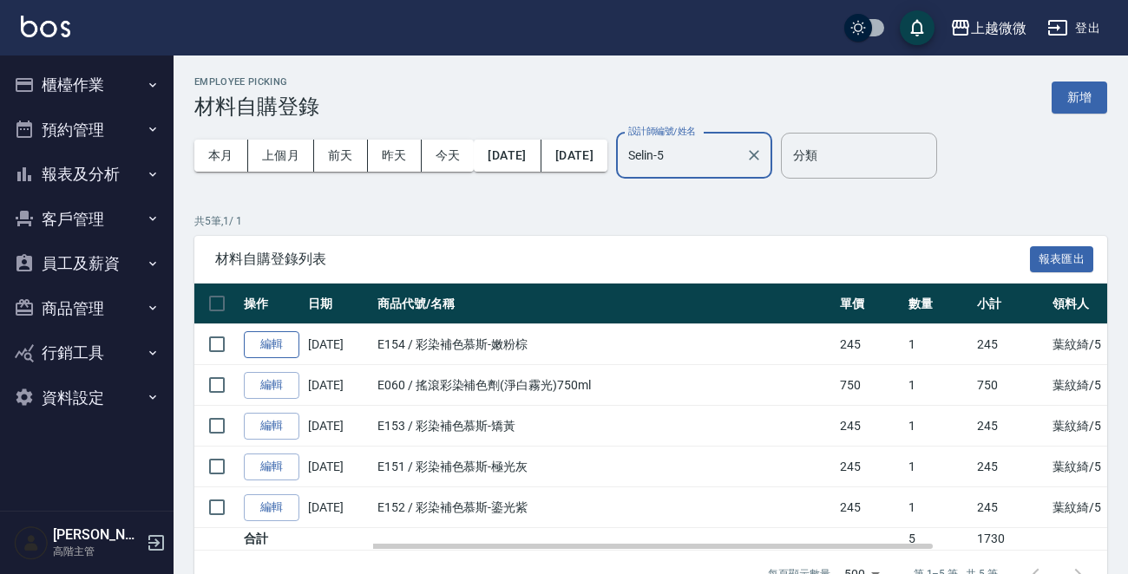
click at [269, 332] on link "編輯" at bounding box center [272, 344] width 56 height 27
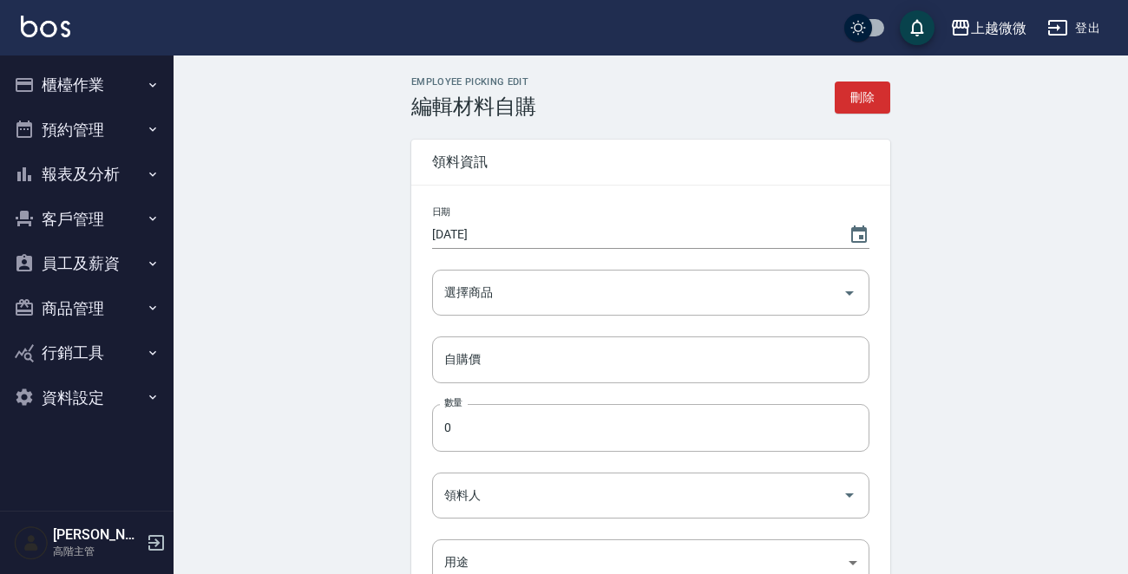
type input "彩染補色慕斯-嫩粉棕"
type input "245"
type input "1"
type input "葉紋綺"
type input "自購"
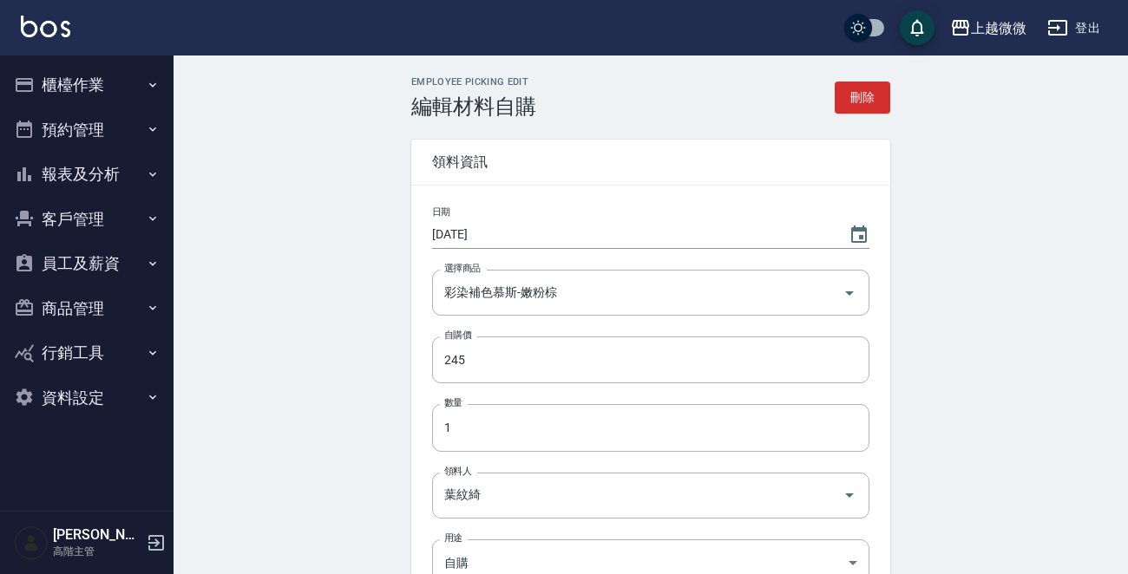
click at [537, 218] on div "日期 2025/09/06" at bounding box center [650, 228] width 437 height 43
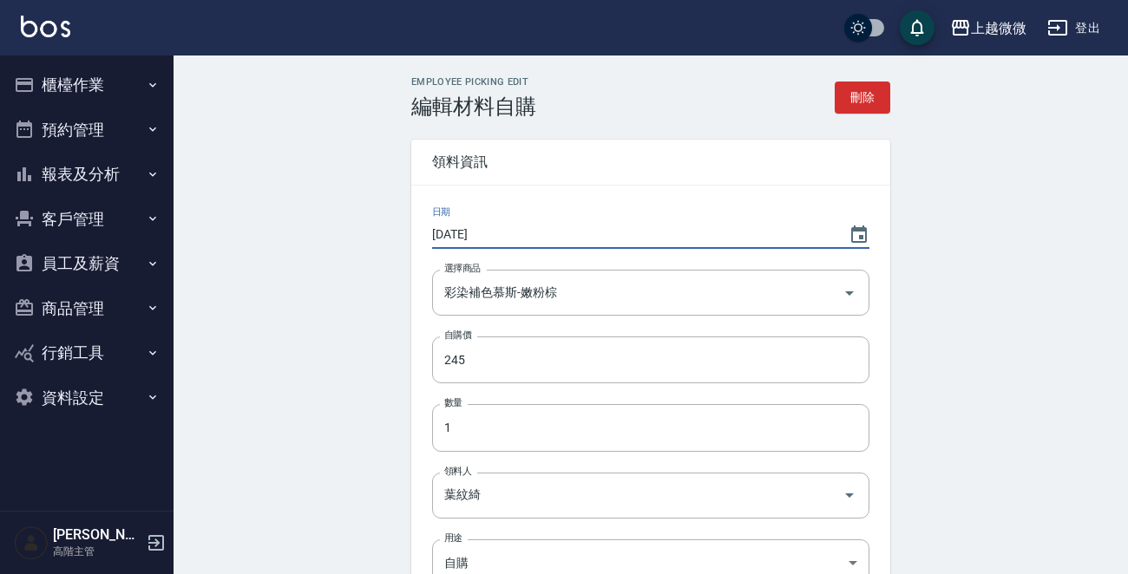
drag, startPoint x: 541, startPoint y: 226, endPoint x: 705, endPoint y: 233, distance: 165.1
click at [544, 228] on input "2025/09/06" at bounding box center [631, 234] width 399 height 29
click at [843, 232] on button "Choose date, selected date is 2025-09-06" at bounding box center [859, 235] width 42 height 42
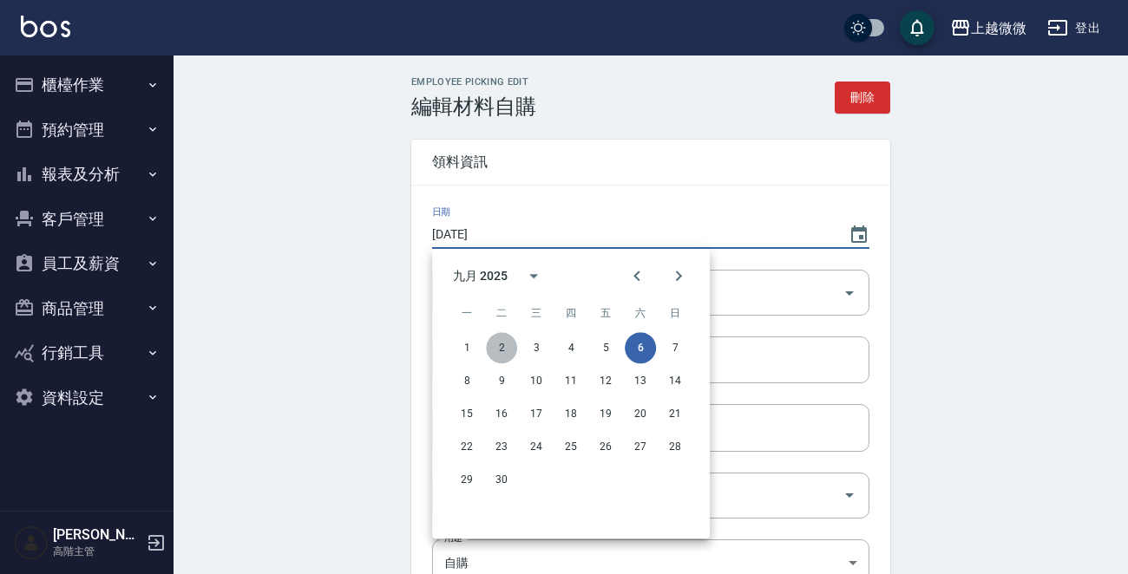
click at [502, 349] on button "2" at bounding box center [501, 347] width 31 height 31
type input "[DATE]"
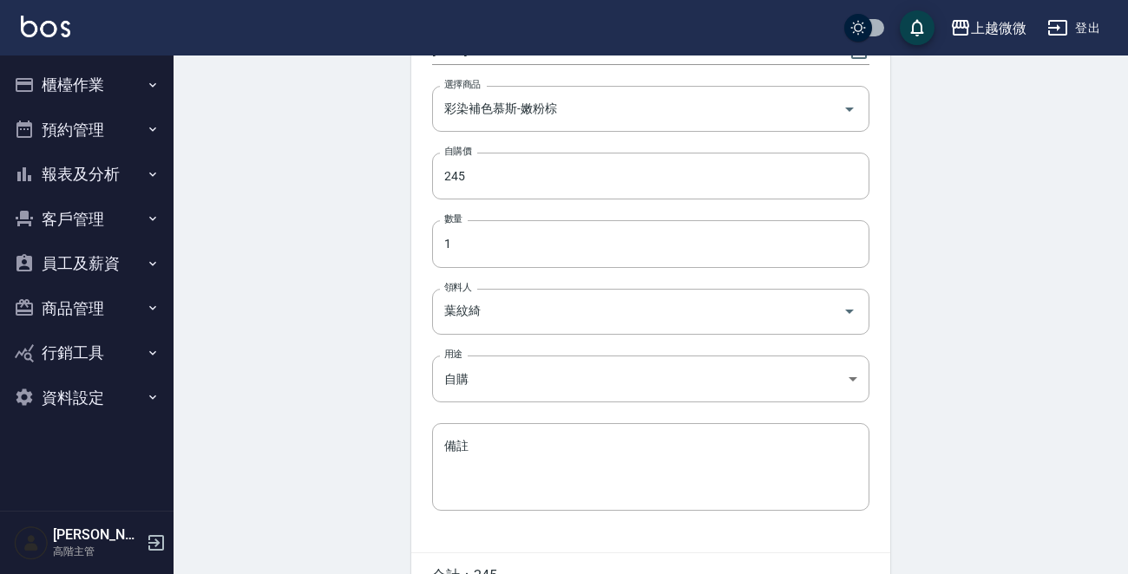
scroll to position [283, 0]
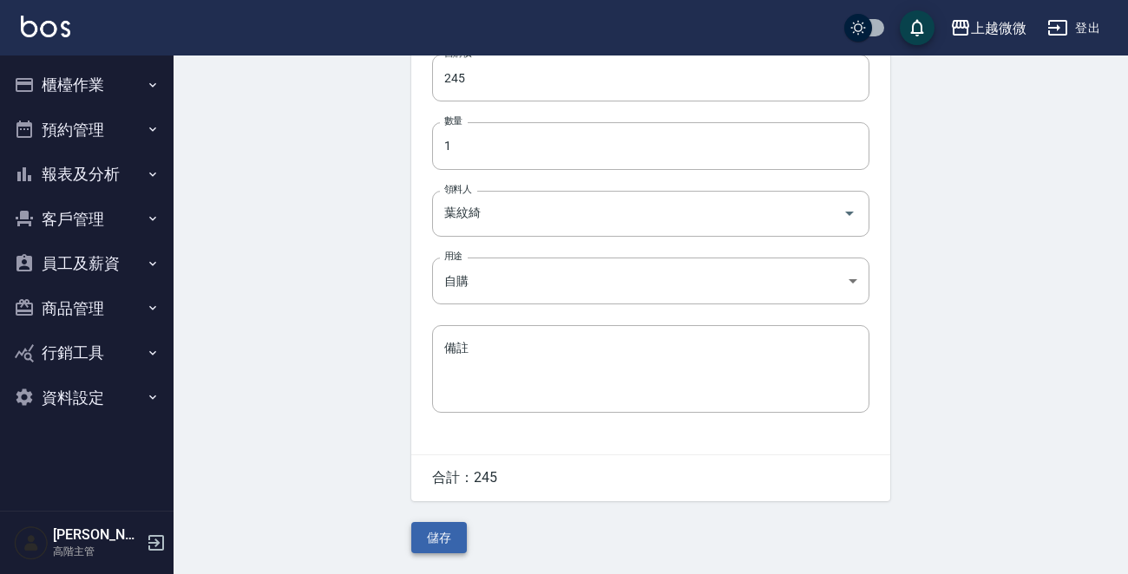
click at [442, 526] on button "儲存" at bounding box center [439, 538] width 56 height 32
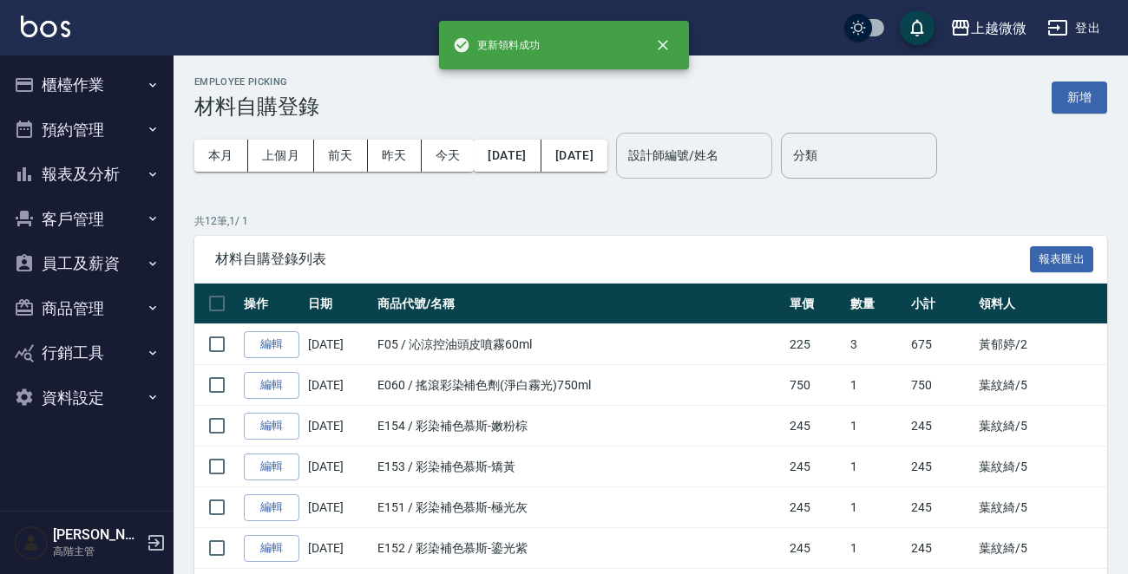
click at [719, 161] on input "設計師編號/姓名" at bounding box center [694, 156] width 141 height 30
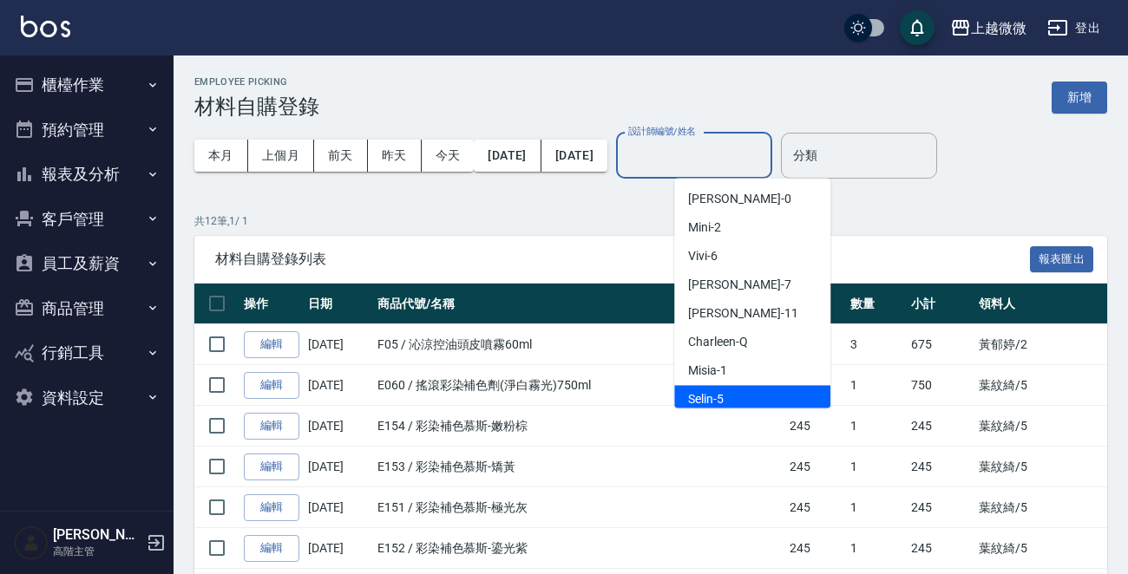
click at [730, 410] on td "E154 / 彩染補色慕斯-嫩粉棕" at bounding box center [579, 426] width 412 height 41
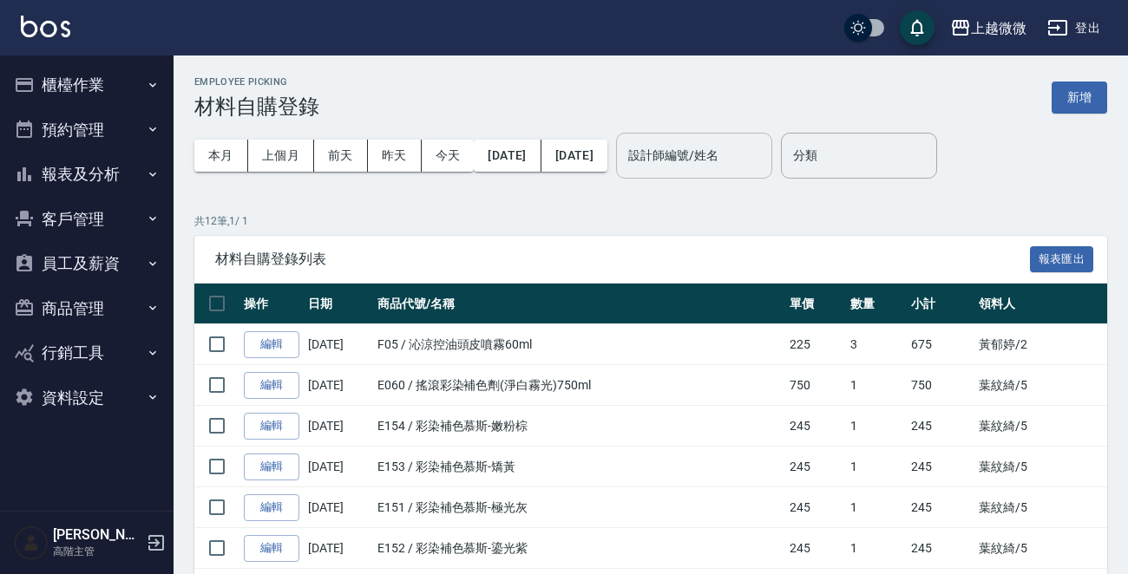
click at [737, 167] on input "設計師編號/姓名" at bounding box center [694, 156] width 141 height 30
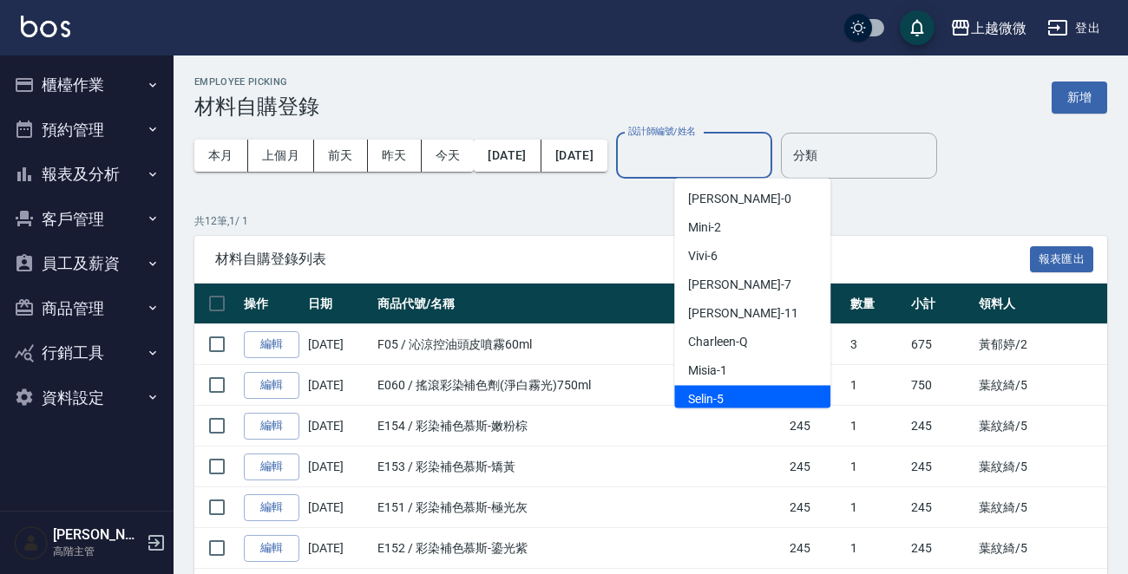
click at [712, 390] on span "Selin -5" at bounding box center [706, 399] width 36 height 18
type input "Selin-5"
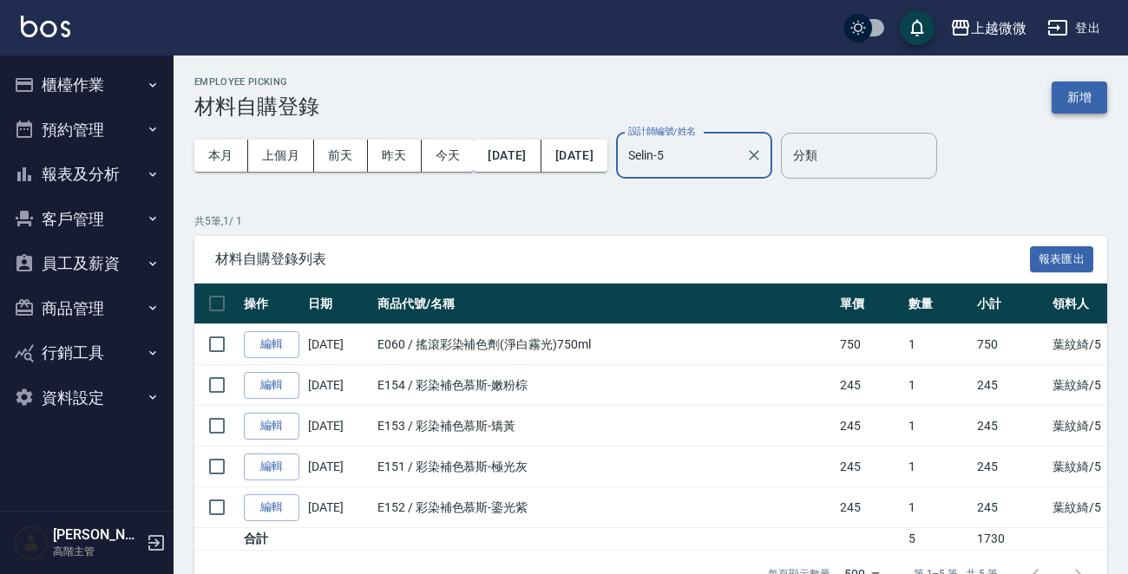
click at [1075, 98] on button "新增" at bounding box center [1080, 98] width 56 height 32
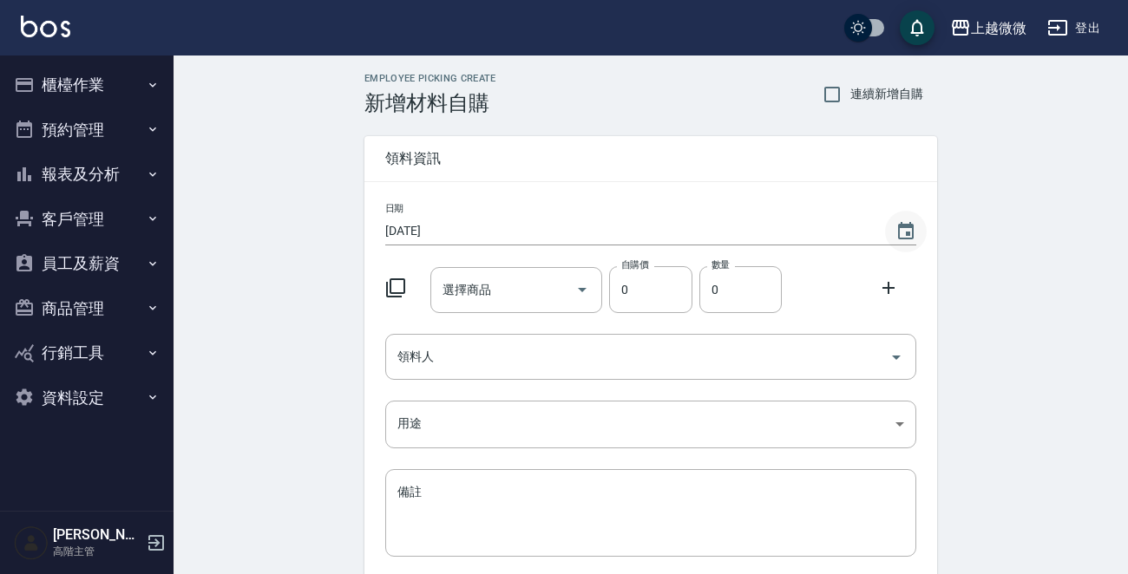
click at [902, 236] on icon "Choose date, selected date is 2025-09-06" at bounding box center [906, 231] width 21 height 21
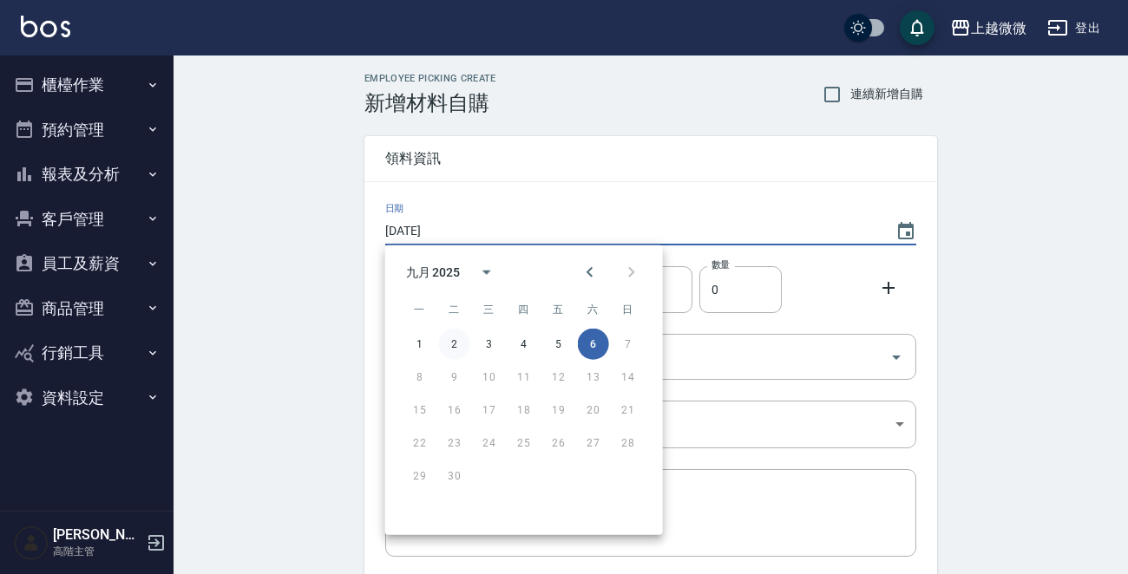
click at [449, 344] on button "2" at bounding box center [454, 344] width 31 height 31
type input "[DATE]"
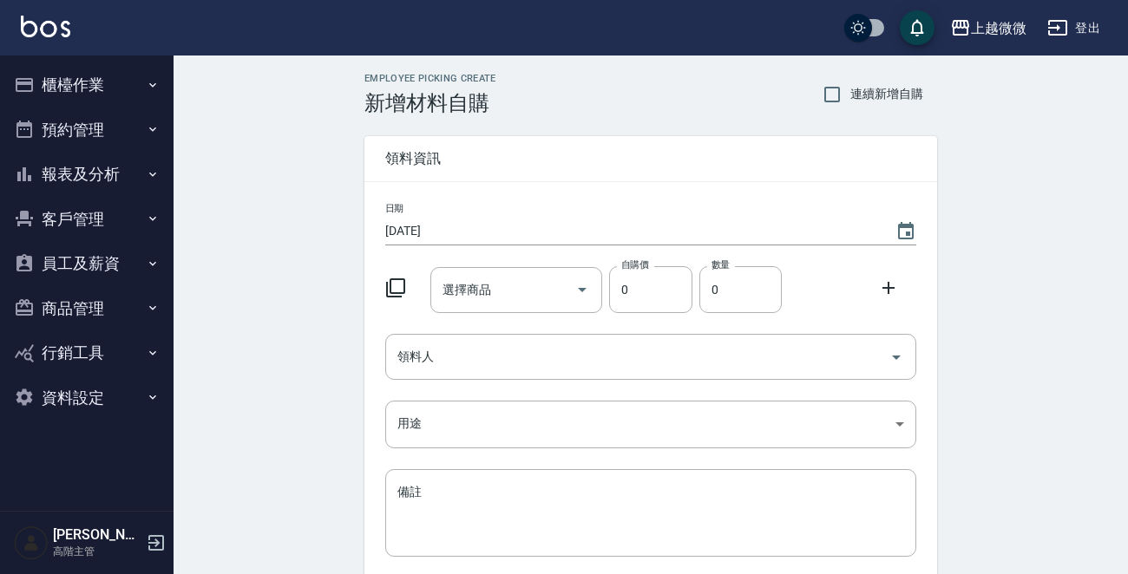
click at [886, 282] on icon at bounding box center [888, 288] width 21 height 21
click at [883, 354] on icon at bounding box center [888, 355] width 21 height 21
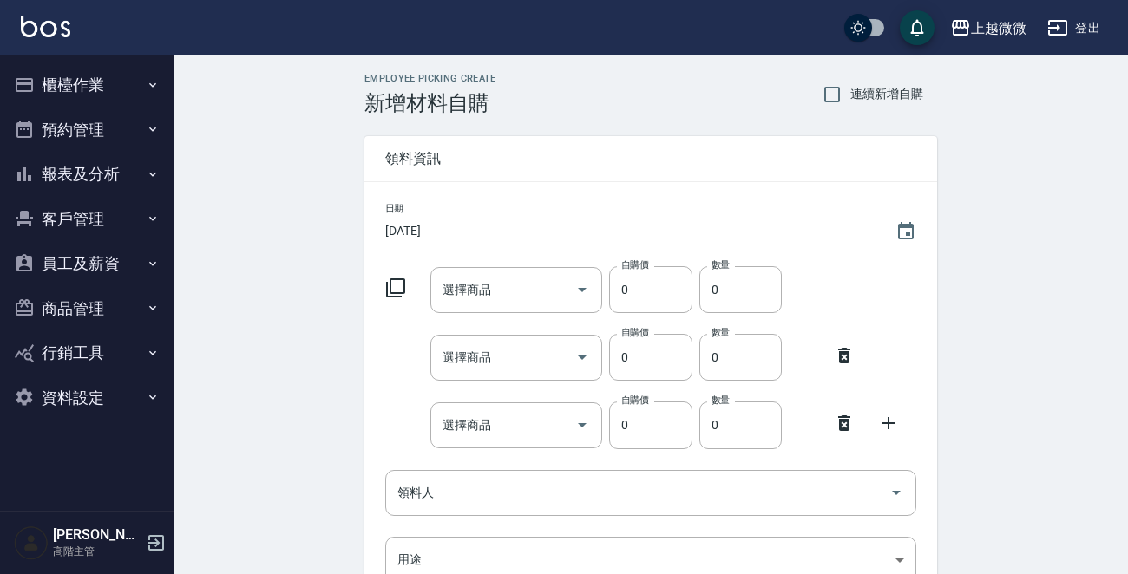
click at [882, 421] on icon at bounding box center [888, 423] width 21 height 21
click at [525, 300] on input "選擇商品" at bounding box center [503, 290] width 131 height 30
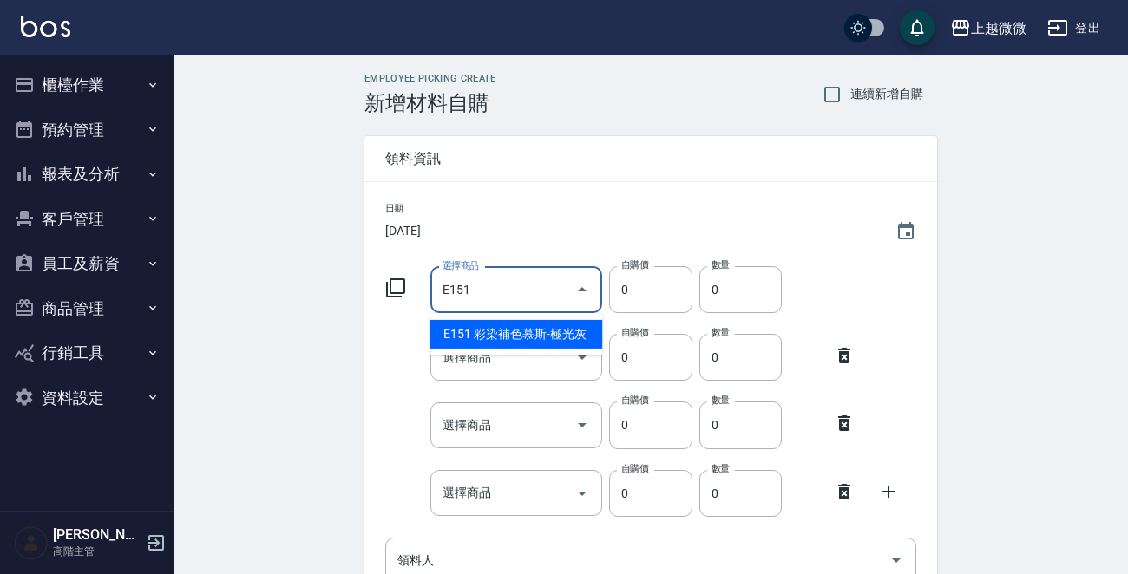
click at [545, 335] on li "E151 彩染補色慕斯-極光灰" at bounding box center [516, 334] width 173 height 29
type input "彩染補色慕斯-極光灰"
type input "490"
type input "1"
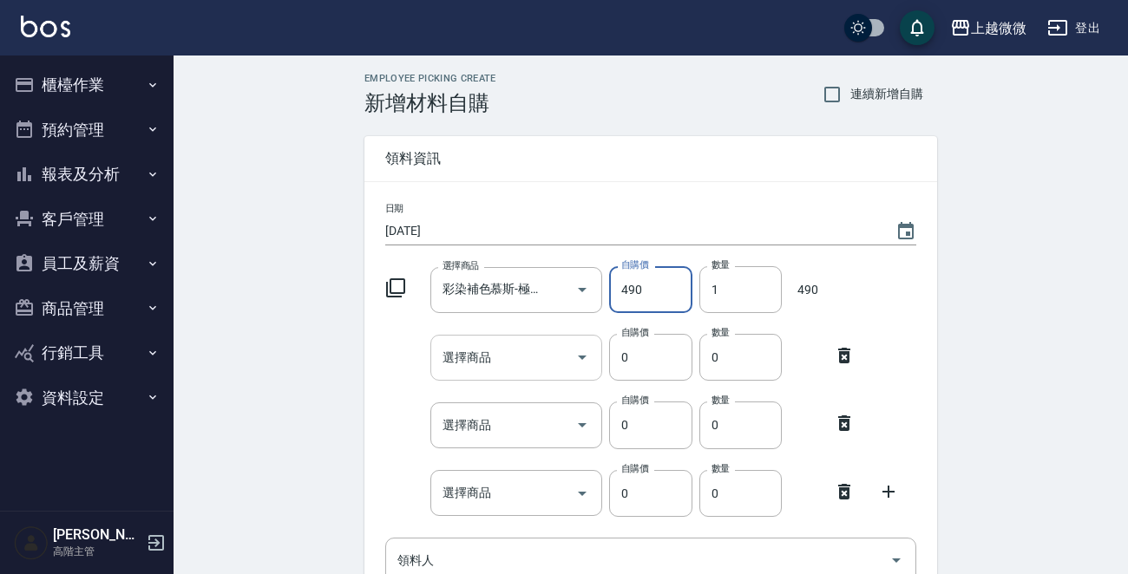
click at [507, 360] on input "選擇商品" at bounding box center [503, 358] width 131 height 30
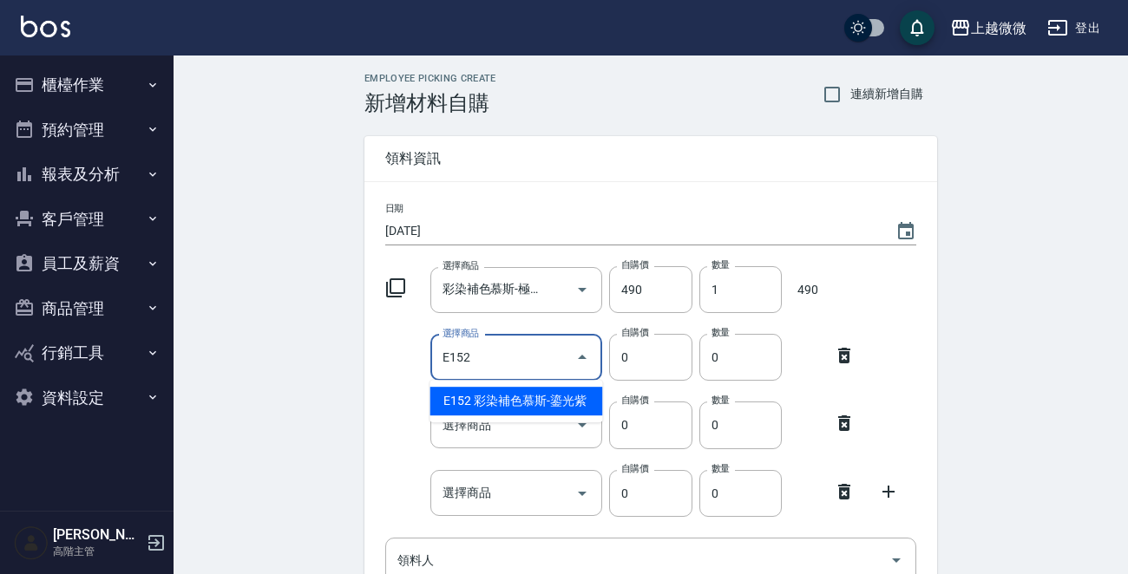
click at [543, 402] on li "E152 彩染補色慕斯-鎏光紫" at bounding box center [516, 401] width 173 height 29
type input "彩染補色慕斯-鎏光紫"
type input "490"
type input "1"
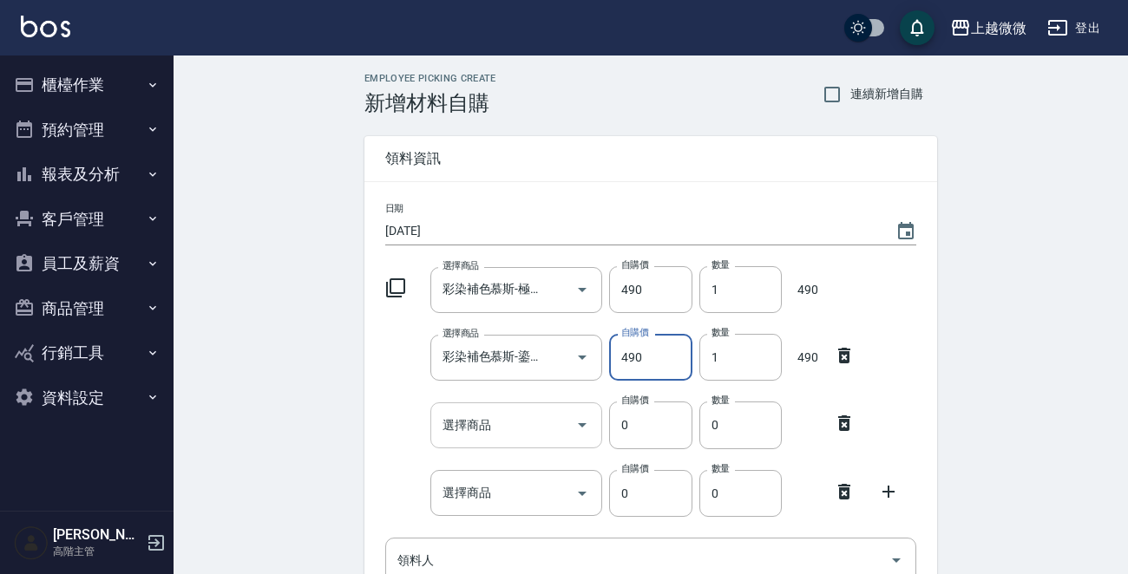
click at [504, 430] on input "選擇商品" at bounding box center [503, 425] width 131 height 30
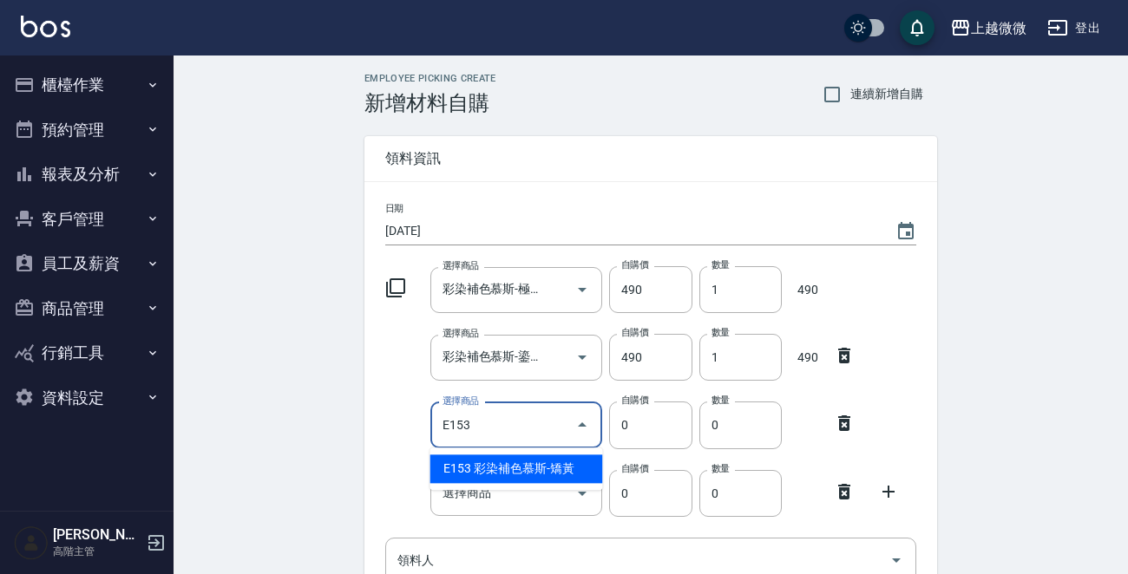
click at [511, 453] on ul "E153 彩染補色慕斯-矯黃" at bounding box center [516, 469] width 173 height 43
click at [511, 456] on li "E153 彩染補色慕斯-矯黃" at bounding box center [516, 469] width 173 height 29
type input "彩染補色慕斯-矯黃"
type input "490"
type input "1"
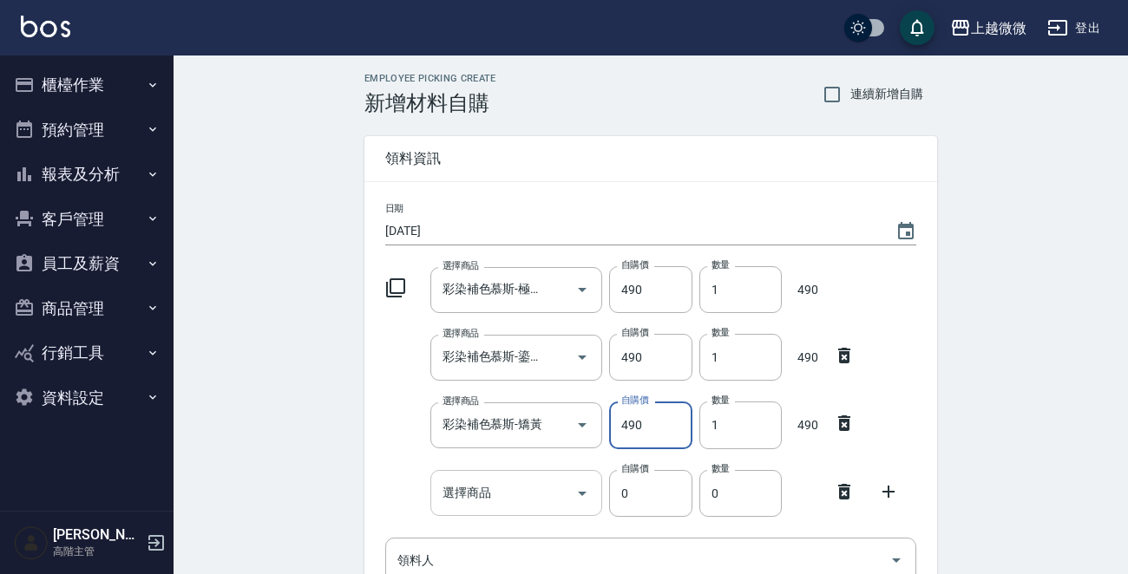
click at [515, 491] on input "選擇商品" at bounding box center [503, 493] width 131 height 30
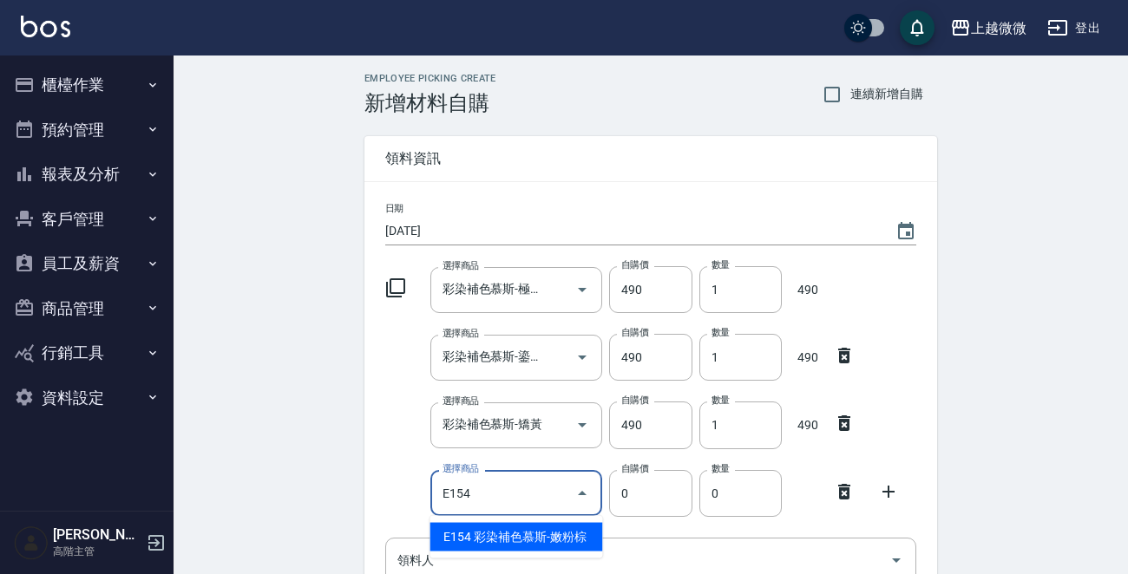
click at [536, 537] on li "E154 彩染補色慕斯-嫩粉棕" at bounding box center [516, 537] width 173 height 29
type input "彩染補色慕斯-嫩粉棕"
type input "490"
type input "1"
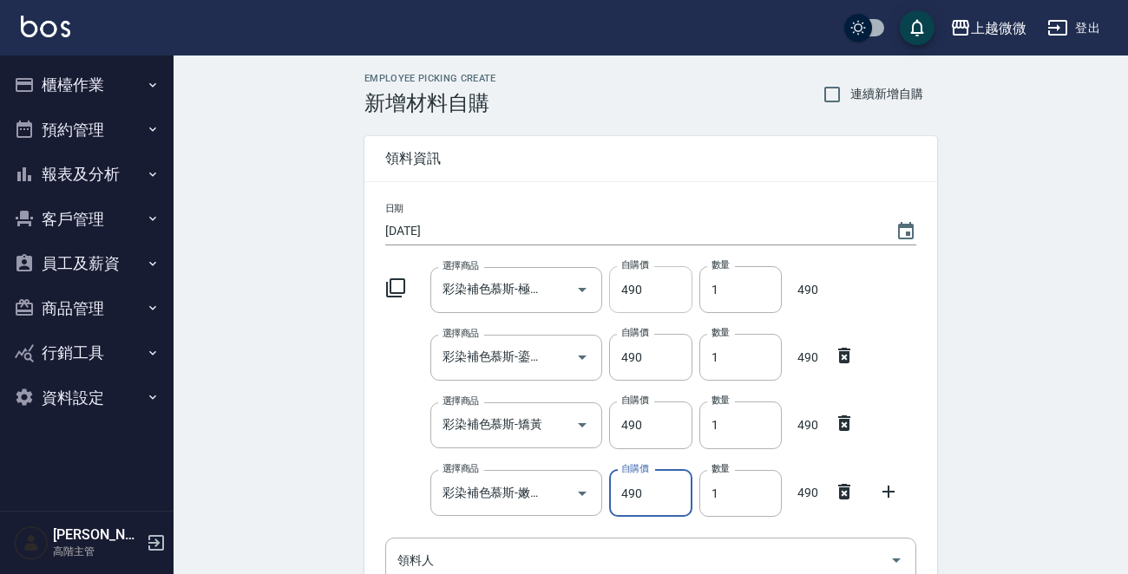
click at [653, 290] on input "490" at bounding box center [650, 289] width 82 height 47
drag, startPoint x: 658, startPoint y: 292, endPoint x: 507, endPoint y: 288, distance: 151.0
click at [507, 288] on div "選擇商品 彩染補色慕斯-極光灰 選擇商品 自購價 490 自購價 數量 1 數量 490" at bounding box center [647, 286] width 538 height 54
type input "245"
click at [617, 338] on input "490" at bounding box center [650, 357] width 82 height 47
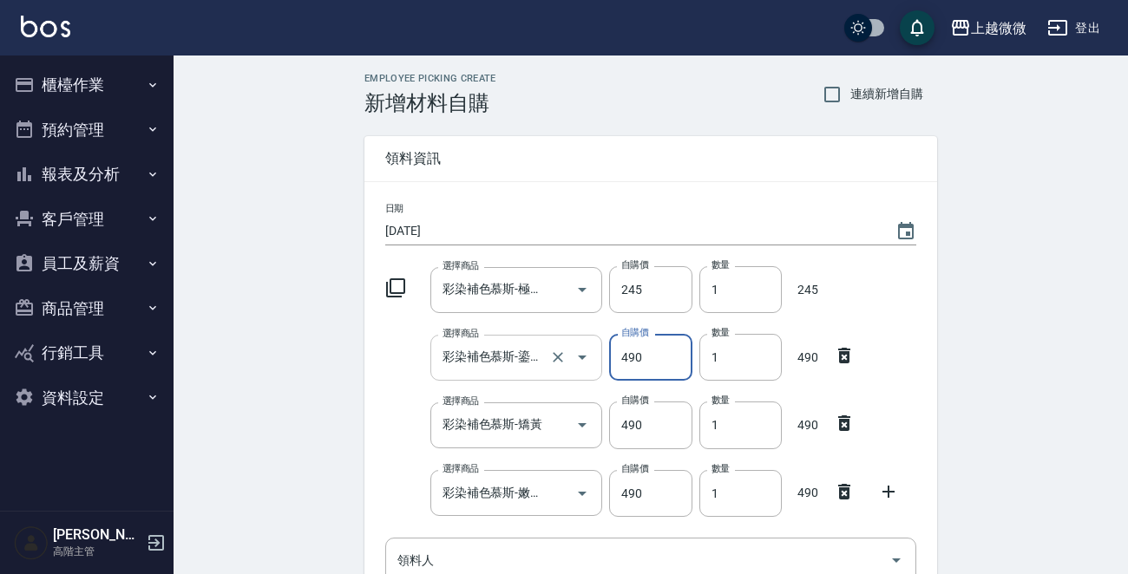
drag, startPoint x: 640, startPoint y: 351, endPoint x: 581, endPoint y: 351, distance: 58.1
click at [581, 351] on div "選擇商品 彩染補色慕斯-鎏光紫 選擇商品 自購價 490 自購價 數量 1 數量 490" at bounding box center [647, 354] width 538 height 54
type input "245"
click at [622, 418] on input "490" at bounding box center [650, 425] width 82 height 47
drag, startPoint x: 656, startPoint y: 422, endPoint x: 576, endPoint y: 423, distance: 79.9
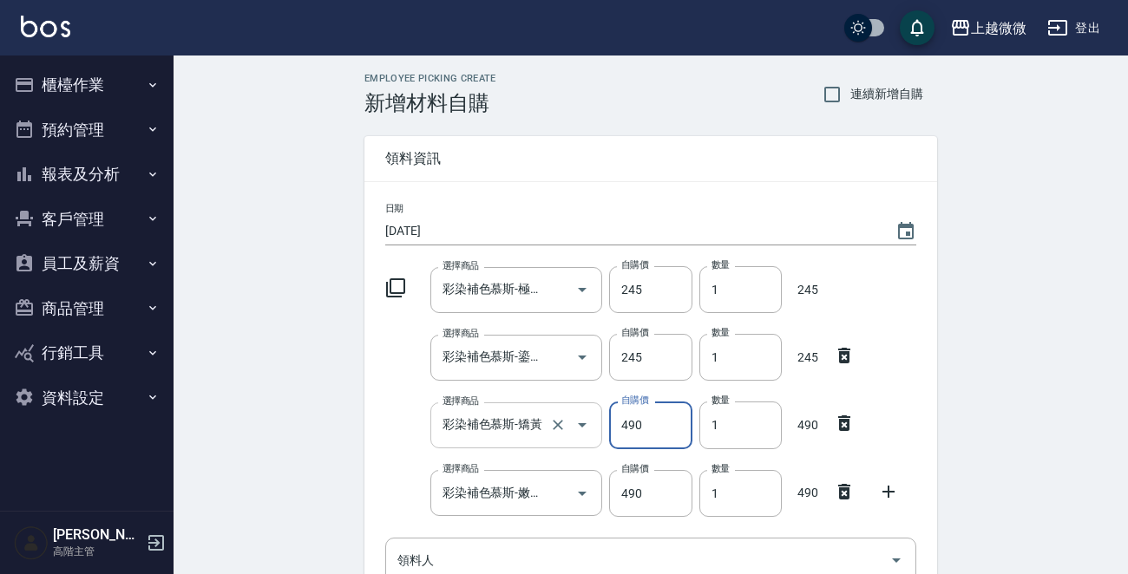
click at [576, 423] on div "選擇商品 彩染補色慕斯-矯黃 選擇商品 自購價 490 自購價 數量 1 數量 490" at bounding box center [647, 422] width 538 height 54
type input "245"
click at [622, 487] on input "490" at bounding box center [650, 493] width 82 height 47
drag, startPoint x: 668, startPoint y: 496, endPoint x: 555, endPoint y: 494, distance: 112.8
click at [547, 493] on div "選擇商品 彩染補色慕斯-嫩粉棕 選擇商品 自購價 490 自購價 數量 1 數量 490" at bounding box center [647, 490] width 538 height 54
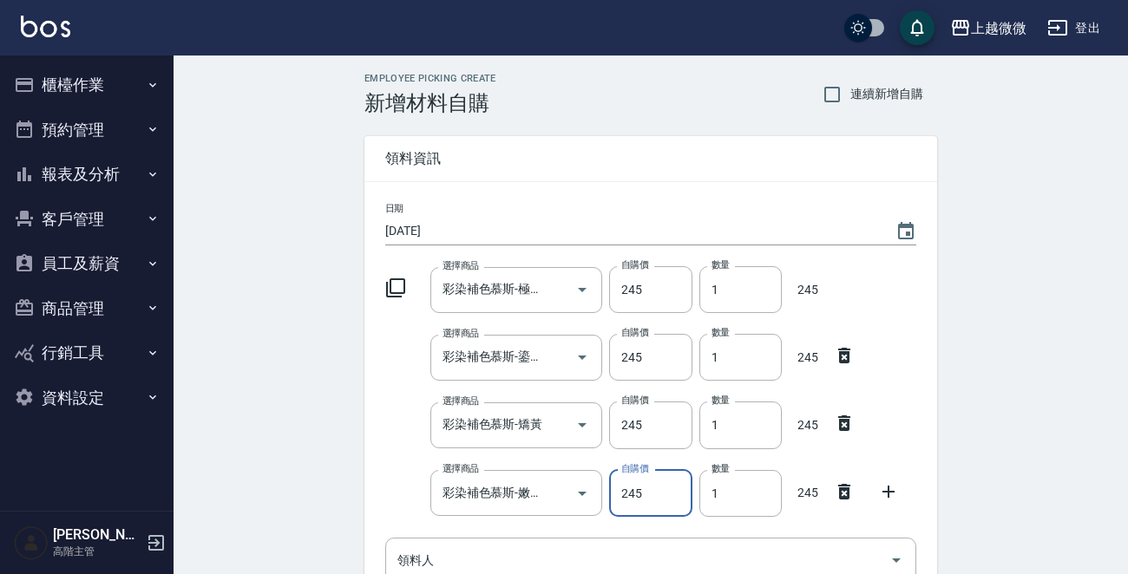
type input "245"
click at [1020, 285] on div "Employee Picking Create 新增材料自購 連續新增自購 領料資訊 日期 2025/09/02 選擇商品 彩染補色慕斯-極光灰 選擇商品 自…" at bounding box center [651, 487] width 955 height 863
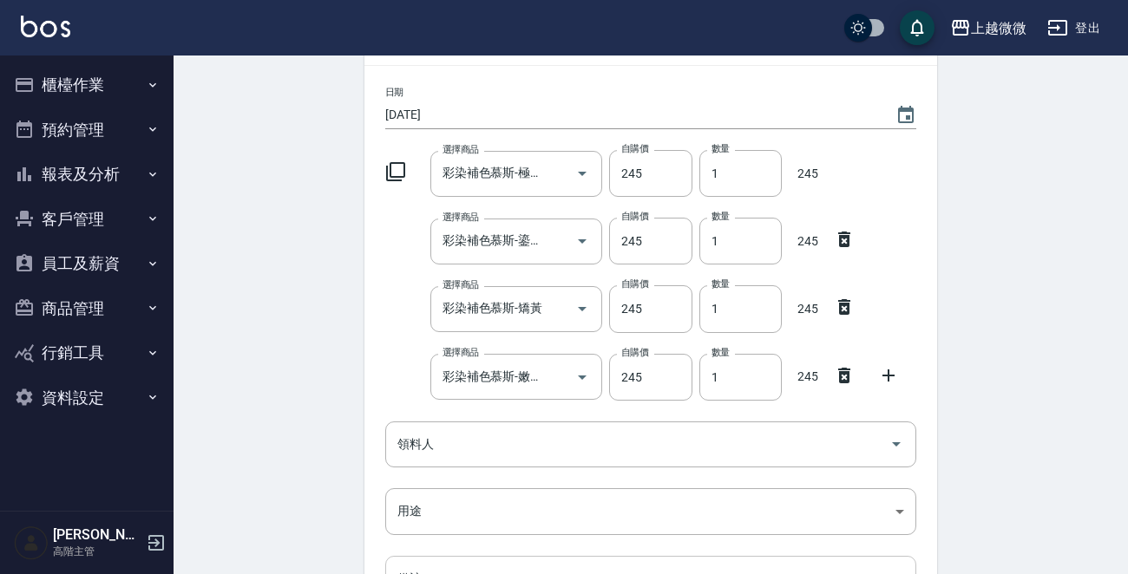
scroll to position [345, 0]
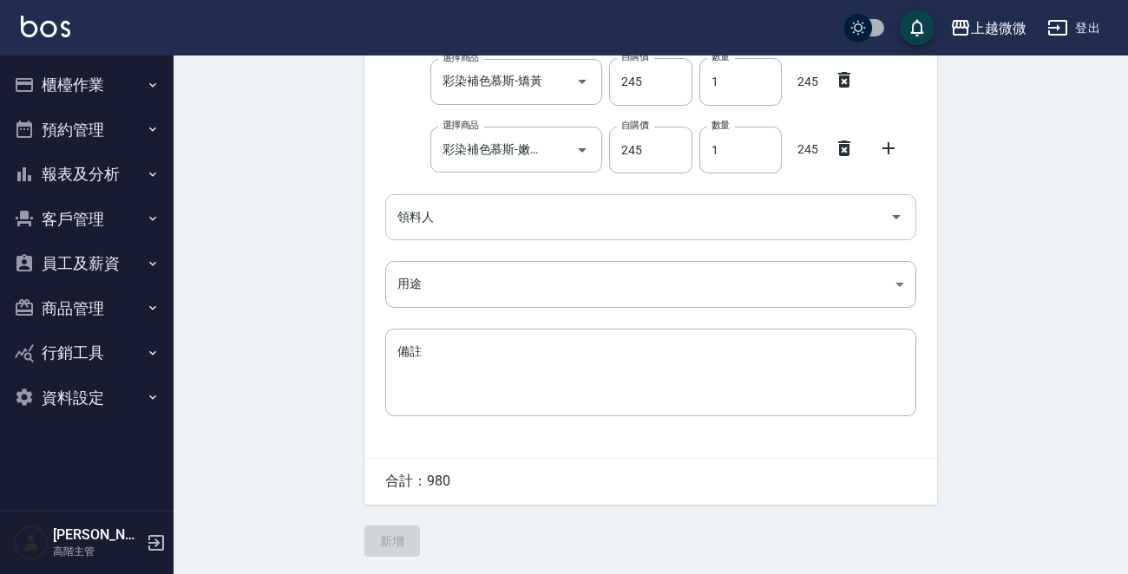
click at [503, 215] on input "領料人" at bounding box center [637, 217] width 489 height 30
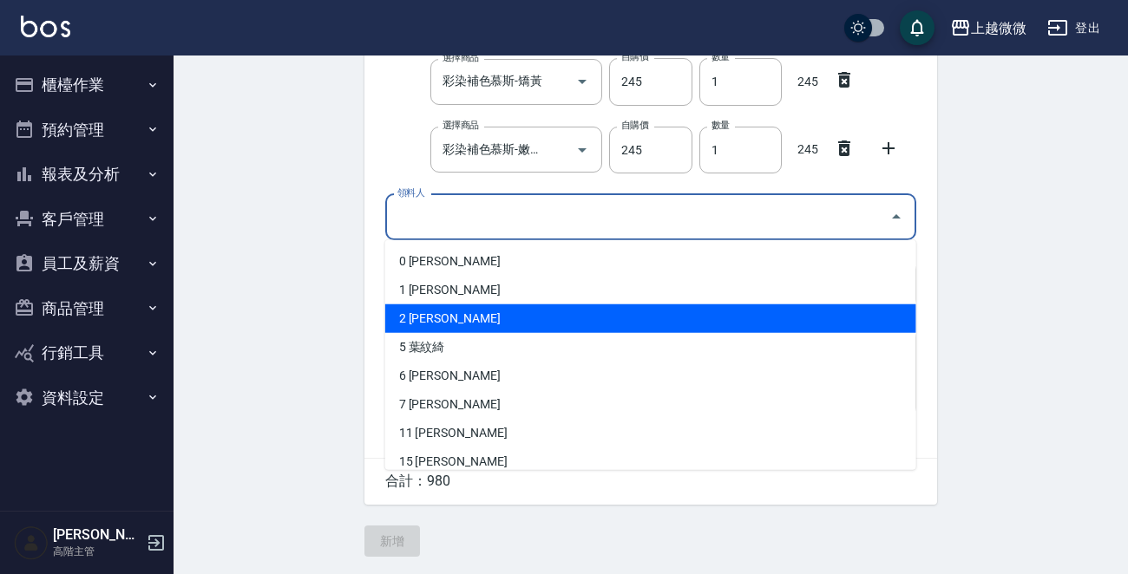
click at [424, 308] on li "2 黃郁婷" at bounding box center [650, 319] width 531 height 29
type input "黃郁婷"
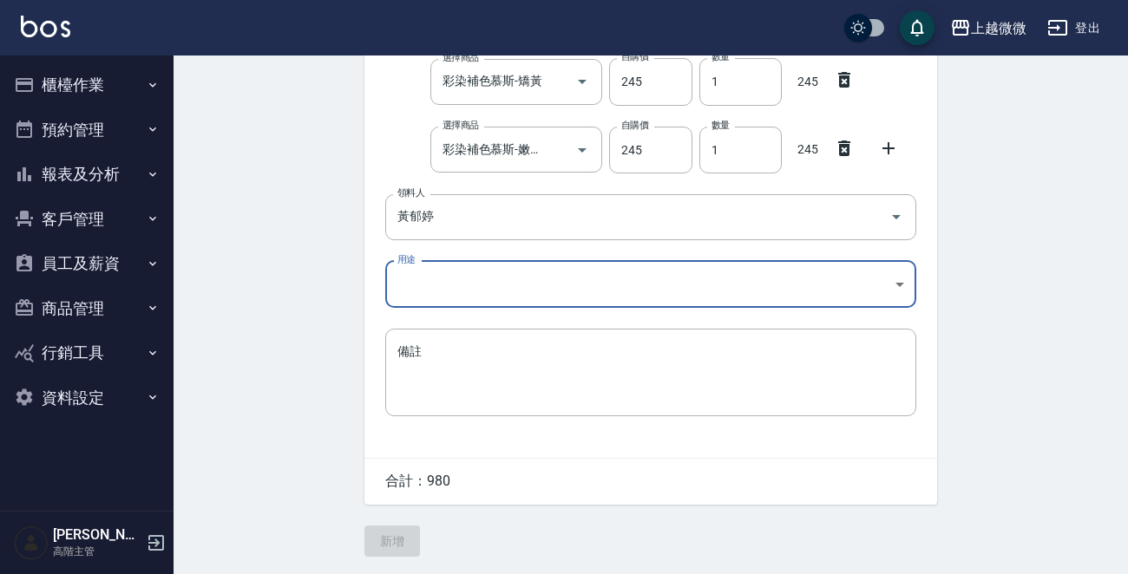
click at [424, 292] on body "上越微微 登出 櫃檯作業 打帳單 帳單列表 掛單列表 座位開單 營業儀表板 現金收支登錄 高階收支登錄 材料自購登錄 每日結帳 排班表 現場電腦打卡 掃碼打卡…" at bounding box center [564, 115] width 1128 height 918
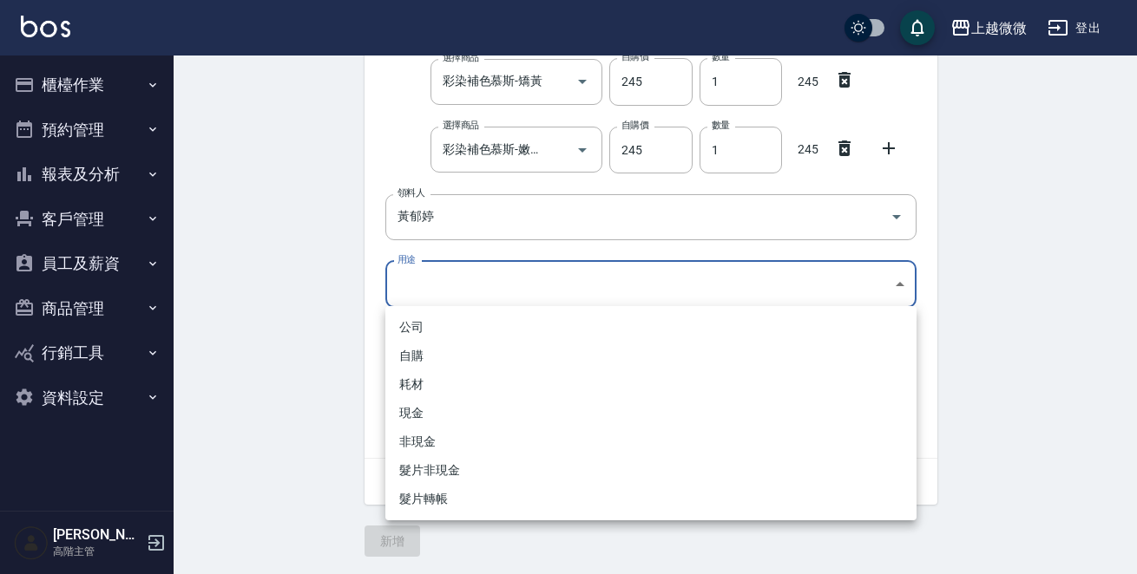
click at [417, 346] on li "自購" at bounding box center [650, 356] width 531 height 29
type input "自購"
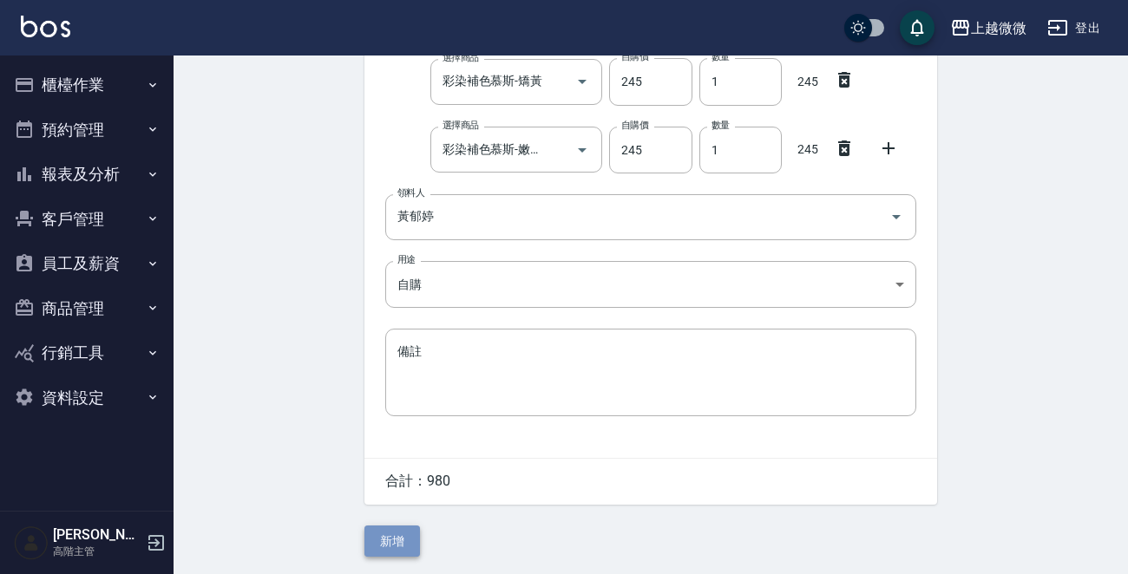
click at [377, 535] on button "新增" at bounding box center [392, 542] width 56 height 32
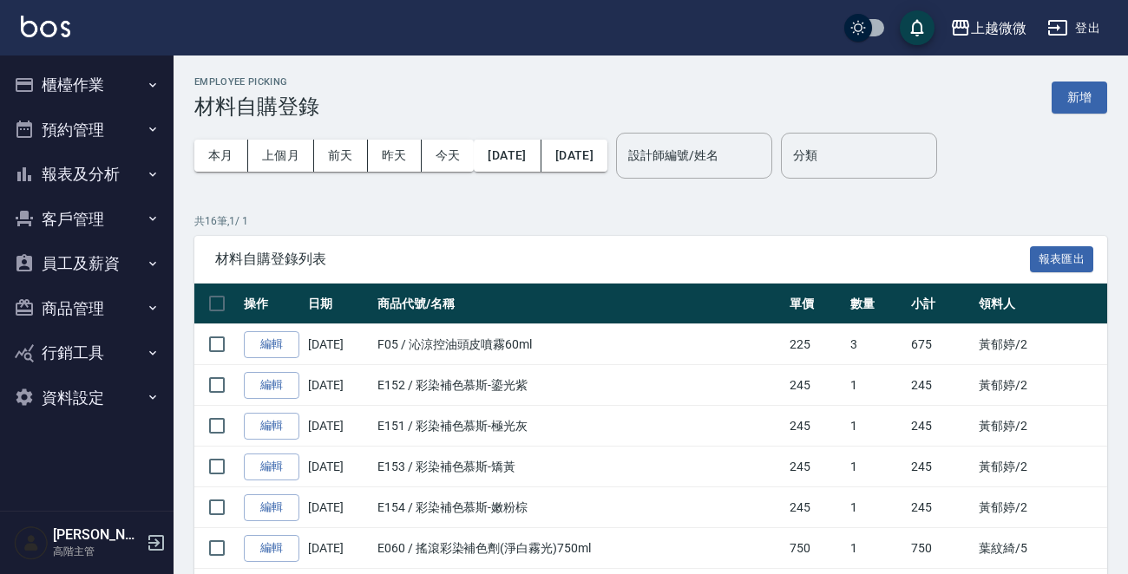
click at [159, 540] on icon "button" at bounding box center [156, 543] width 21 height 21
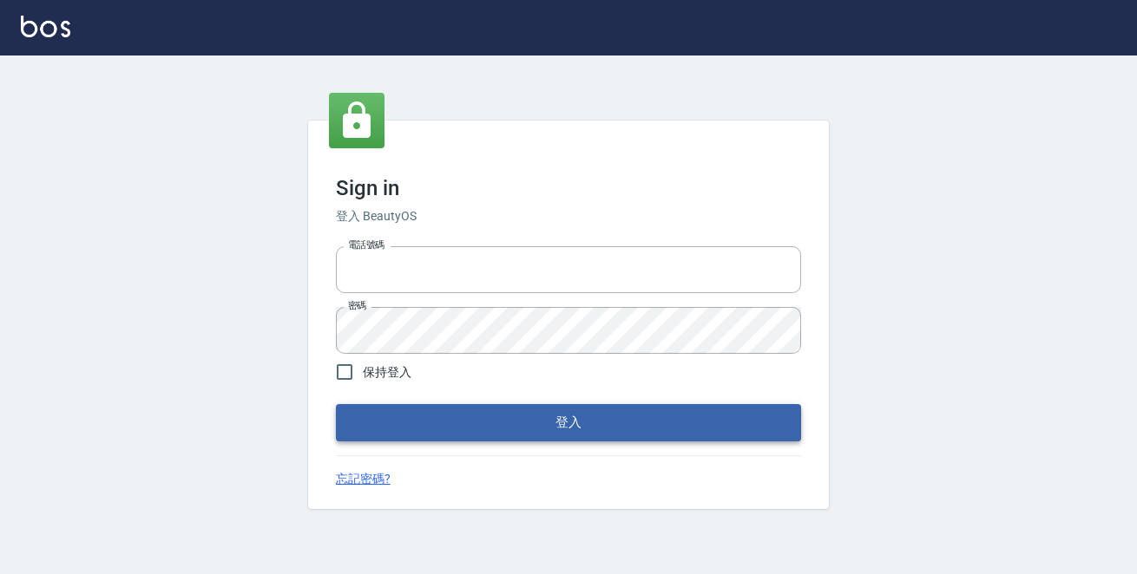
type input "0229470385"
click at [469, 417] on button "登入" at bounding box center [568, 422] width 465 height 36
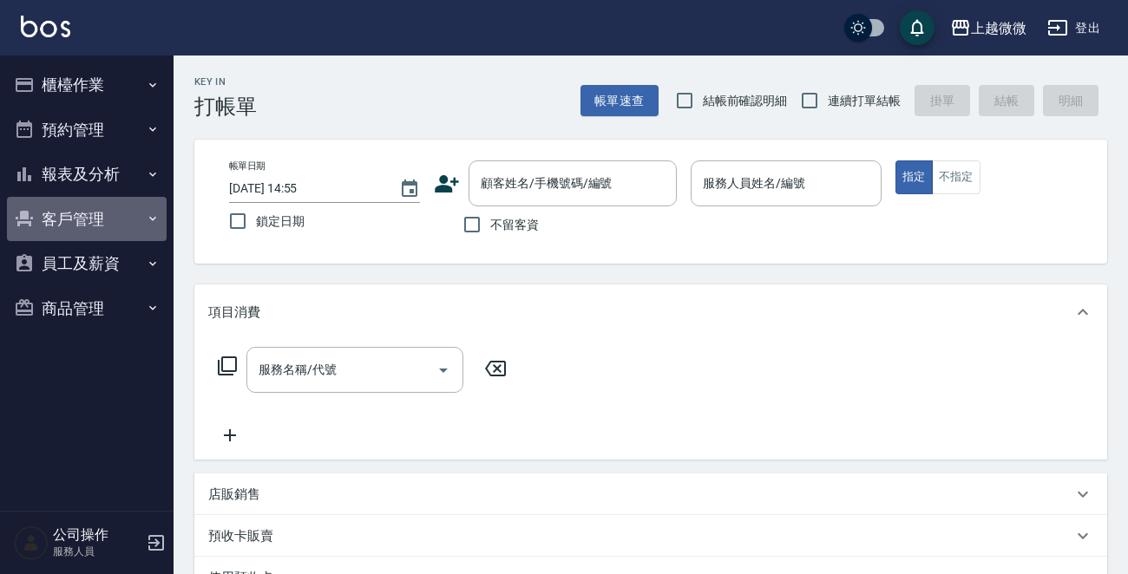
click at [76, 211] on button "客戶管理" at bounding box center [87, 219] width 160 height 45
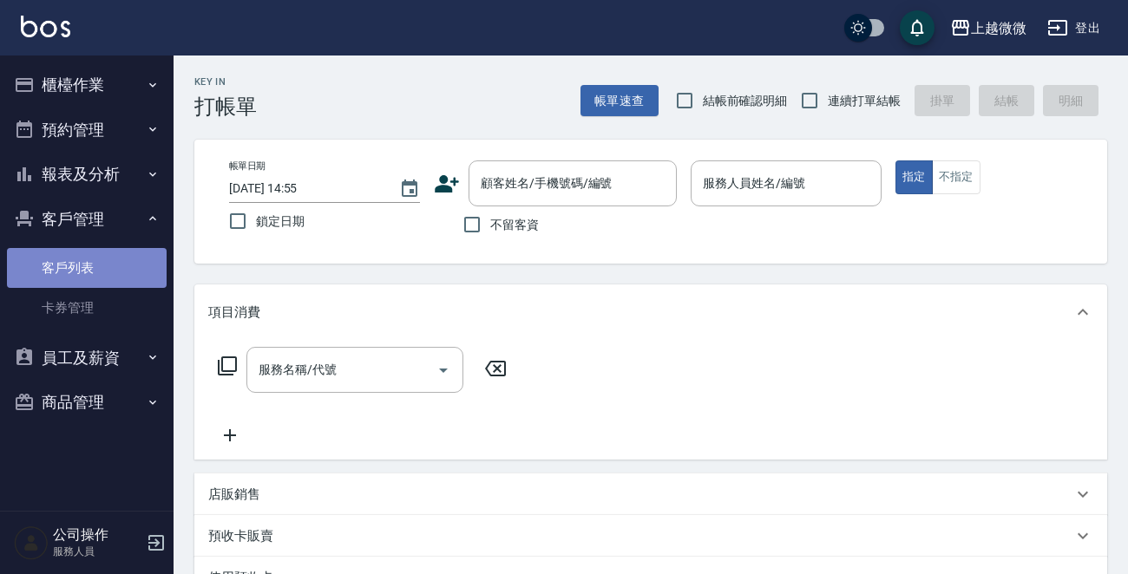
click at [74, 274] on link "客戶列表" at bounding box center [87, 268] width 160 height 40
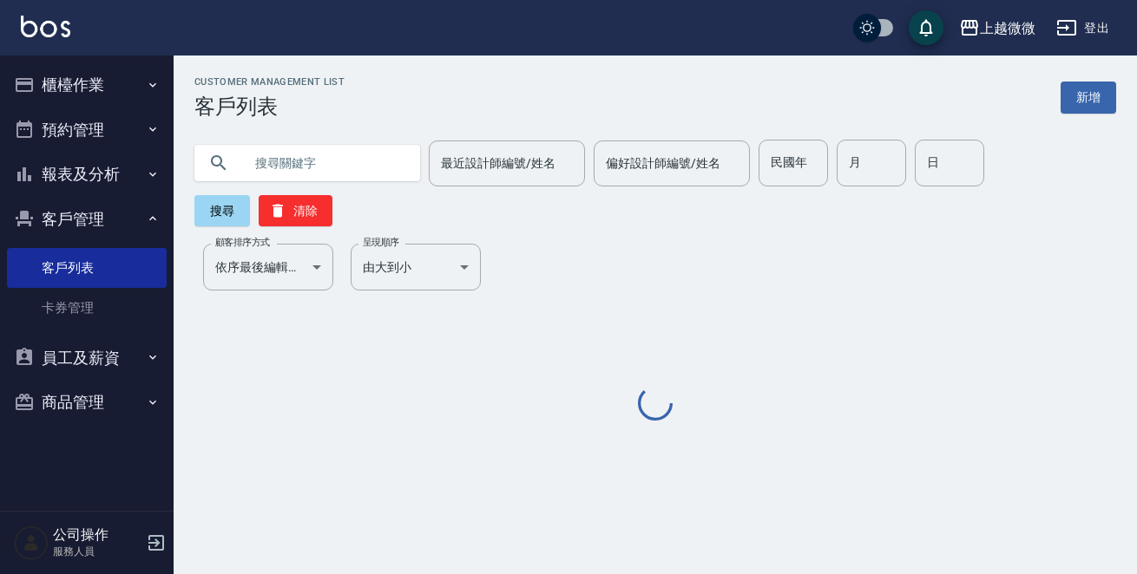
click at [315, 156] on input "text" at bounding box center [324, 163] width 163 height 47
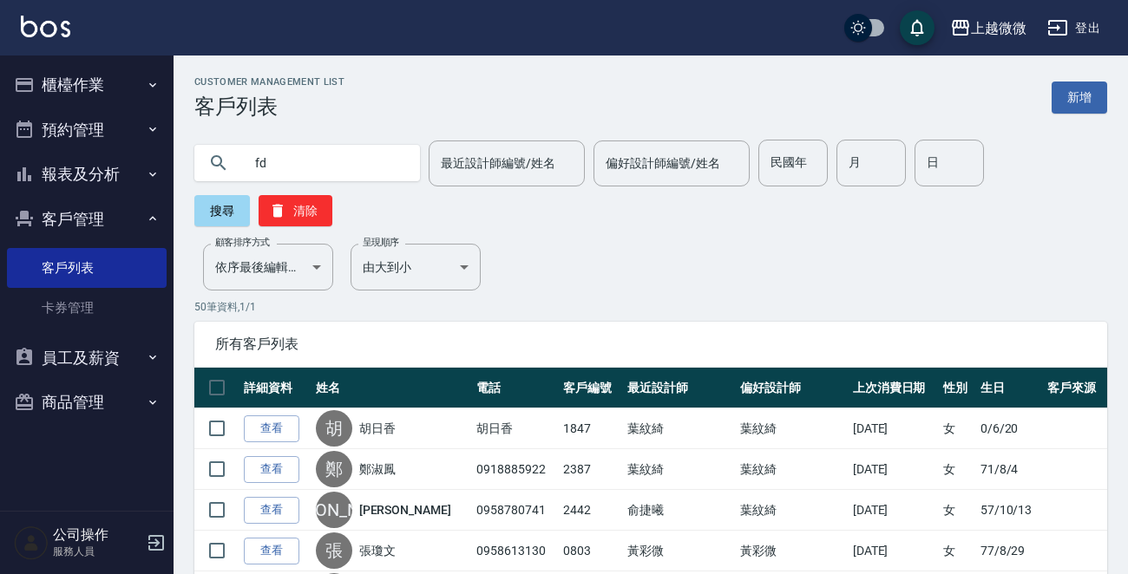
type input "f"
type input "可以改"
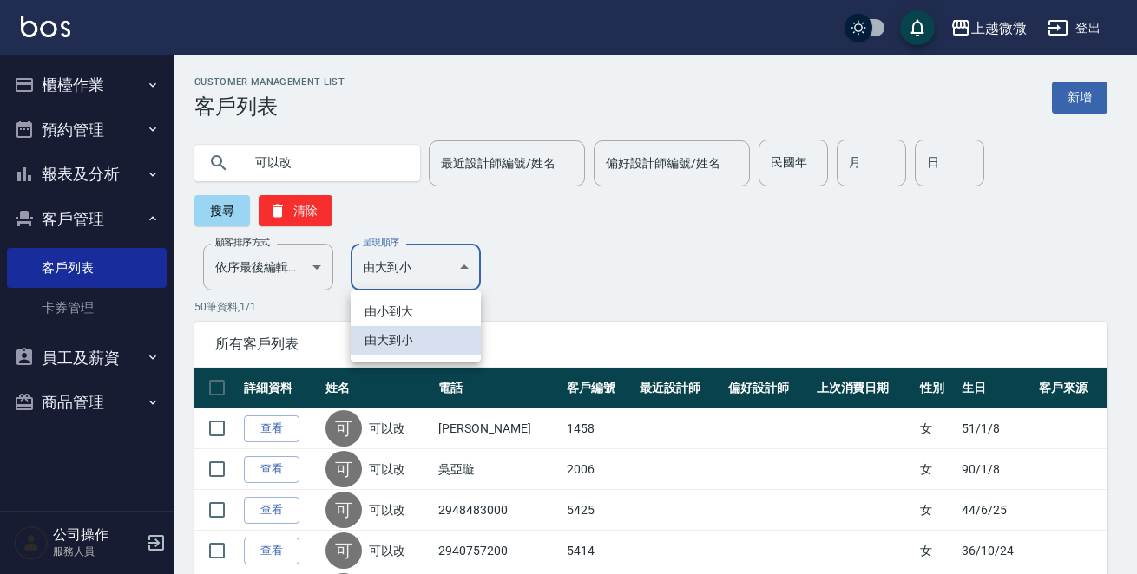
click at [391, 309] on li "由小到大" at bounding box center [416, 312] width 130 height 29
type input "ASC"
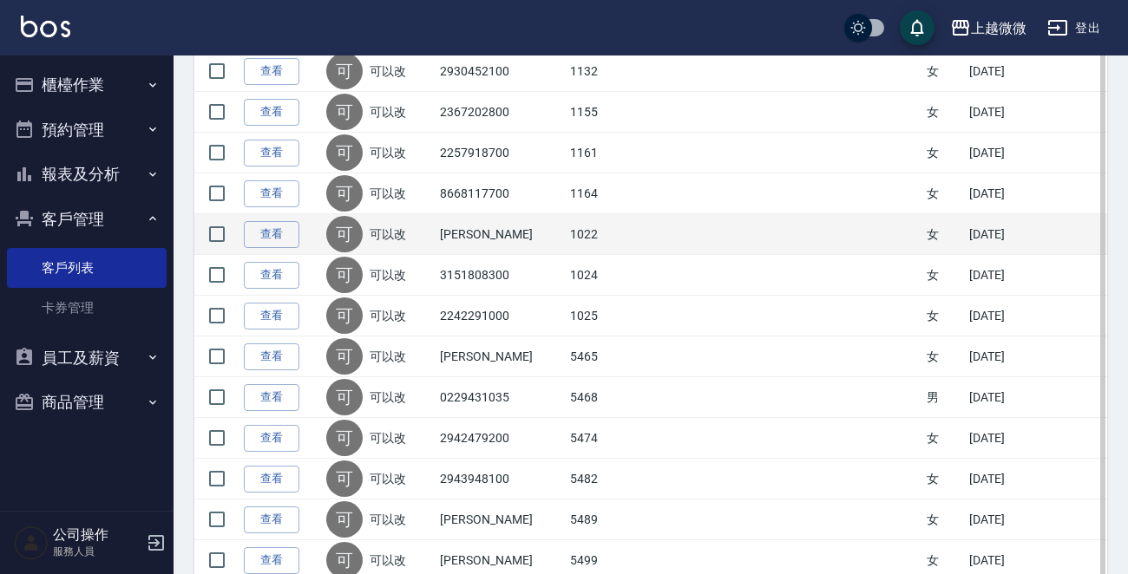
scroll to position [868, 0]
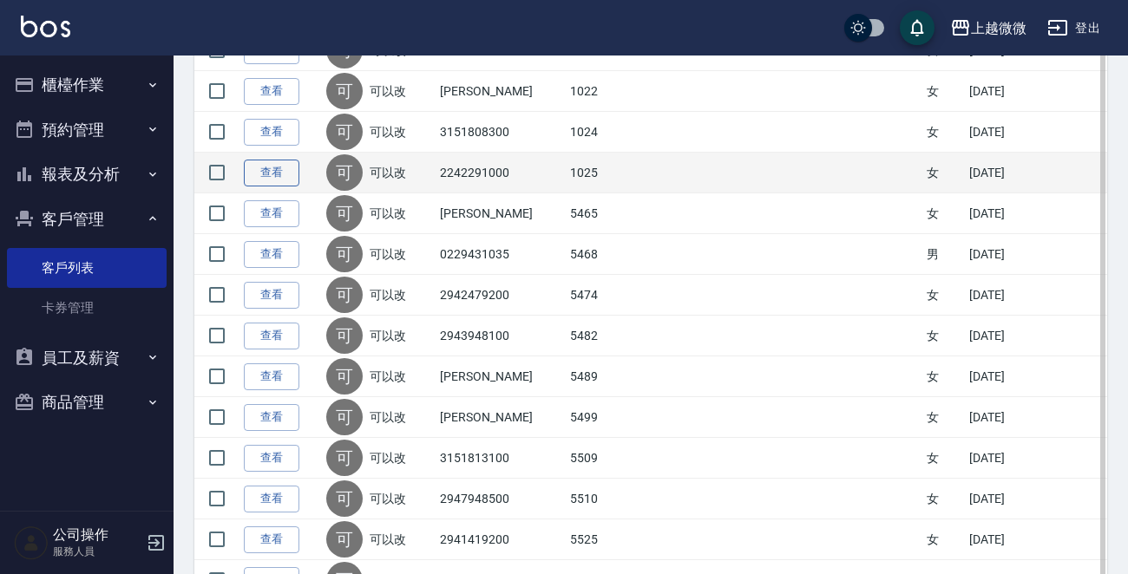
click at [275, 167] on link "查看" at bounding box center [272, 173] width 56 height 27
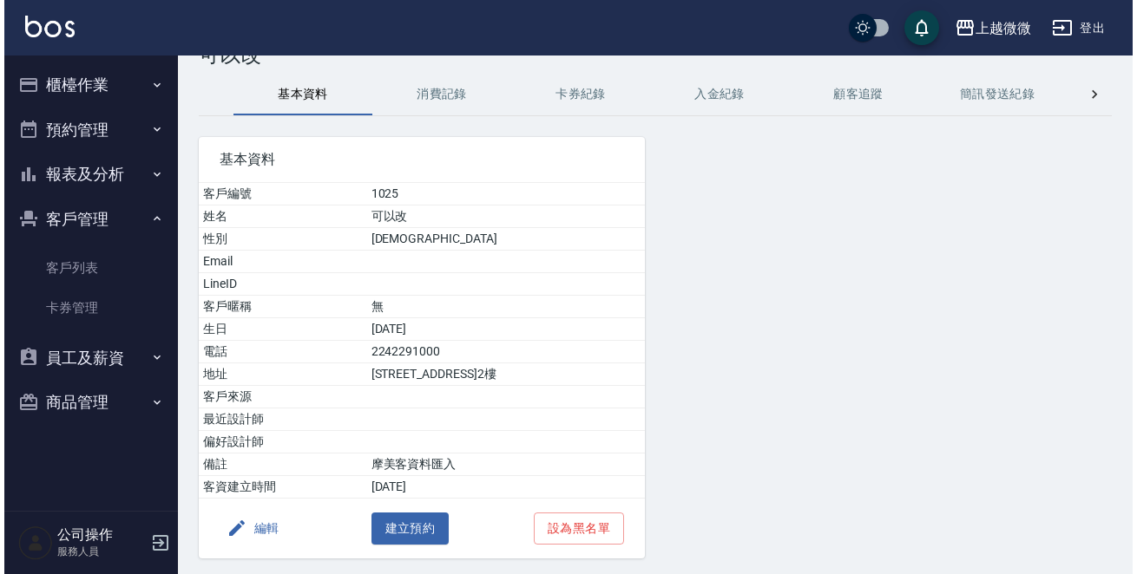
scroll to position [108, 0]
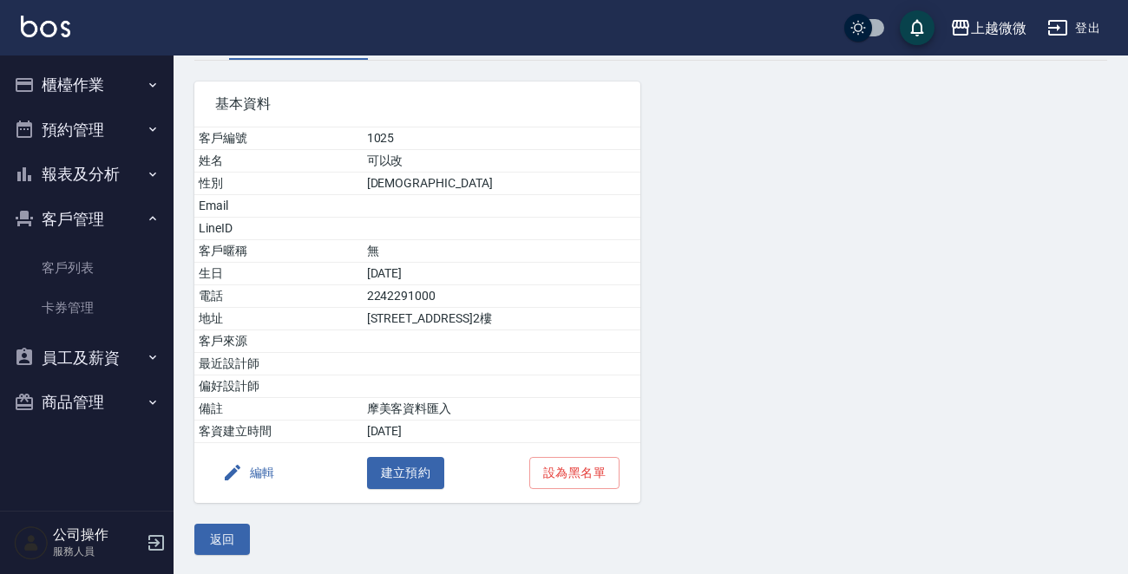
click at [252, 476] on button "編輯" at bounding box center [248, 473] width 67 height 32
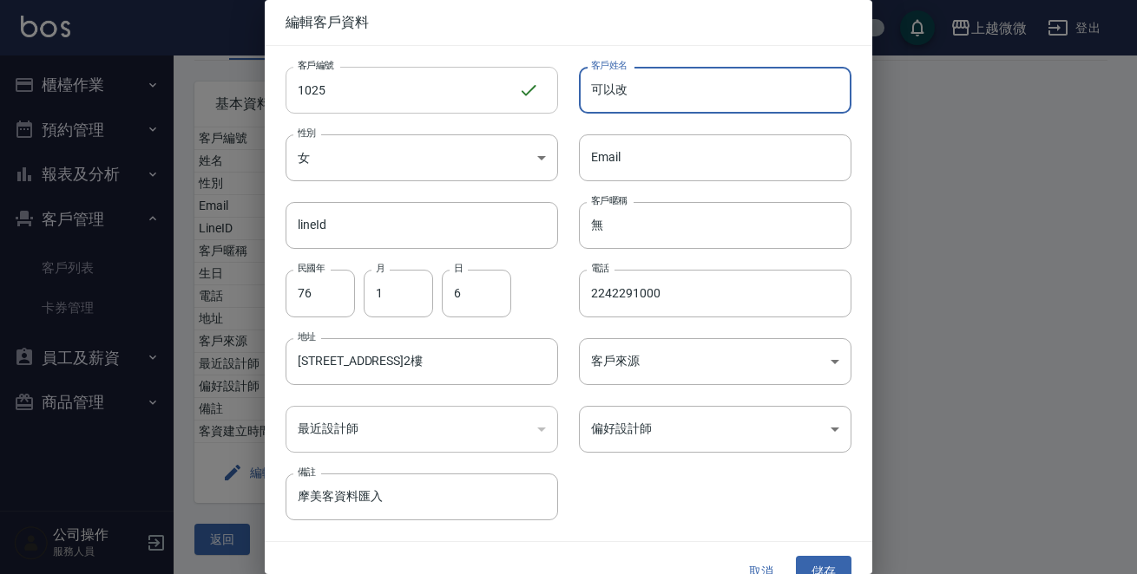
drag, startPoint x: 406, startPoint y: 77, endPoint x: 411, endPoint y: 86, distance: 10.1
click at [355, 76] on div "客戶編號 1025 ​ 客戶編號 客戶姓名 可以改 客戶姓名 性別 女 [DEMOGRAPHIC_DATA] 性別 Email Email lineId li…" at bounding box center [558, 283] width 587 height 475
type input "[PERSON_NAME]"
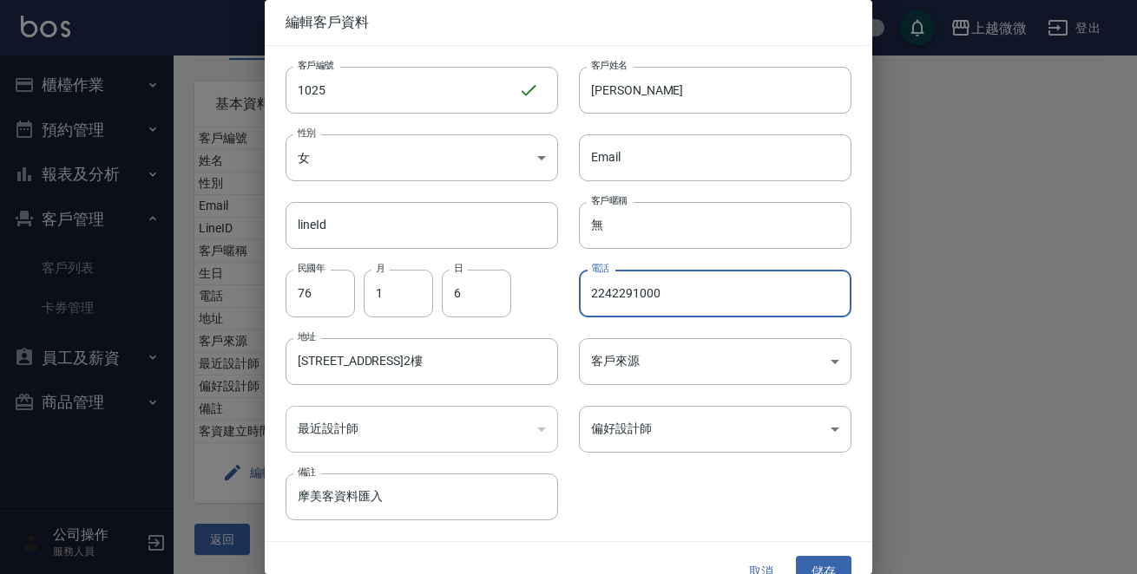
drag, startPoint x: 667, startPoint y: 293, endPoint x: 187, endPoint y: 253, distance: 482.4
click at [222, 254] on div "編輯客戶資料 客戶編號 1025 ​ 客戶編號 客戶姓名 [PERSON_NAME] 客戶姓名 性別 女 [DEMOGRAPHIC_DATA] 性別 Emai…" at bounding box center [568, 287] width 1137 height 574
type input "0919950966"
click at [313, 292] on input "76" at bounding box center [319, 293] width 69 height 47
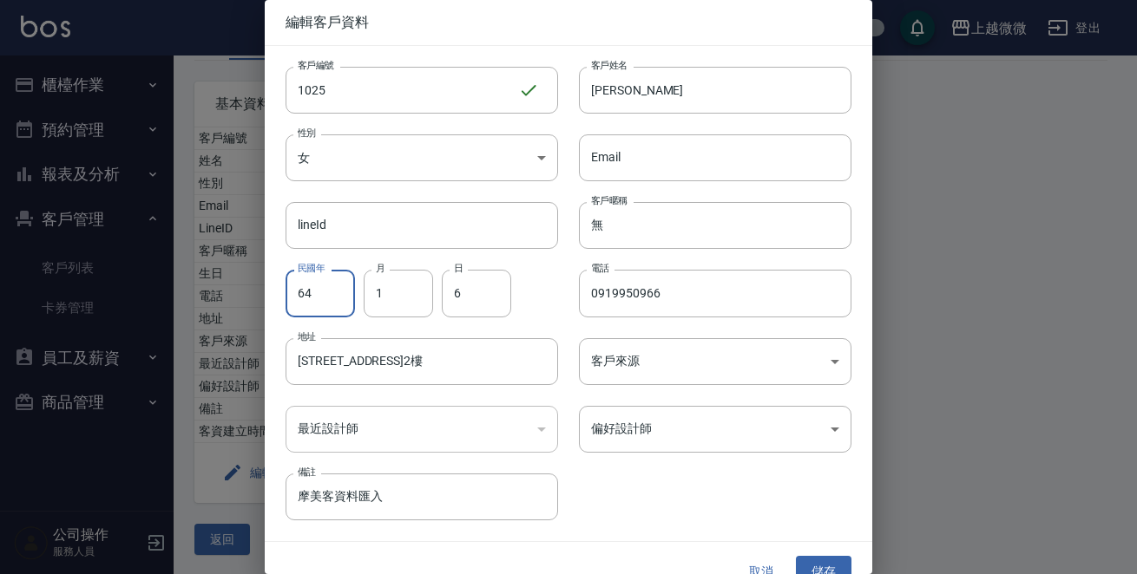
type input "64"
type input "10"
type input "3"
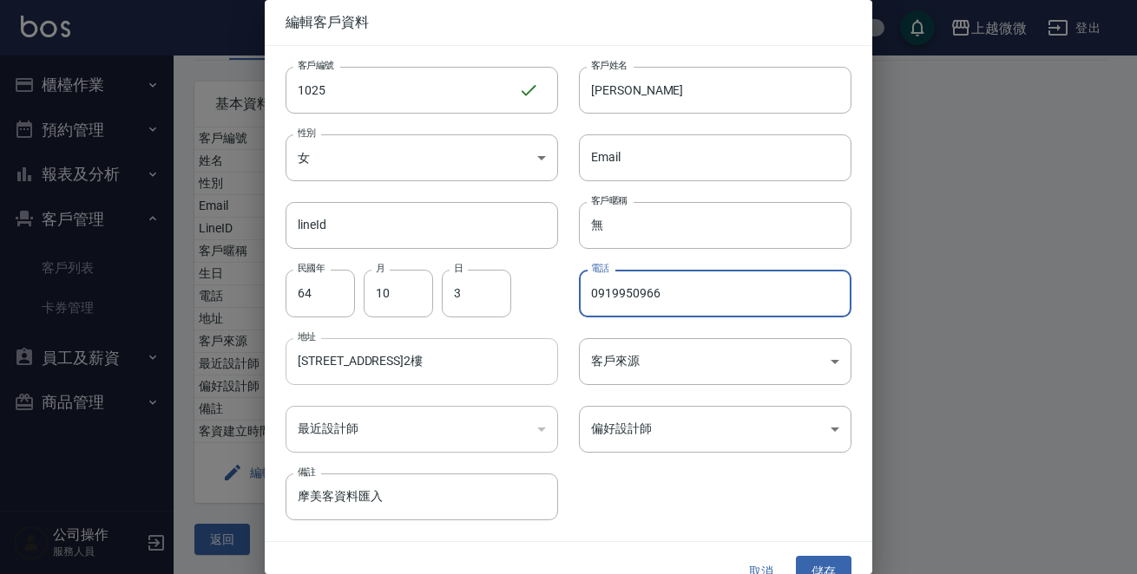
click at [436, 366] on input "[STREET_ADDRESS]2樓" at bounding box center [421, 361] width 272 height 47
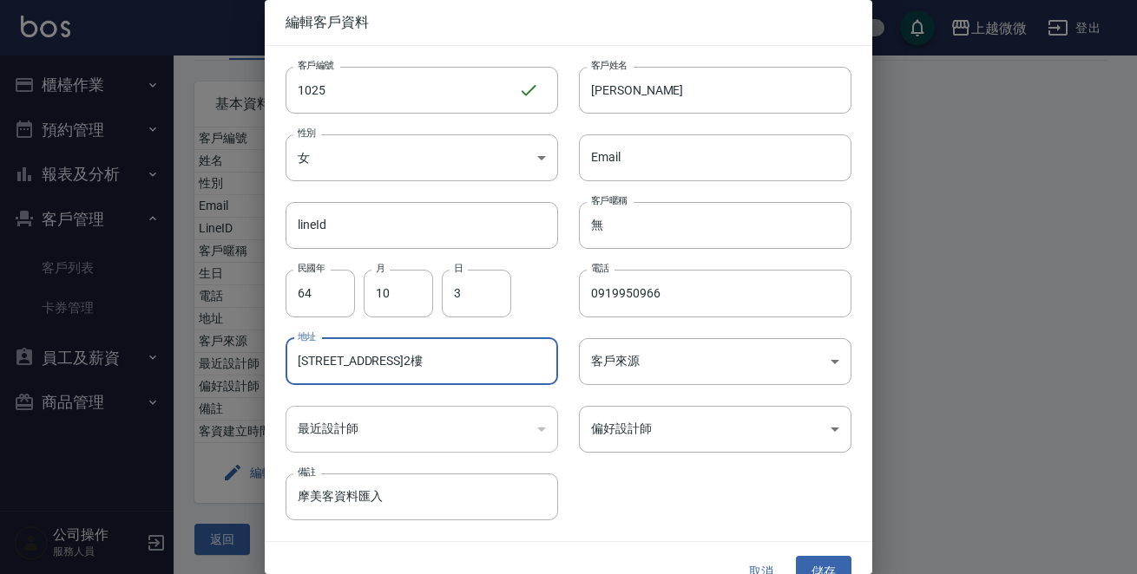
click at [436, 366] on input "[STREET_ADDRESS]2樓" at bounding box center [421, 361] width 272 height 47
click at [489, 361] on input "[STREET_ADDRESS]" at bounding box center [421, 361] width 272 height 47
type input "[STREET_ADDRESS]"
drag, startPoint x: 432, startPoint y: 509, endPoint x: 0, endPoint y: 510, distance: 432.2
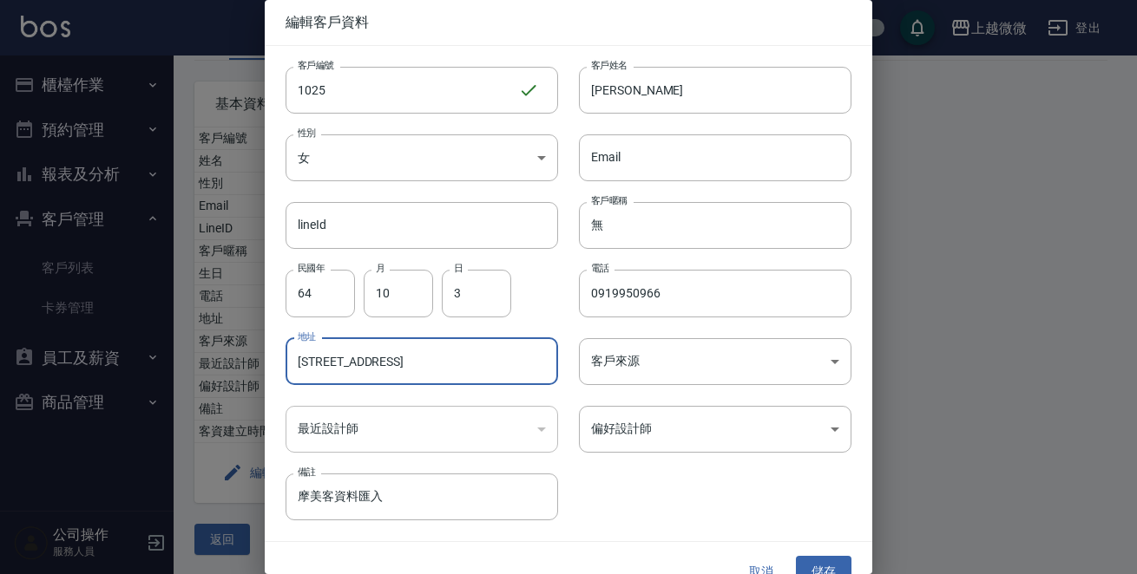
click at [0, 511] on div "編輯客戶資料 客戶編號 1025 ​ 客戶編號 客戶姓名 [PERSON_NAME] 客戶姓名 性別 女 [DEMOGRAPHIC_DATA] 性別 Emai…" at bounding box center [568, 287] width 1137 height 574
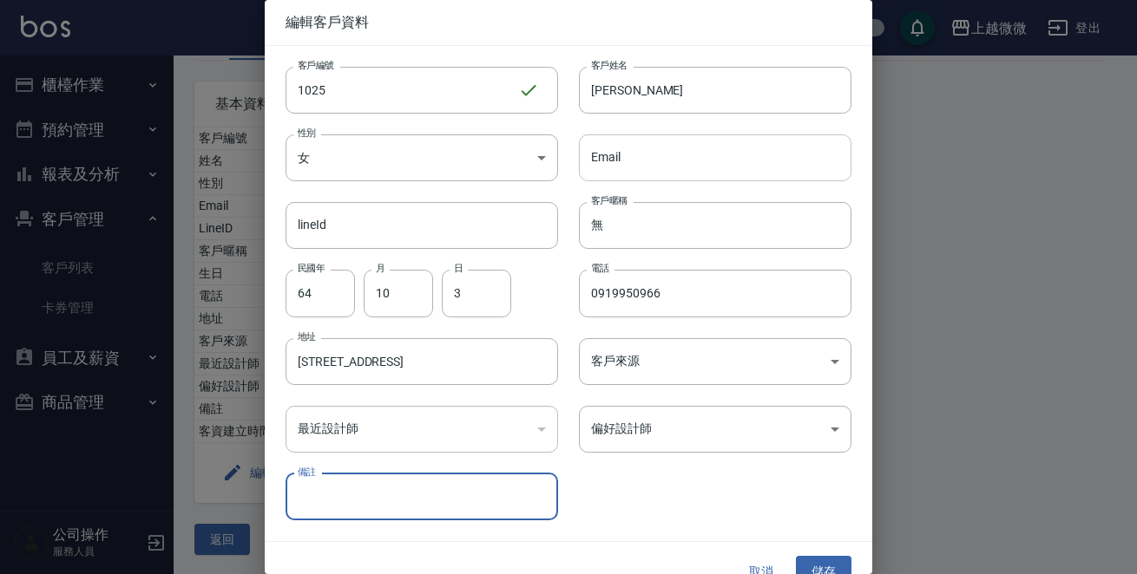
click at [652, 158] on input "Email" at bounding box center [715, 158] width 272 height 47
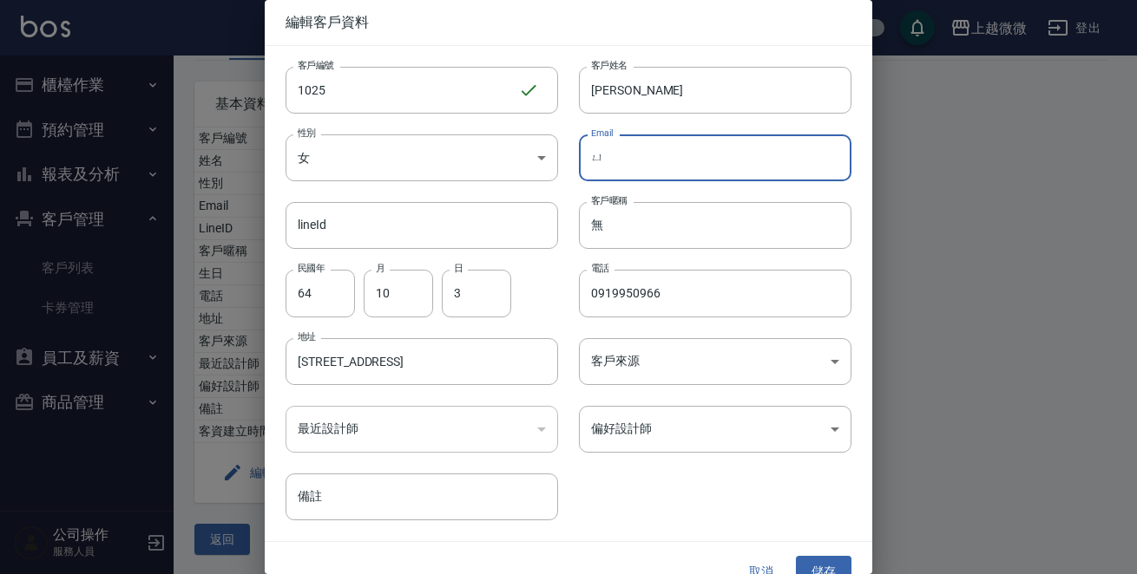
type input "ㄩㄝ"
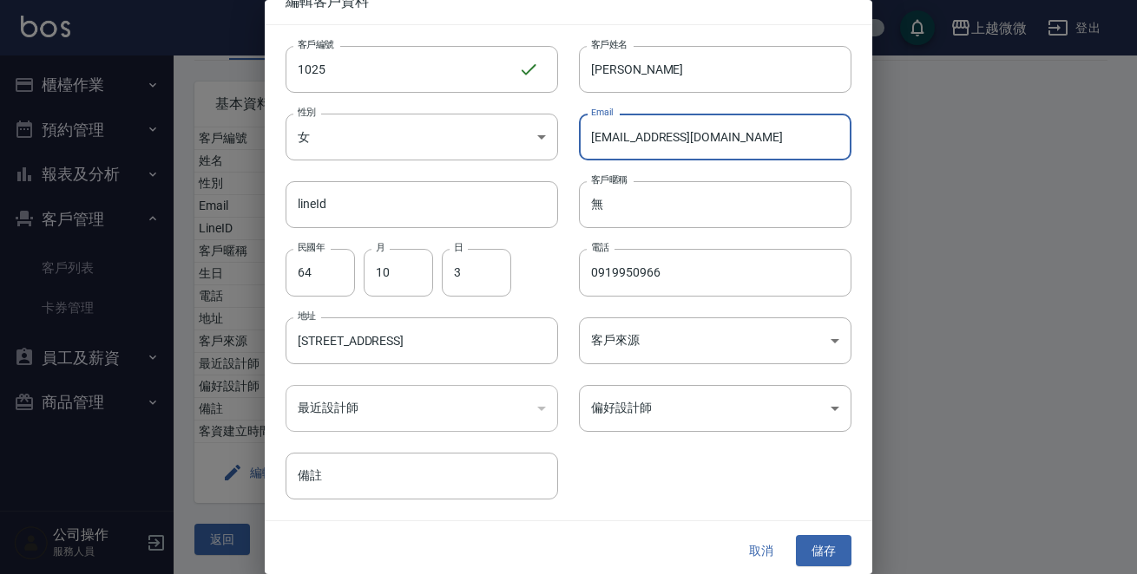
scroll to position [26, 0]
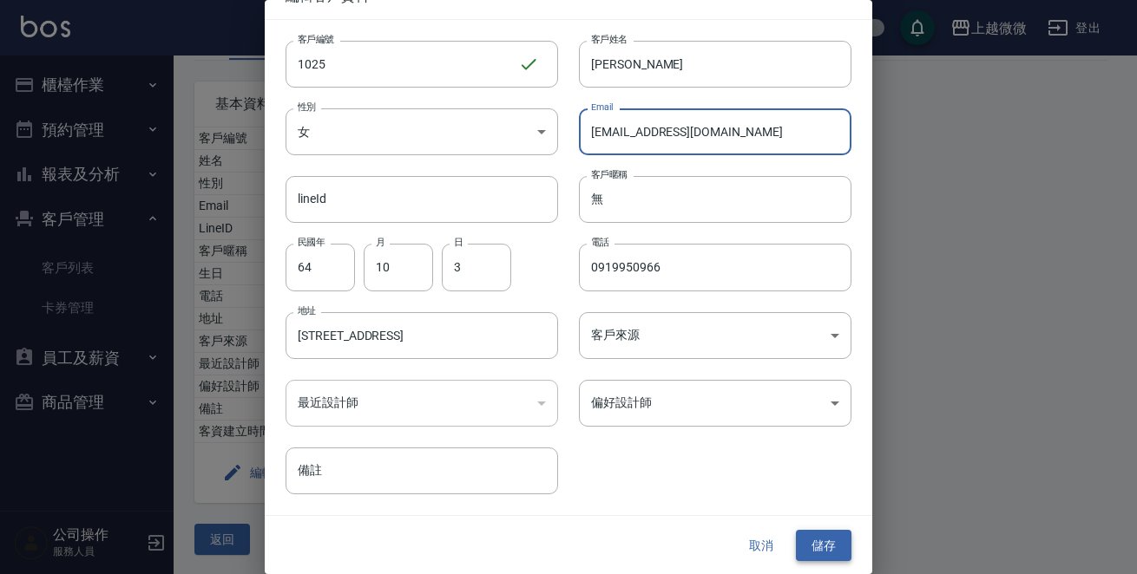
type input "[EMAIL_ADDRESS][DOMAIN_NAME]"
click at [806, 535] on button "儲存" at bounding box center [824, 546] width 56 height 32
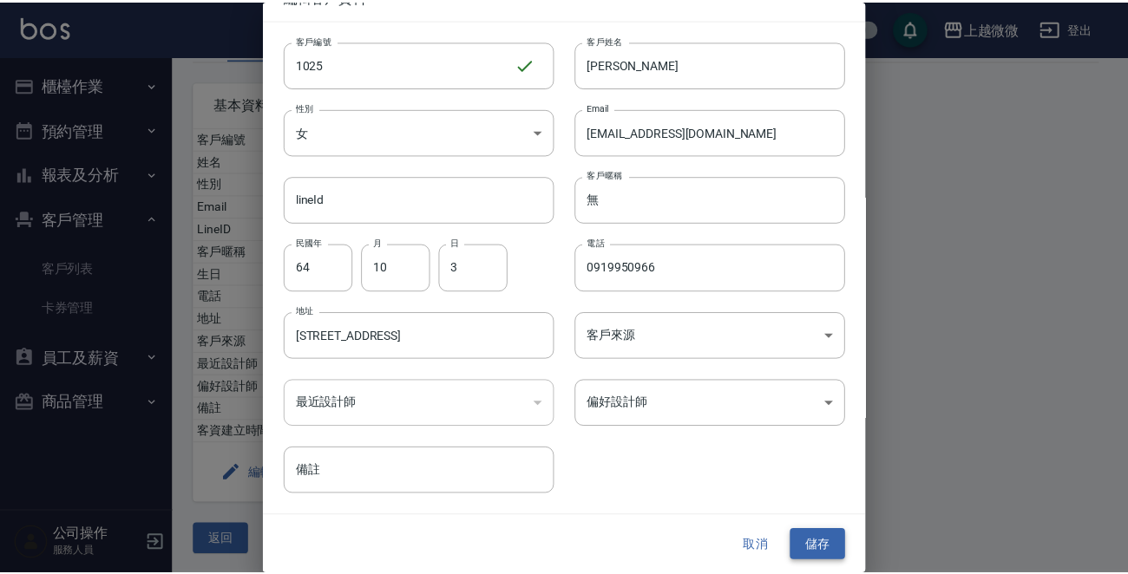
scroll to position [0, 0]
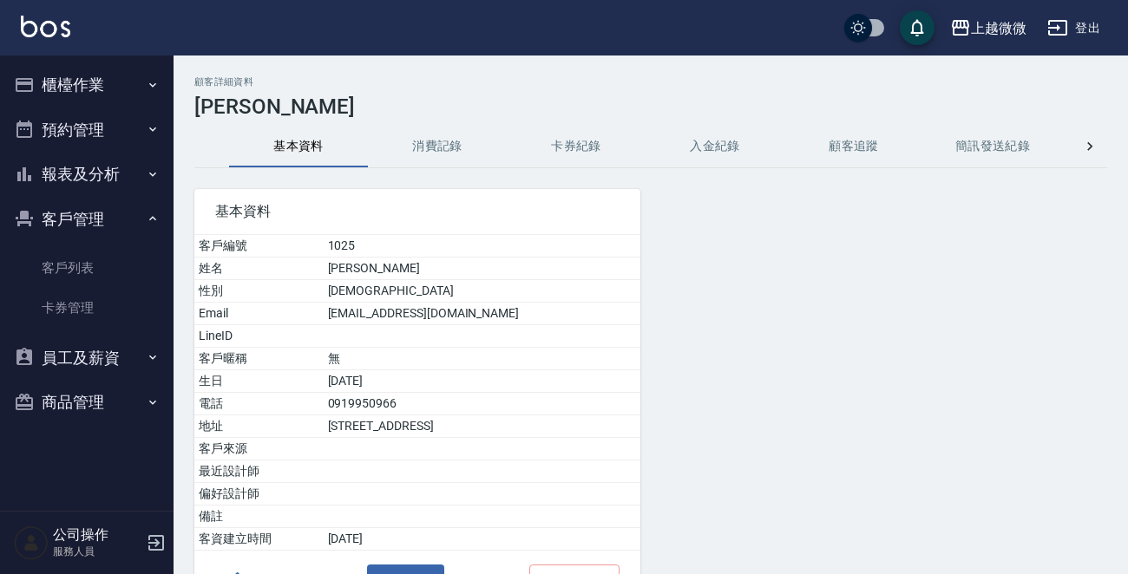
click at [49, 23] on img at bounding box center [45, 27] width 49 height 22
